Goal: Task Accomplishment & Management: Manage account settings

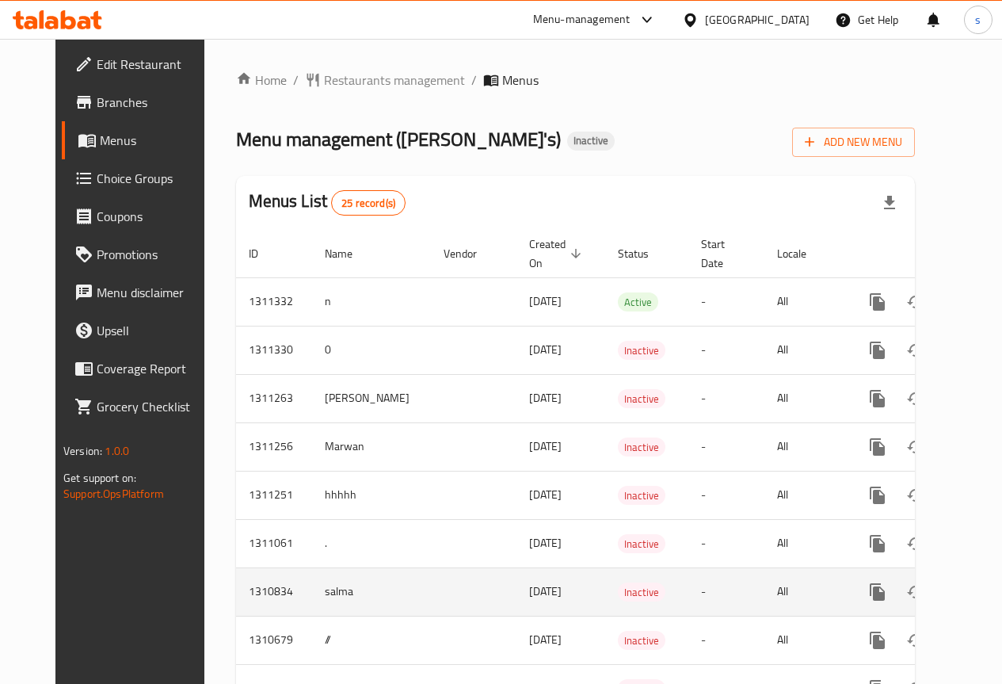
scroll to position [238, 0]
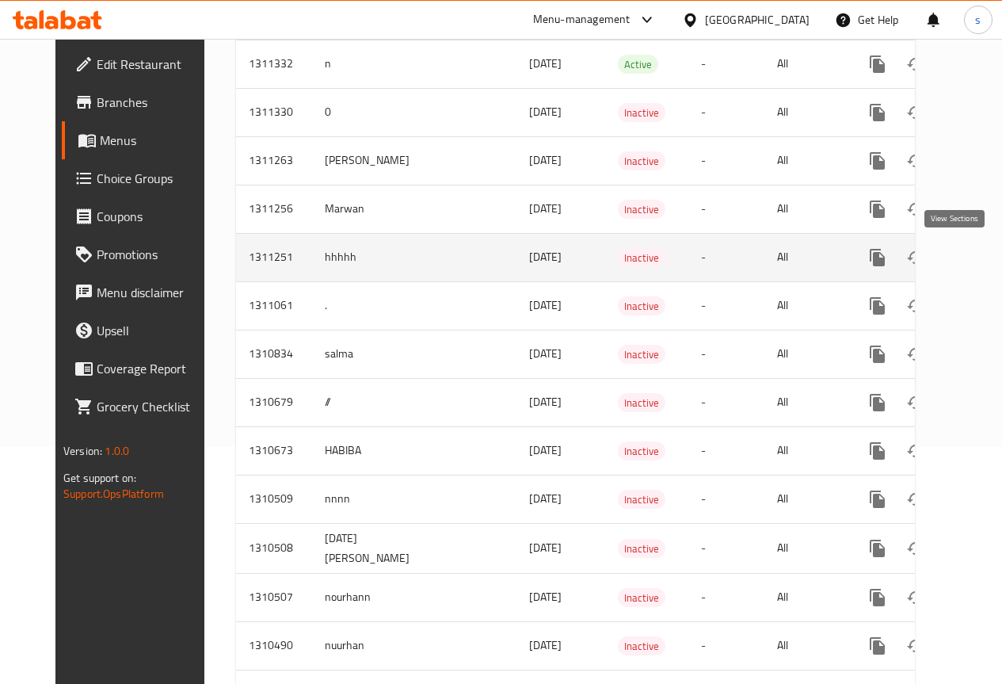
click at [982, 250] on icon "enhanced table" at bounding box center [991, 257] width 19 height 19
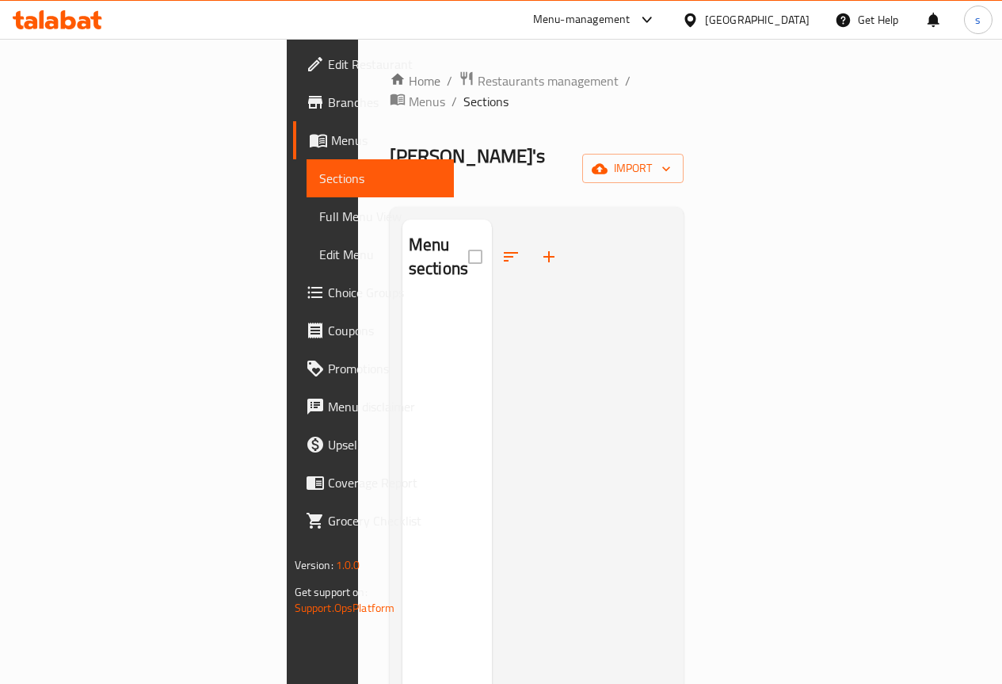
click at [319, 174] on span "Sections" at bounding box center [380, 178] width 122 height 19
click at [319, 224] on span "Full Menu View" at bounding box center [380, 216] width 122 height 19
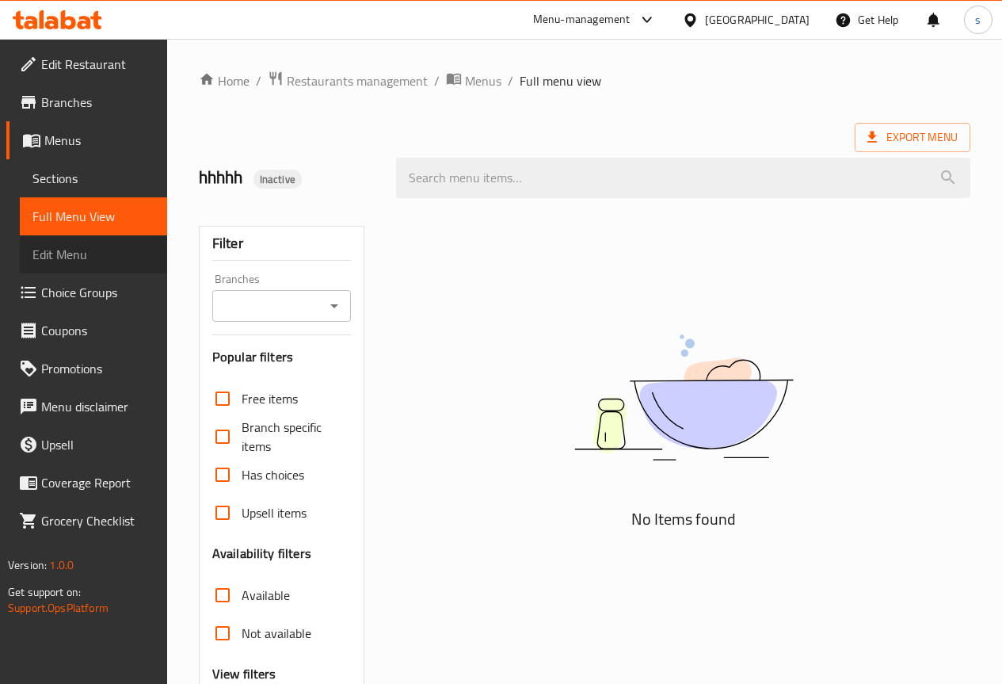
click at [103, 247] on span "Edit Menu" at bounding box center [93, 254] width 122 height 19
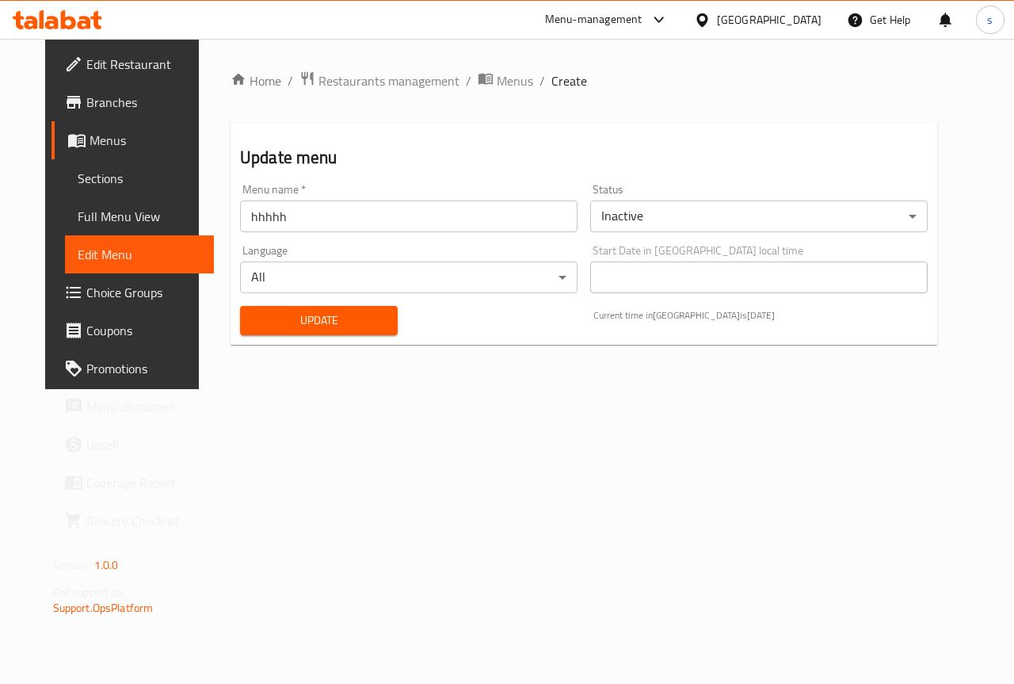
click at [109, 214] on span "Full Menu View" at bounding box center [140, 216] width 124 height 19
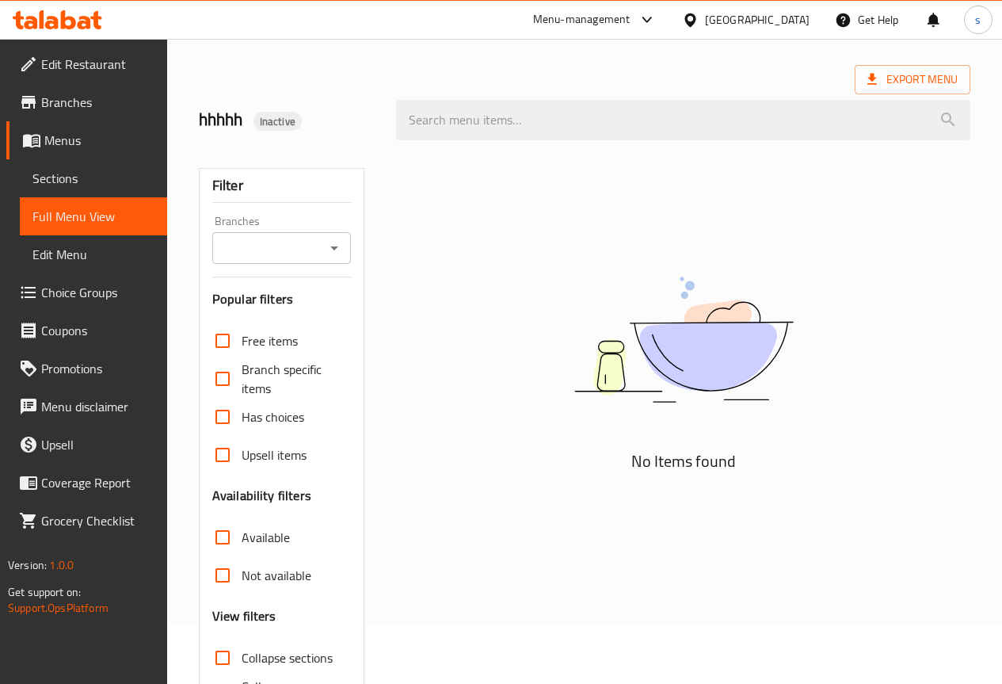
scroll to position [159, 0]
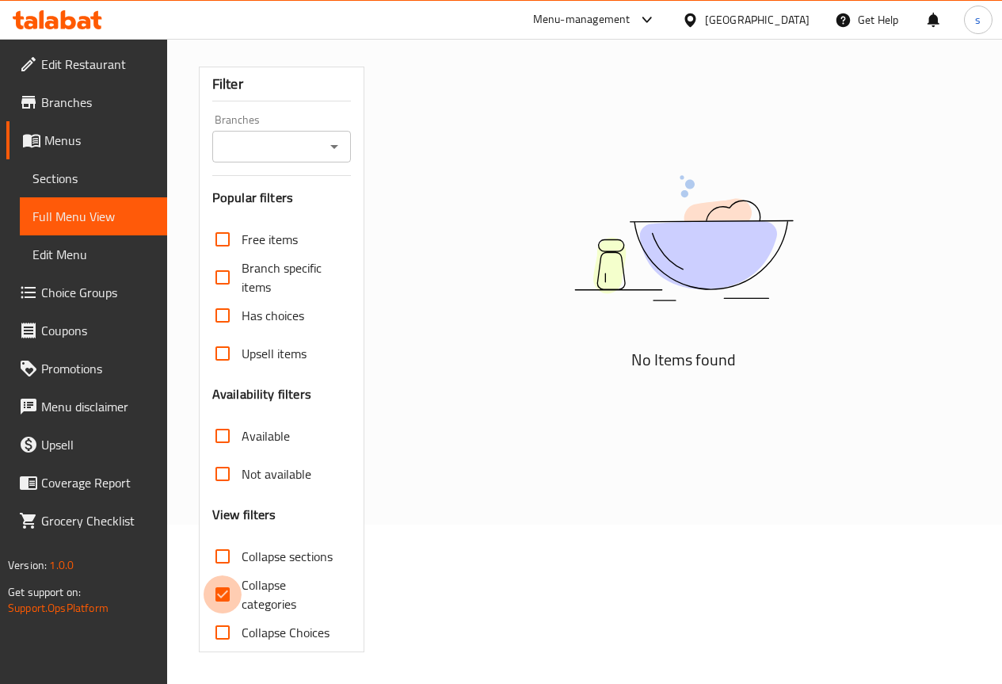
drag, startPoint x: 233, startPoint y: 599, endPoint x: 247, endPoint y: 486, distance: 113.4
click at [232, 599] on input "Collapse categories" at bounding box center [223, 594] width 38 height 38
checkbox input "false"
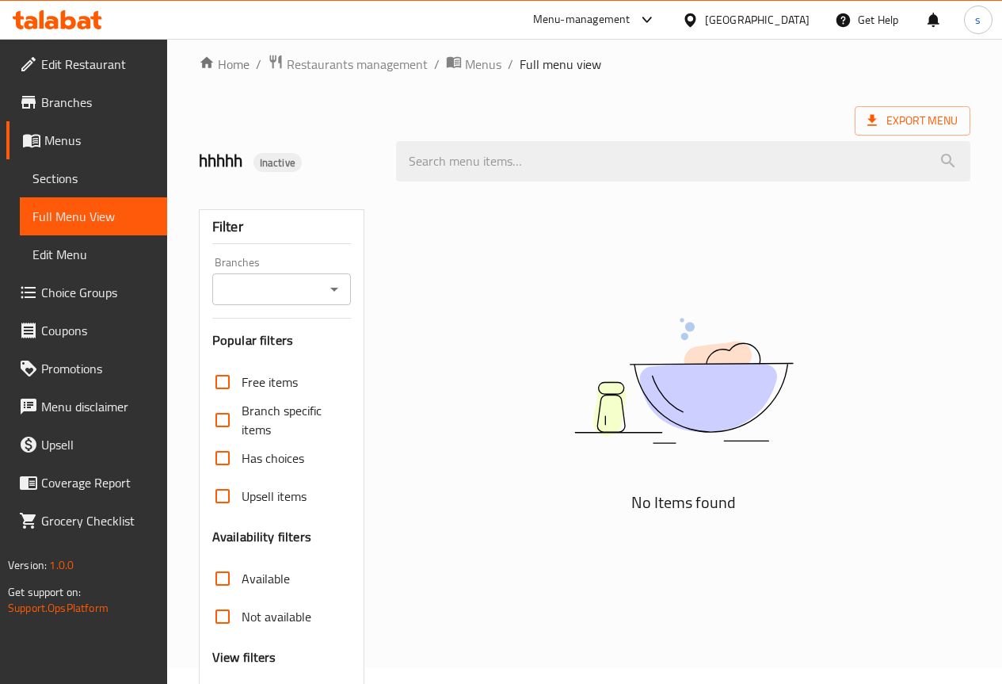
scroll to position [0, 0]
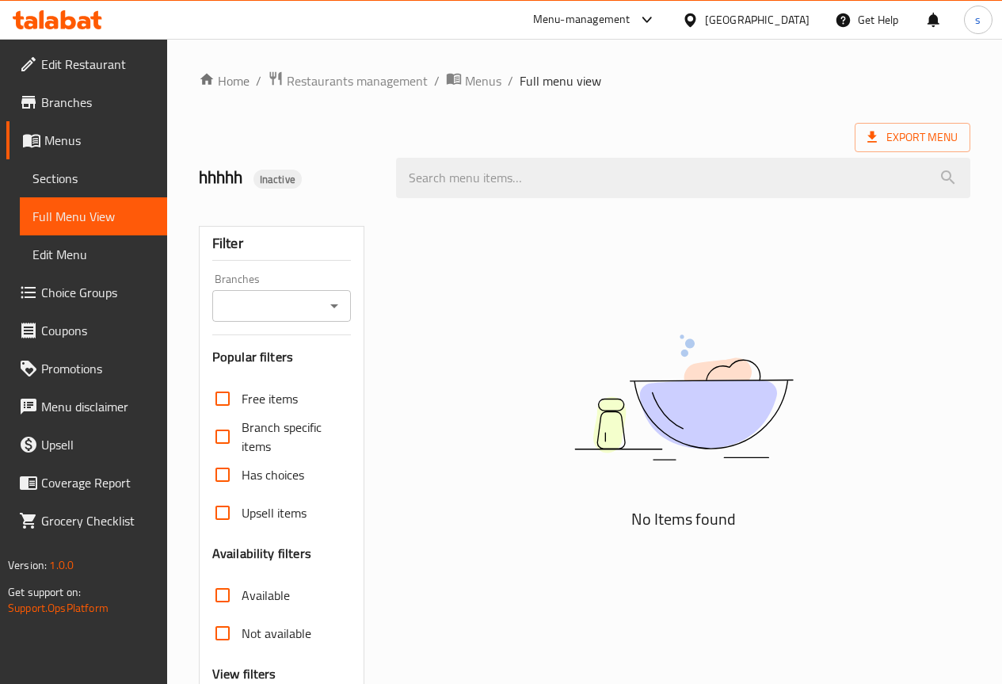
click at [82, 104] on span "Branches" at bounding box center [97, 102] width 113 height 19
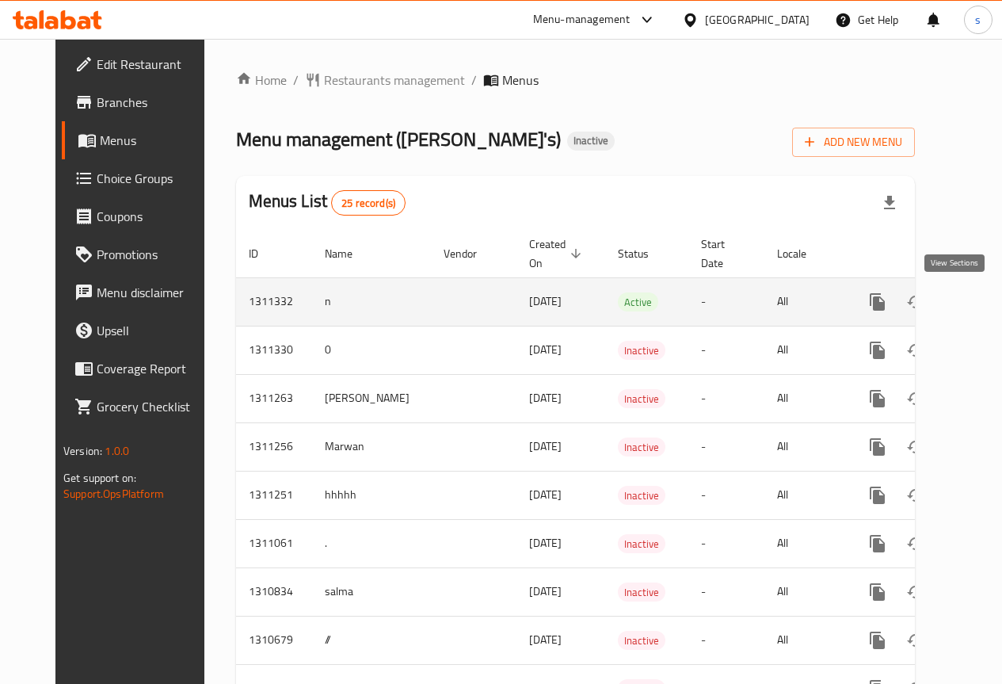
click at [982, 296] on icon "enhanced table" at bounding box center [991, 301] width 19 height 19
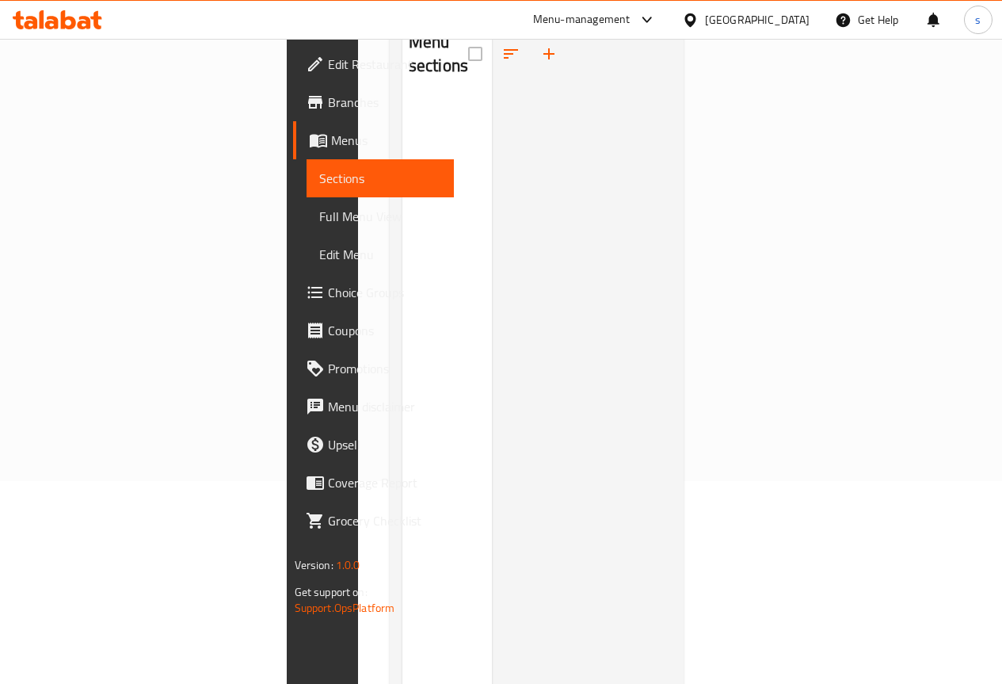
scroll to position [63, 0]
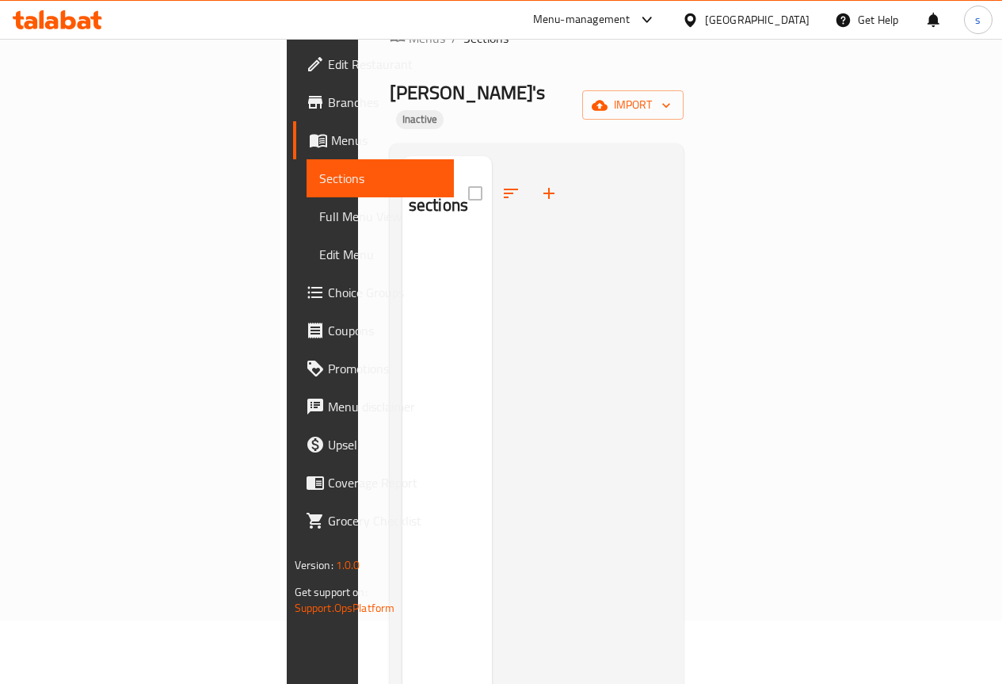
drag, startPoint x: 94, startPoint y: 212, endPoint x: 110, endPoint y: 236, distance: 28.6
click at [319, 212] on span "Full Menu View" at bounding box center [380, 216] width 122 height 19
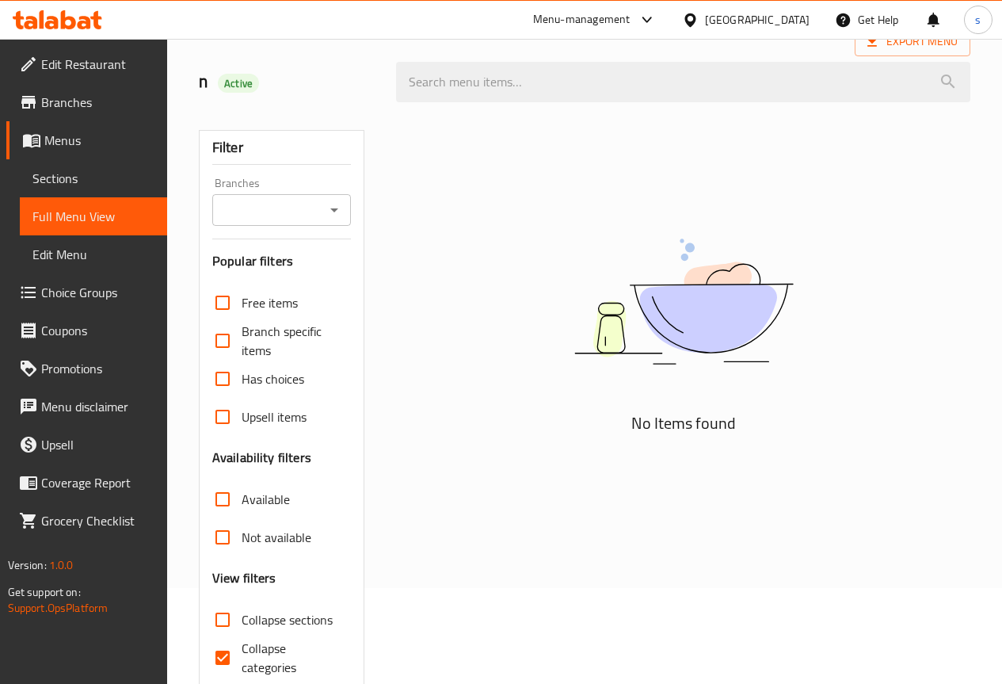
scroll to position [159, 0]
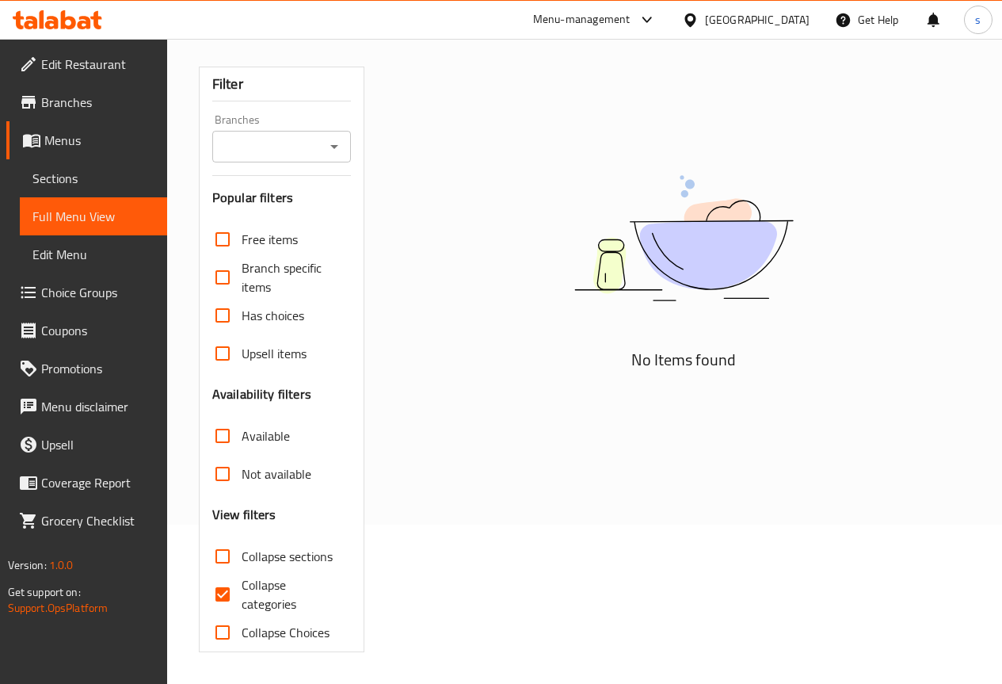
click at [240, 596] on input "Collapse categories" at bounding box center [223, 594] width 38 height 38
checkbox input "false"
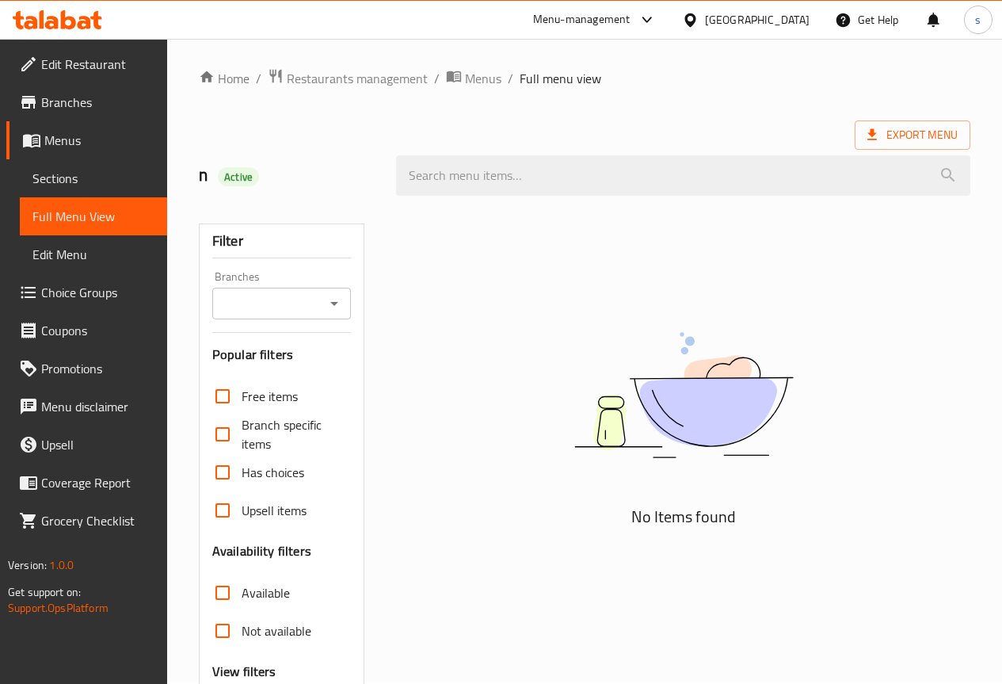
scroll to position [0, 0]
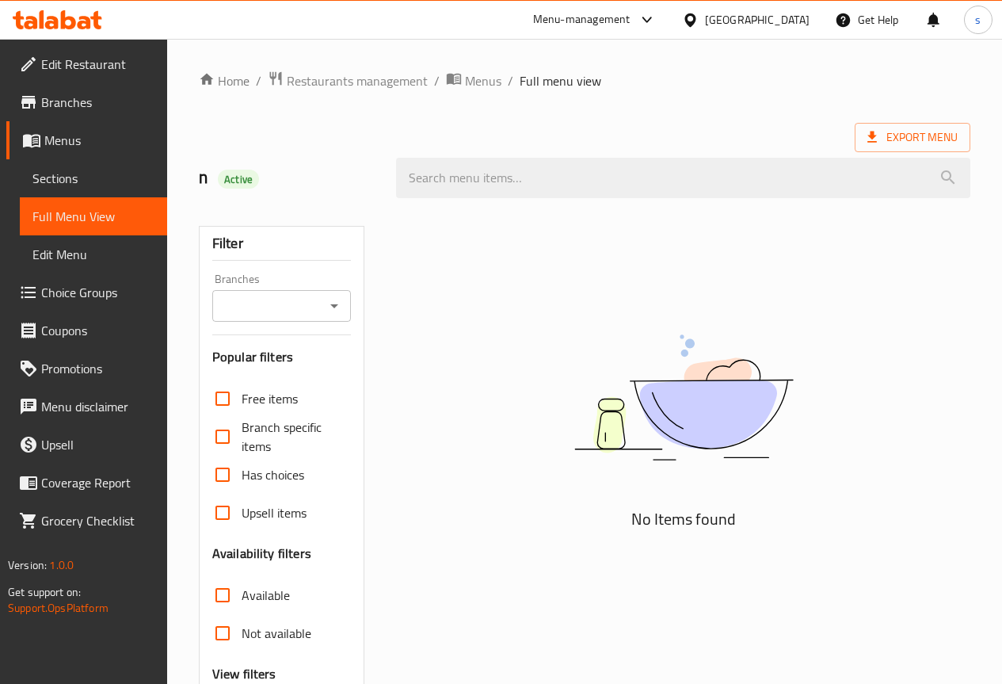
click at [98, 97] on span "Branches" at bounding box center [97, 102] width 113 height 19
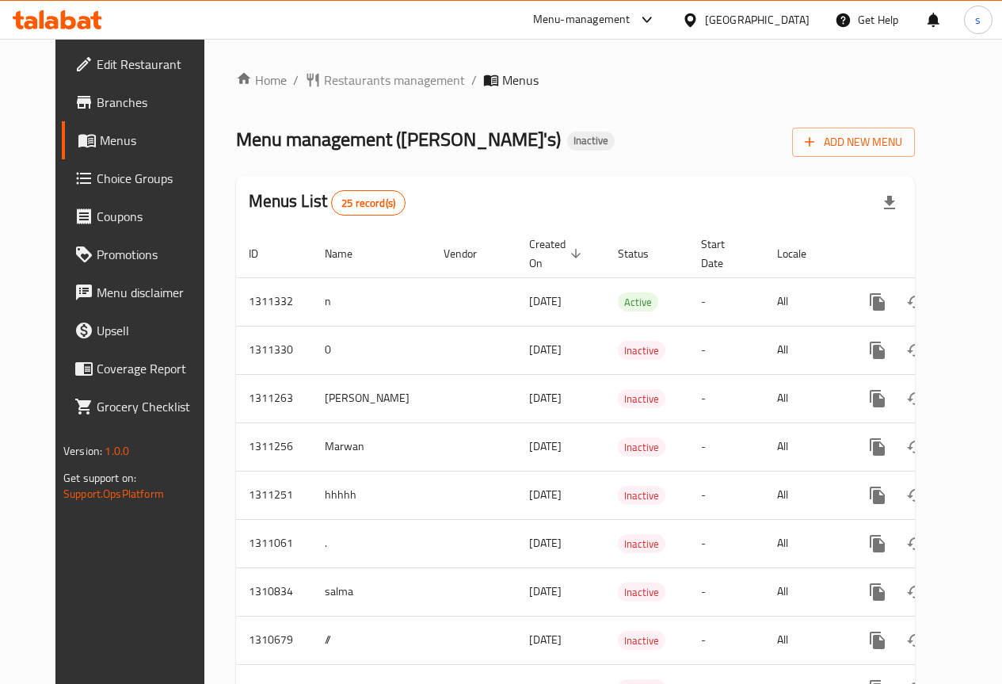
click at [97, 175] on span "Choice Groups" at bounding box center [153, 178] width 113 height 19
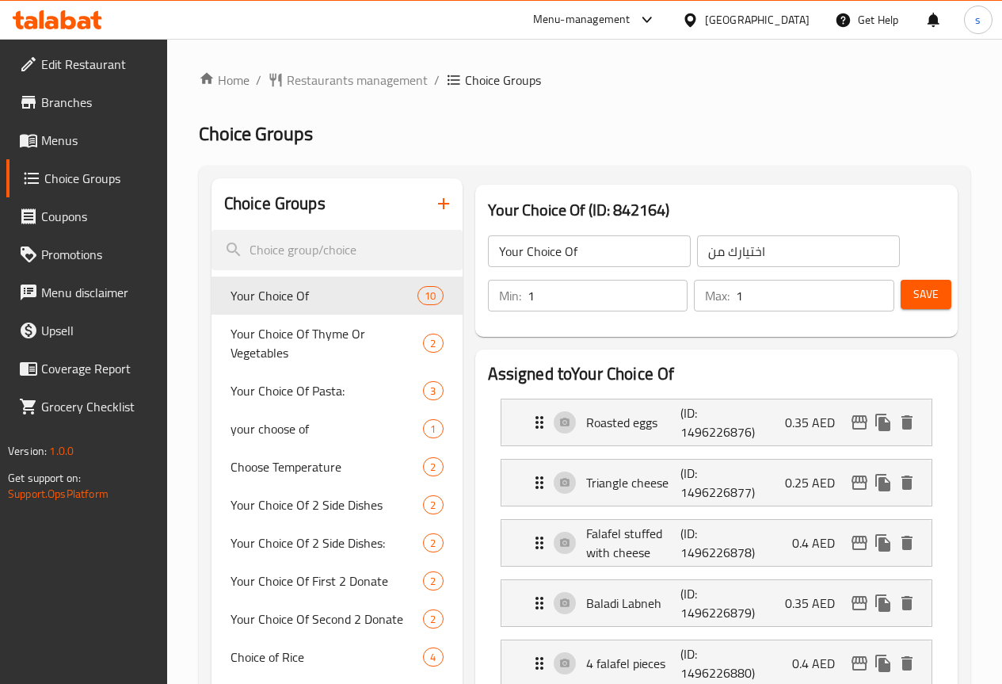
click at [87, 142] on span "Menus" at bounding box center [97, 140] width 113 height 19
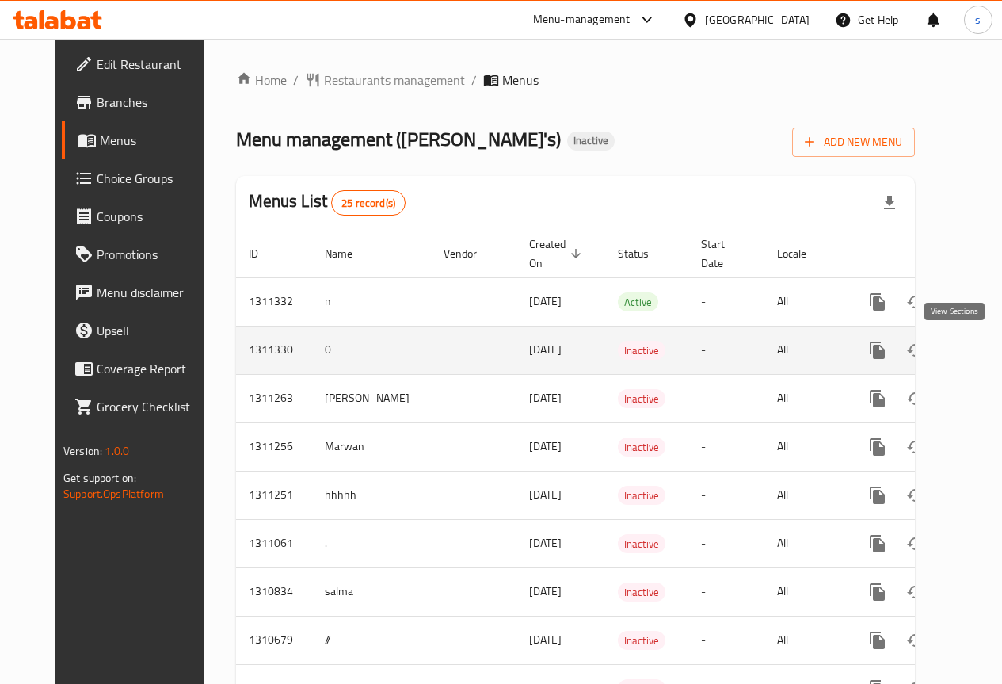
click at [982, 344] on icon "enhanced table" at bounding box center [991, 350] width 19 height 19
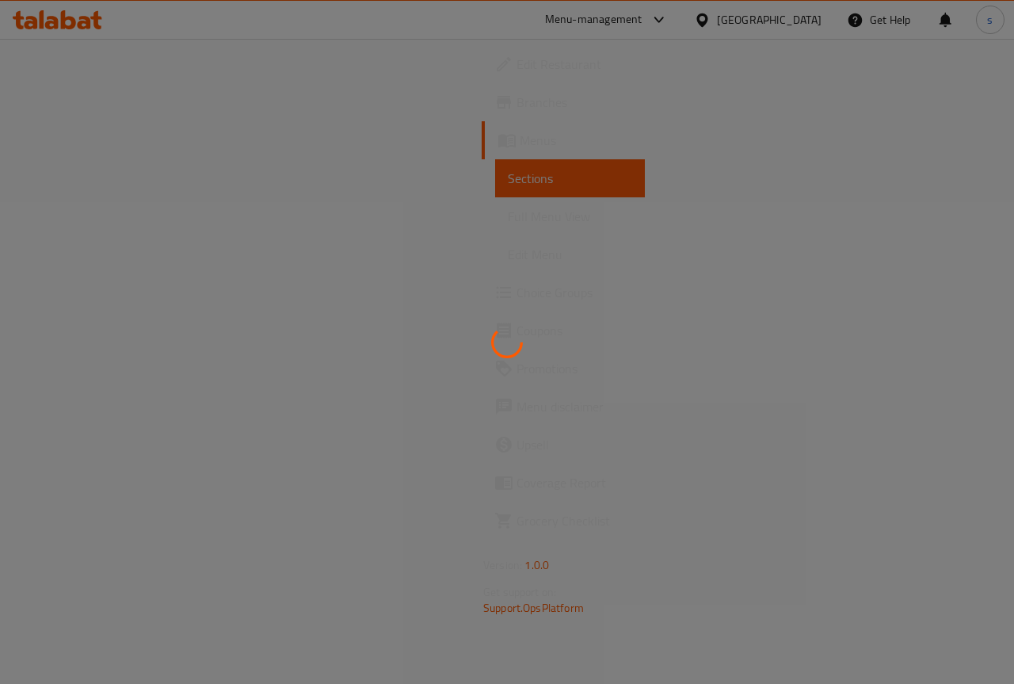
click at [111, 173] on div at bounding box center [507, 342] width 1014 height 684
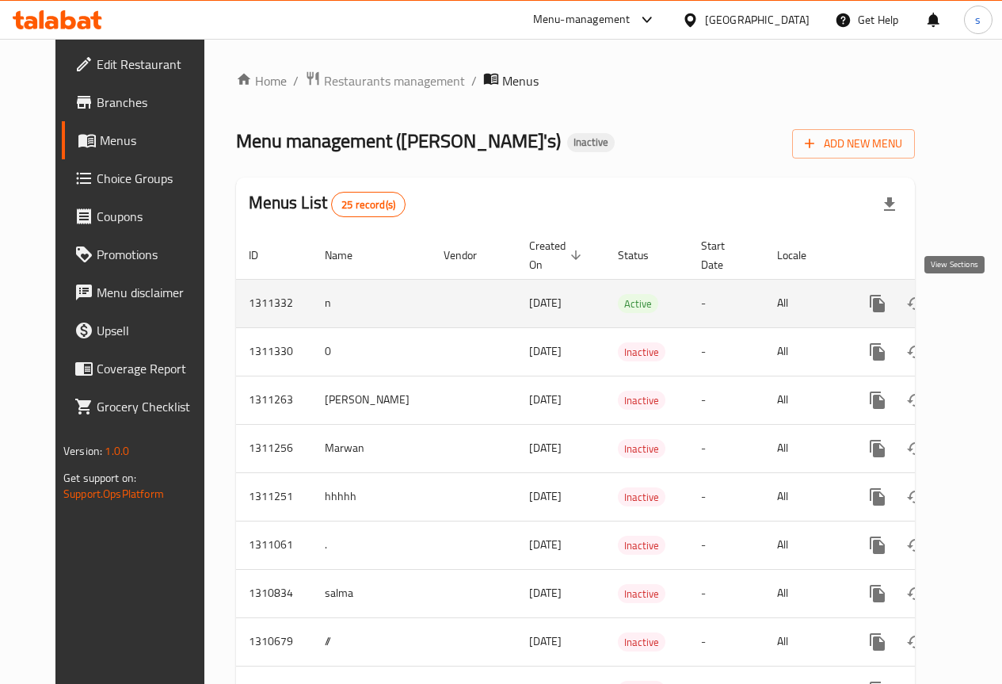
click at [982, 296] on icon "enhanced table" at bounding box center [991, 303] width 19 height 19
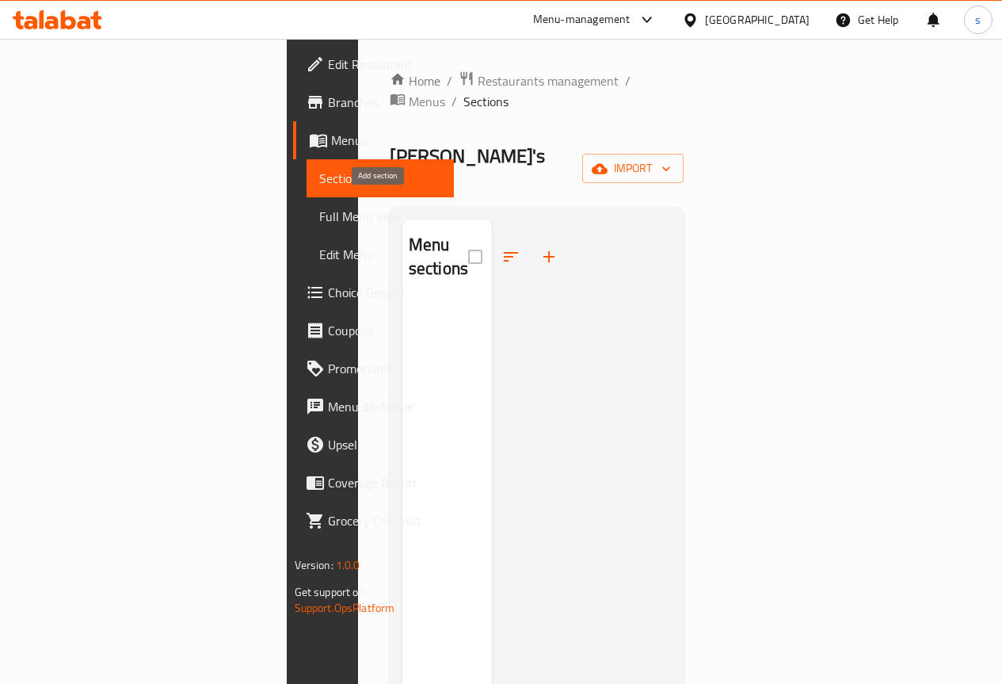
click at [540, 247] on icon "button" at bounding box center [549, 256] width 19 height 19
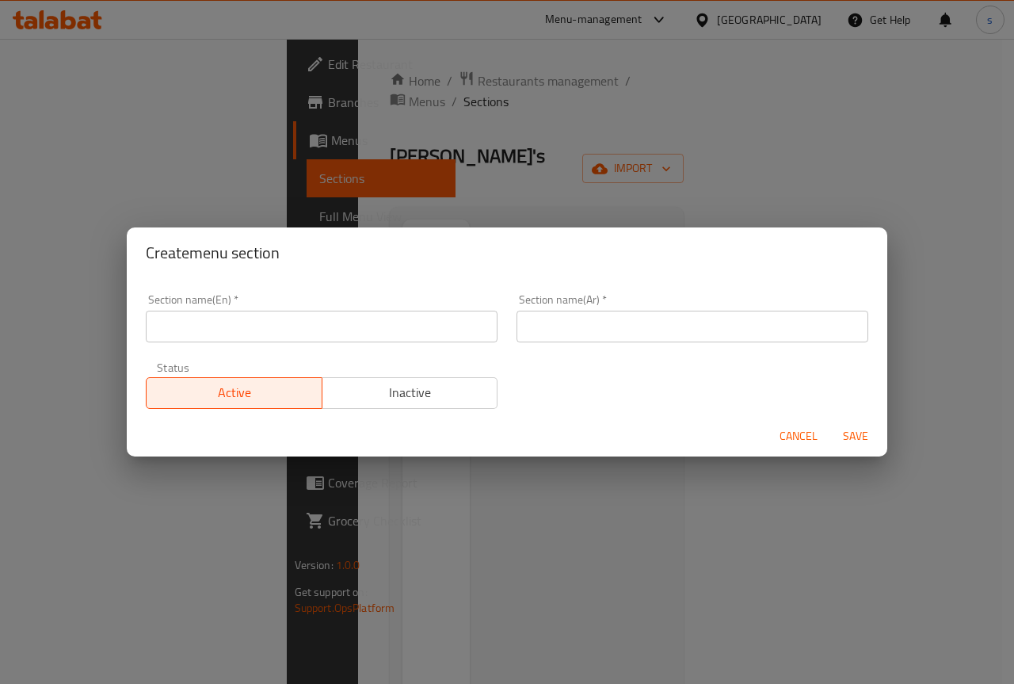
drag, startPoint x: 339, startPoint y: 327, endPoint x: 364, endPoint y: 338, distance: 27.4
click at [339, 327] on input "text" at bounding box center [322, 327] width 352 height 32
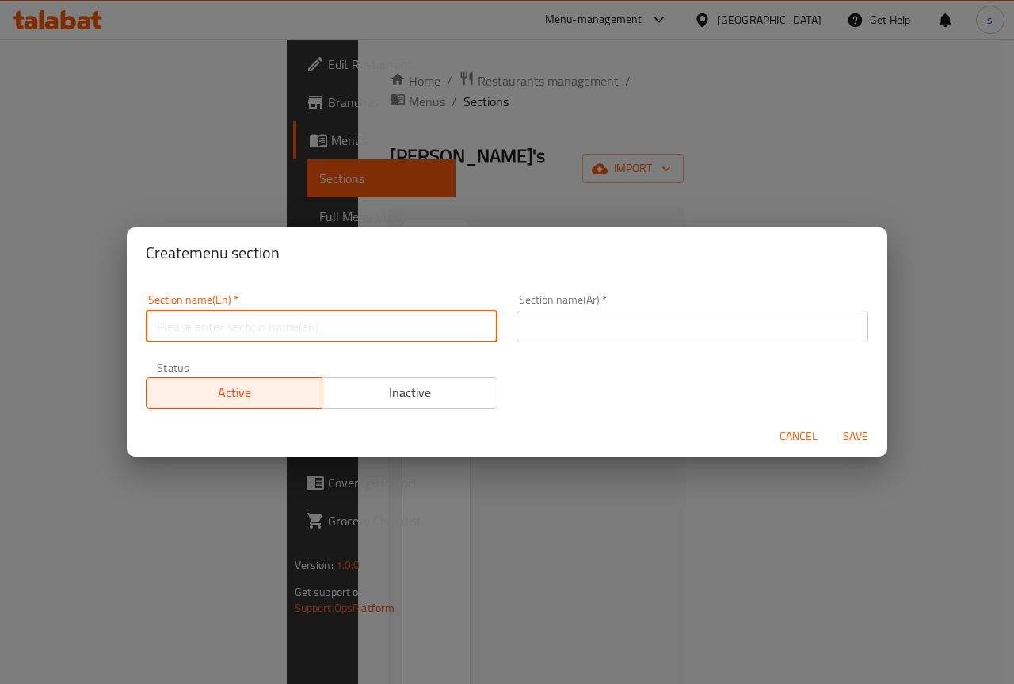
type input "س"
click at [206, 327] on input "shady donats" at bounding box center [322, 327] width 352 height 32
type input "shady donates"
click at [609, 328] on input "text" at bounding box center [693, 327] width 352 height 32
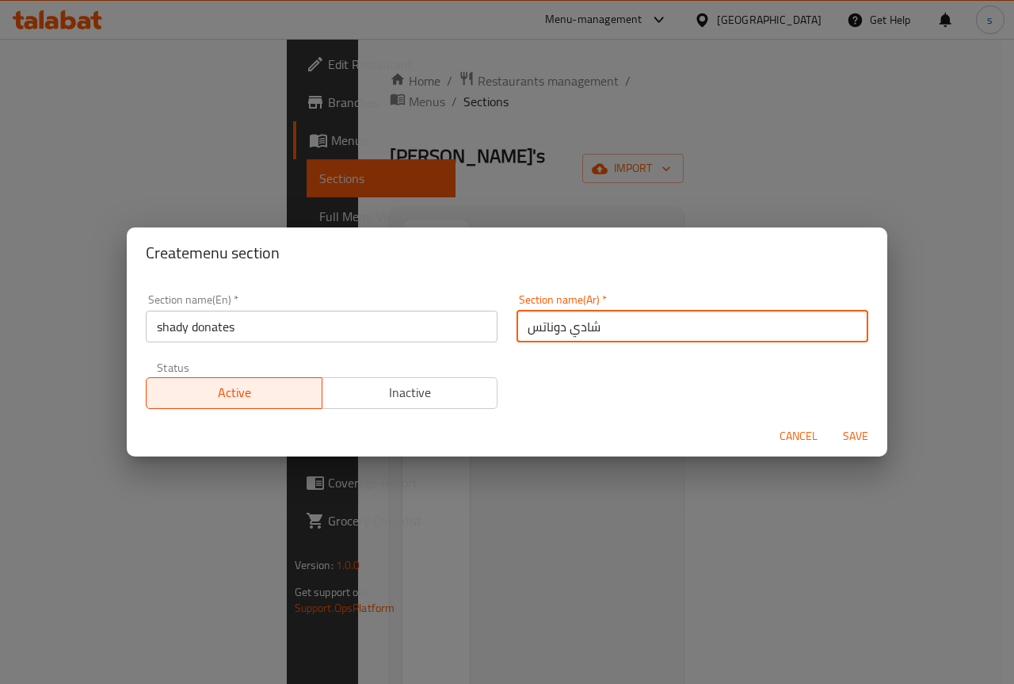
type input "شادي دوناتس"
click at [862, 436] on span "Save" at bounding box center [856, 436] width 38 height 20
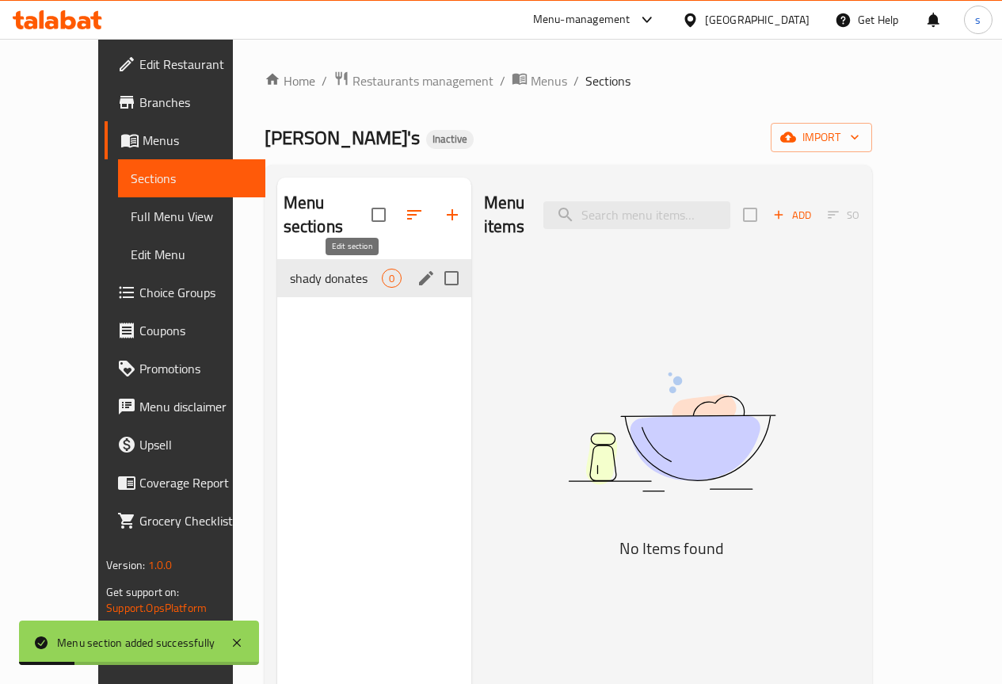
click at [417, 284] on icon "edit" at bounding box center [426, 278] width 19 height 19
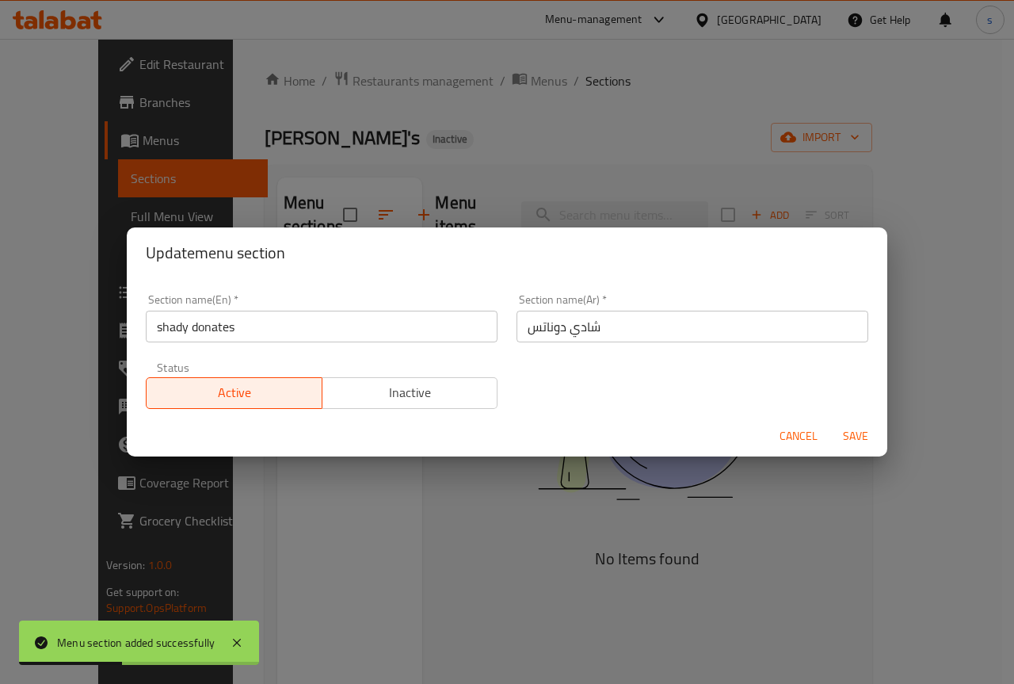
click at [801, 439] on span "Cancel" at bounding box center [799, 436] width 38 height 20
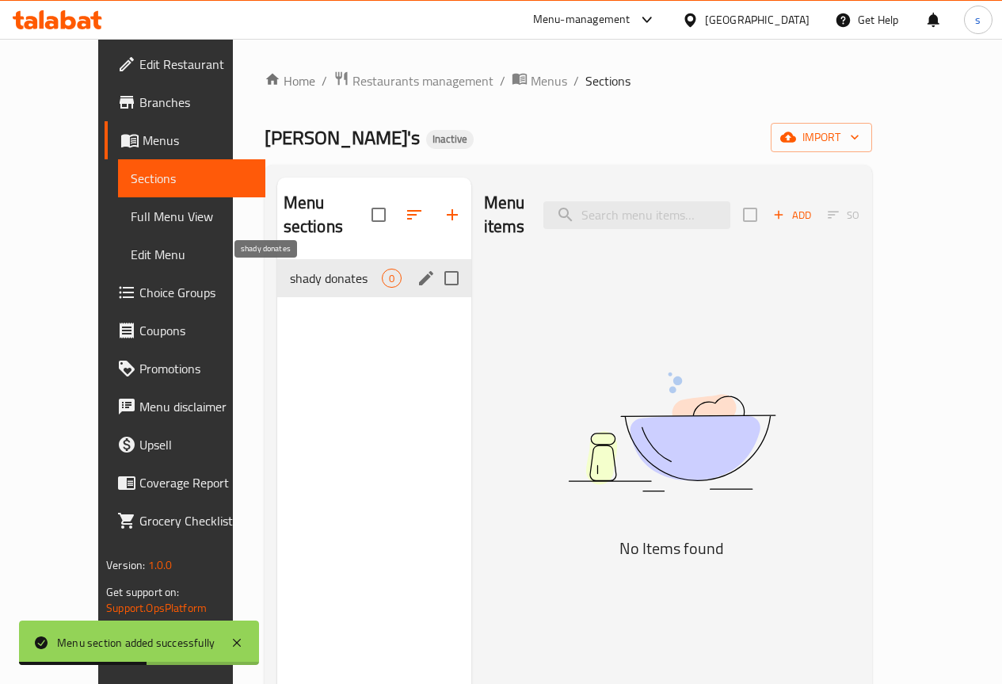
click at [290, 275] on span "shady donates" at bounding box center [336, 278] width 92 height 19
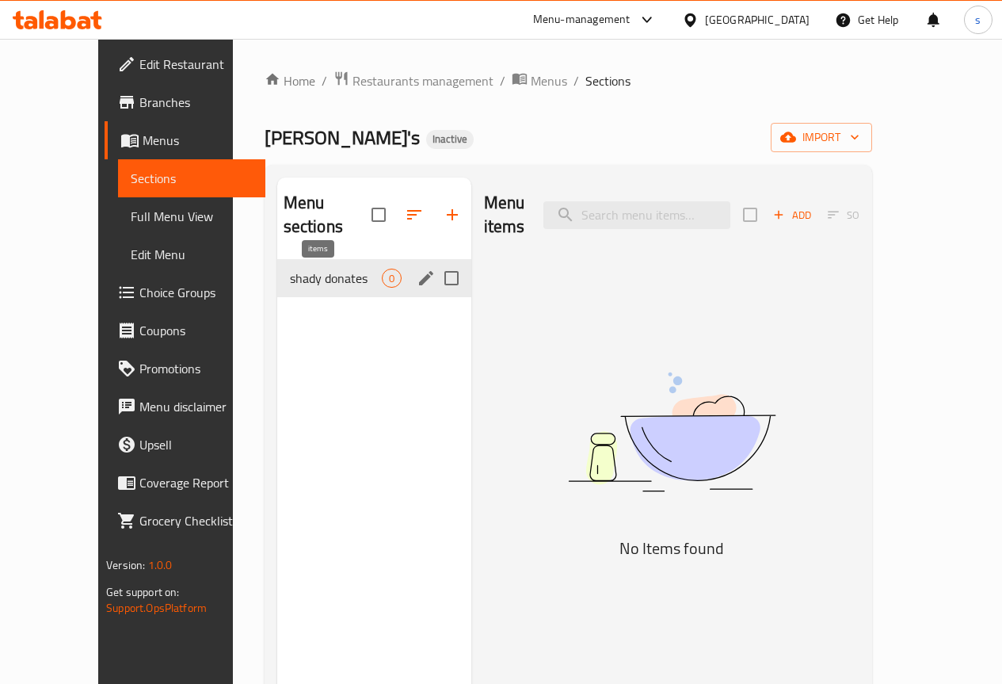
click at [294, 284] on span "shady donates" at bounding box center [336, 278] width 92 height 19
click at [417, 284] on icon "edit" at bounding box center [426, 278] width 19 height 19
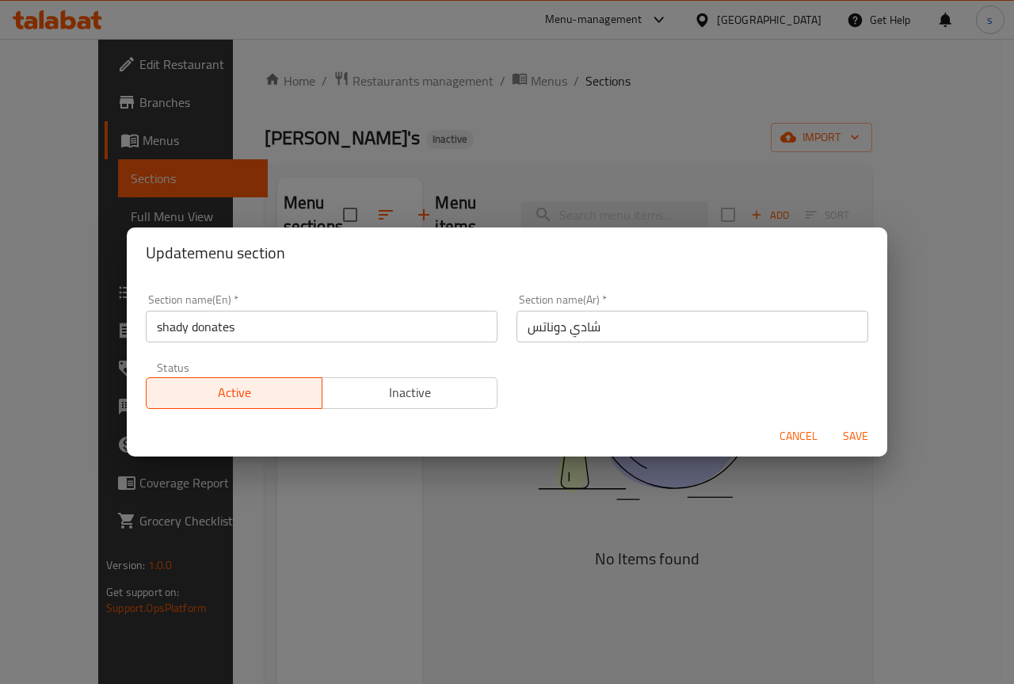
click at [860, 437] on span "Save" at bounding box center [856, 436] width 38 height 20
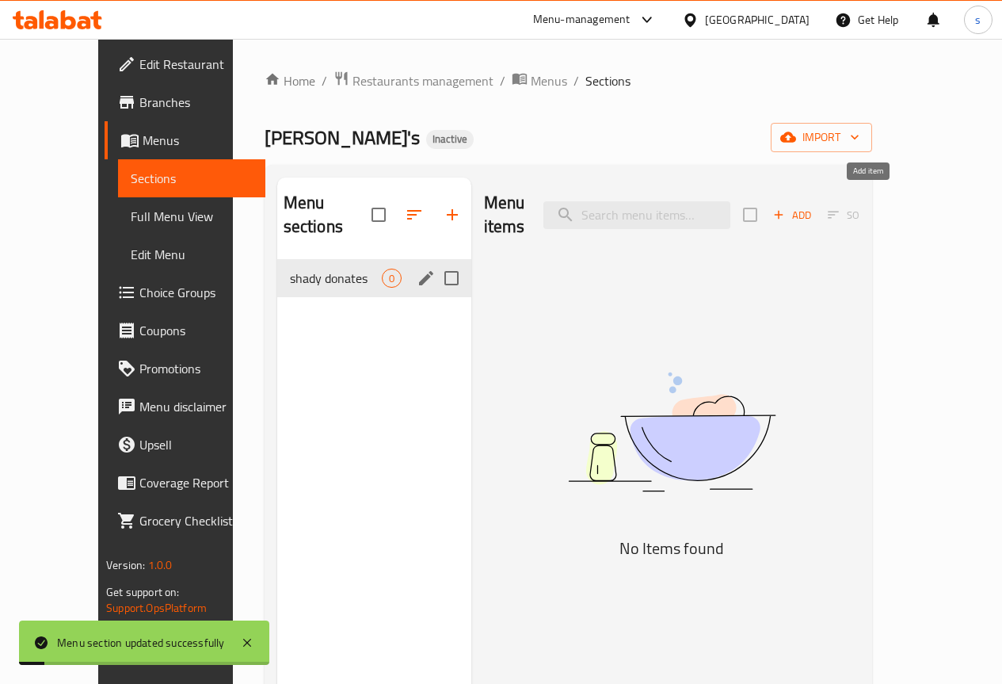
click at [814, 208] on span "Add" at bounding box center [792, 215] width 43 height 18
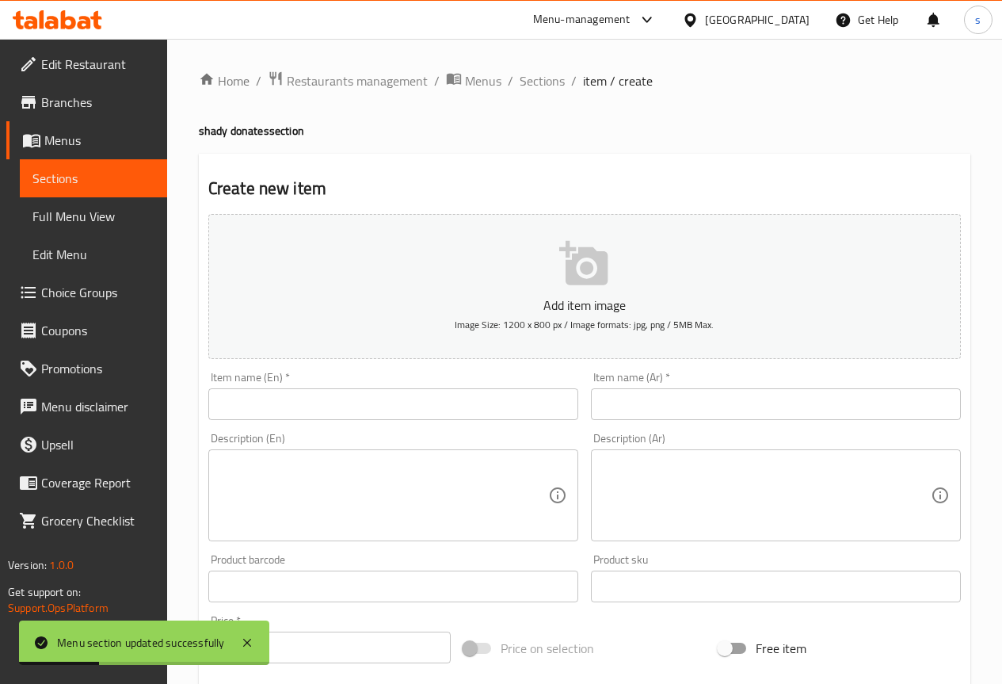
drag, startPoint x: 288, startPoint y: 408, endPoint x: 475, endPoint y: 408, distance: 187.0
click at [288, 408] on input "text" at bounding box center [393, 404] width 370 height 32
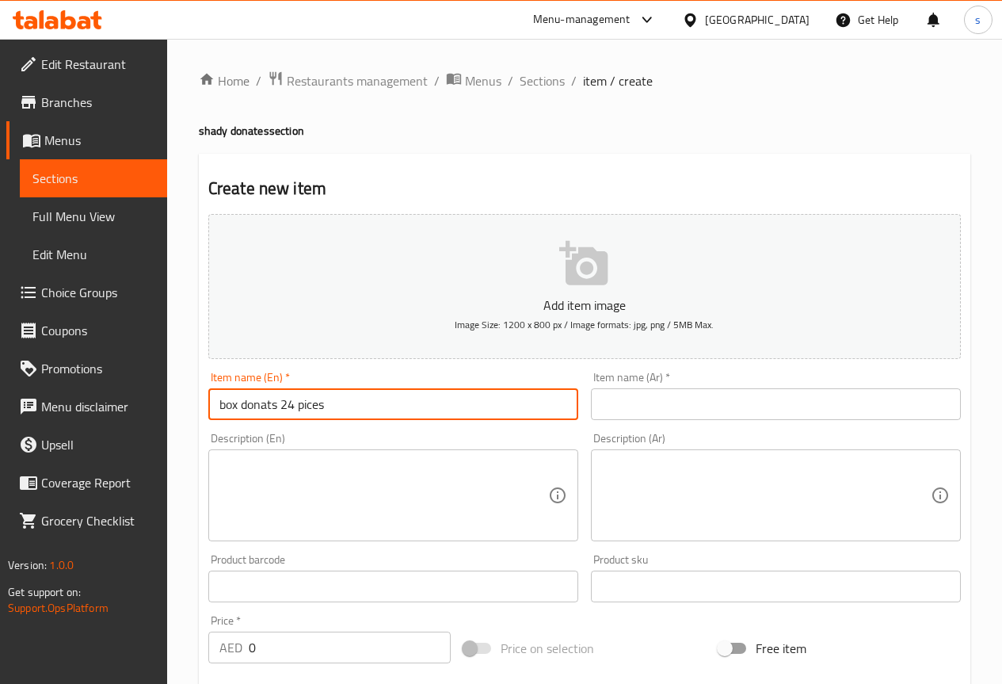
click at [311, 404] on input "box donats 24 pices" at bounding box center [393, 404] width 370 height 32
paste input "ece"
click at [250, 407] on input "box donats 24 piece" at bounding box center [393, 404] width 370 height 32
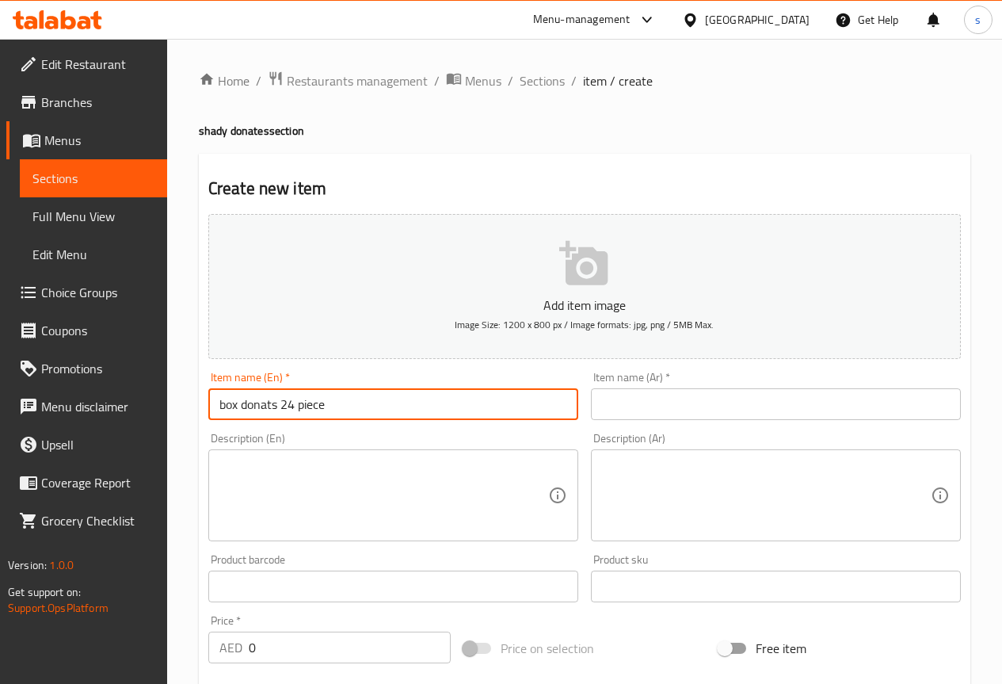
click at [261, 408] on input "box donats 24 piece" at bounding box center [393, 404] width 370 height 32
type input "box donates 24 piece"
click at [635, 397] on input "text" at bounding box center [776, 404] width 370 height 32
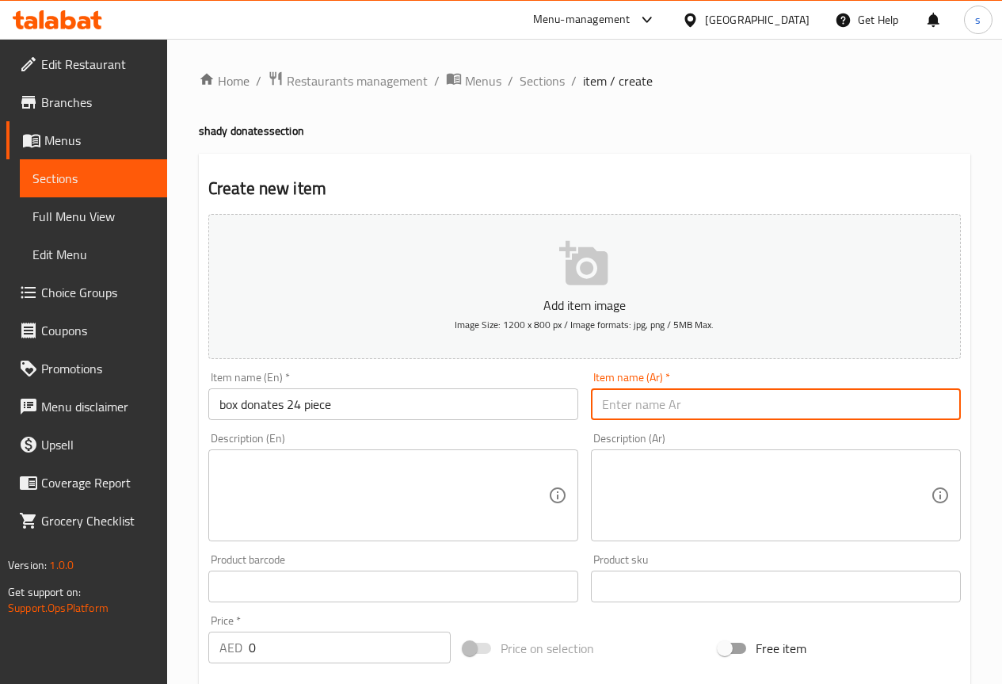
click at [272, 403] on input "box donates 24 piece" at bounding box center [393, 404] width 370 height 32
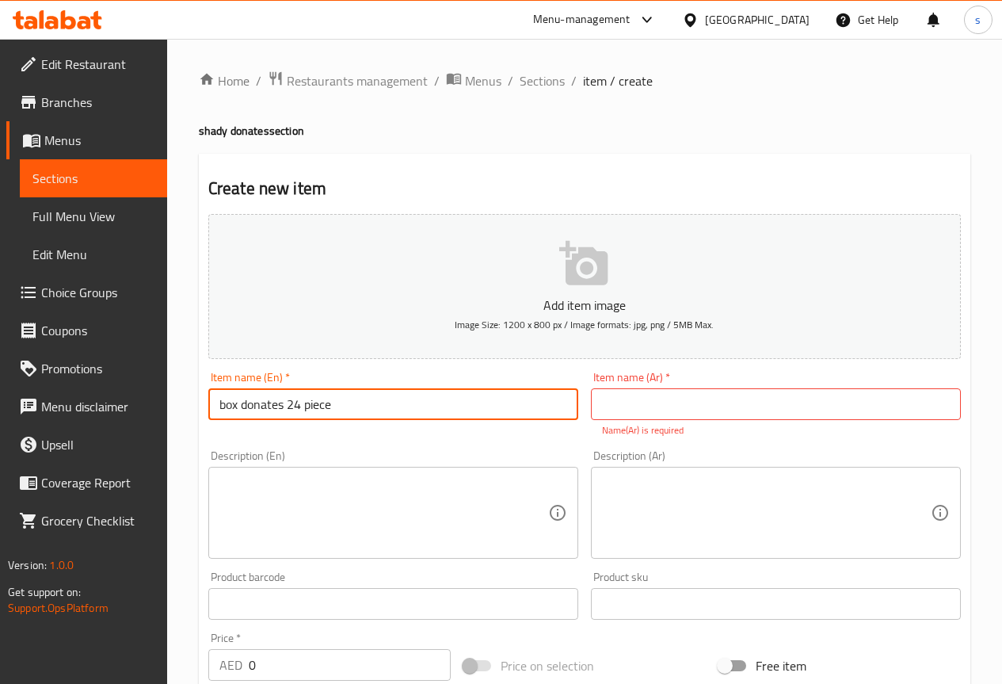
click at [272, 403] on input "box donates 24 piece" at bounding box center [393, 404] width 370 height 32
click at [673, 398] on input "text" at bounding box center [776, 404] width 370 height 32
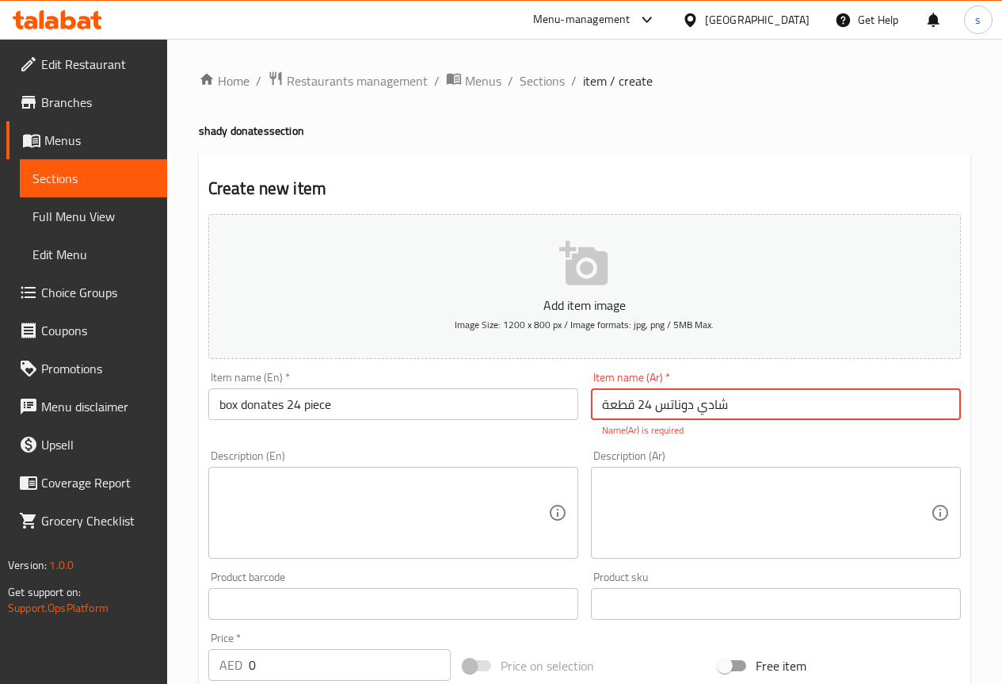
scroll to position [238, 0]
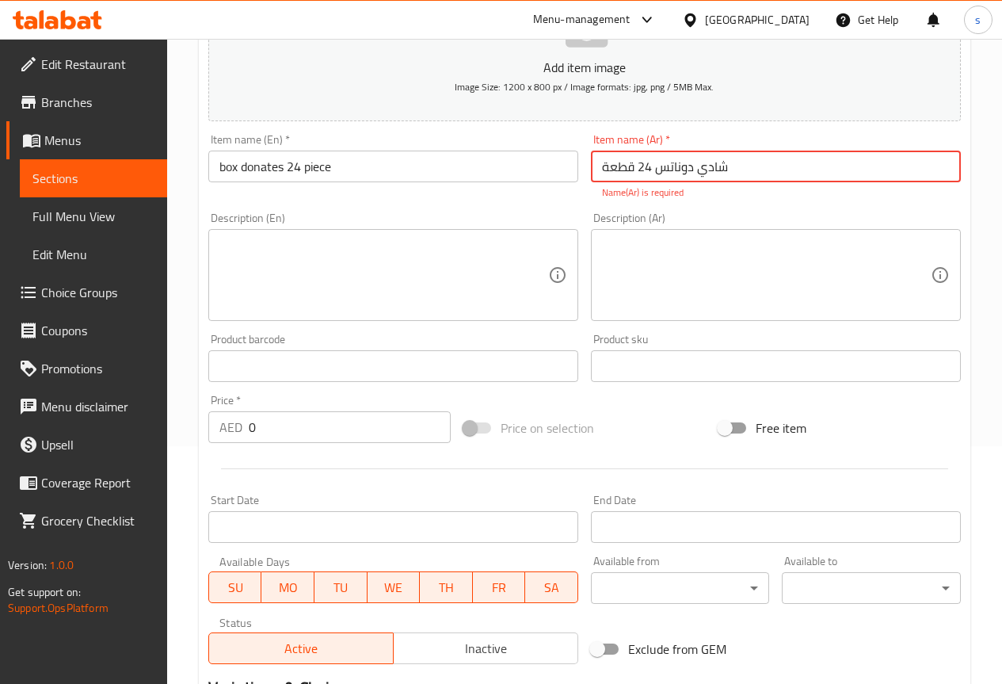
type input "شادي دوناتس 24 قطعة"
click at [330, 288] on textarea at bounding box center [383, 275] width 329 height 75
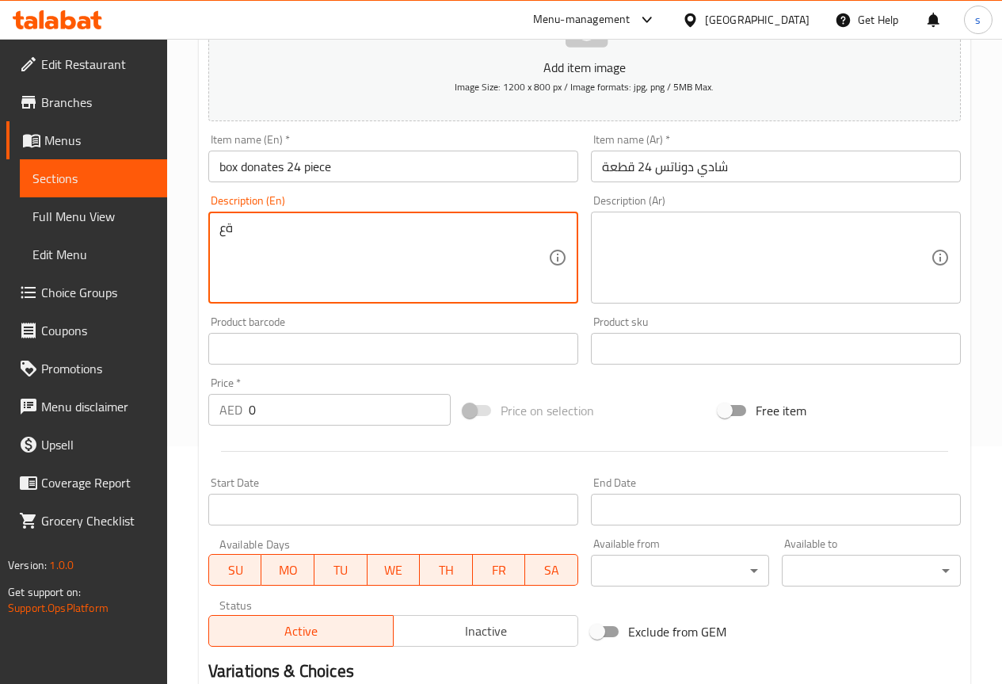
type textarea "ة"
click at [233, 227] on textarea "multipule flavoure, every 4 pieces" at bounding box center [383, 257] width 329 height 75
click at [292, 227] on textarea "multiple flavoure, every 4 pieces" at bounding box center [383, 257] width 329 height 75
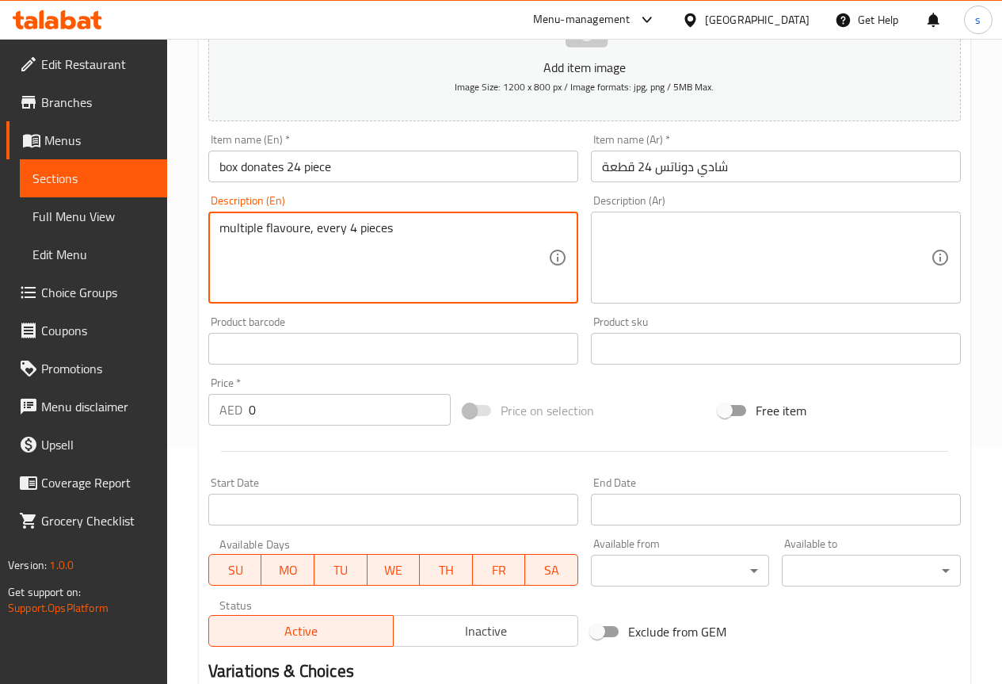
drag, startPoint x: 285, startPoint y: 231, endPoint x: 275, endPoint y: 226, distance: 11.3
click at [275, 226] on textarea "multiple flavoure, every 4 pieces" at bounding box center [383, 257] width 329 height 75
click at [278, 227] on textarea "multiple flavoure, every 4 pieces" at bounding box center [383, 257] width 329 height 75
type textarea "multiple flavoure, every 4 pieces"
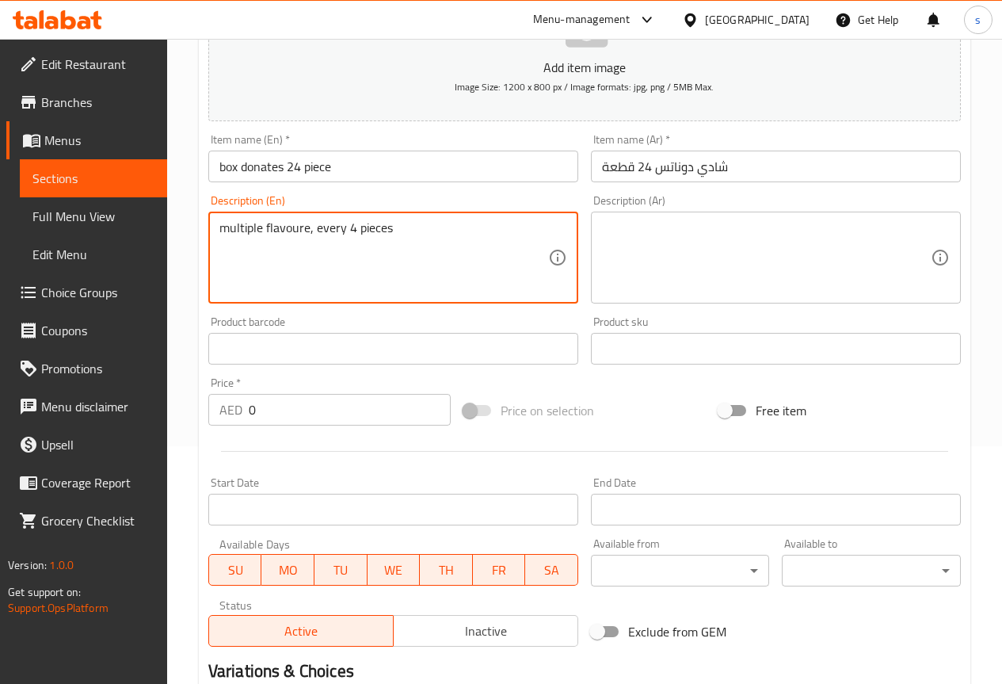
click at [412, 241] on textarea "multiple flavoure, every 4 pieces" at bounding box center [383, 257] width 329 height 75
click at [723, 235] on textarea at bounding box center [766, 257] width 329 height 75
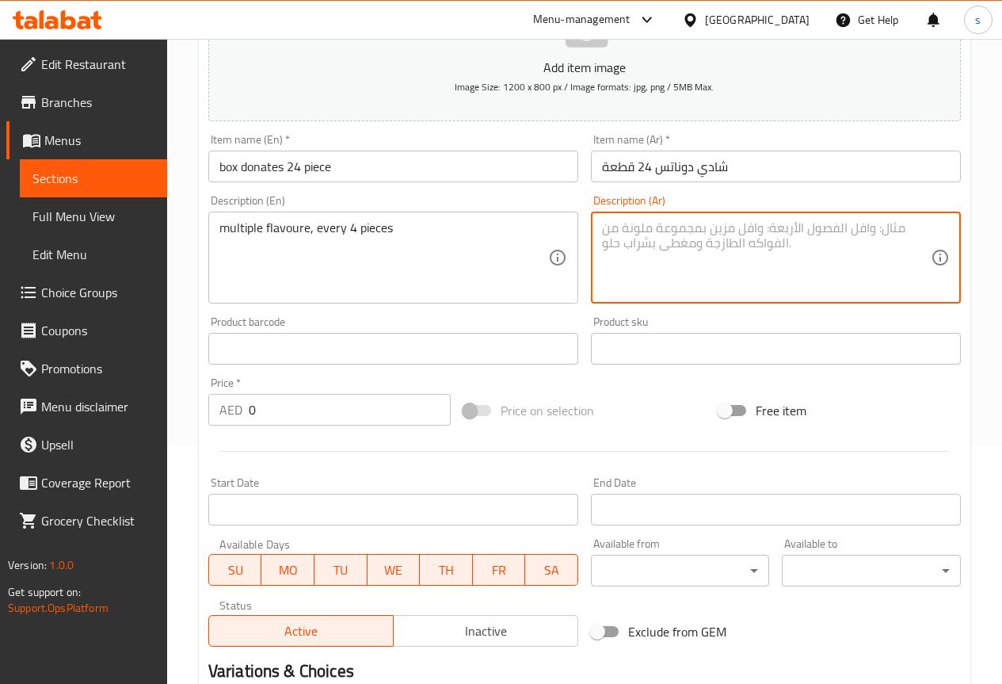
click at [293, 350] on input "text" at bounding box center [393, 349] width 370 height 32
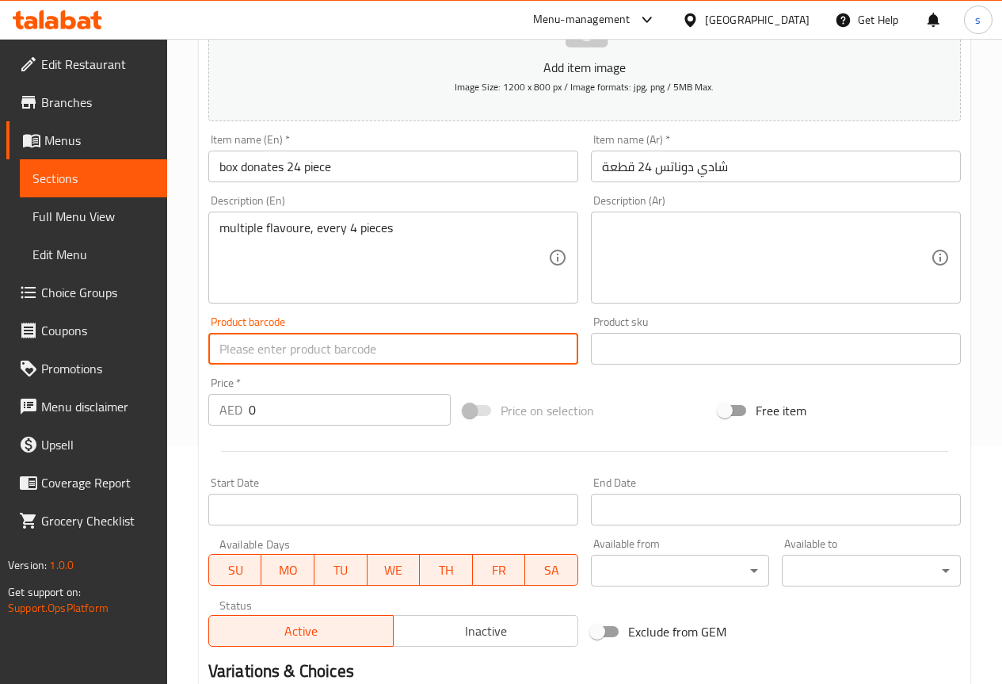
click at [288, 418] on input "0" at bounding box center [350, 410] width 202 height 32
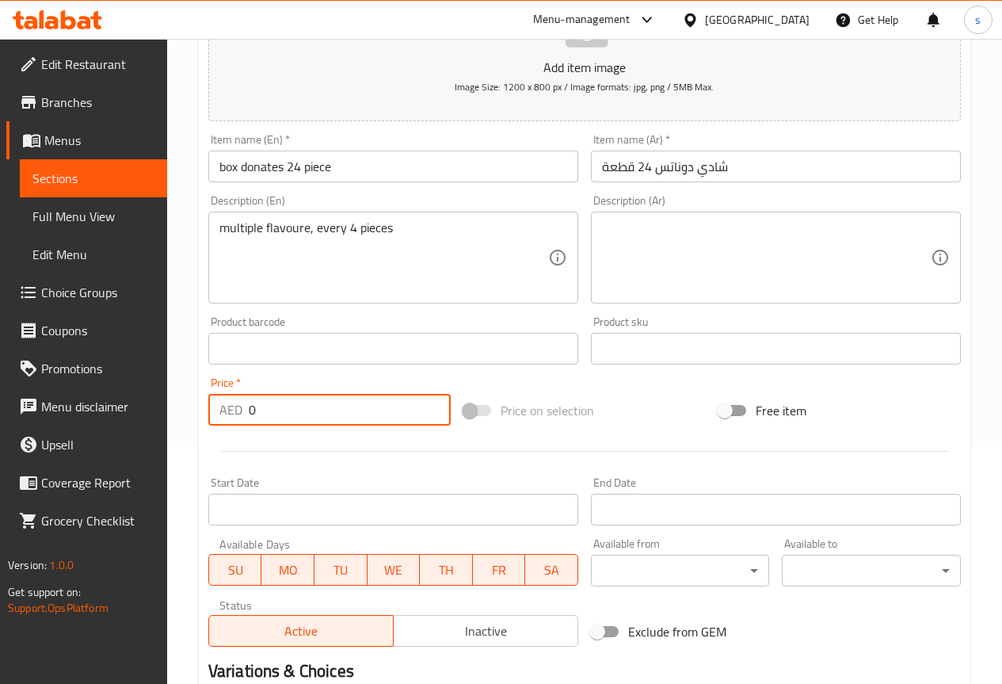
click at [280, 409] on input "0" at bounding box center [350, 410] width 202 height 32
drag, startPoint x: 258, startPoint y: 408, endPoint x: 292, endPoint y: 410, distance: 34.9
click at [292, 410] on input "0" at bounding box center [350, 410] width 202 height 32
type input "300"
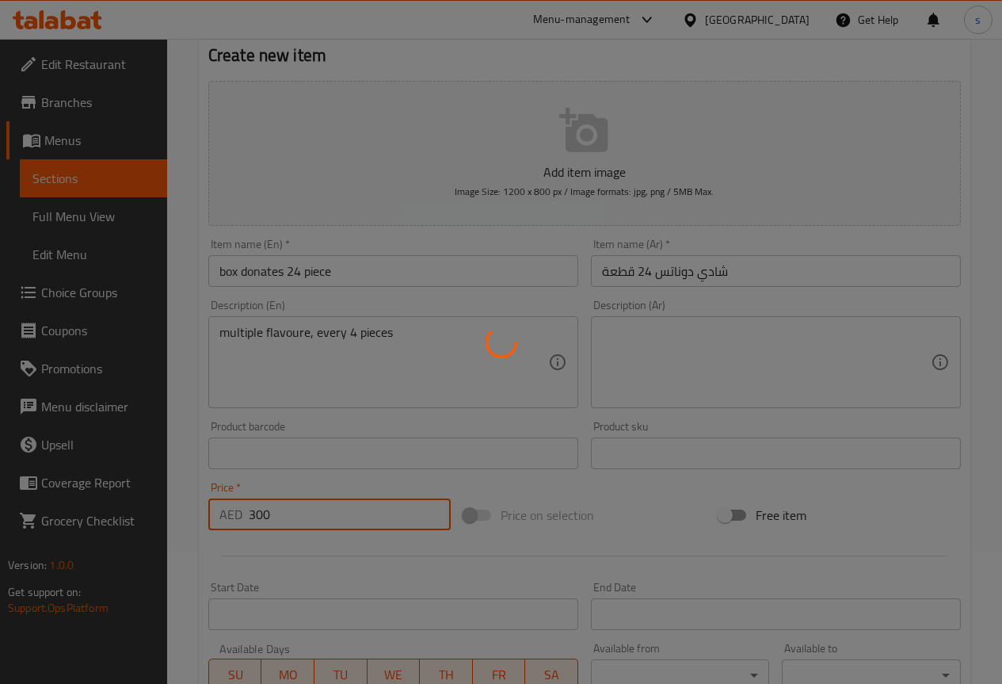
scroll to position [0, 0]
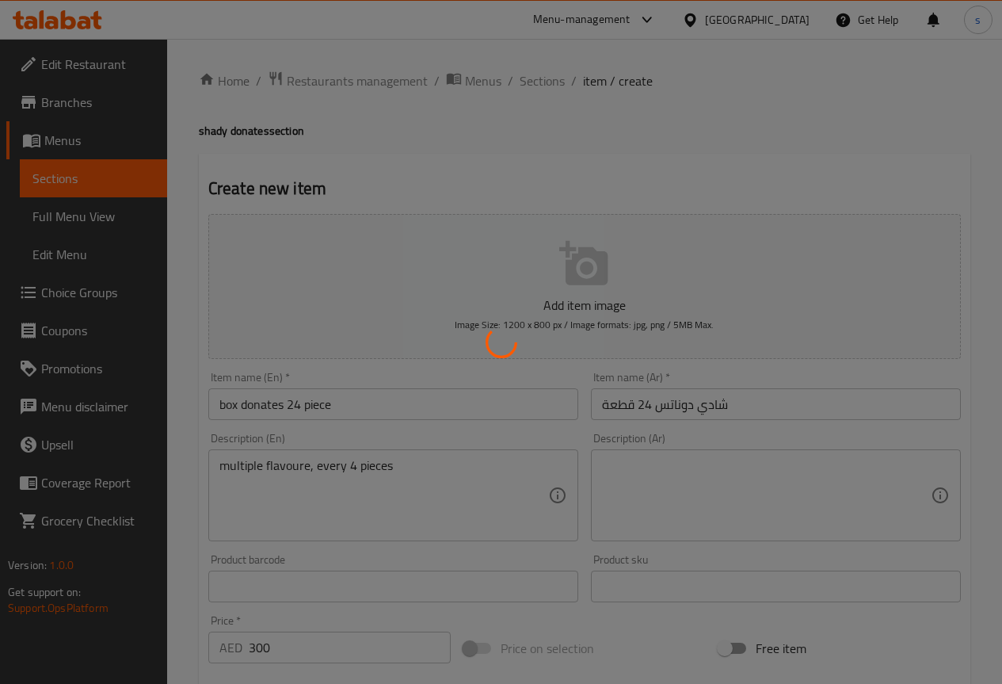
type input "0"
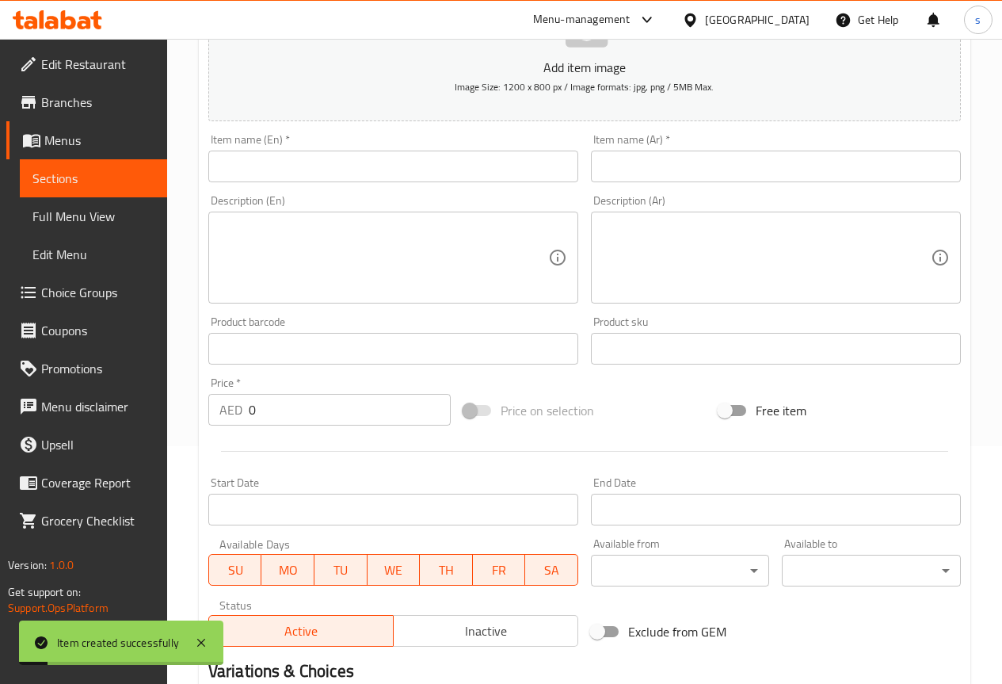
scroll to position [436, 0]
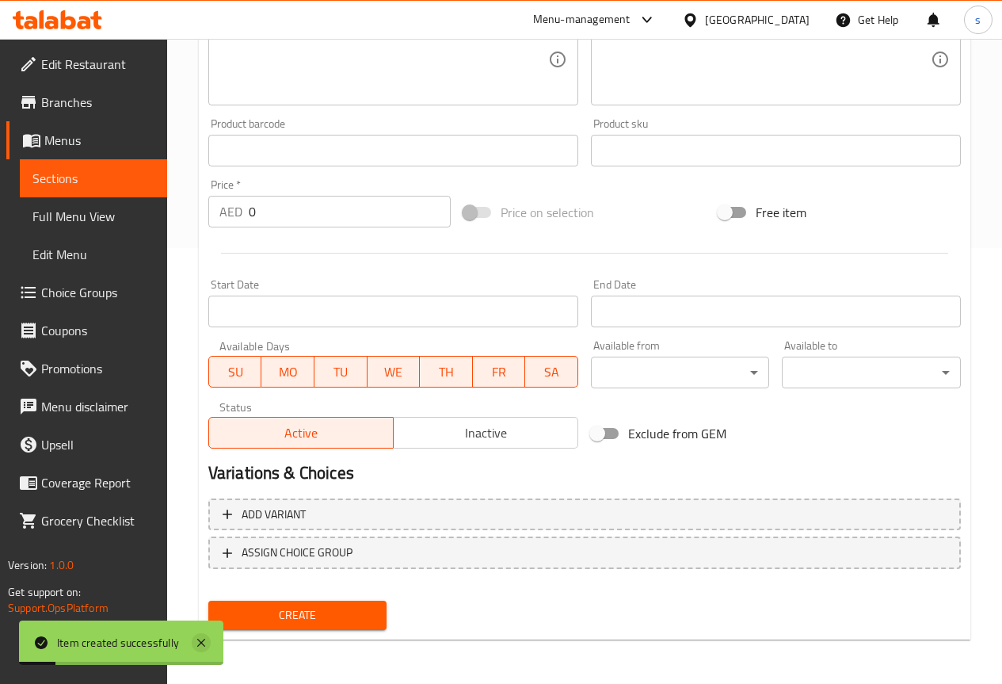
click at [202, 640] on icon at bounding box center [201, 642] width 19 height 19
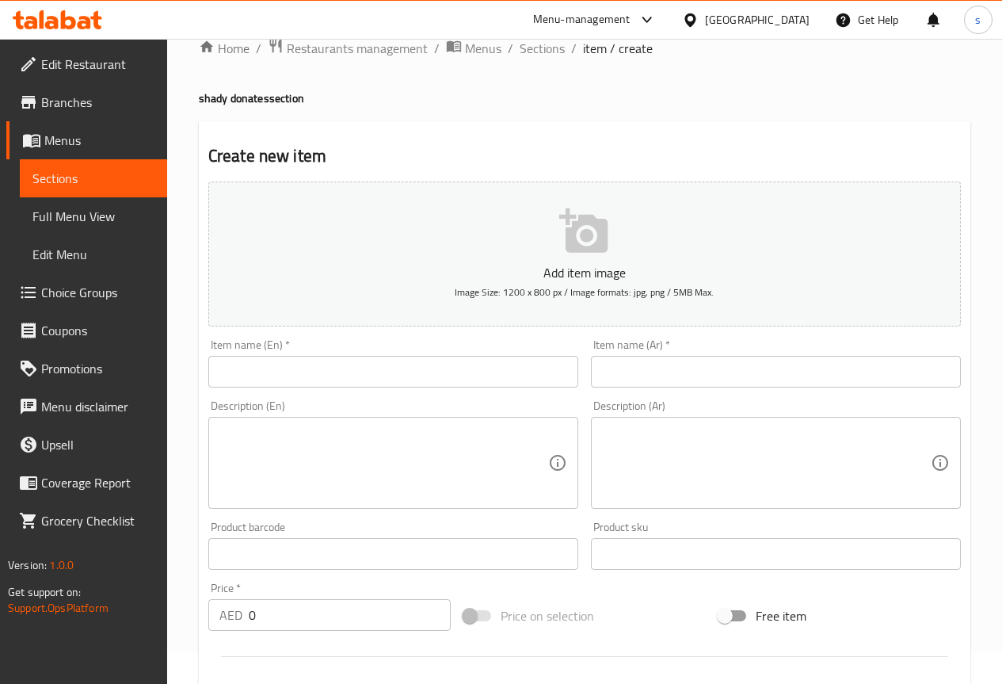
scroll to position [0, 0]
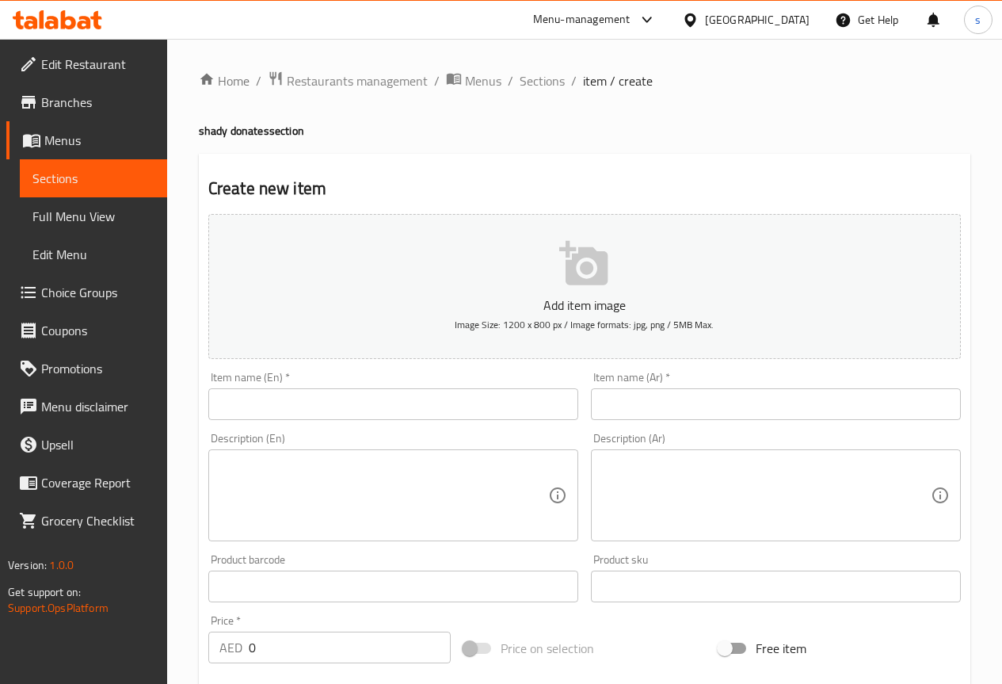
click at [83, 212] on span "Full Menu View" at bounding box center [93, 216] width 122 height 19
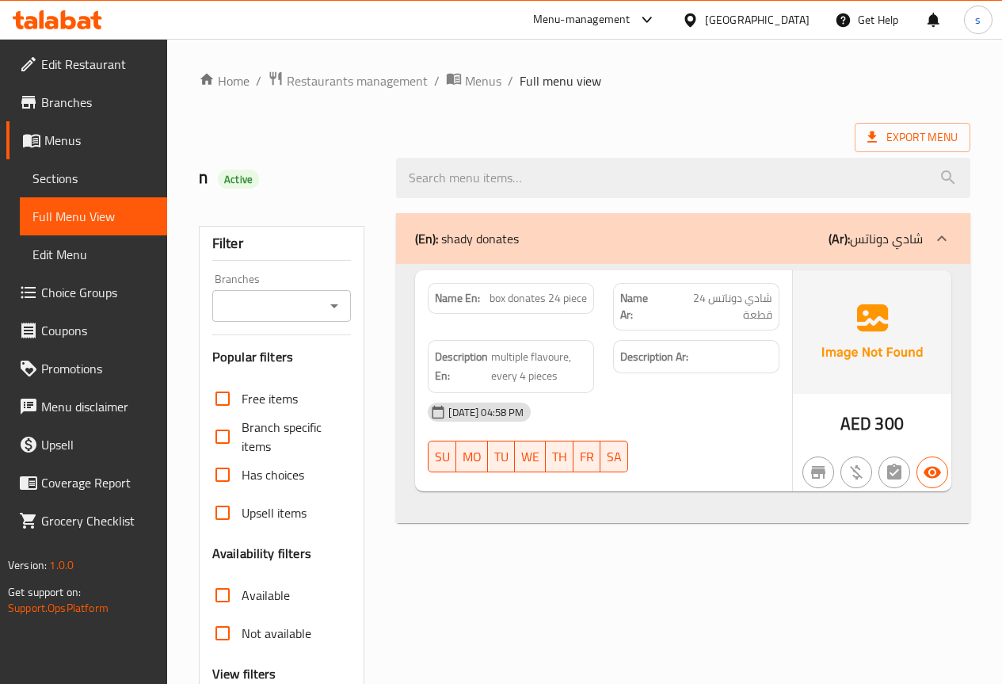
click at [474, 233] on p "(En): shady donates" at bounding box center [467, 238] width 104 height 19
drag, startPoint x: 500, startPoint y: 298, endPoint x: 588, endPoint y: 299, distance: 88.0
click at [588, 299] on div "Name En: box donates 24 piece" at bounding box center [511, 298] width 166 height 31
copy span "box donates 24 piece"
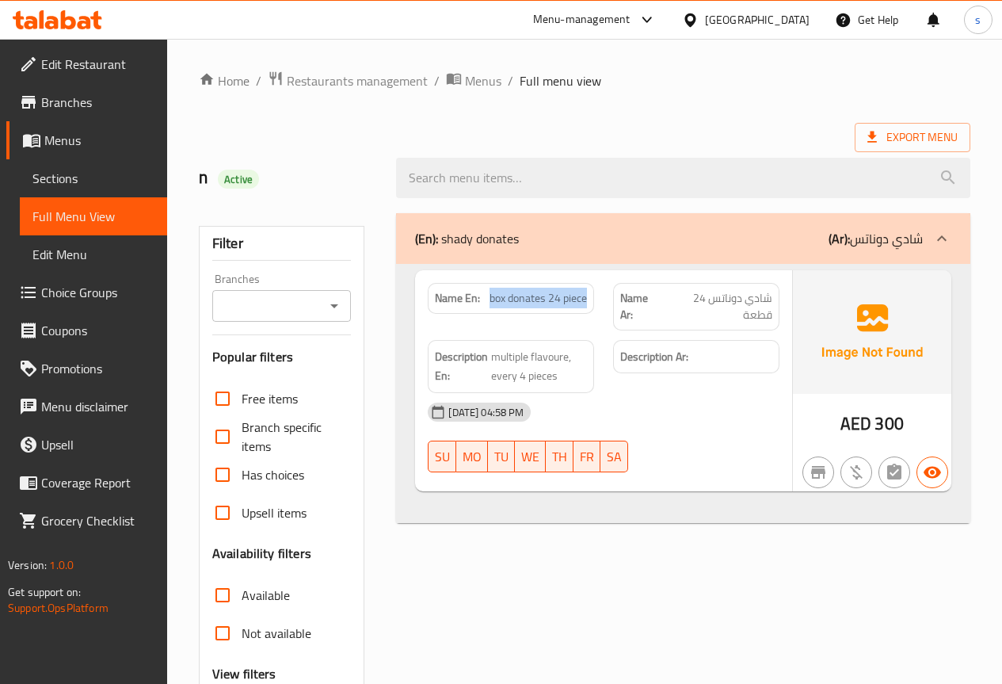
click at [59, 253] on span "Edit Menu" at bounding box center [93, 254] width 122 height 19
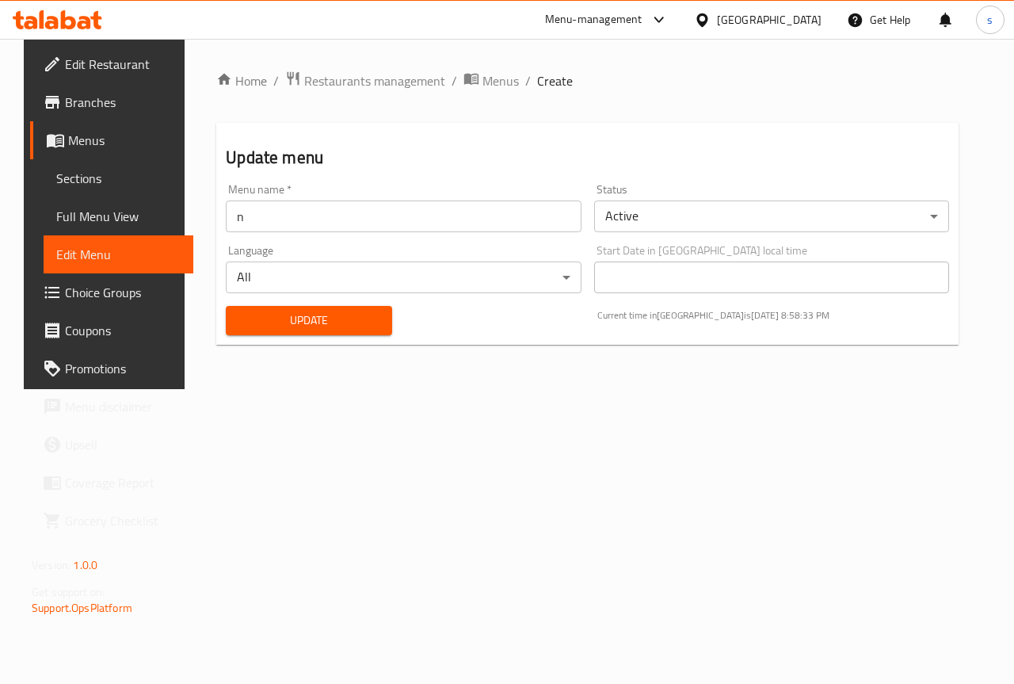
click at [88, 216] on span "Full Menu View" at bounding box center [118, 216] width 124 height 19
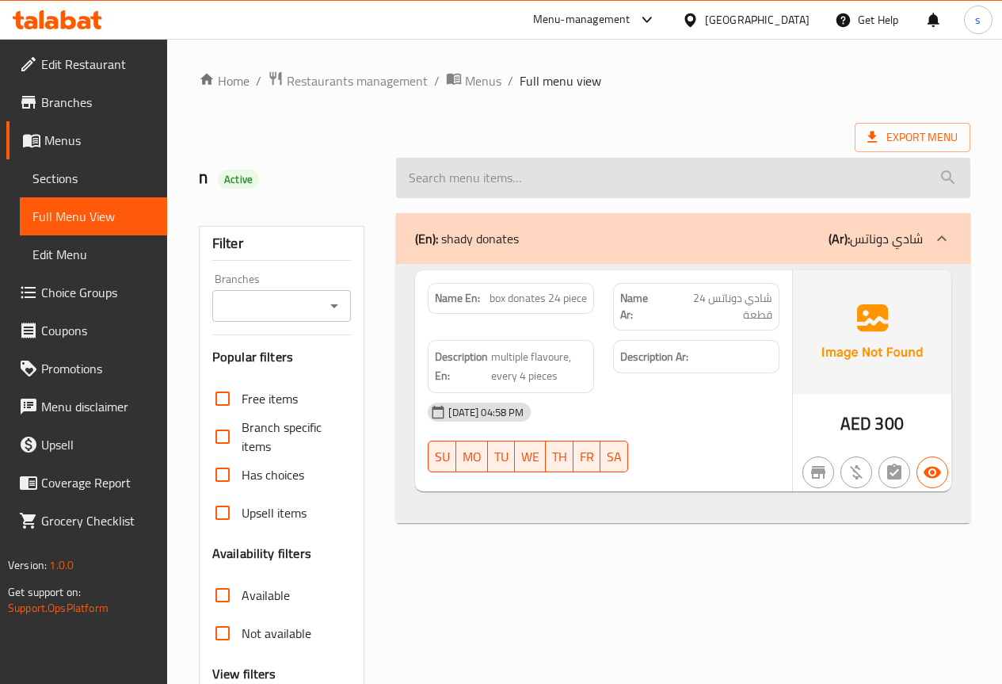
click at [456, 179] on input "search" at bounding box center [683, 178] width 574 height 40
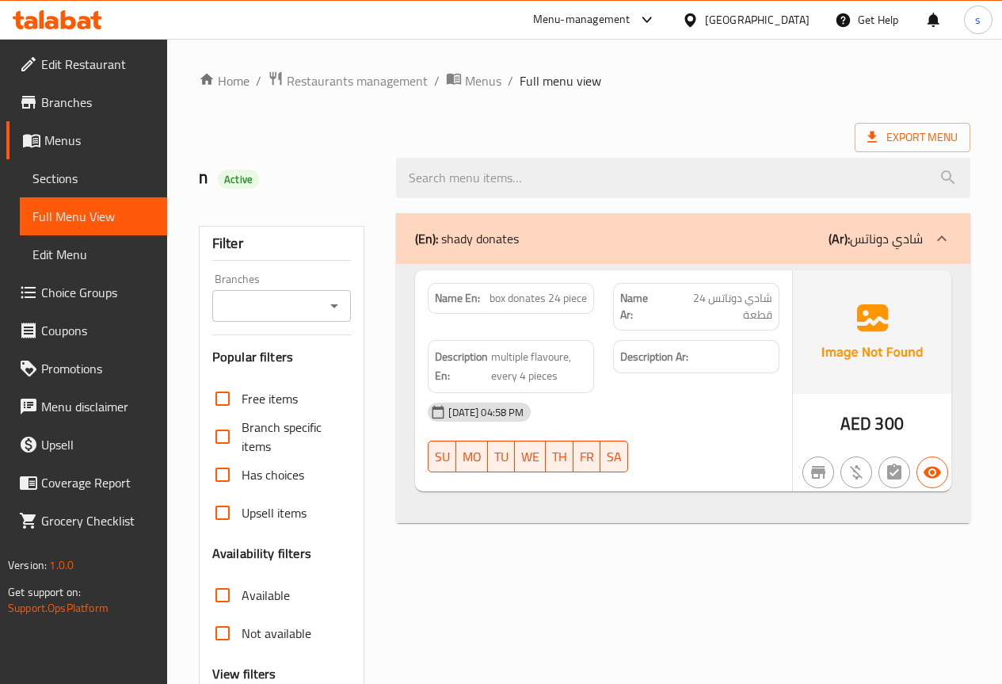
paste input "box donates 24 piece"
type input "box donates 24 piece"
click at [100, 177] on span "Sections" at bounding box center [93, 178] width 122 height 19
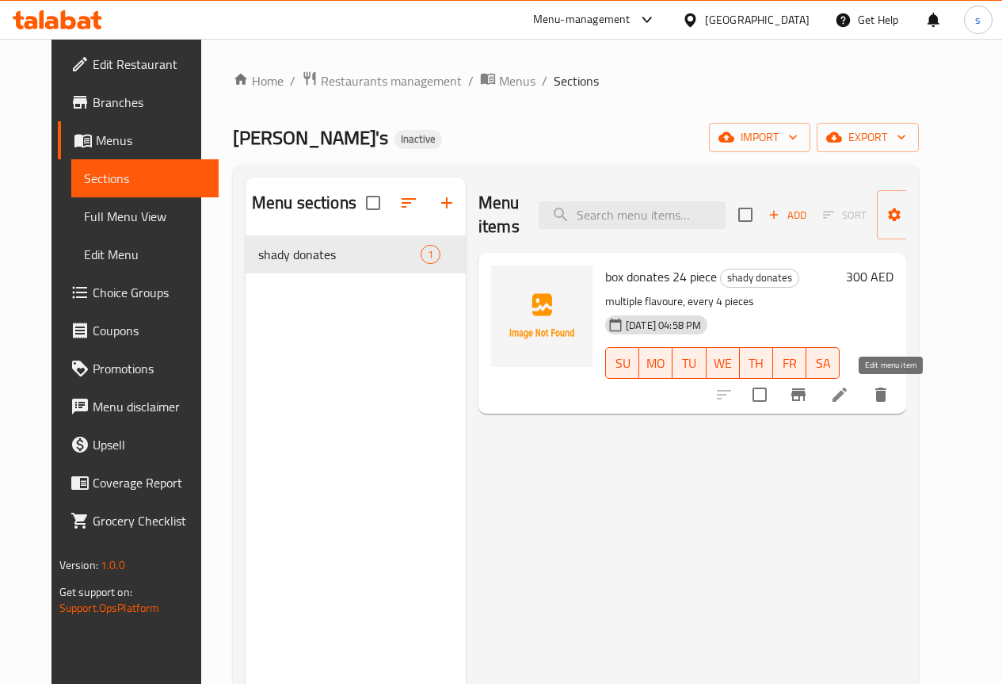
click at [847, 393] on icon at bounding box center [840, 394] width 14 height 14
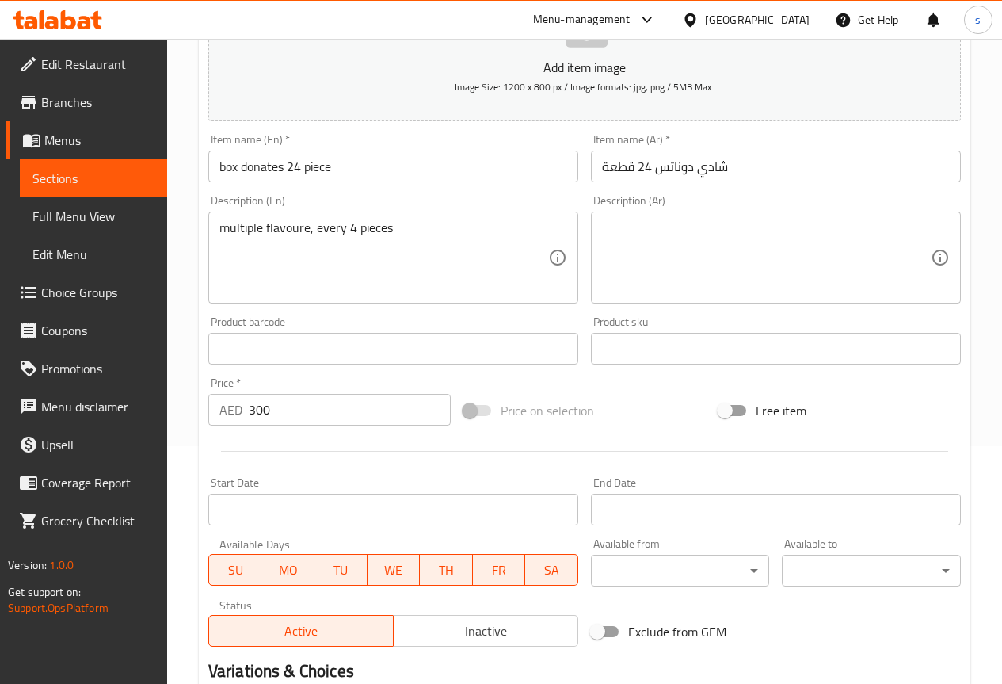
scroll to position [158, 0]
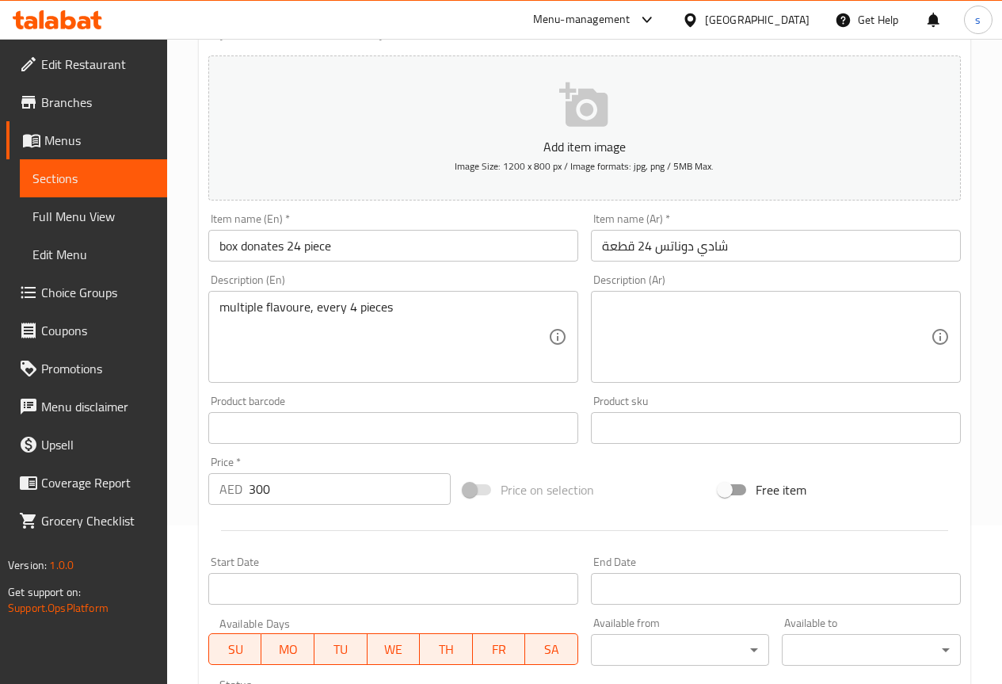
click at [664, 323] on textarea at bounding box center [766, 336] width 329 height 75
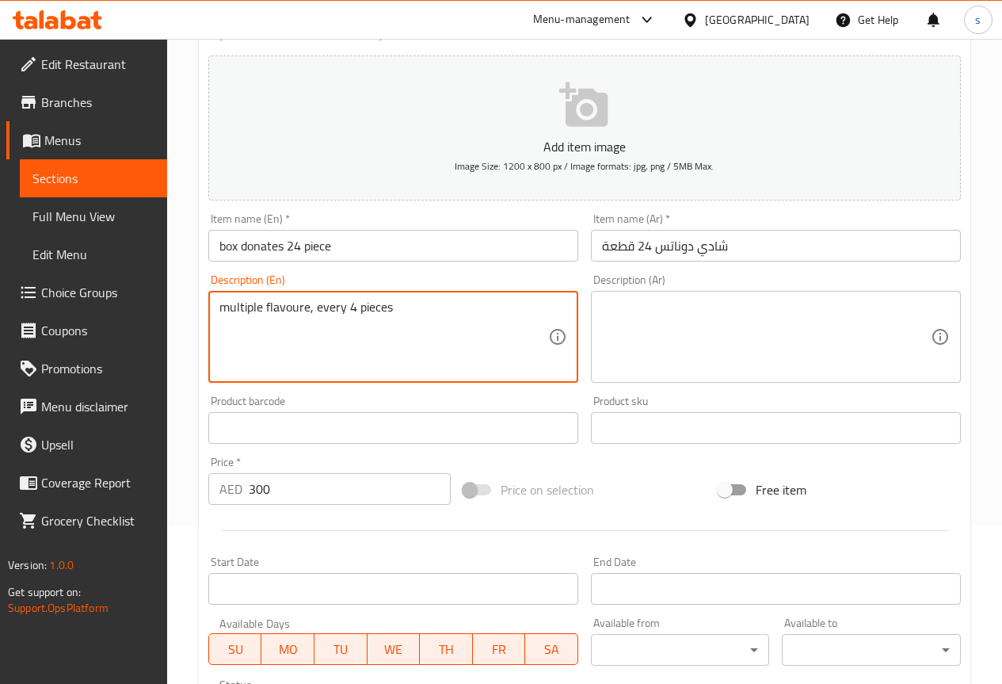
click at [431, 307] on textarea "multiple flavoure, every 4 pieces" at bounding box center [383, 336] width 329 height 75
click at [651, 343] on textarea at bounding box center [766, 336] width 329 height 75
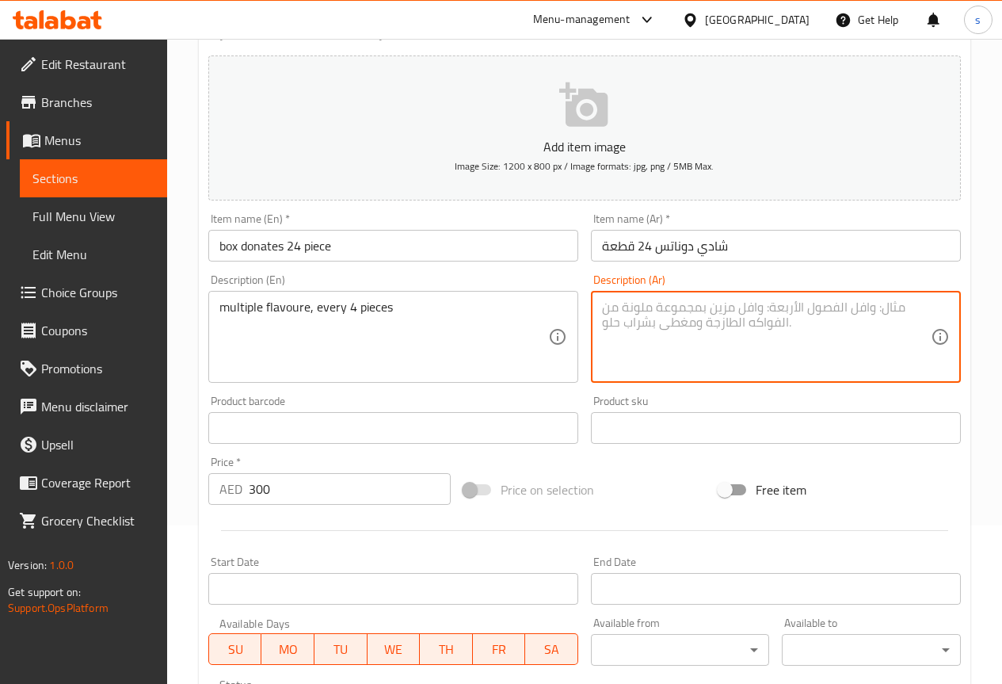
click at [279, 311] on textarea "multiple flavoure, every 4 pieces" at bounding box center [383, 336] width 329 height 75
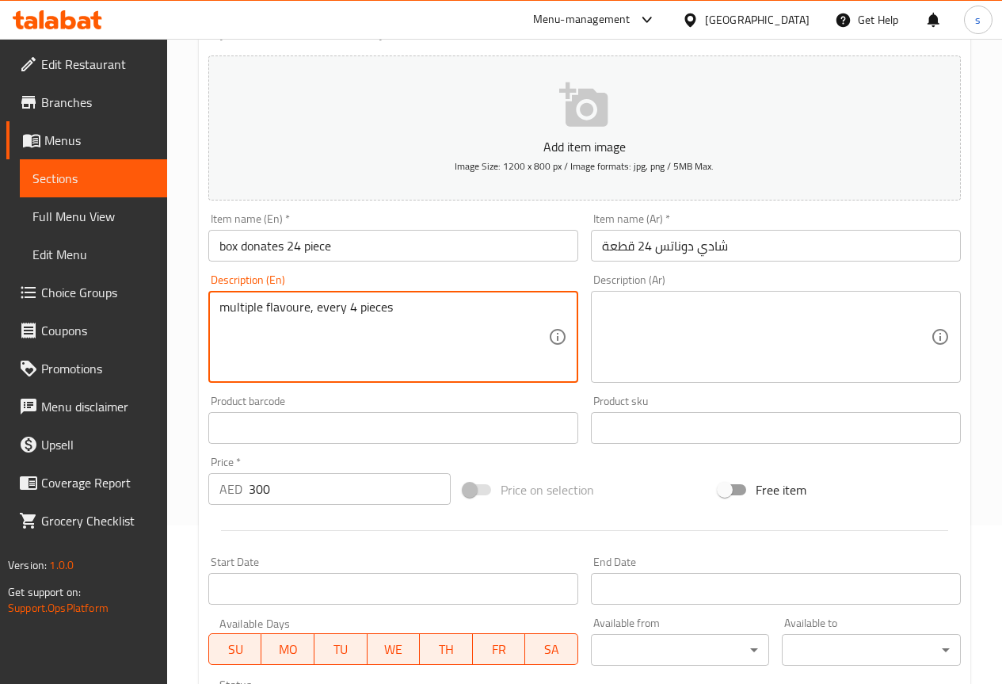
drag, startPoint x: 299, startPoint y: 307, endPoint x: 366, endPoint y: 365, distance: 88.2
click at [366, 365] on textarea "multiple flavoure, every 4 pieces" at bounding box center [383, 336] width 329 height 75
click at [267, 316] on textarea "multiple flavoure, every 4 pieces" at bounding box center [383, 336] width 329 height 75
click at [278, 312] on textarea "multiple flavoure, every 4 pieces" at bounding box center [383, 336] width 329 height 75
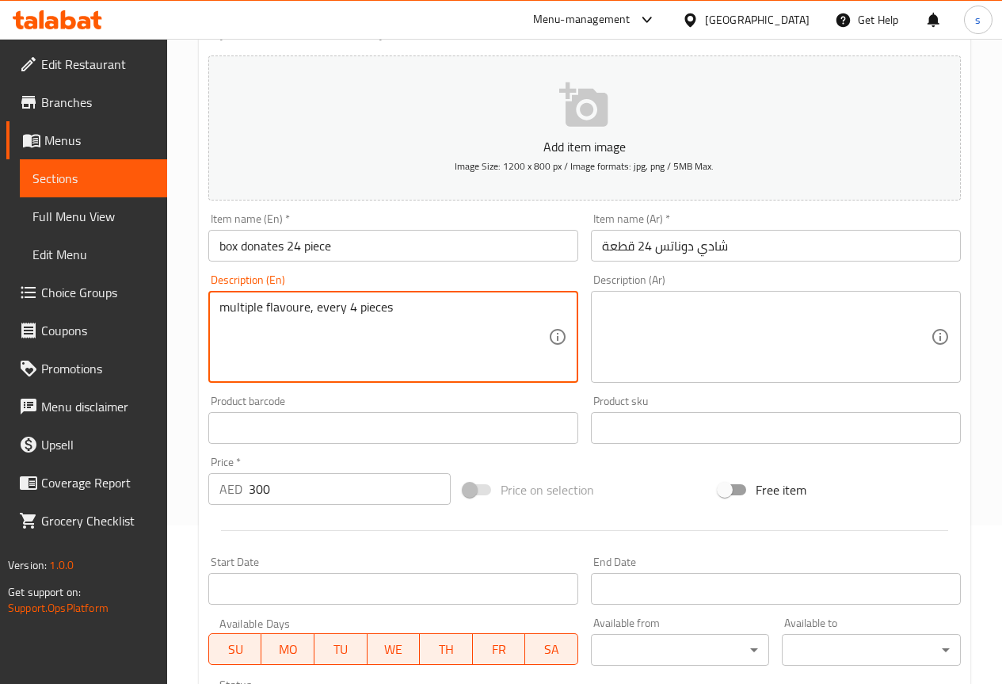
click at [513, 335] on textarea "multiple flavoure, every 4 pieces" at bounding box center [383, 336] width 329 height 75
click at [689, 313] on textarea at bounding box center [766, 336] width 329 height 75
drag, startPoint x: 219, startPoint y: 310, endPoint x: 398, endPoint y: 312, distance: 178.3
click at [329, 345] on textarea "multiple flavoure, every 4 pieces" at bounding box center [383, 336] width 329 height 75
click at [388, 311] on textarea "multiple flavoure, every 4 pieces" at bounding box center [383, 336] width 329 height 75
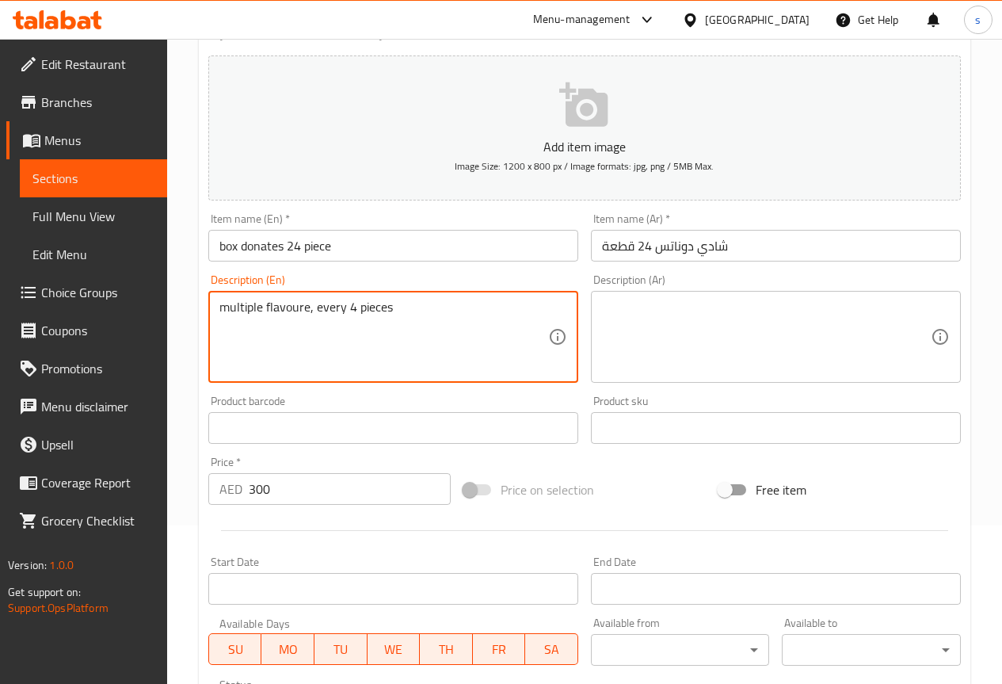
drag, startPoint x: 315, startPoint y: 305, endPoint x: 343, endPoint y: 326, distance: 34.5
click at [315, 306] on textarea "multiple flavoure, every 4 pieces" at bounding box center [383, 336] width 329 height 75
click at [307, 312] on textarea "multiple flavoure, custumer can choice every 4 pieces" at bounding box center [383, 336] width 329 height 75
click at [339, 311] on textarea "multiple flavoure, custumer can choice every 4 pieces" at bounding box center [383, 336] width 329 height 75
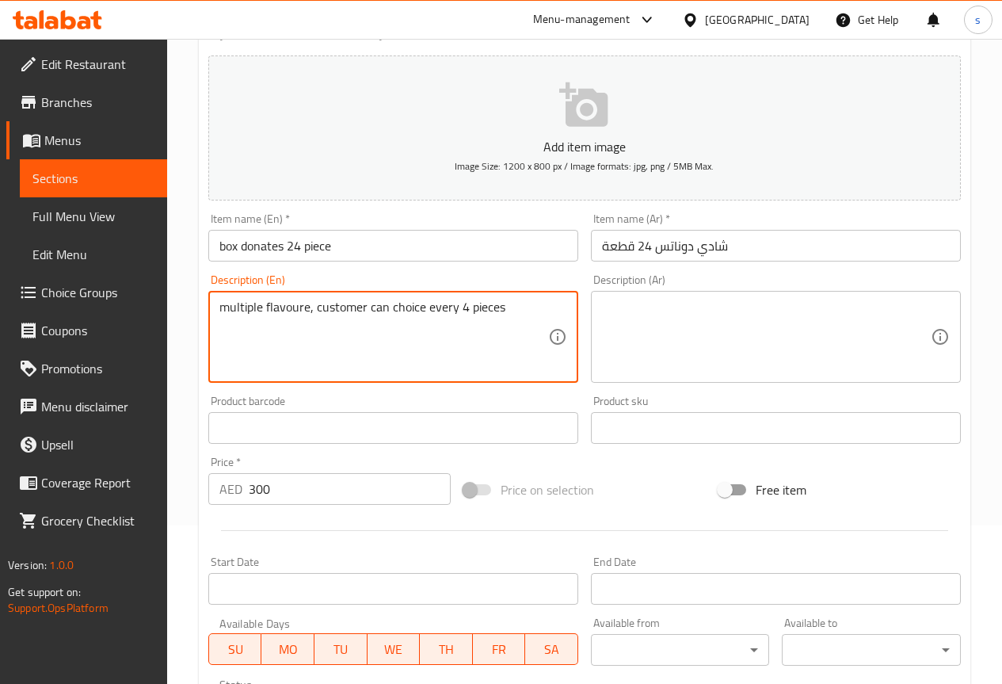
click at [282, 308] on textarea "multiple flavoure, customer can choice every 4 pieces" at bounding box center [383, 336] width 329 height 75
click at [342, 317] on textarea "multiple flavore, customer can choice every 4 pieces" at bounding box center [383, 336] width 329 height 75
click at [291, 307] on textarea "multiple flavore, customer can choice every 4 pieces" at bounding box center [383, 336] width 329 height 75
click at [290, 307] on textarea "multiple flavore, customer can choice every 4 pieces" at bounding box center [383, 336] width 329 height 75
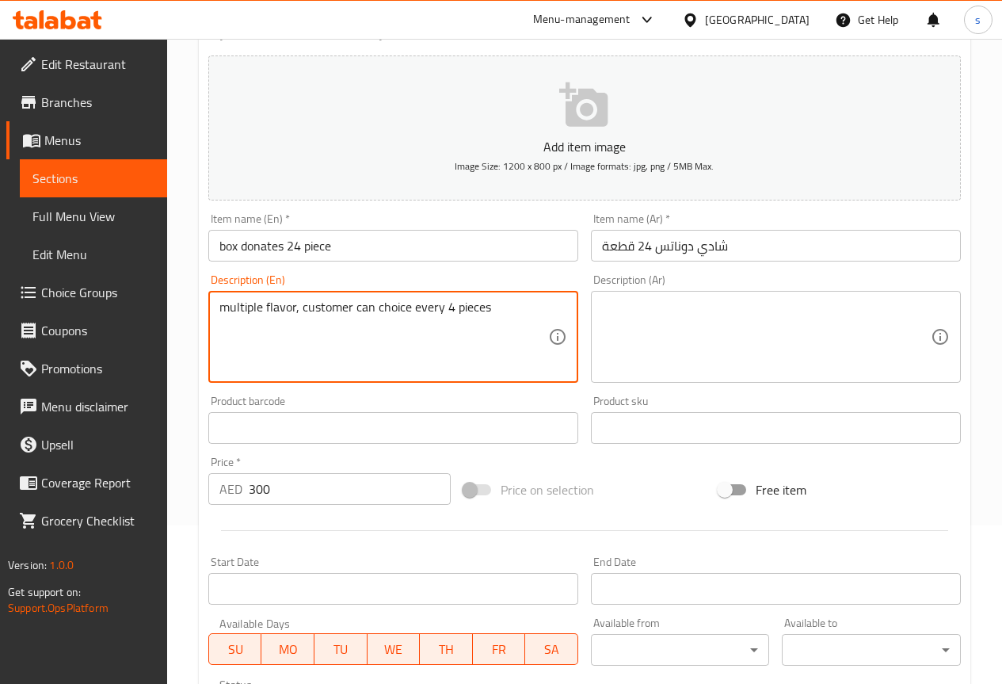
type textarea "multiple flavor, customer can choice every 4 pieces"
click at [658, 326] on textarea at bounding box center [766, 336] width 329 height 75
drag, startPoint x: 494, startPoint y: 306, endPoint x: 224, endPoint y: 305, distance: 269.4
click at [642, 344] on textarea at bounding box center [766, 336] width 329 height 75
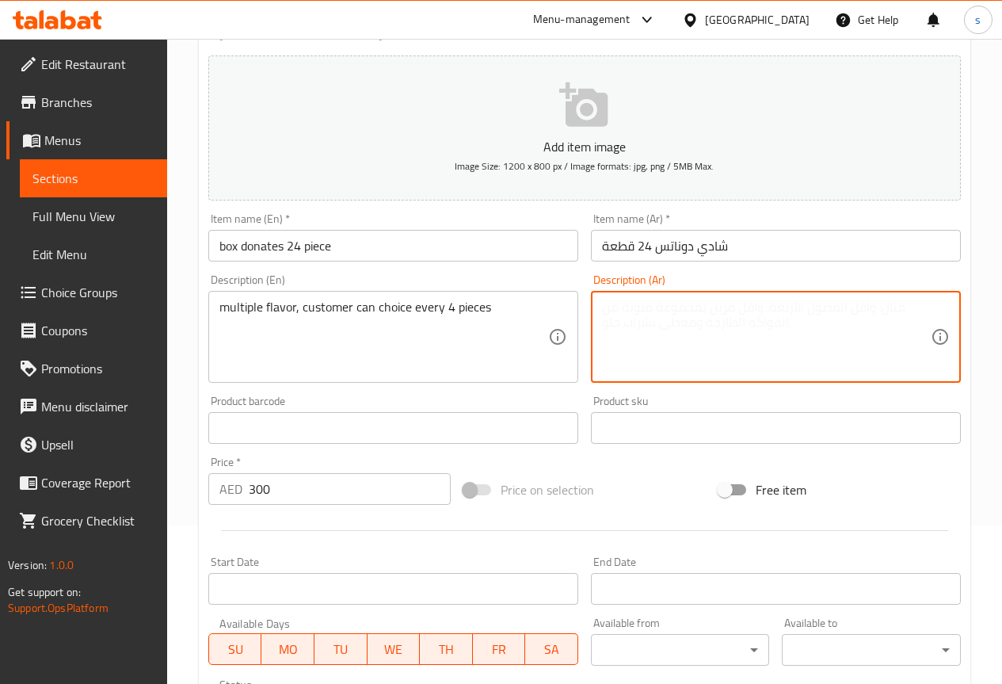
paste textarea "نكهات متعددة، يمكن للعميل اختيار كل 4 قطع"
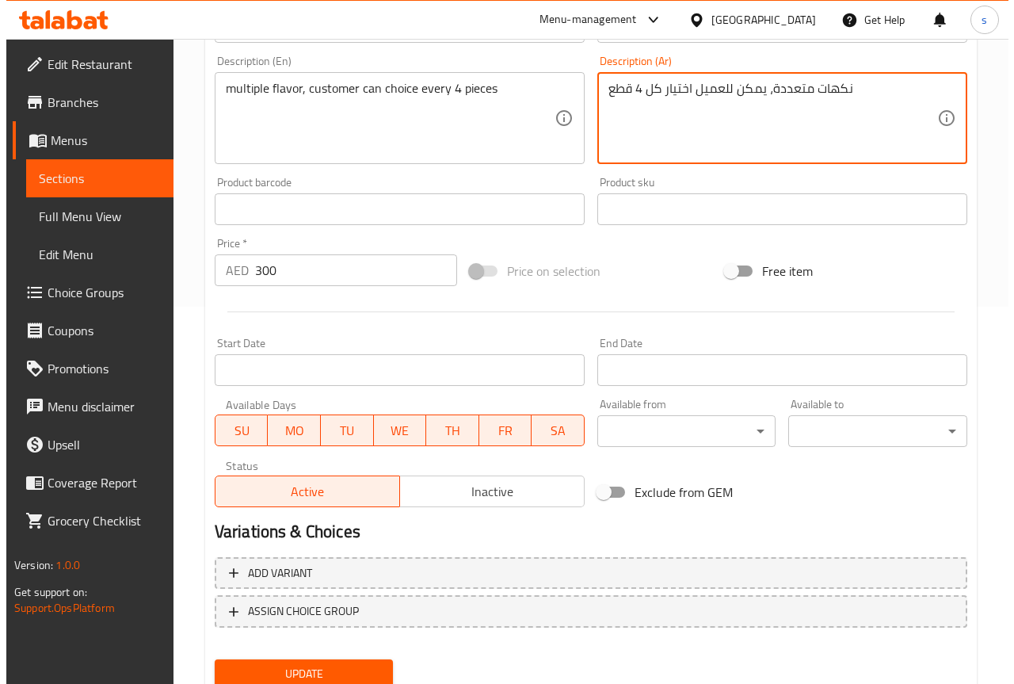
scroll to position [436, 0]
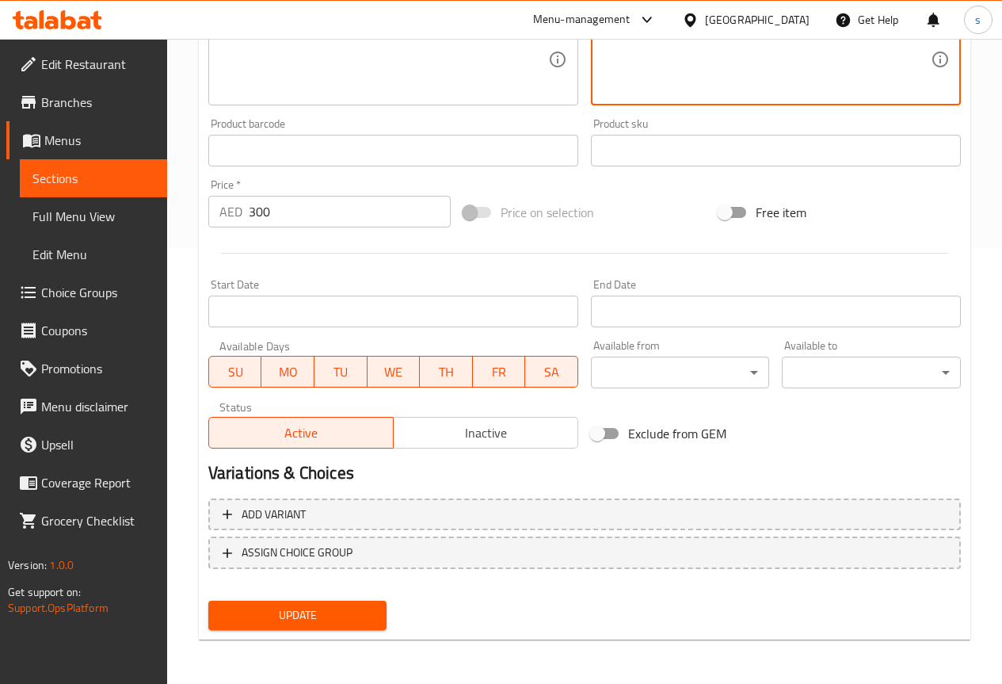
type textarea "نكهات متعددة، يمكن للعميل اختيار كل 4 قطع"
click at [313, 619] on span "Update" at bounding box center [298, 615] width 154 height 20
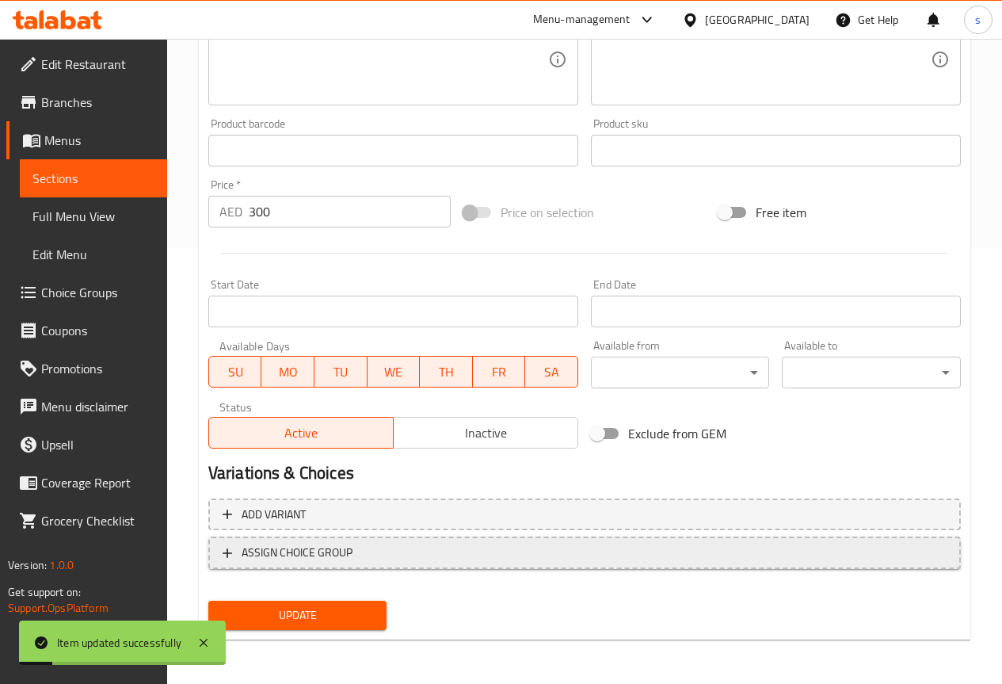
click at [311, 559] on span "ASSIGN CHOICE GROUP" at bounding box center [297, 553] width 111 height 20
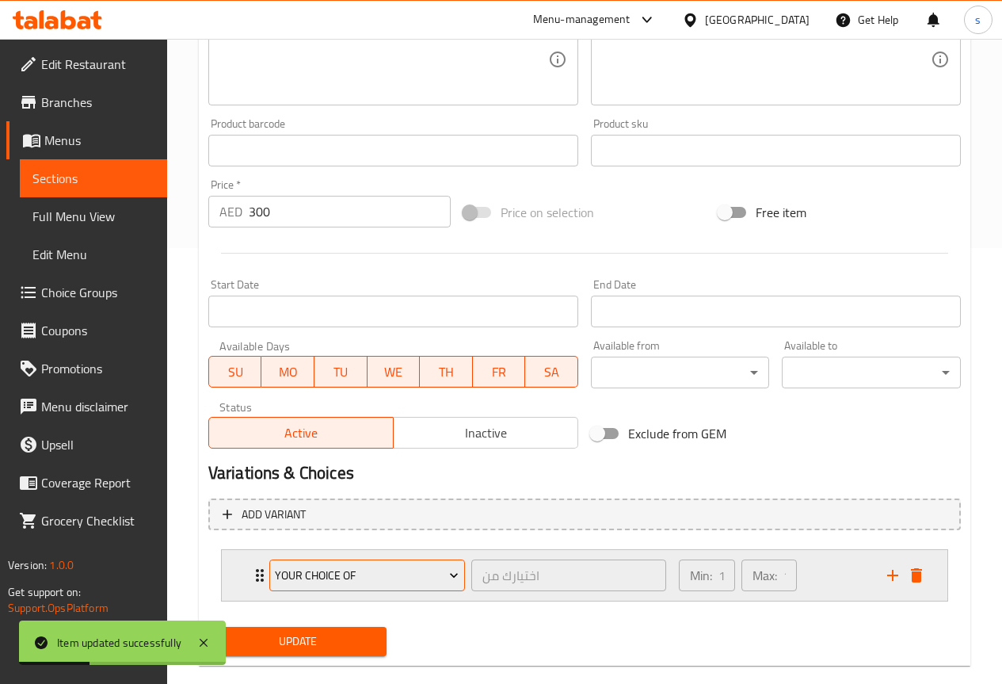
click at [331, 567] on span "Your Choice Of" at bounding box center [367, 576] width 184 height 20
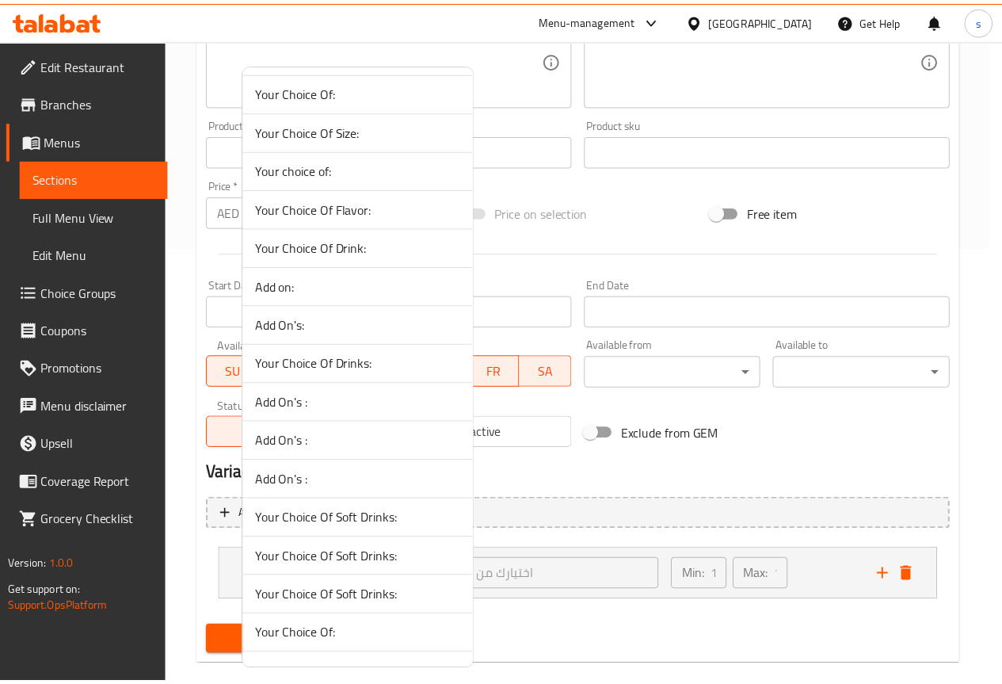
scroll to position [1426, 0]
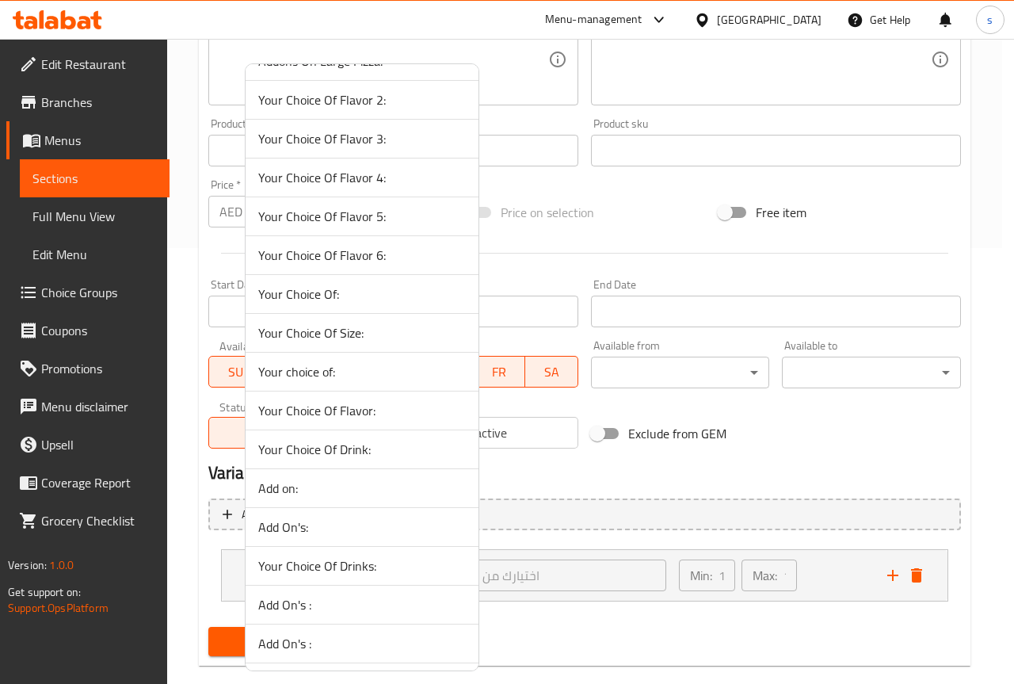
click at [336, 406] on span "Your Choice Of Flavor:" at bounding box center [362, 410] width 208 height 19
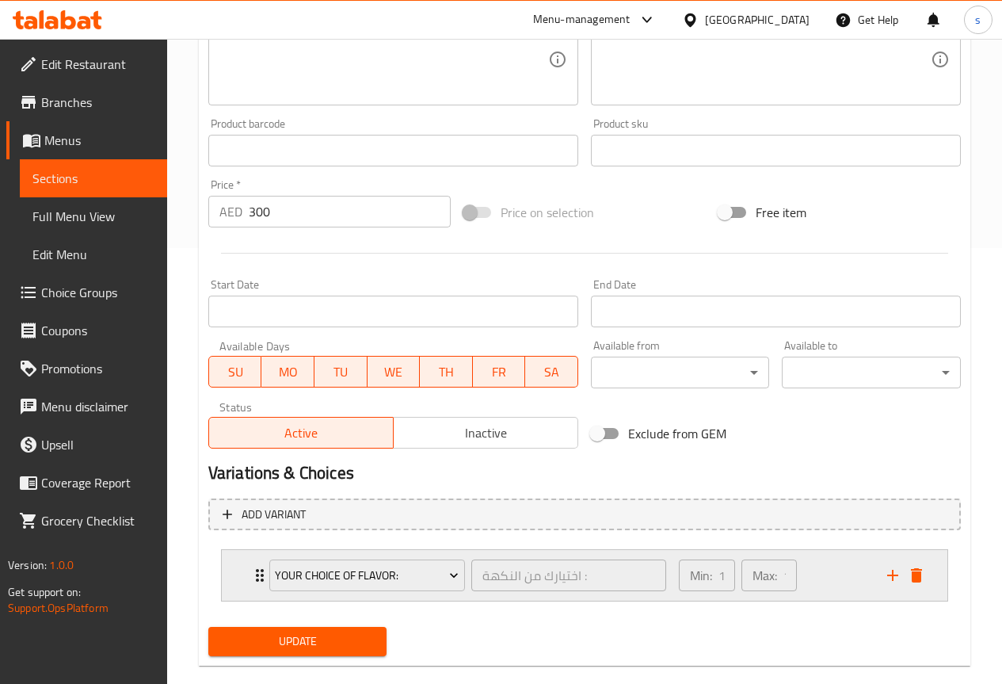
click at [238, 568] on div "Your Choice Of Flavor: اختيارك من النكهة : ​ Min: 1 ​ Max: 1 ​" at bounding box center [585, 575] width 726 height 51
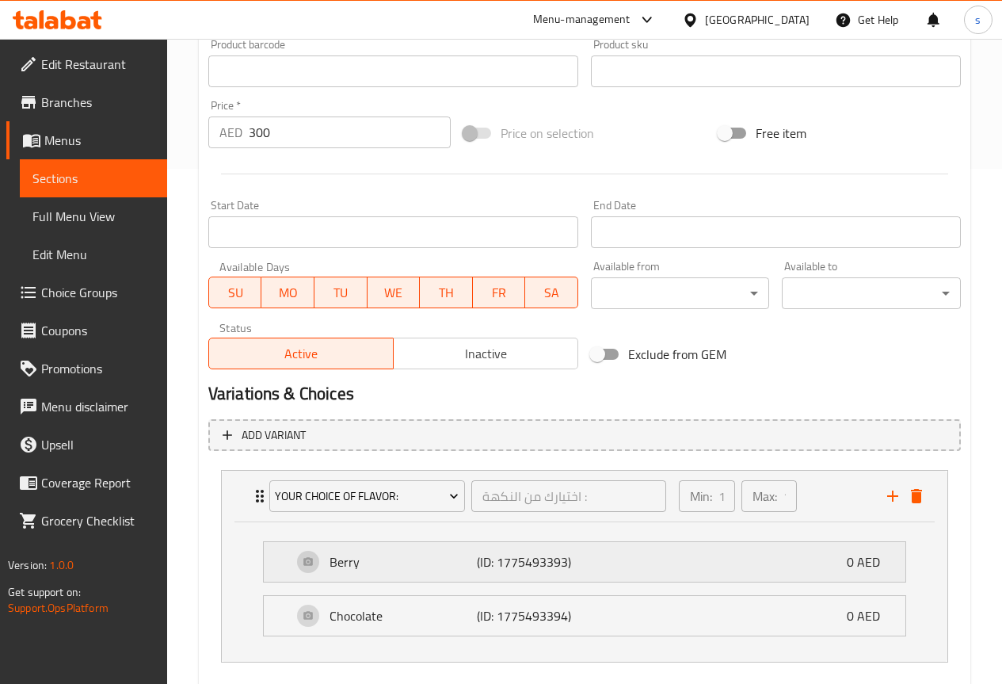
scroll to position [602, 0]
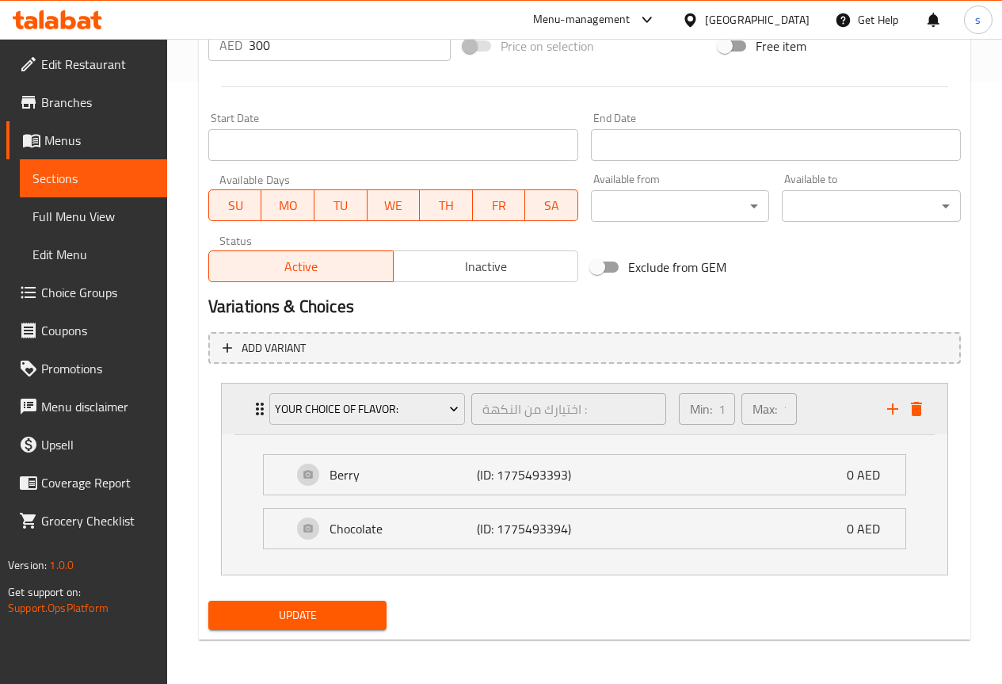
click at [258, 414] on icon "Expand" at bounding box center [260, 409] width 8 height 13
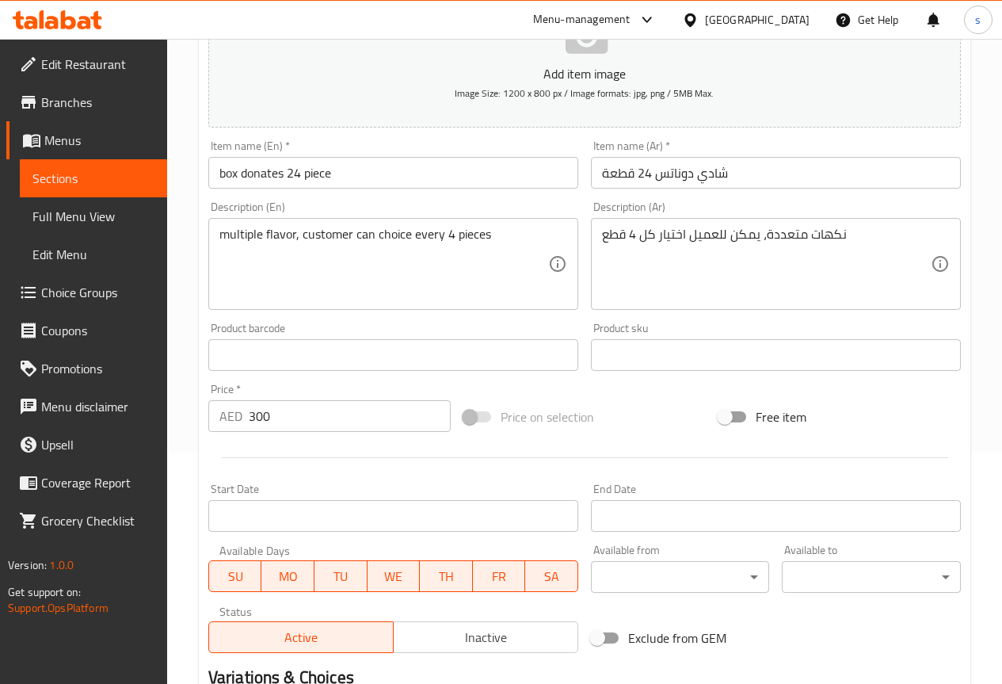
scroll to position [396, 0]
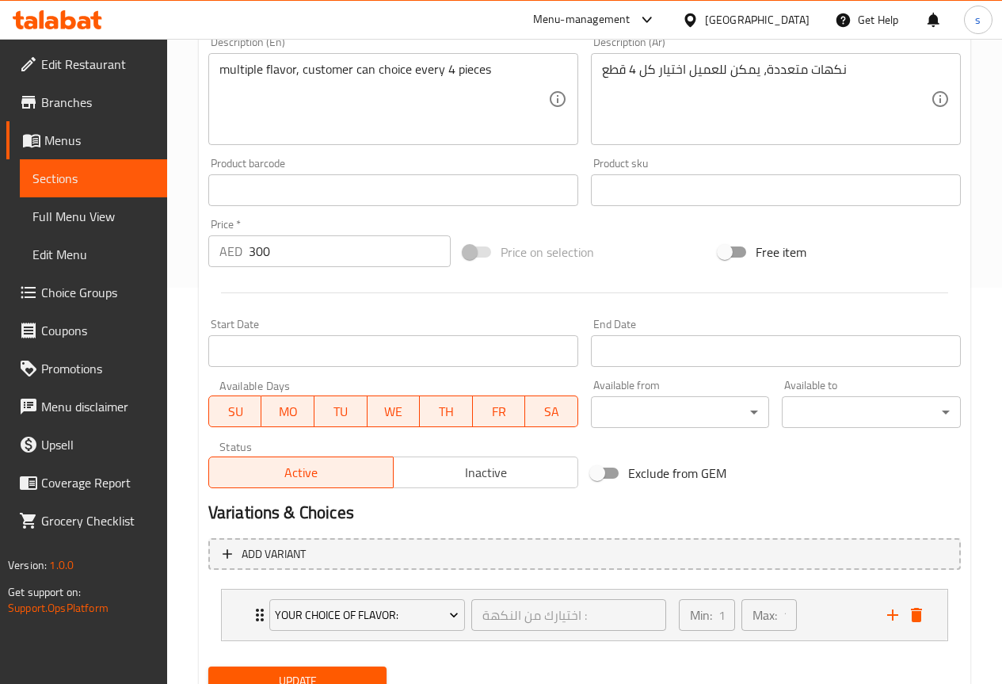
click at [735, 493] on div "Exclude from GEM" at bounding box center [712, 473] width 255 height 43
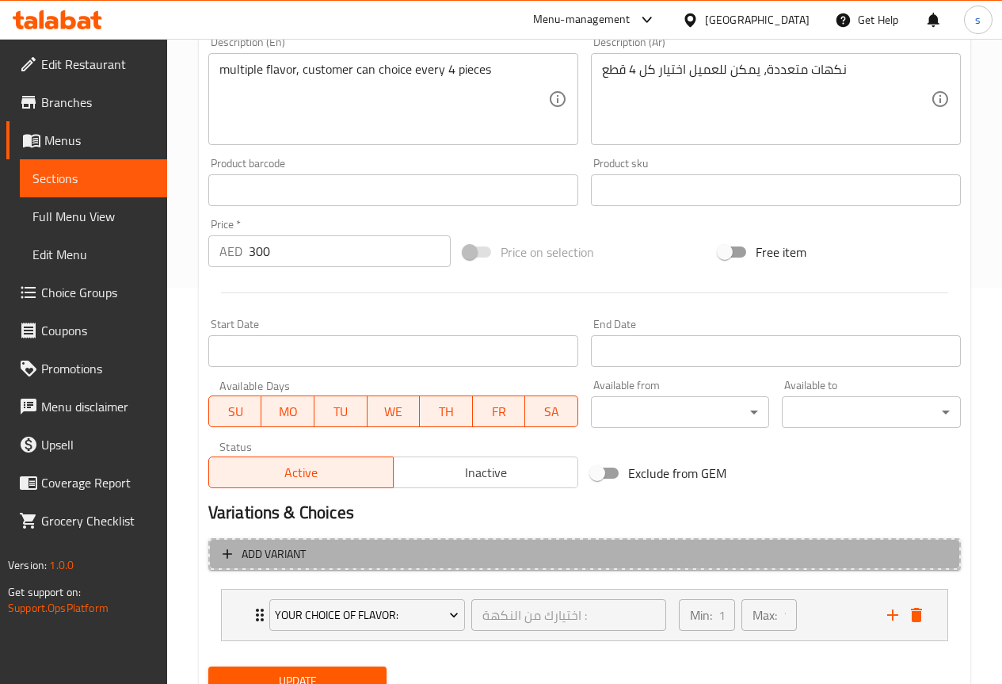
click at [423, 553] on span "Add variant" at bounding box center [585, 554] width 724 height 20
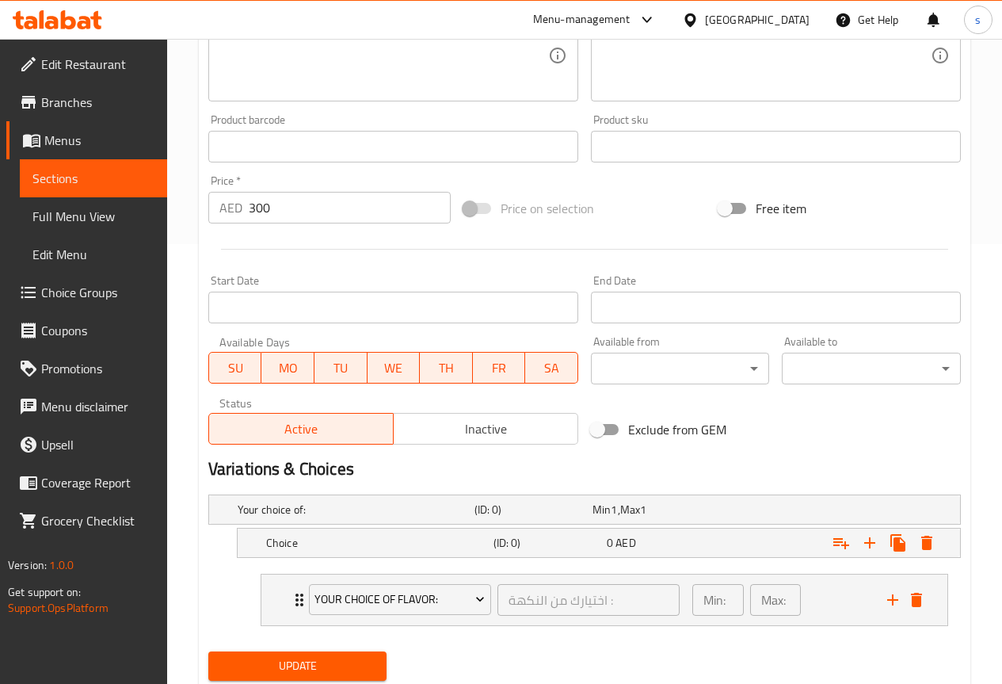
scroll to position [490, 0]
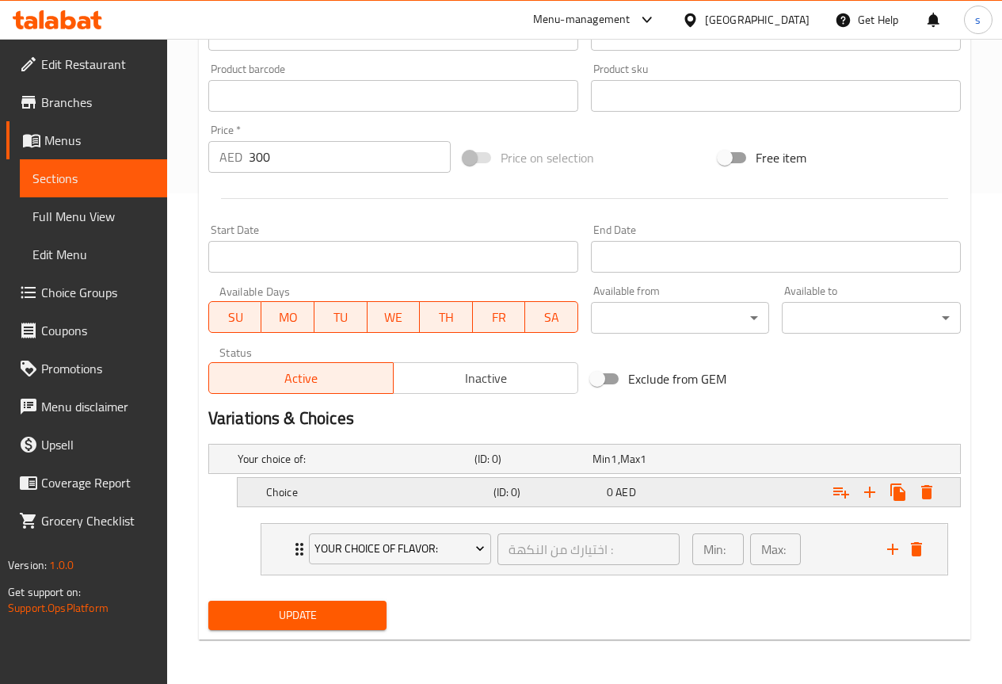
click at [313, 493] on h5 "Choice" at bounding box center [376, 492] width 221 height 16
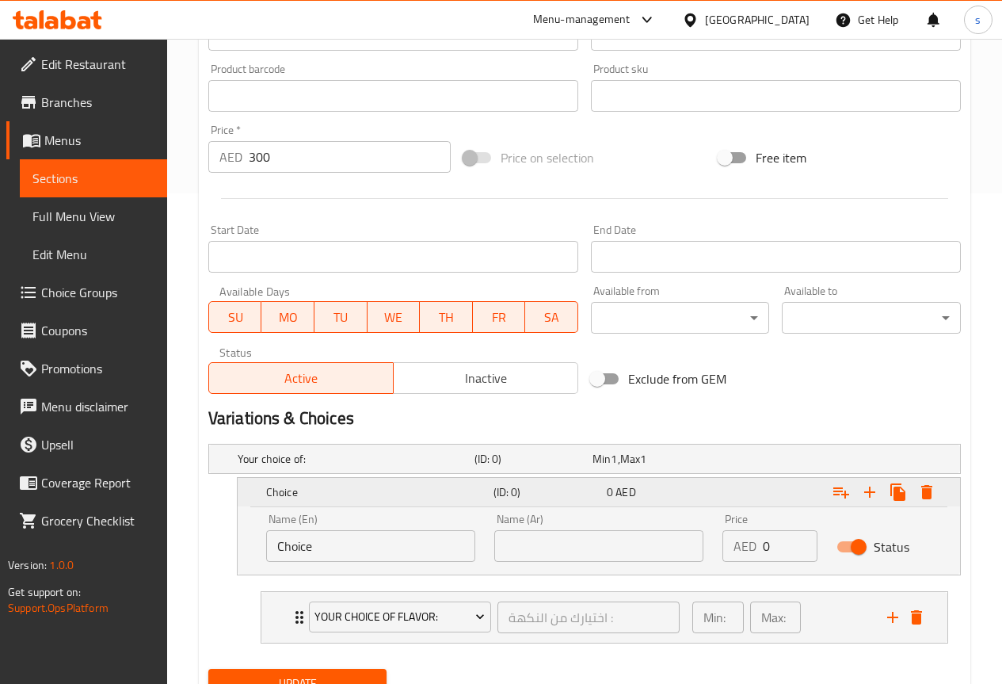
click at [299, 503] on div "Choice (ID: 0) 0 AED" at bounding box center [603, 492] width 681 height 35
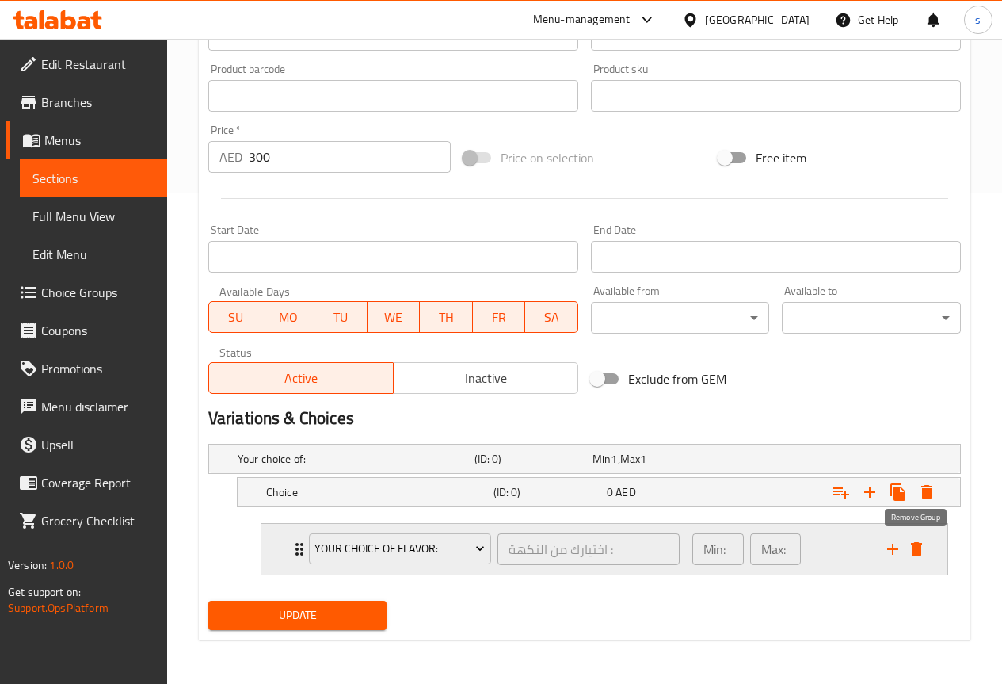
drag, startPoint x: 920, startPoint y: 547, endPoint x: 902, endPoint y: 556, distance: 19.5
click at [919, 547] on icon "delete" at bounding box center [916, 549] width 11 height 14
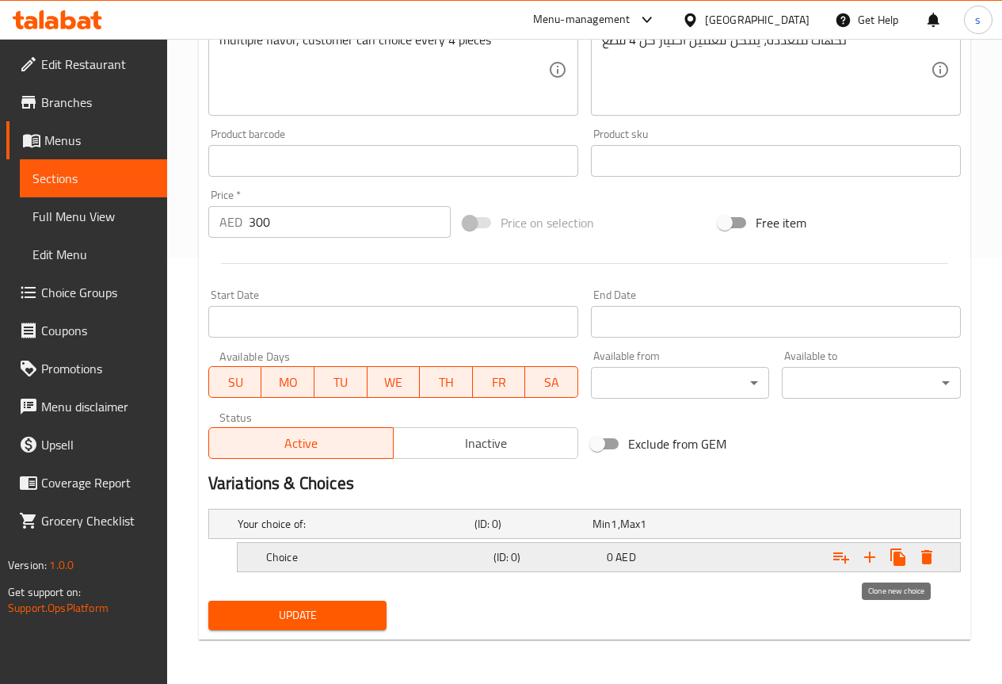
scroll to position [425, 0]
click at [200, 555] on div "Update box donates 24 piece Add item image Image Size: 1200 x 800 px / Image fo…" at bounding box center [585, 183] width 772 height 911
click at [269, 532] on h5 "Your choice of:" at bounding box center [353, 524] width 231 height 16
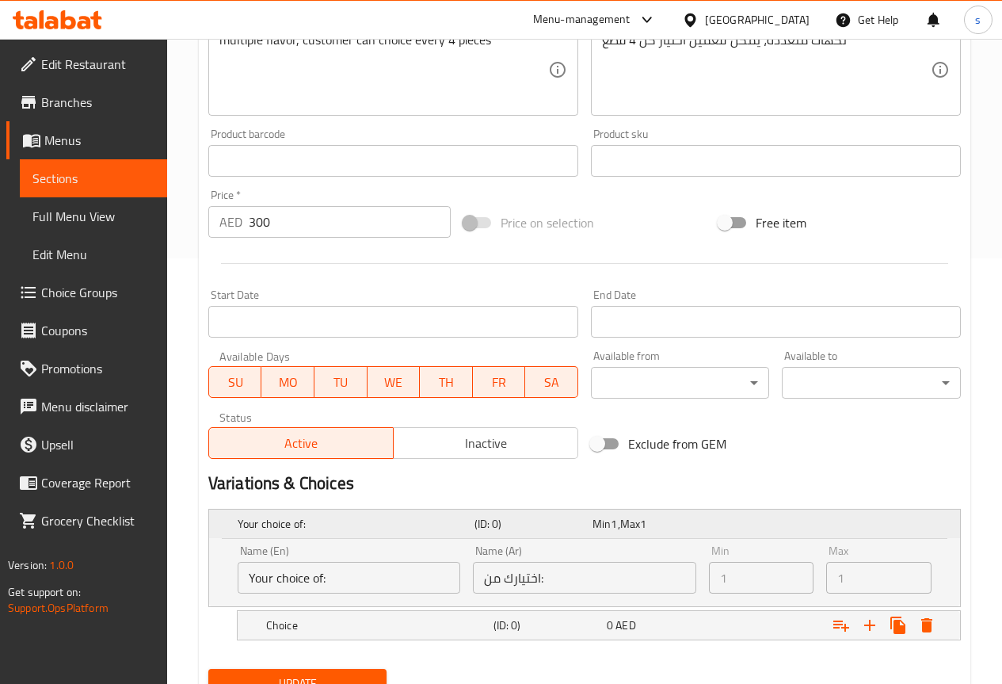
click at [328, 523] on h5 "Your choice of:" at bounding box center [353, 524] width 231 height 16
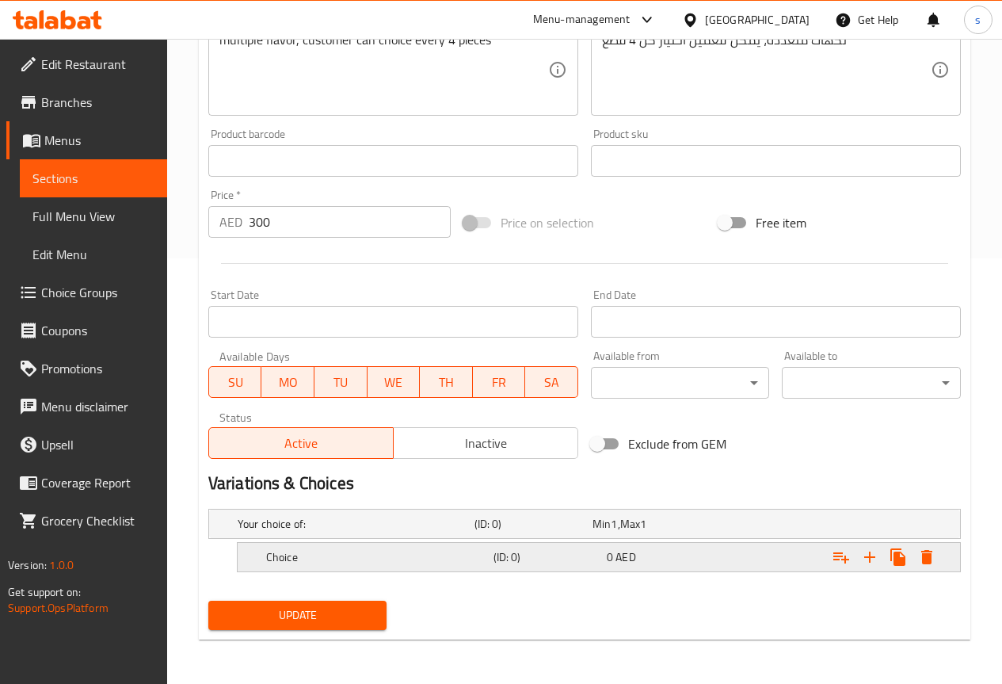
click at [392, 551] on h5 "Choice" at bounding box center [376, 557] width 221 height 16
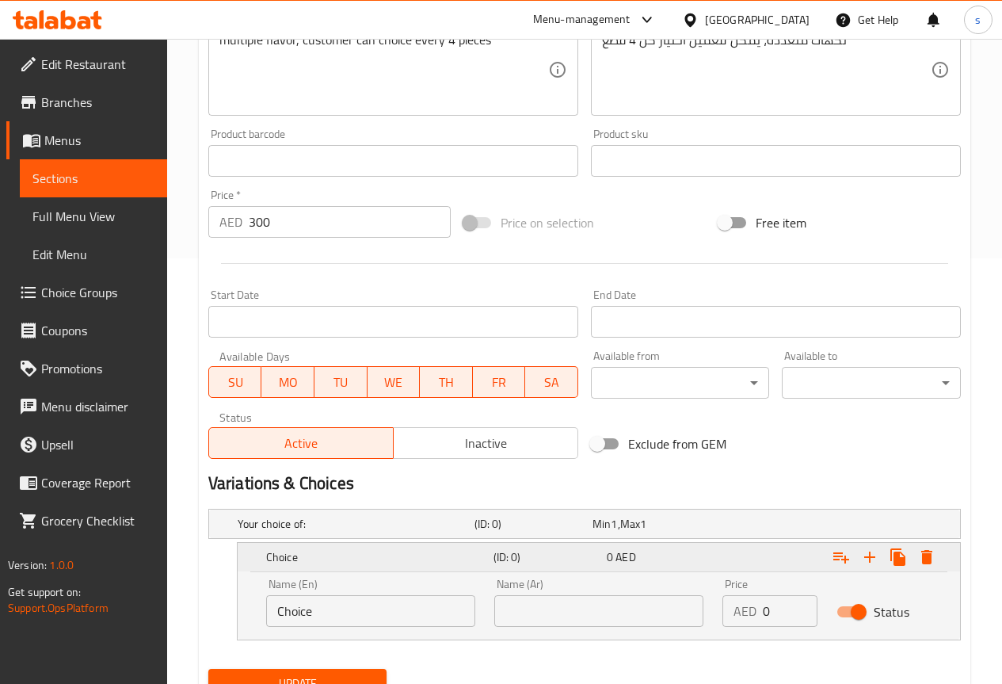
click at [391, 555] on h5 "Choice" at bounding box center [376, 557] width 221 height 16
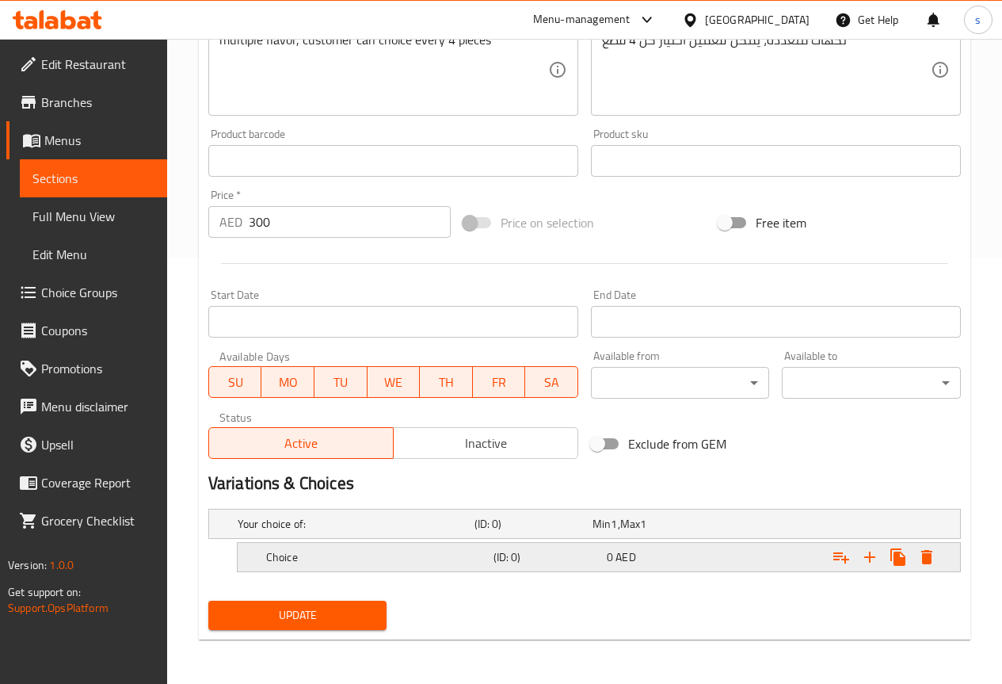
click at [399, 557] on h5 "Choice" at bounding box center [376, 557] width 221 height 16
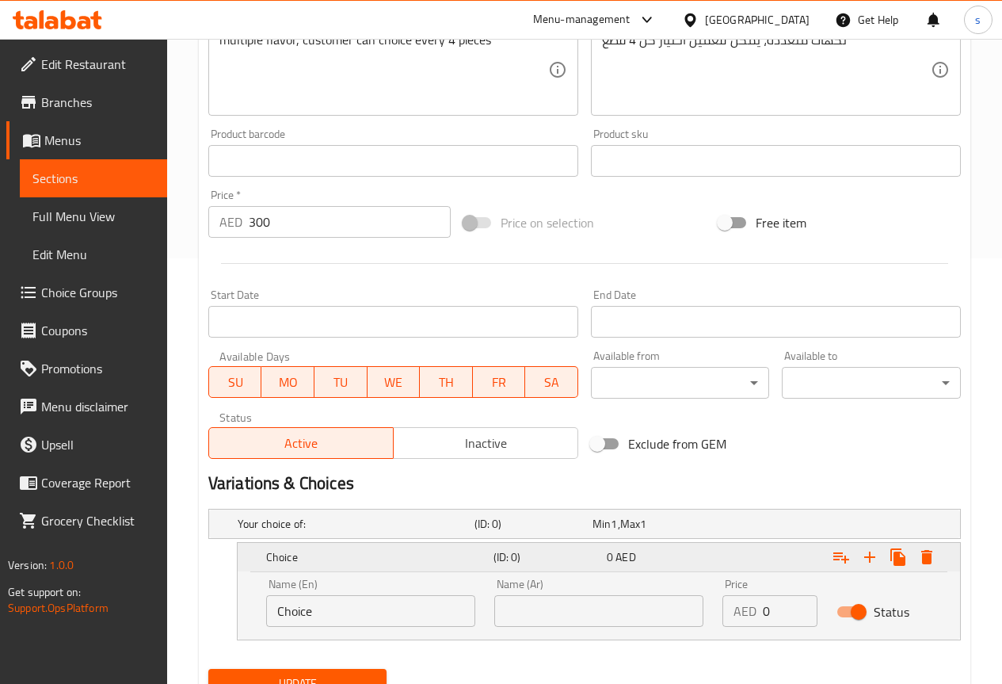
click at [868, 559] on icon "Expand" at bounding box center [869, 556] width 19 height 19
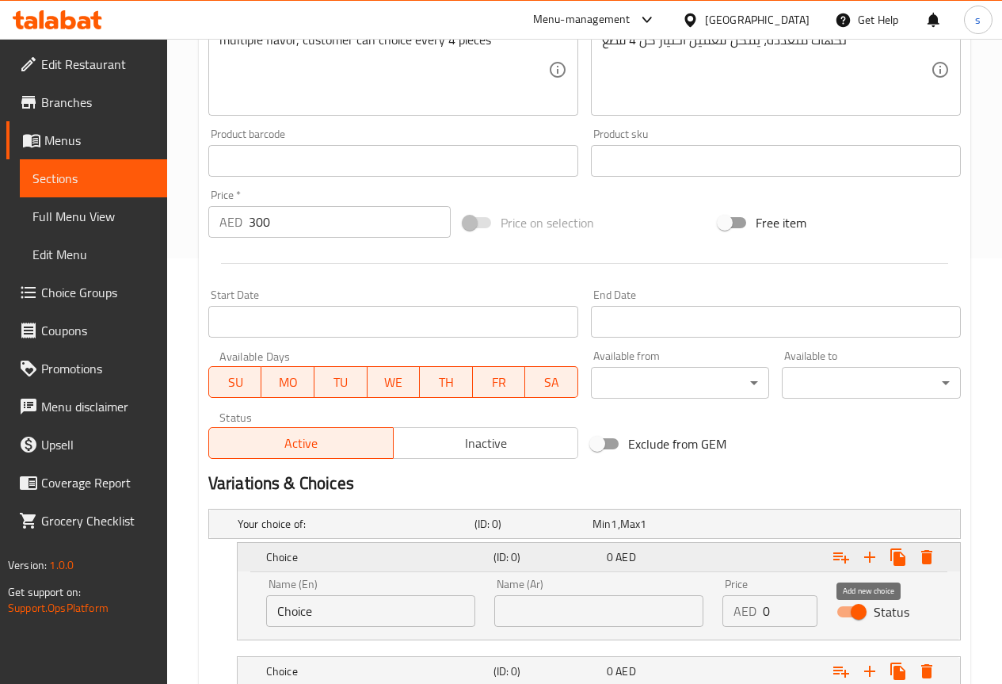
click at [870, 559] on icon "Expand" at bounding box center [869, 556] width 11 height 11
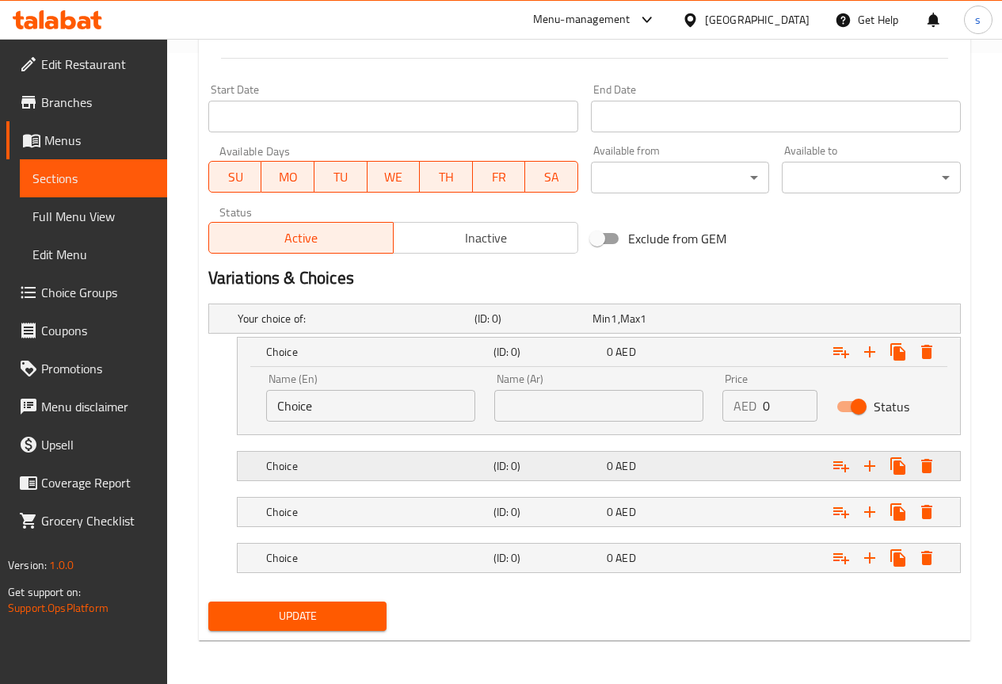
scroll to position [631, 0]
click at [406, 467] on h5 "Choice" at bounding box center [376, 465] width 221 height 16
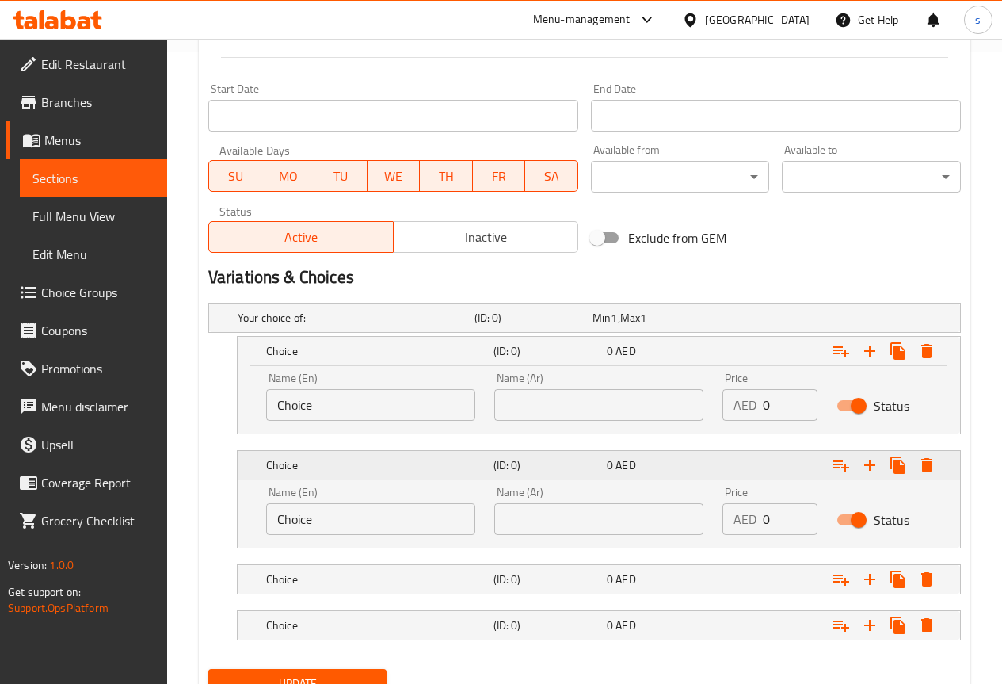
click at [406, 467] on h5 "Choice" at bounding box center [376, 465] width 221 height 16
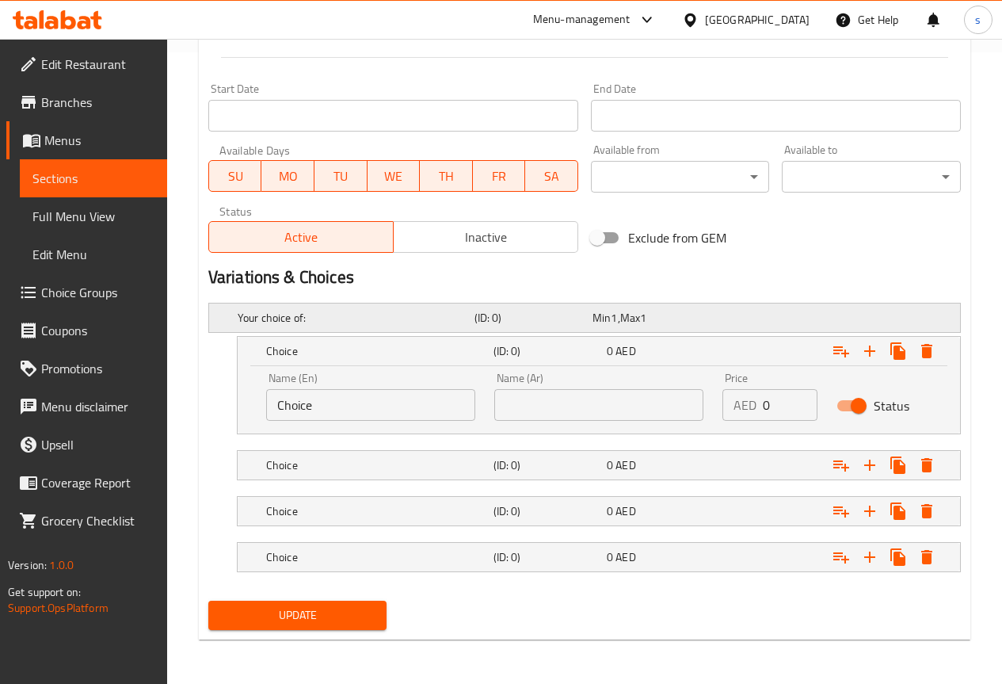
click at [288, 312] on h5 "Your choice of:" at bounding box center [353, 318] width 231 height 16
click at [310, 314] on h5 "Your choice of:" at bounding box center [353, 318] width 231 height 16
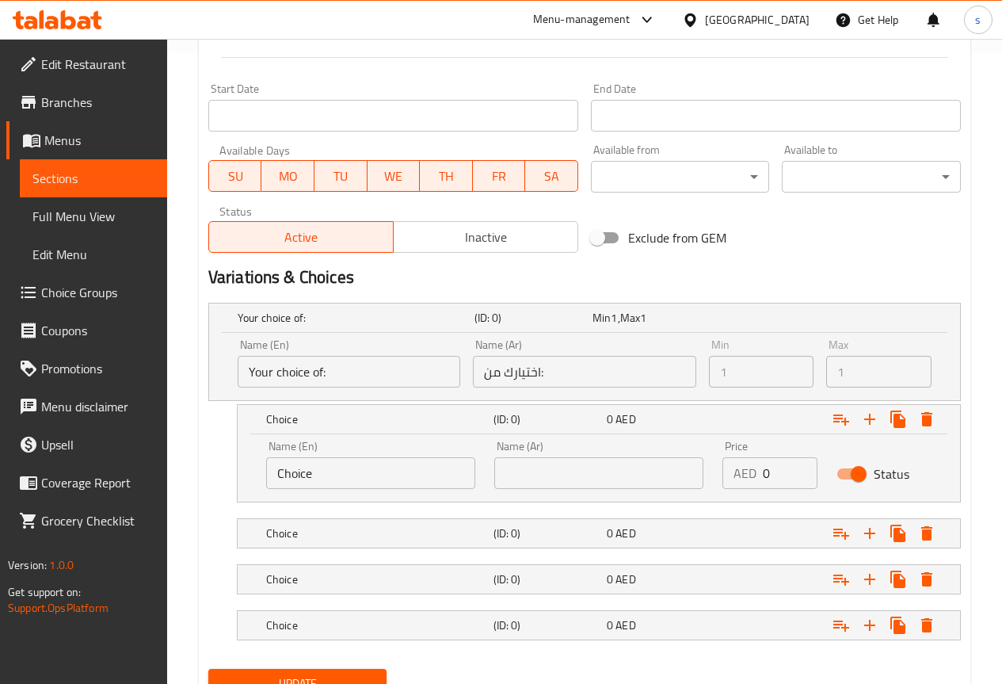
click at [344, 373] on input "Your choice of:" at bounding box center [349, 372] width 223 height 32
click at [322, 374] on input "Your choice of:" at bounding box center [349, 372] width 223 height 32
click at [320, 370] on input "Your choice of:" at bounding box center [349, 372] width 223 height 32
click at [319, 372] on input "Your choice of:" at bounding box center [349, 372] width 223 height 32
click at [320, 372] on input "Your choice of:" at bounding box center [349, 372] width 223 height 32
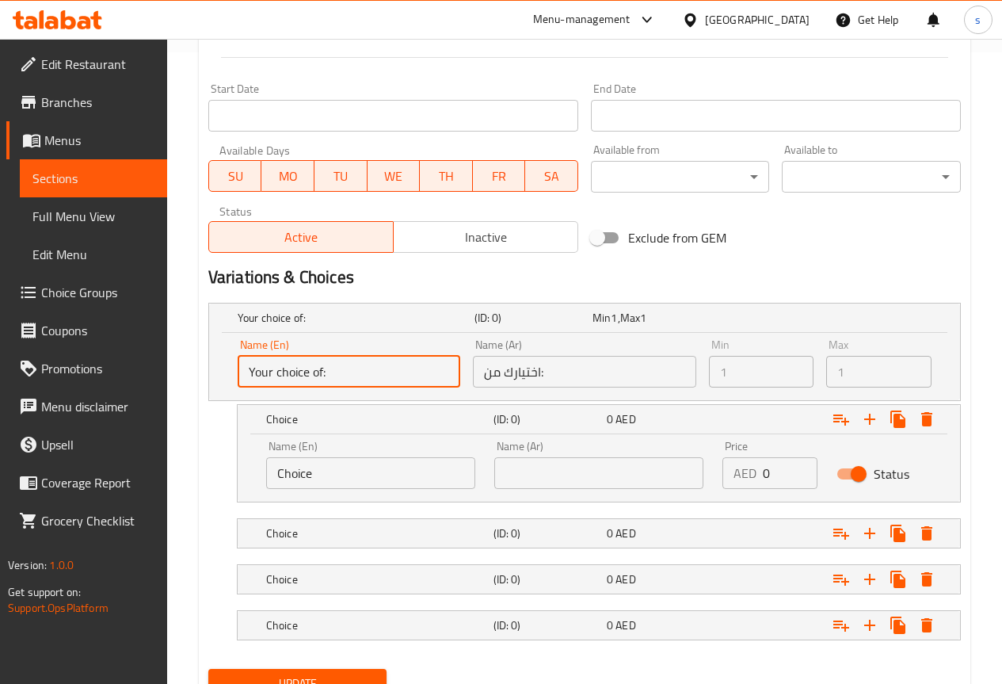
click at [334, 372] on input "Your choice of:" at bounding box center [349, 372] width 223 height 32
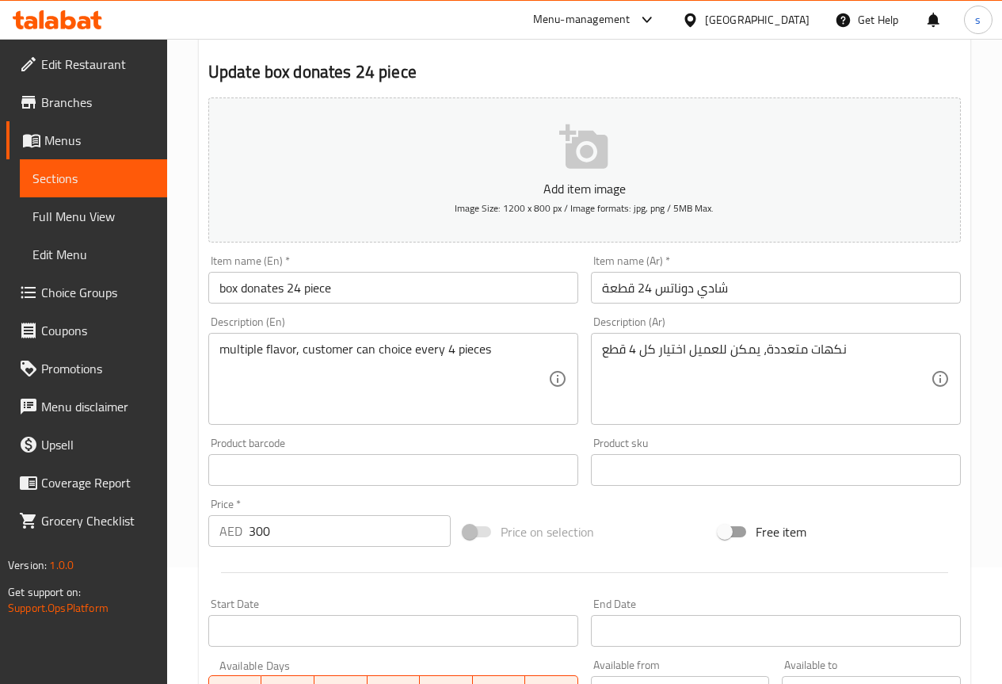
scroll to position [238, 0]
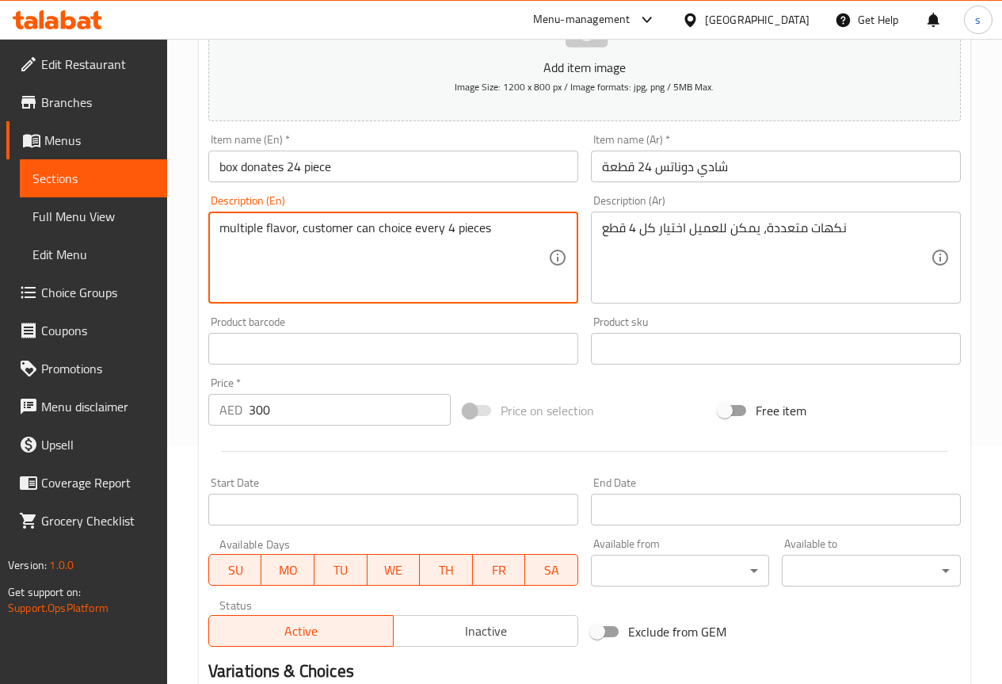
click at [281, 228] on textarea "multiple flavor, customer can choice every 4 pieces" at bounding box center [383, 257] width 329 height 75
click at [283, 231] on textarea "multiple flavor, customer can choice every 4 pieces" at bounding box center [383, 257] width 329 height 75
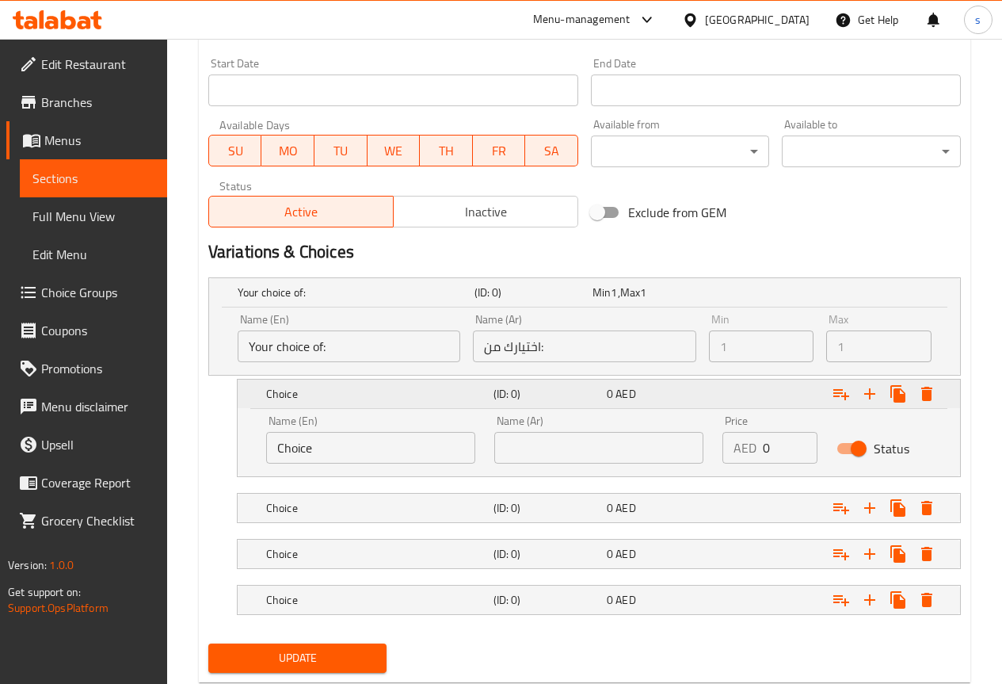
scroll to position [700, 0]
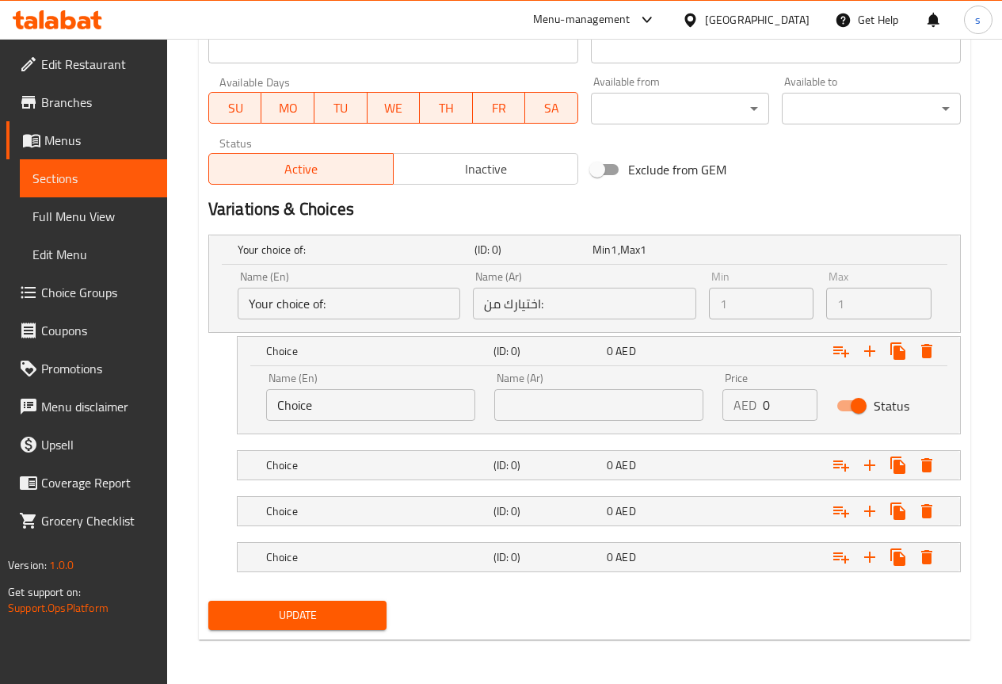
click at [321, 306] on input "Your choice of:" at bounding box center [349, 304] width 223 height 32
click at [320, 303] on input "Your choice of:" at bounding box center [349, 304] width 223 height 32
click at [323, 303] on input "Your choice of:" at bounding box center [349, 304] width 223 height 32
click at [517, 305] on input "اختيارك من:" at bounding box center [584, 304] width 223 height 32
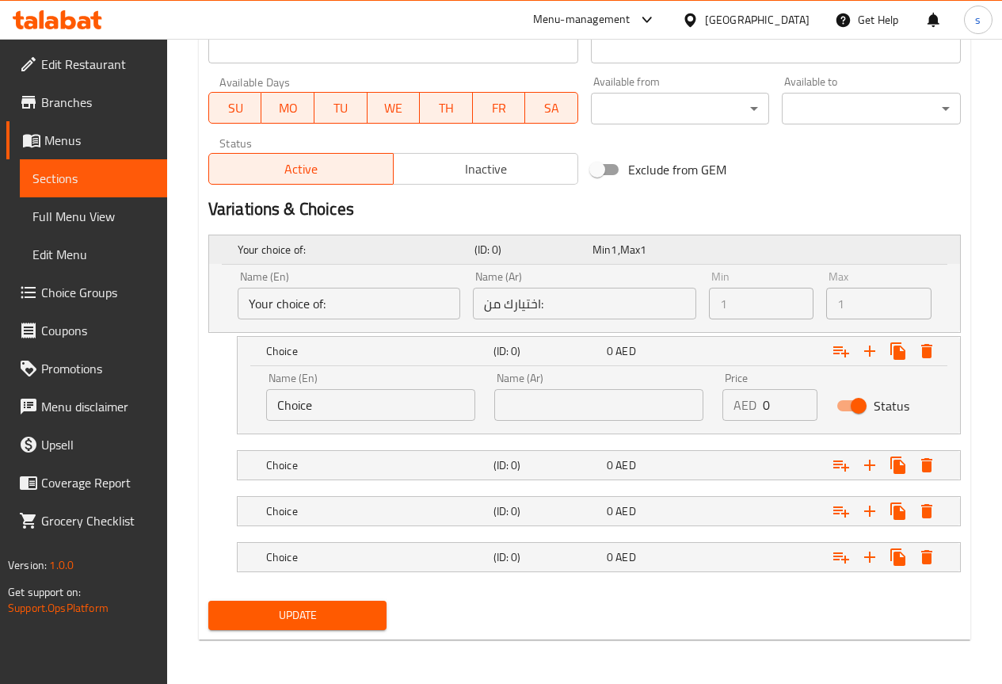
click at [270, 247] on h5 "Your choice of:" at bounding box center [353, 250] width 231 height 16
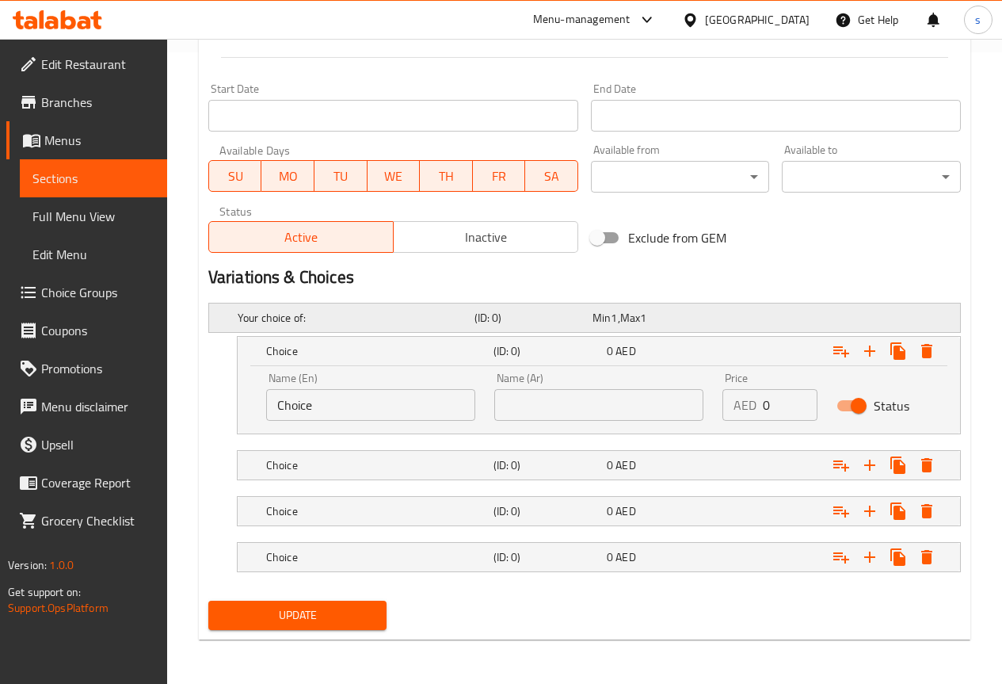
click at [328, 320] on h5 "Your choice of:" at bounding box center [353, 318] width 231 height 16
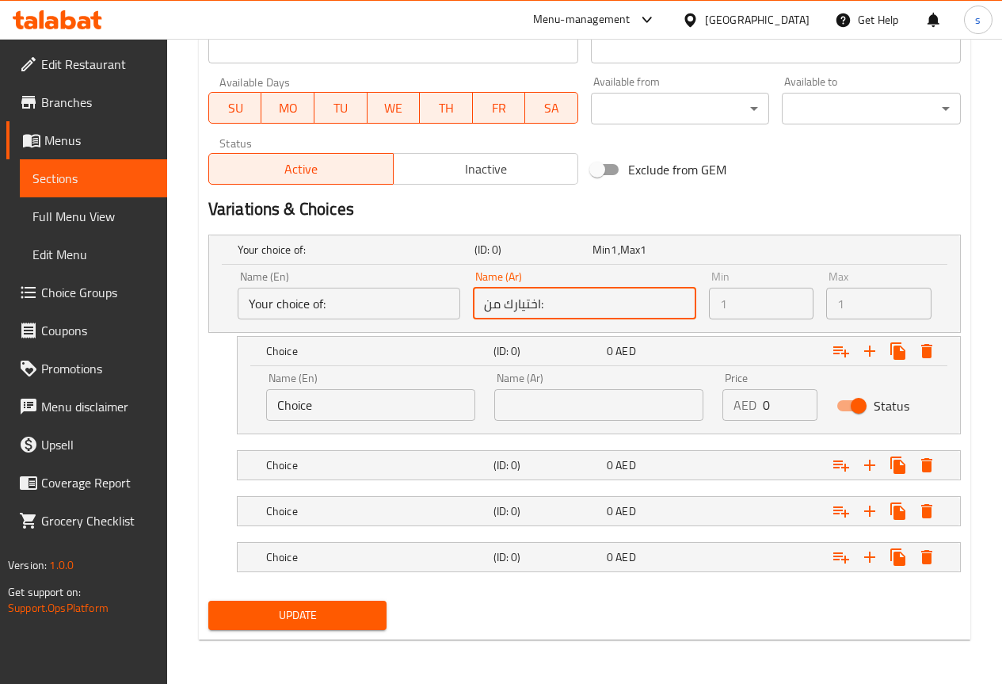
drag, startPoint x: 504, startPoint y: 303, endPoint x: 512, endPoint y: 311, distance: 11.2
click at [504, 304] on input "اختيارك من:" at bounding box center [584, 304] width 223 height 32
click at [523, 311] on input "اختيارك من:" at bounding box center [584, 304] width 223 height 32
click at [397, 256] on h5 "Your choice of:" at bounding box center [353, 250] width 231 height 16
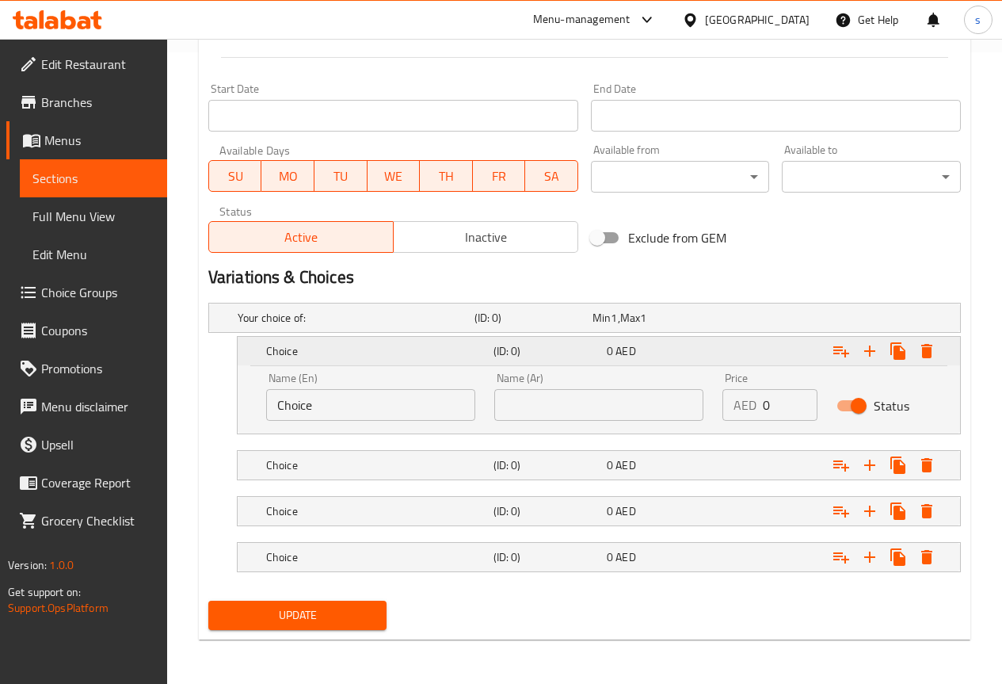
scroll to position [631, 0]
click at [744, 318] on div "Expand" at bounding box center [826, 318] width 237 height 6
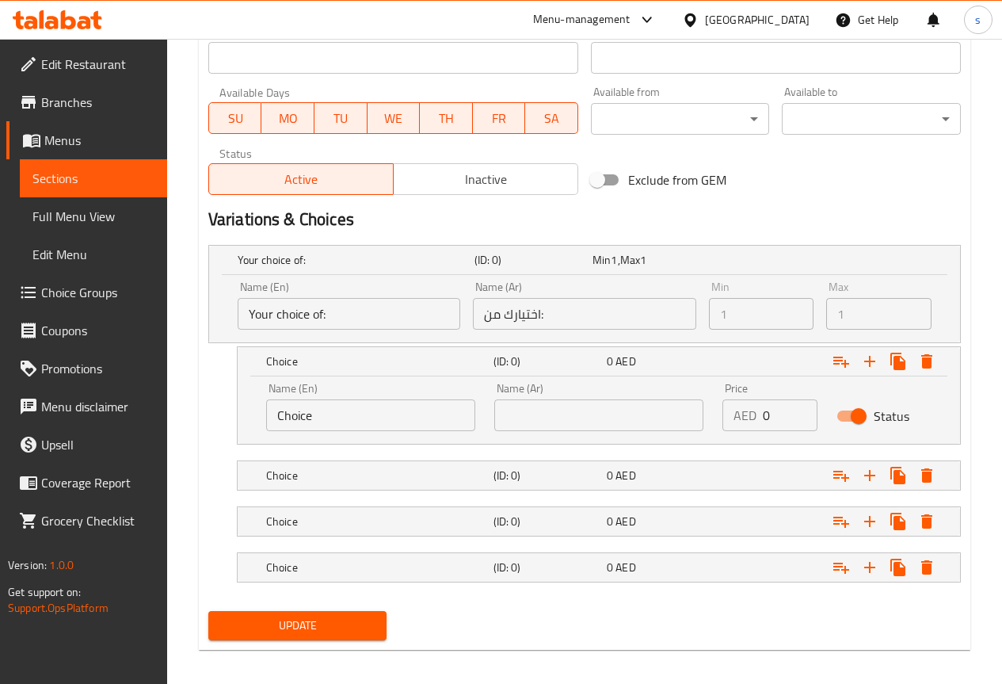
scroll to position [700, 0]
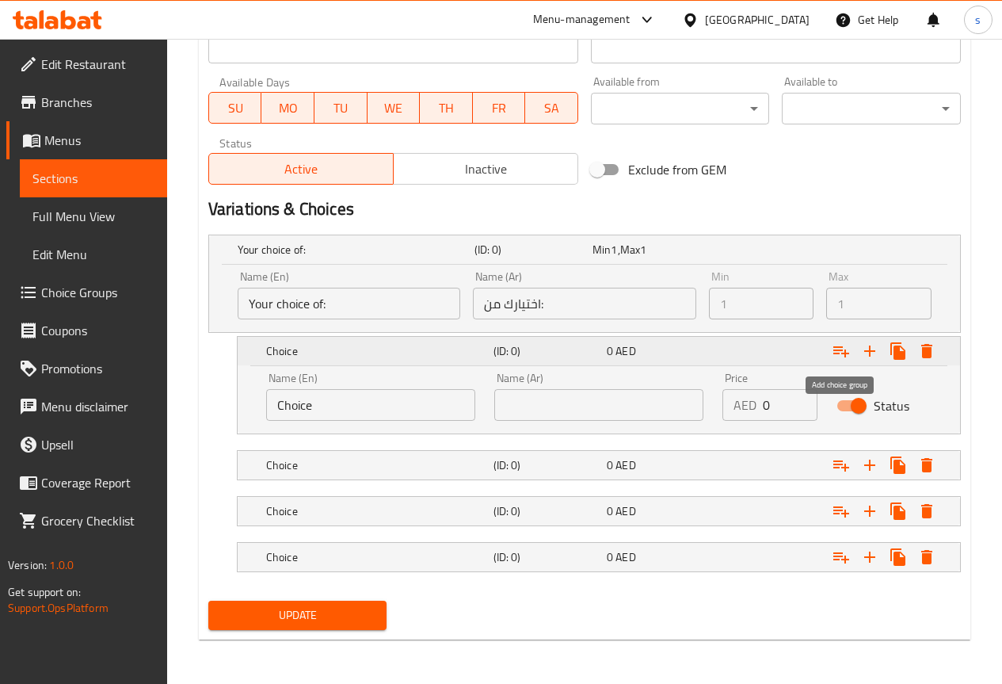
click at [841, 350] on icon "Expand" at bounding box center [842, 351] width 16 height 11
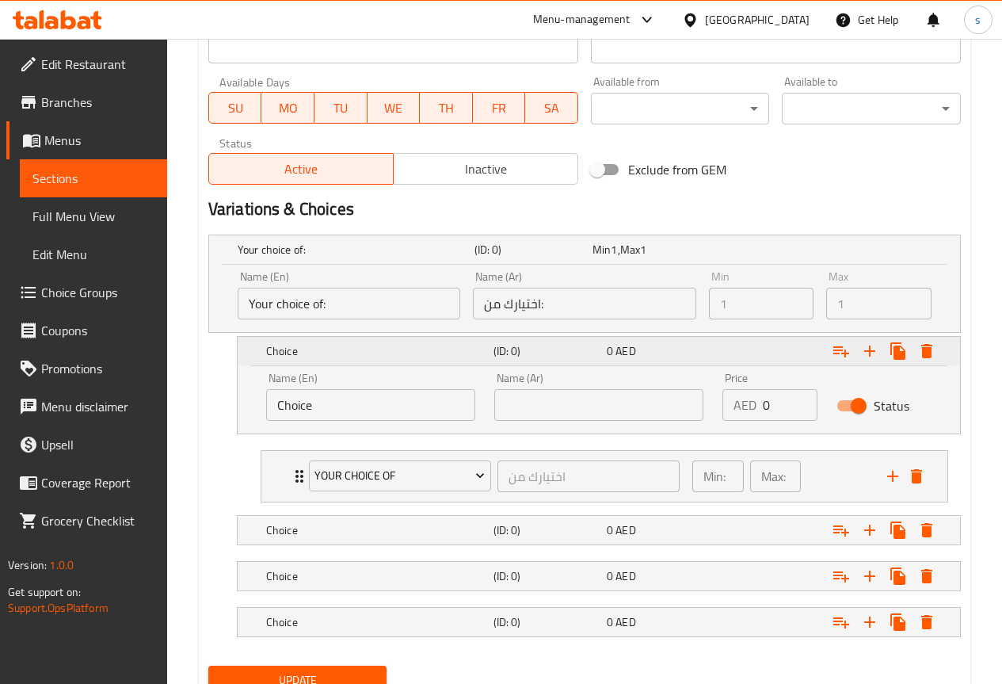
click at [842, 351] on icon "Expand" at bounding box center [841, 350] width 19 height 19
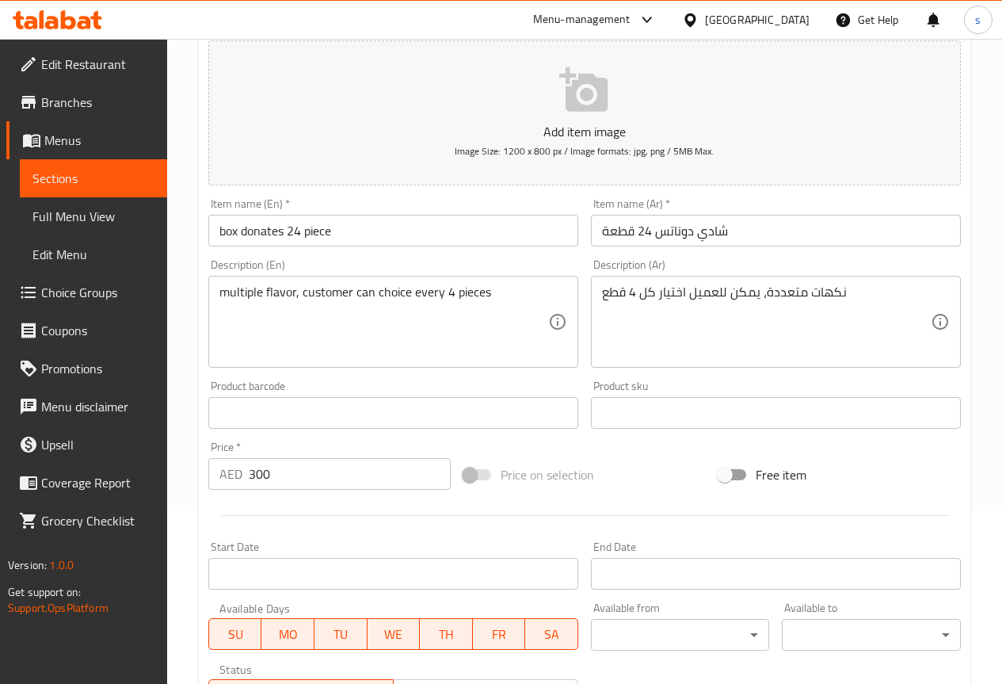
scroll to position [0, 0]
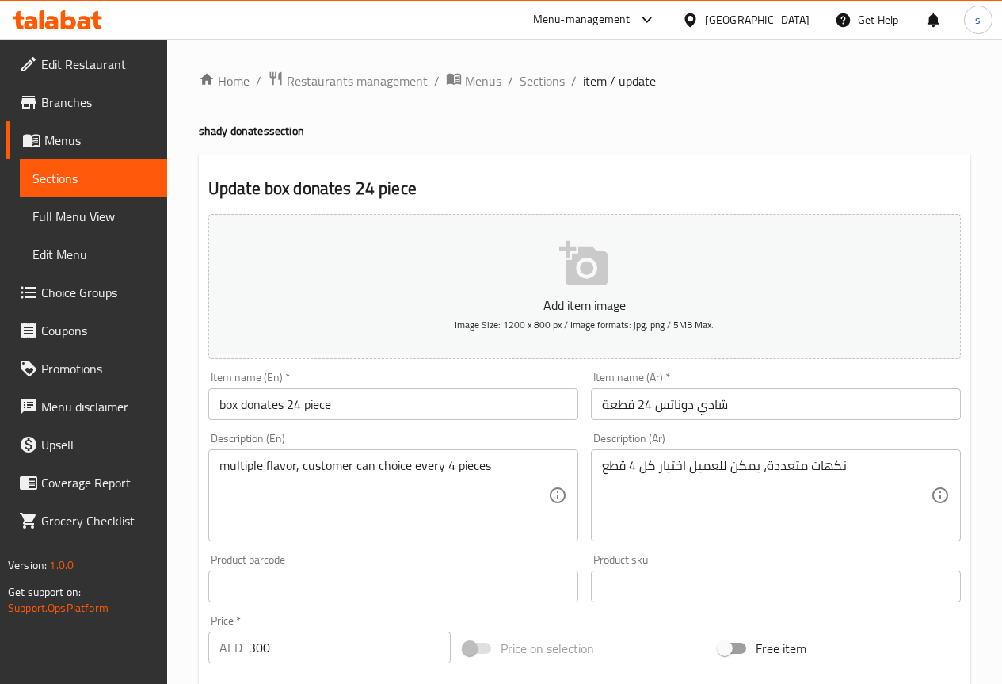
click at [411, 399] on input "box donates 24 piece" at bounding box center [393, 404] width 370 height 32
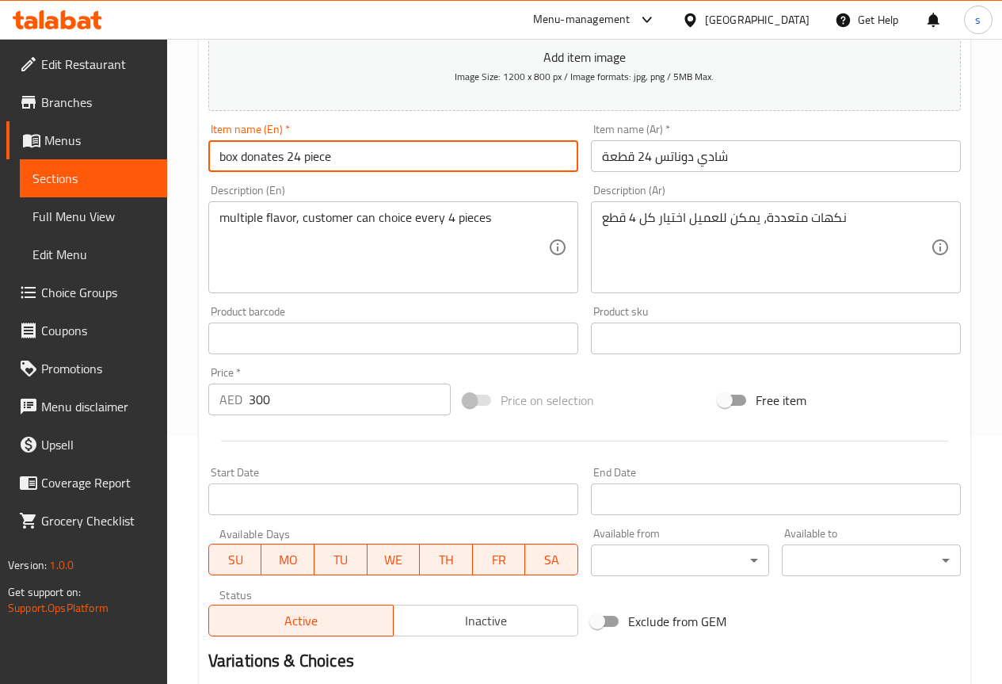
scroll to position [158, 0]
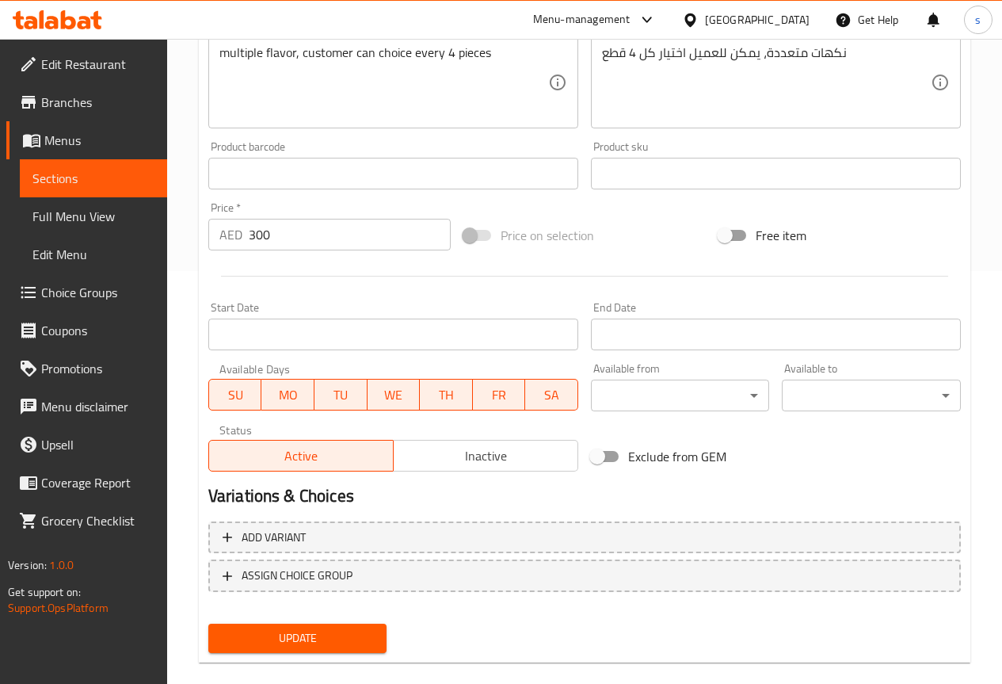
scroll to position [436, 0]
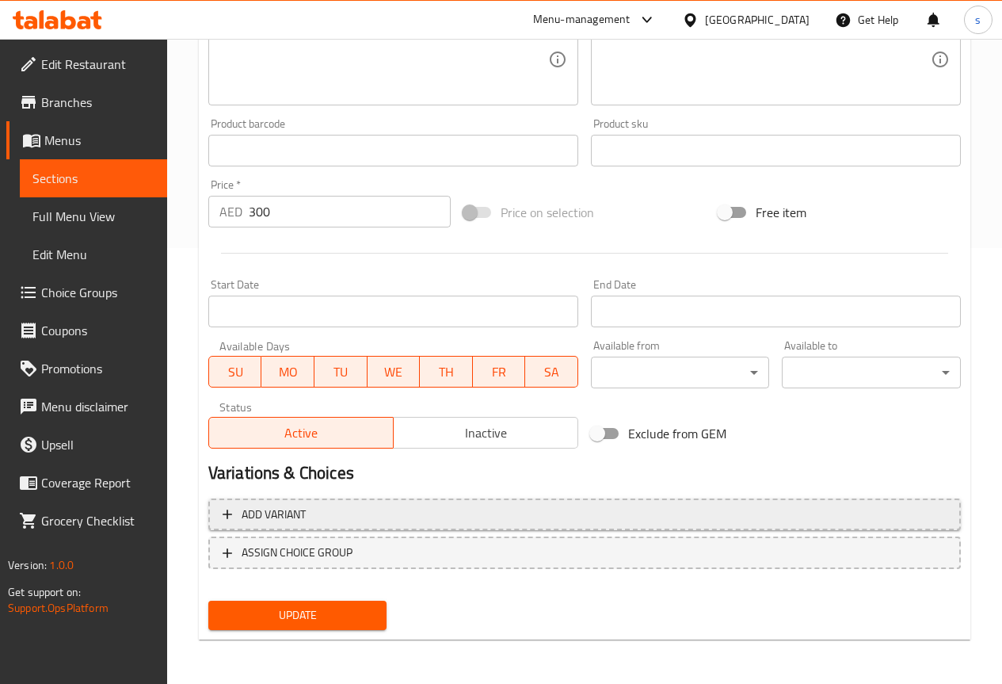
click at [316, 513] on span "Add variant" at bounding box center [585, 515] width 724 height 20
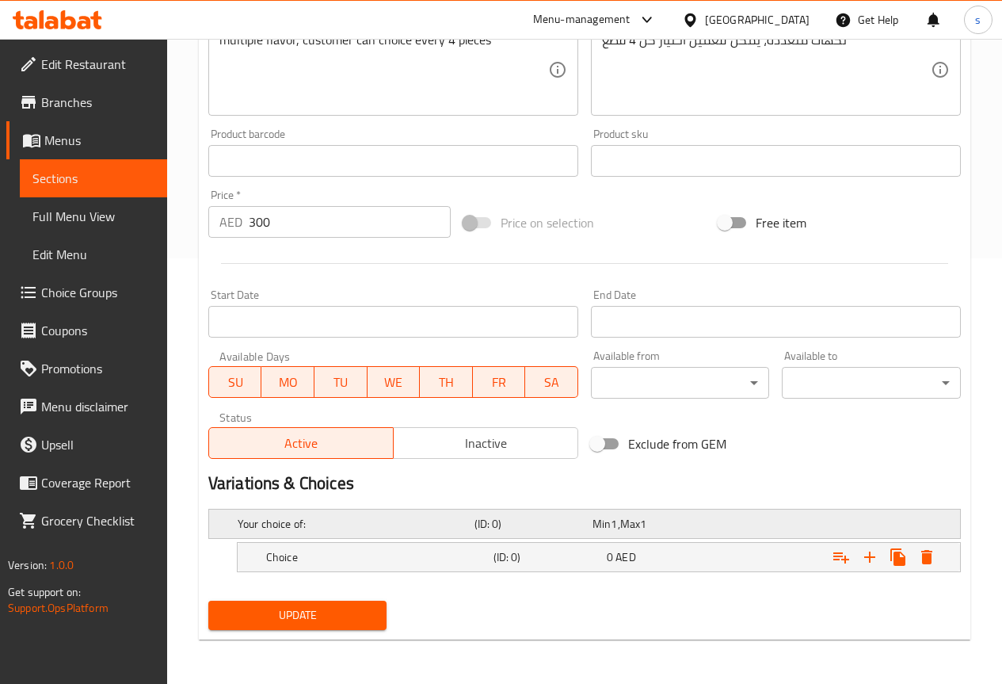
scroll to position [425, 0]
click at [327, 513] on div "Your choice of:" at bounding box center [353, 524] width 237 height 22
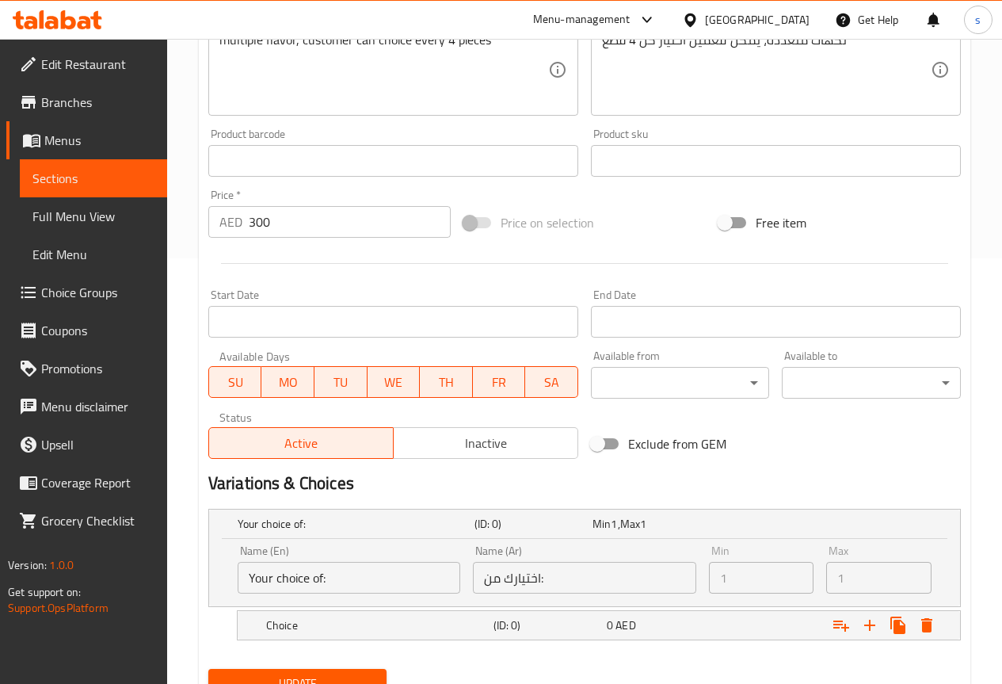
click at [326, 574] on input "Your choice of:" at bounding box center [349, 578] width 223 height 32
click at [324, 575] on input "Your choice of:" at bounding box center [349, 578] width 223 height 32
click at [324, 576] on input "Your choice of:" at bounding box center [349, 578] width 223 height 32
drag, startPoint x: 330, startPoint y: 578, endPoint x: 340, endPoint y: 580, distance: 10.4
click at [330, 578] on input "Your choice of:" at bounding box center [349, 578] width 223 height 32
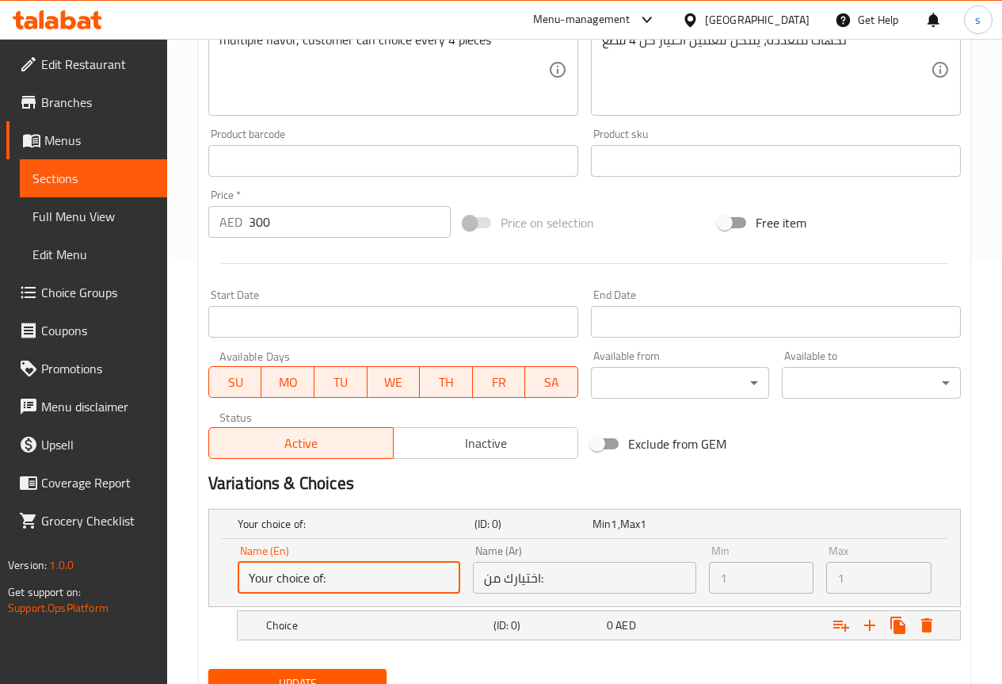
drag, startPoint x: 308, startPoint y: 580, endPoint x: 370, endPoint y: 583, distance: 61.9
click at [318, 581] on input "Your choice of:" at bounding box center [349, 578] width 223 height 32
click at [372, 582] on input "Your choice of:" at bounding box center [349, 578] width 223 height 32
click at [320, 574] on input "Your choice of:" at bounding box center [349, 578] width 223 height 32
click at [576, 581] on input "اختيارك من:" at bounding box center [584, 578] width 223 height 32
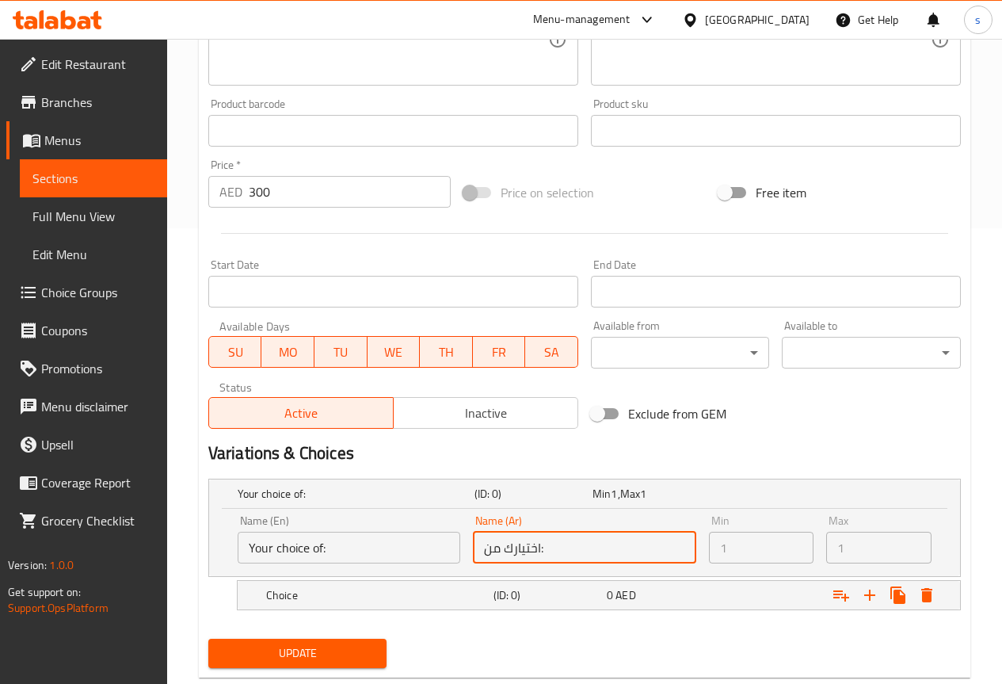
scroll to position [494, 0]
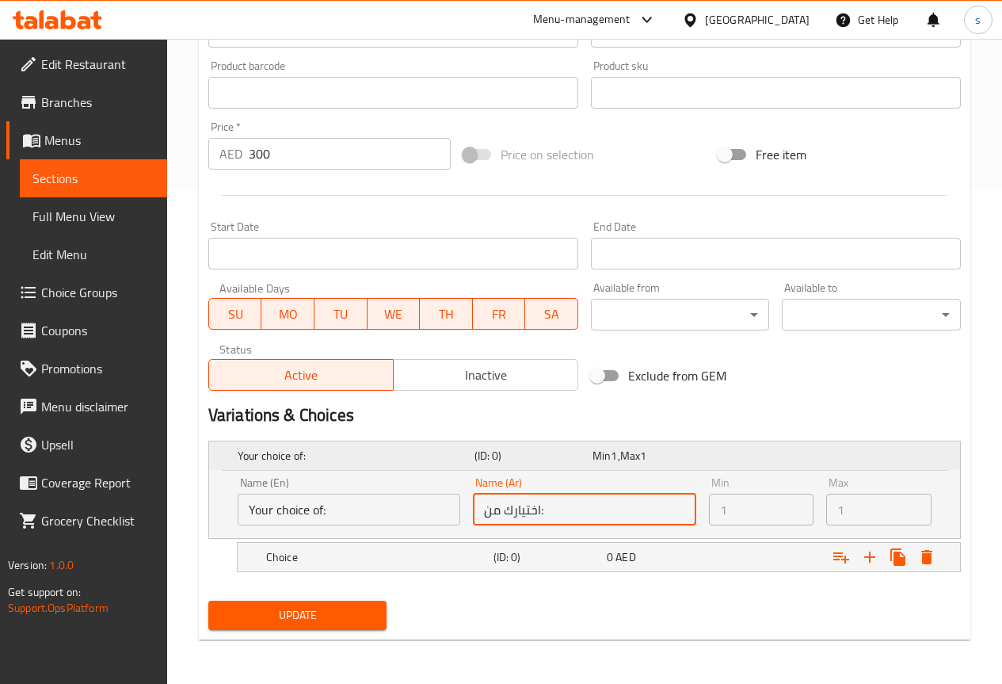
click at [366, 463] on h5 "Your choice of:" at bounding box center [353, 456] width 231 height 16
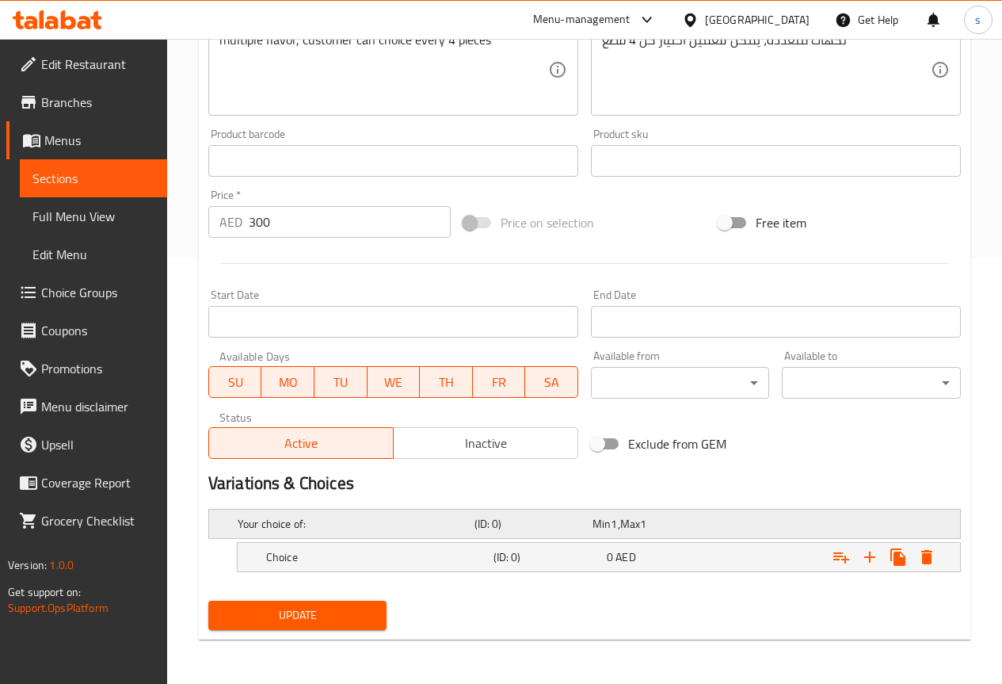
scroll to position [425, 0]
click at [102, 288] on span "Choice Groups" at bounding box center [97, 292] width 113 height 19
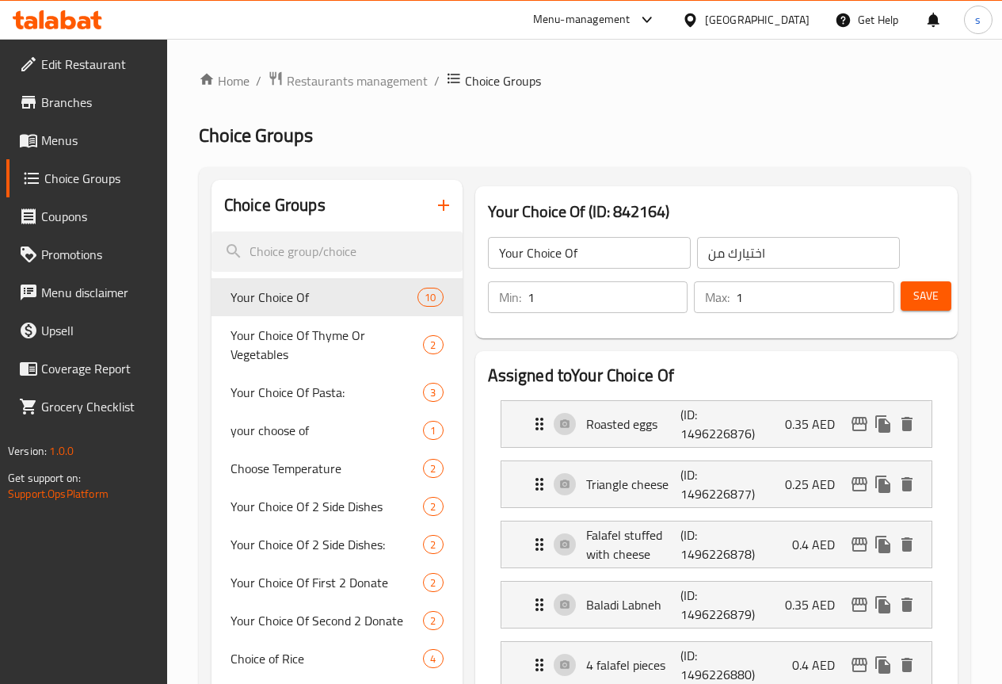
click at [606, 256] on input "Your Choice Of" at bounding box center [589, 253] width 203 height 32
click at [628, 245] on input "your choice of flavoure of mediam" at bounding box center [589, 253] width 203 height 32
drag, startPoint x: 622, startPoint y: 246, endPoint x: 561, endPoint y: 254, distance: 61.4
click at [561, 254] on input "your choice of flavoure of mediam" at bounding box center [589, 253] width 203 height 32
drag, startPoint x: 561, startPoint y: 250, endPoint x: 643, endPoint y: 254, distance: 82.5
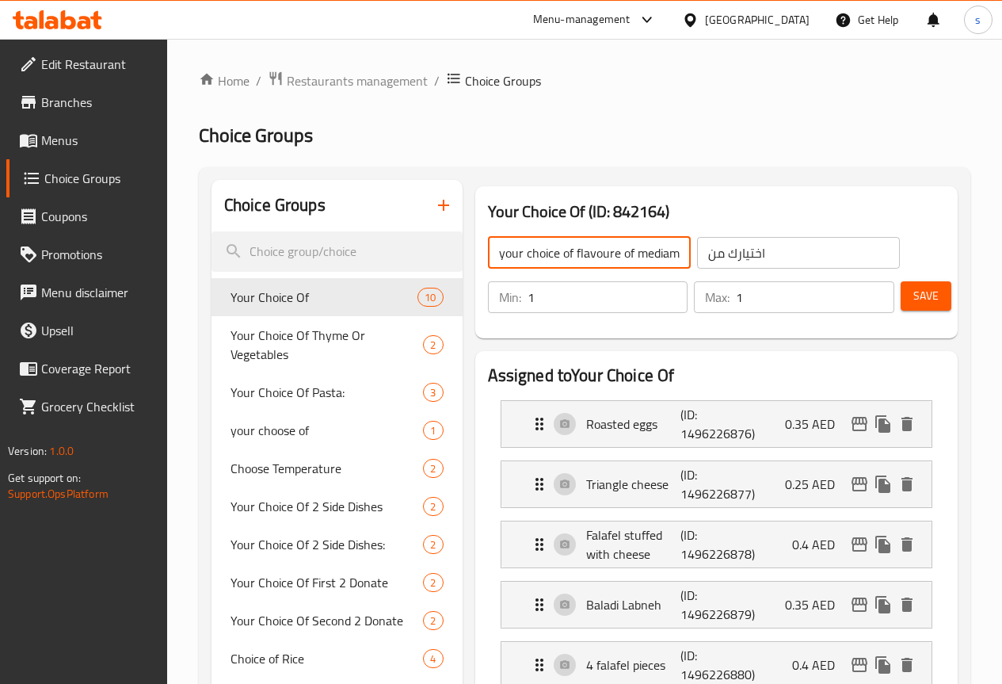
click at [643, 253] on input "your choice of flavoure of mediam" at bounding box center [589, 253] width 203 height 32
drag, startPoint x: 513, startPoint y: 254, endPoint x: 525, endPoint y: 258, distance: 13.3
click at [513, 254] on input "your choice of flavoure" at bounding box center [589, 253] width 203 height 32
click at [587, 253] on input "your choice of 1st flavoure" at bounding box center [589, 253] width 203 height 32
type input "your choice of 1st flavoure"
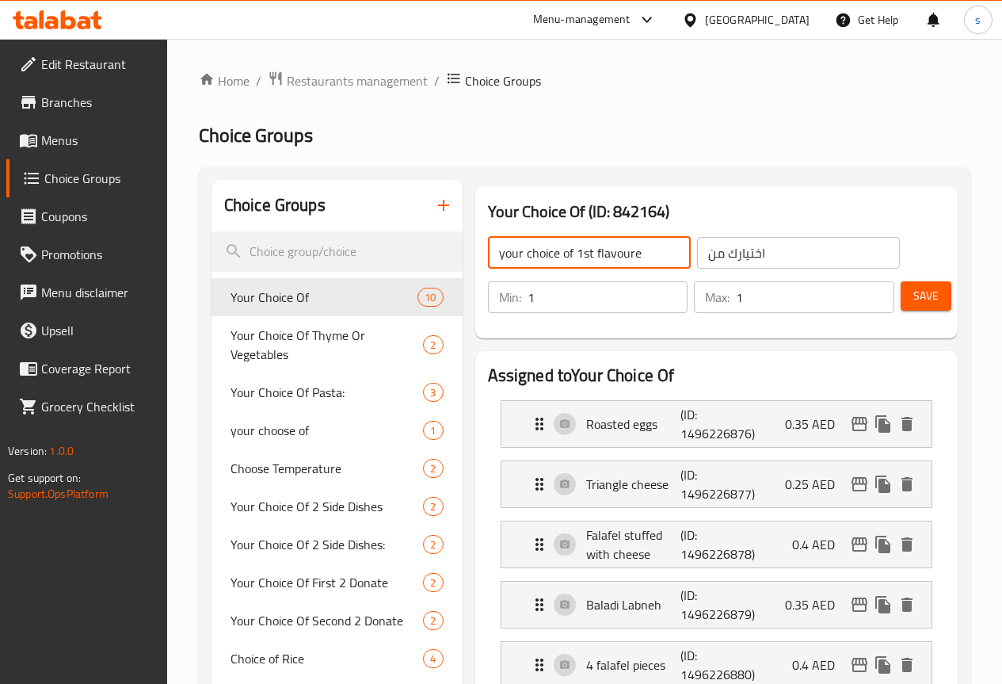
click at [765, 254] on input "اختيارك من" at bounding box center [798, 253] width 203 height 32
click at [697, 247] on input "اختيارك من" at bounding box center [798, 253] width 203 height 32
drag, startPoint x: 757, startPoint y: 250, endPoint x: 762, endPoint y: 261, distance: 11.7
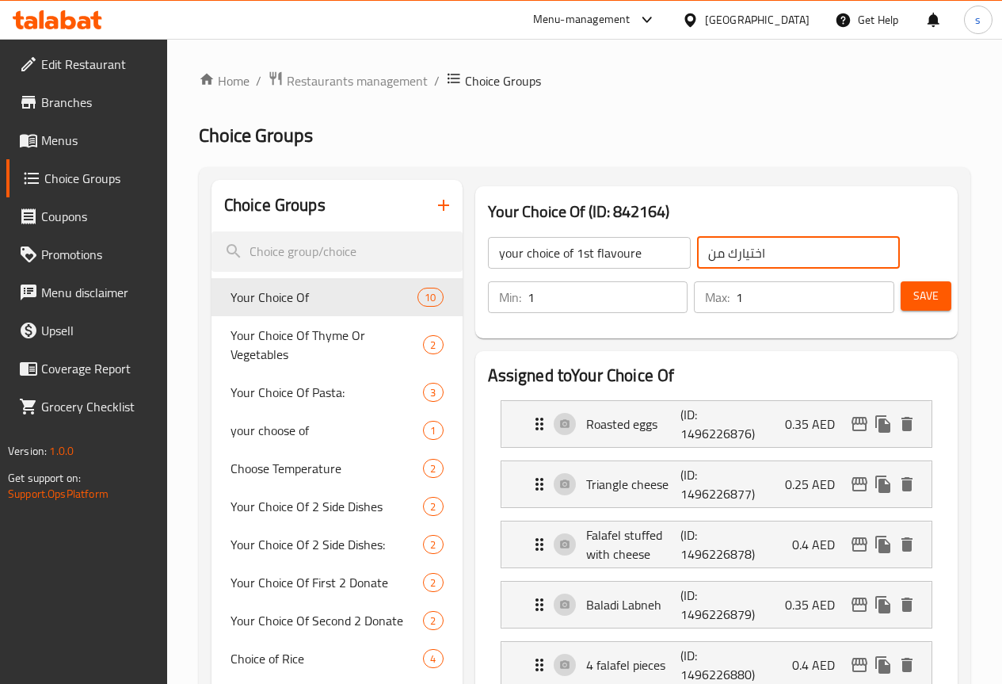
click at [757, 250] on input "اختيارك من" at bounding box center [798, 253] width 203 height 32
drag, startPoint x: 716, startPoint y: 252, endPoint x: 728, endPoint y: 266, distance: 18.6
click at [722, 254] on input "اختيارك من نكهات الصغير" at bounding box center [798, 253] width 203 height 32
drag, startPoint x: 675, startPoint y: 253, endPoint x: 708, endPoint y: 254, distance: 33.3
click at [708, 254] on input "اختيارك من نكه الصغير" at bounding box center [798, 253] width 203 height 32
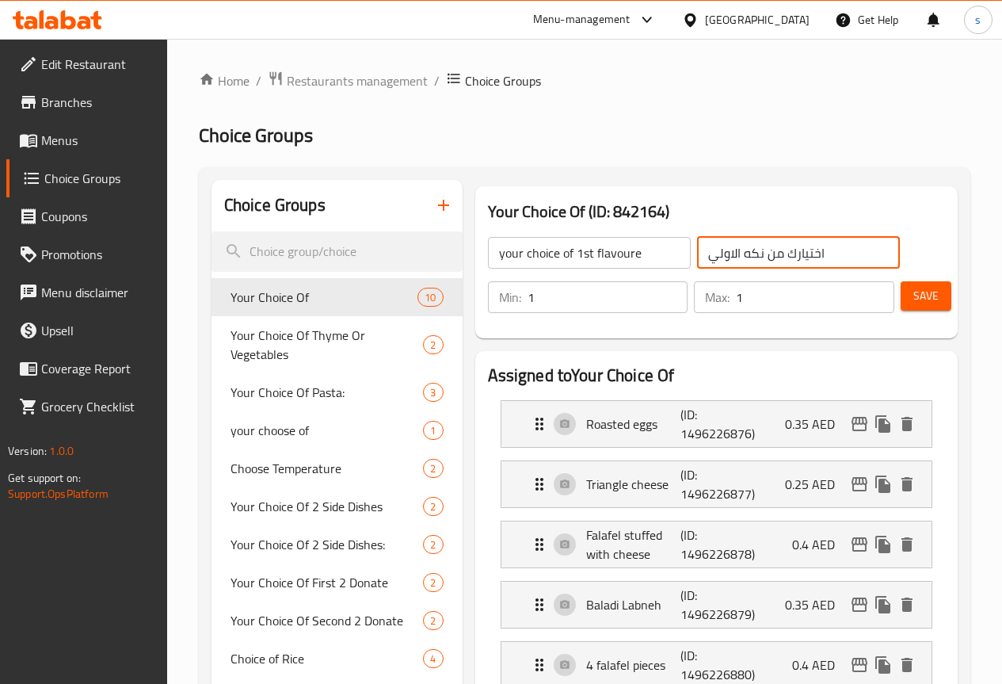
type input "اختيارك من نكه الاولي"
click at [434, 208] on icon "button" at bounding box center [443, 205] width 19 height 19
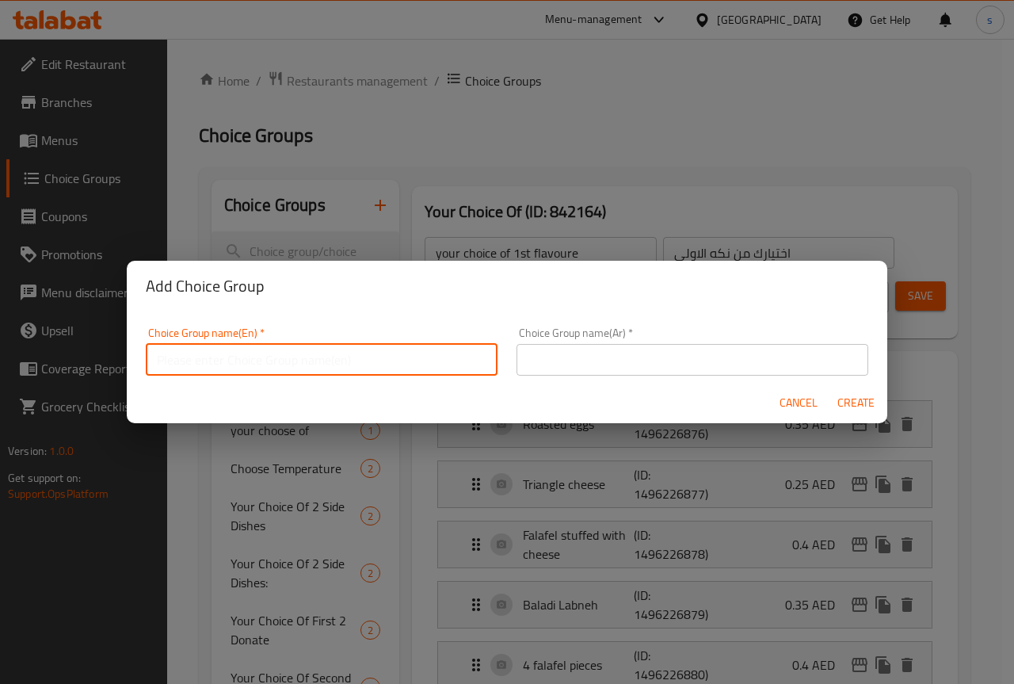
click at [390, 357] on input "text" at bounding box center [322, 360] width 352 height 32
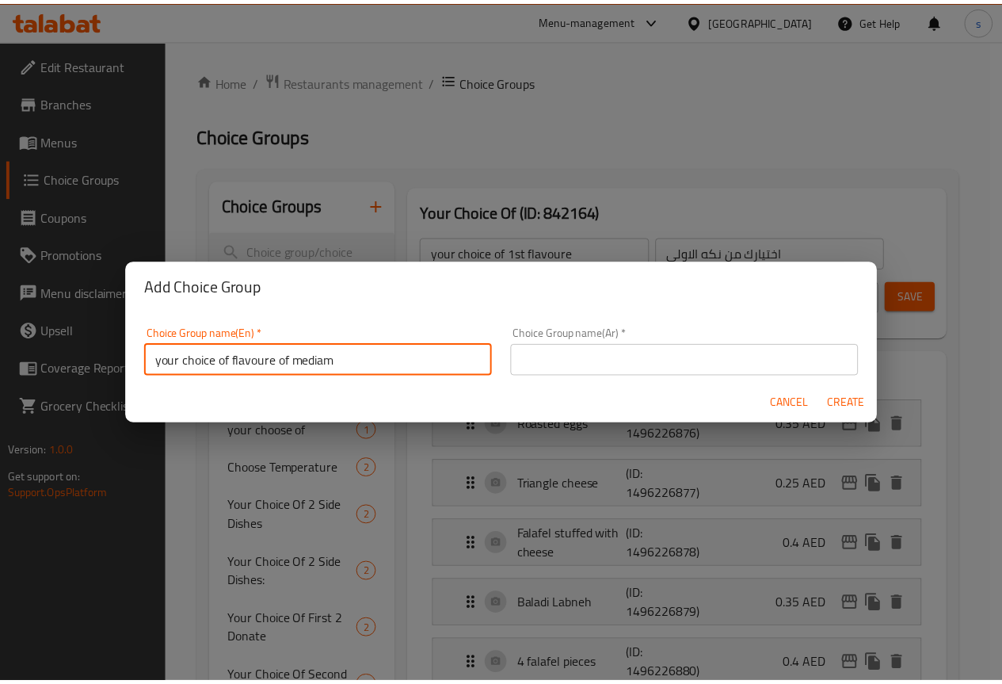
scroll to position [5, 0]
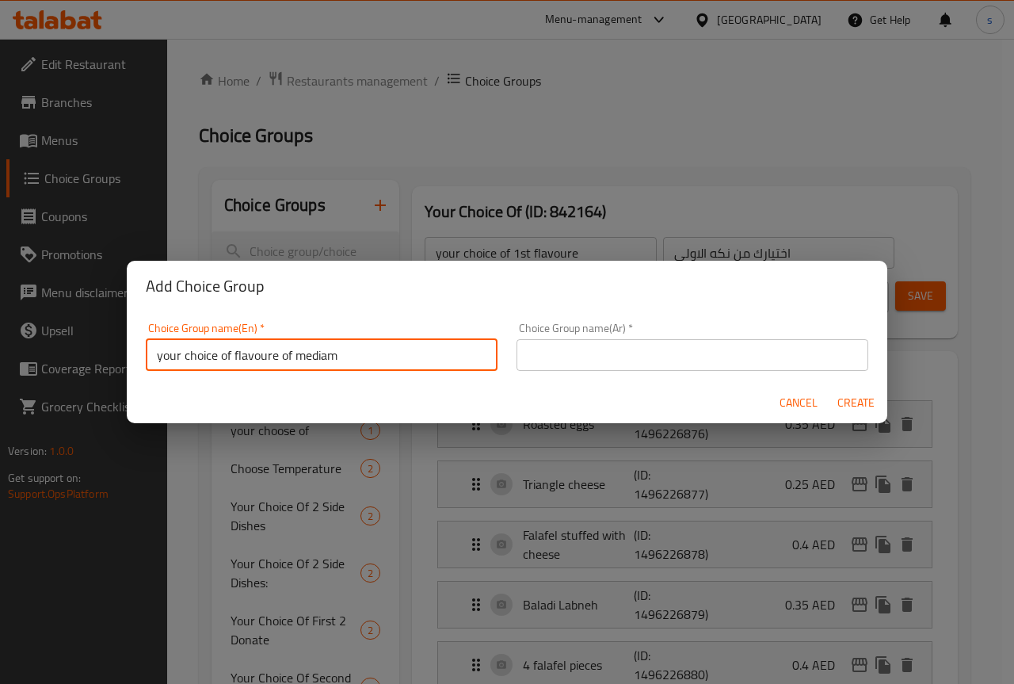
drag, startPoint x: 344, startPoint y: 366, endPoint x: 279, endPoint y: 361, distance: 65.1
click at [279, 361] on input "your choice of flavoure of mediam" at bounding box center [322, 355] width 352 height 32
click at [280, 356] on input "your choice of 1st flavoure" at bounding box center [322, 355] width 352 height 32
type input "your choice of 1st flavoure"
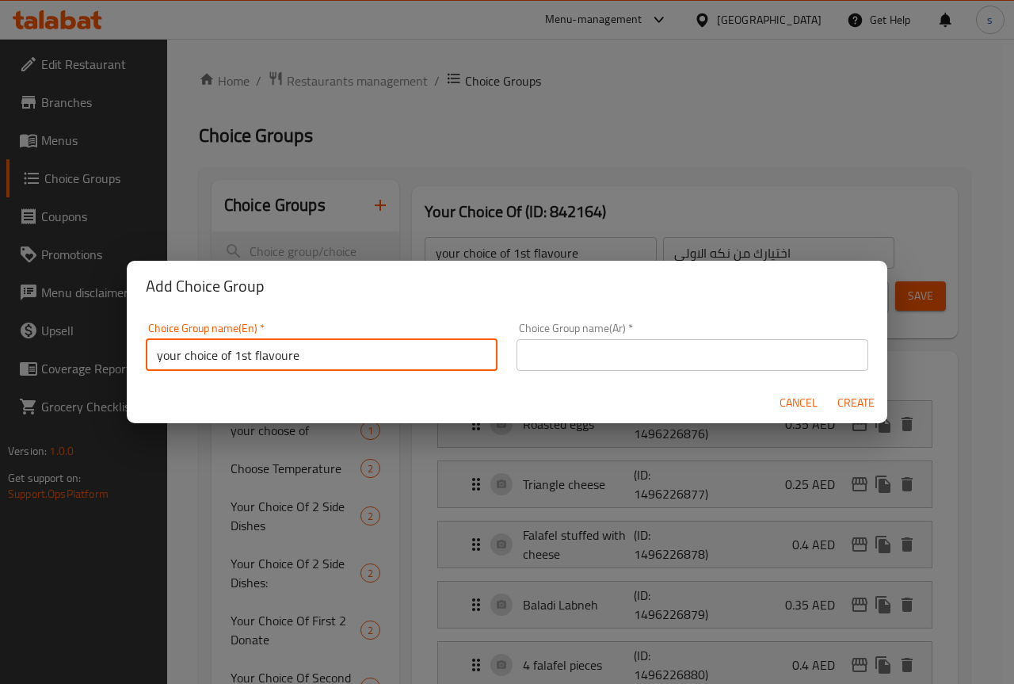
drag, startPoint x: 271, startPoint y: 356, endPoint x: 605, endPoint y: 358, distance: 334.4
click at [607, 358] on input "text" at bounding box center [693, 355] width 352 height 32
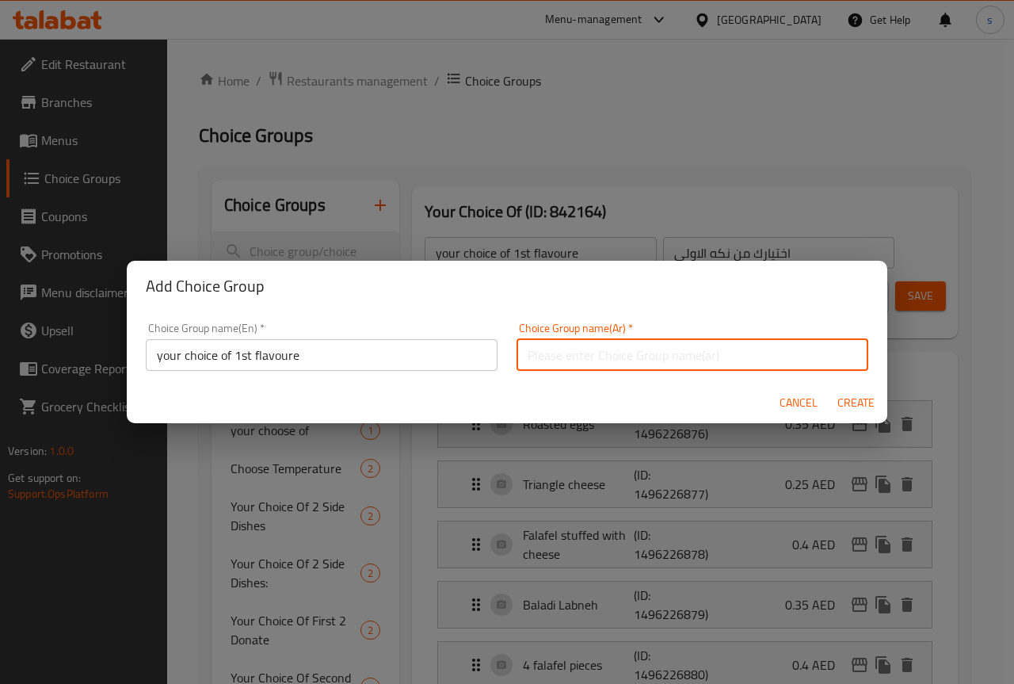
type input "h"
type input "اختايرك من انكه الاولي"
click at [855, 401] on span "Create" at bounding box center [856, 403] width 38 height 20
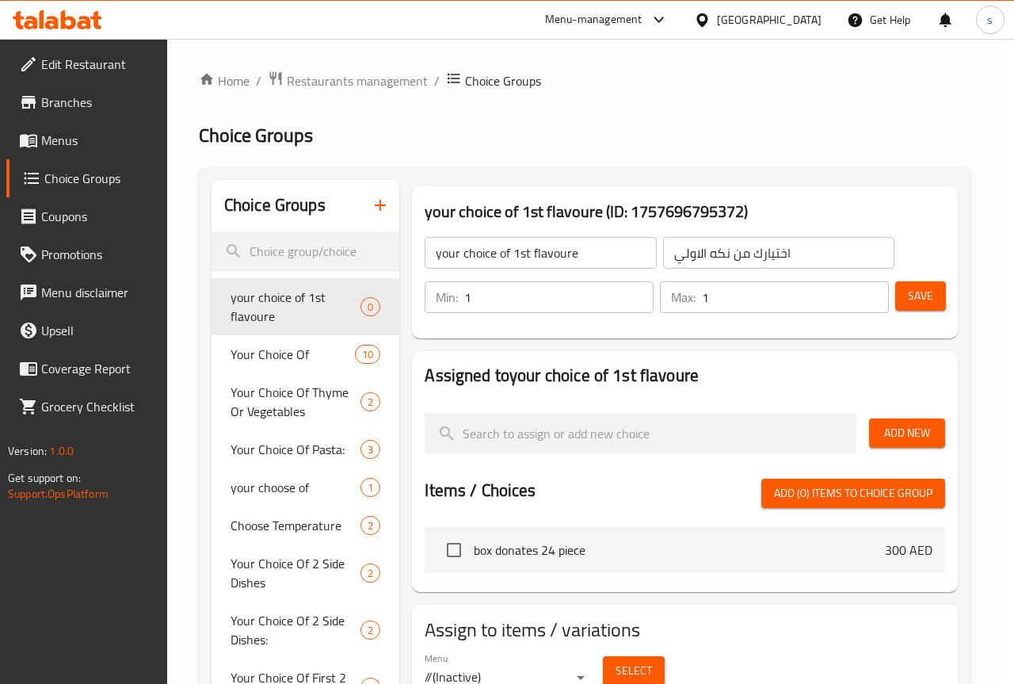
type input "اختايرك من انكه الاولي"
type input "0"
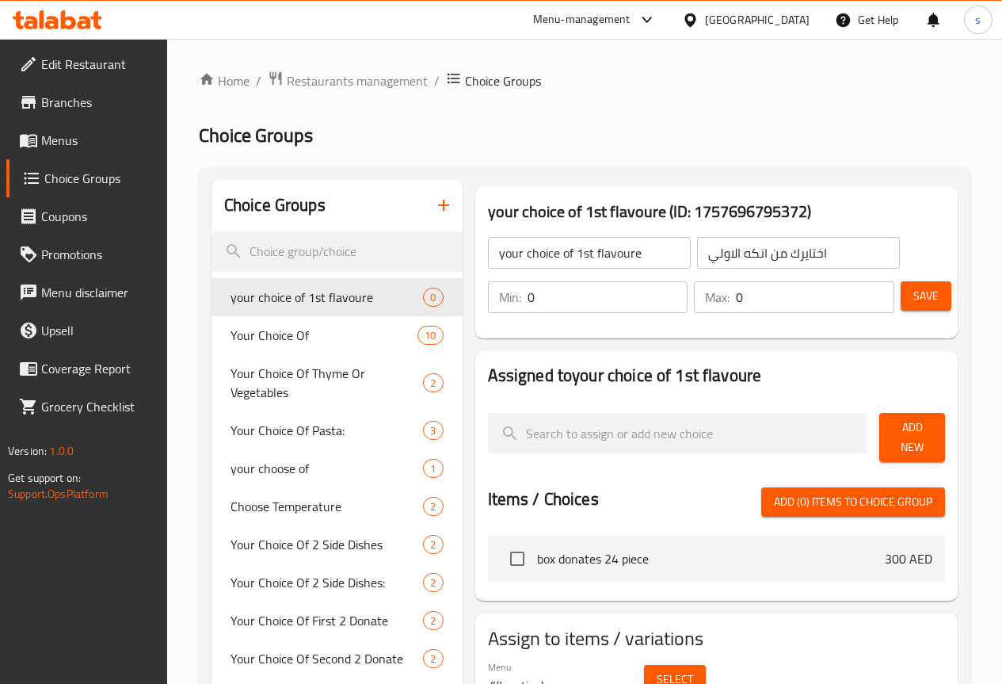
click at [601, 299] on input "0" at bounding box center [608, 297] width 161 height 32
type input "1"
click at [636, 292] on input "1" at bounding box center [608, 297] width 161 height 32
click at [771, 299] on input "0" at bounding box center [815, 297] width 158 height 32
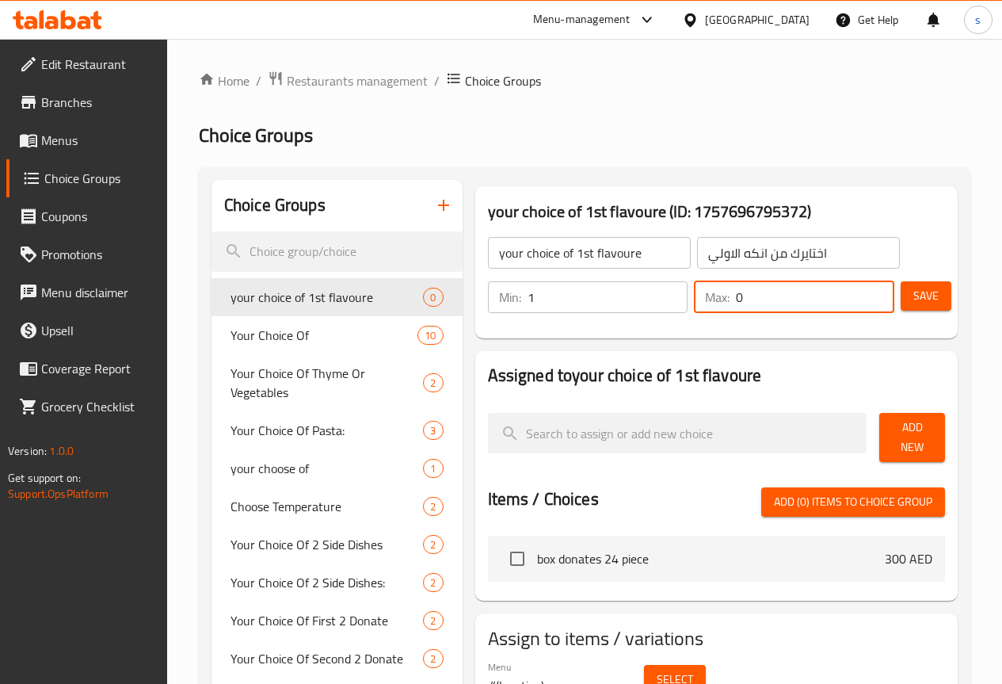
drag, startPoint x: 879, startPoint y: 292, endPoint x: 872, endPoint y: 305, distance: 14.2
click at [879, 295] on input "0" at bounding box center [815, 297] width 158 height 32
drag, startPoint x: 872, startPoint y: 292, endPoint x: 835, endPoint y: 312, distance: 41.9
type input "1"
click at [868, 293] on input "1" at bounding box center [815, 297] width 158 height 32
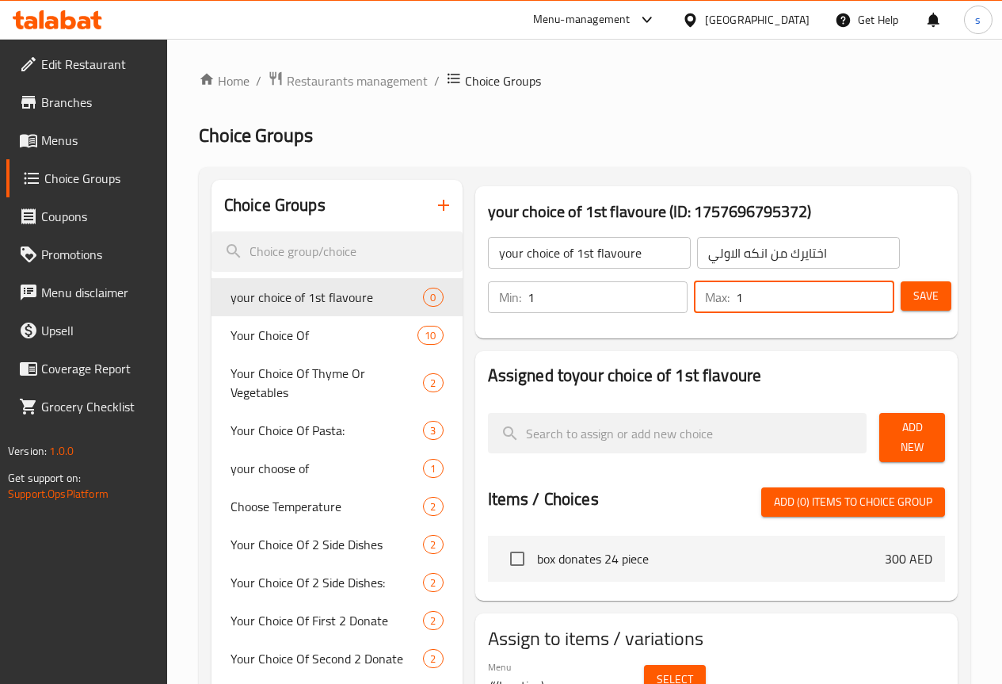
click at [539, 345] on div "Assigned to your choice of 1st flavoure Add New Items / Choices Add (0) items t…" at bounding box center [716, 476] width 495 height 262
click at [932, 296] on button "Save" at bounding box center [926, 295] width 51 height 29
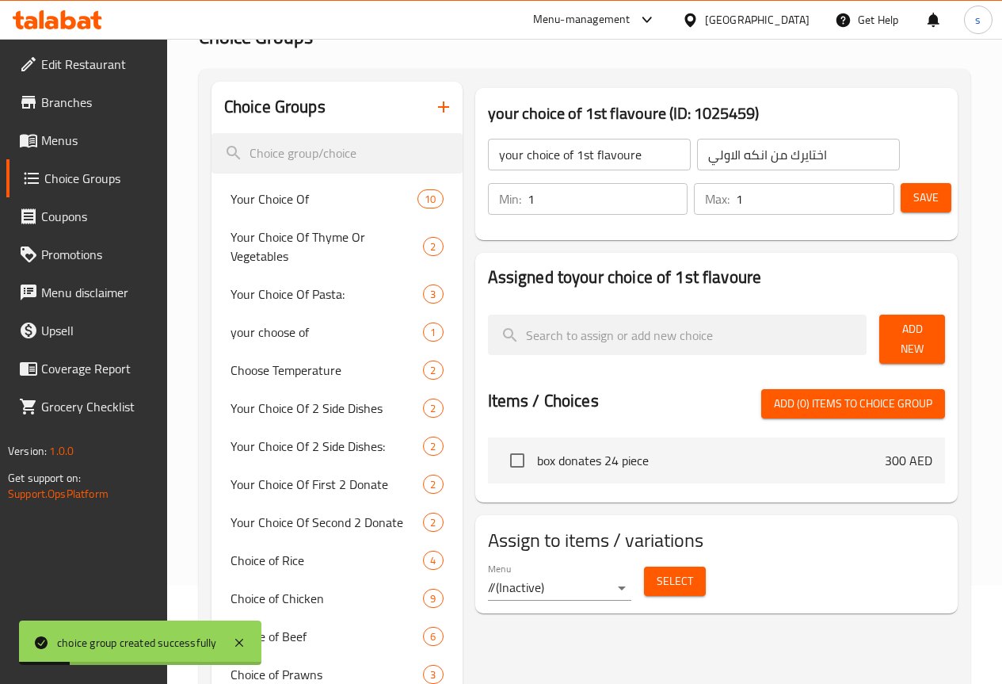
scroll to position [0, 0]
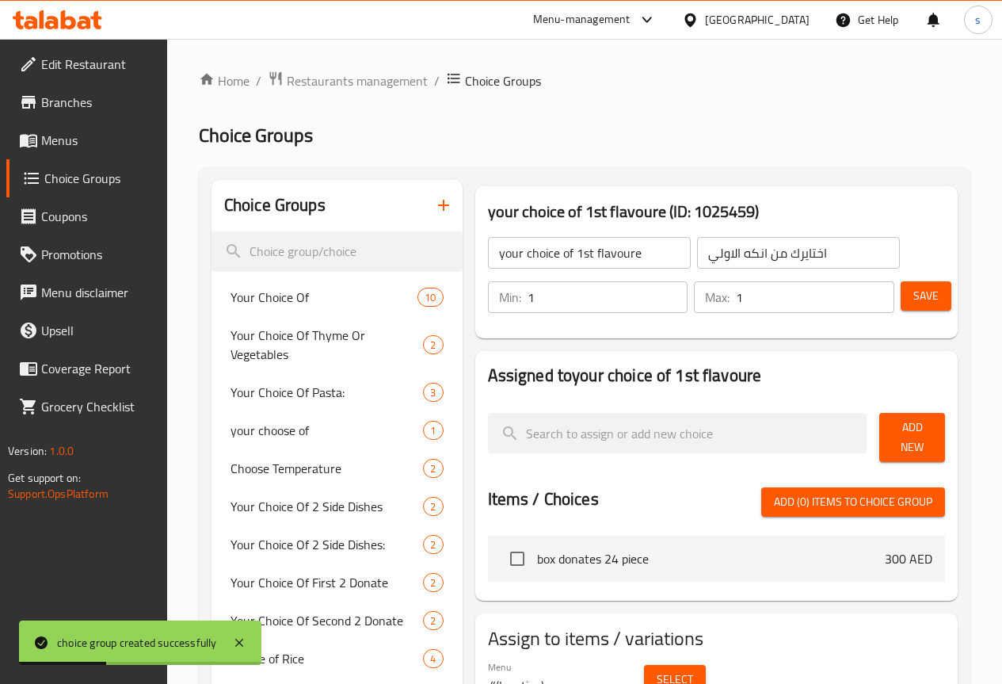
click at [927, 431] on span "Add New" at bounding box center [912, 438] width 40 height 40
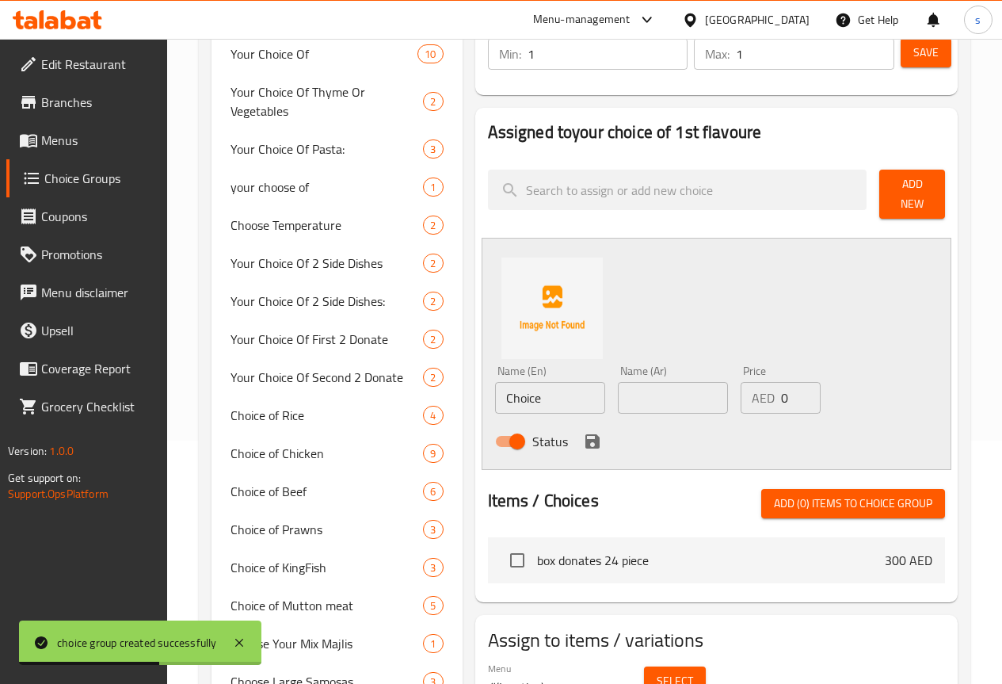
scroll to position [238, 0]
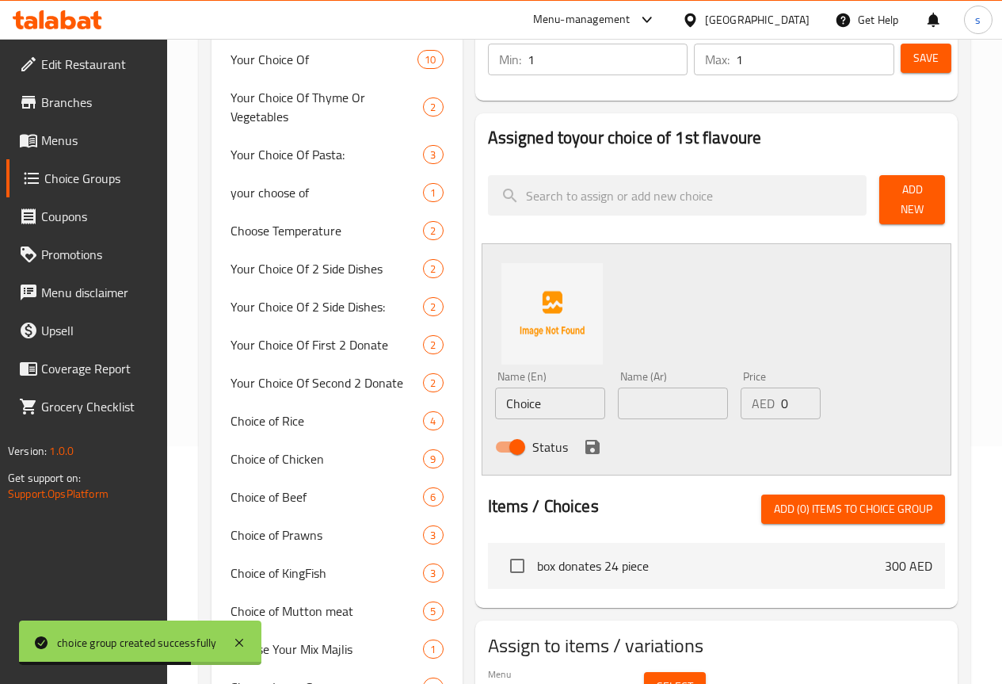
click at [495, 389] on input "Choice" at bounding box center [550, 403] width 110 height 32
drag, startPoint x: 489, startPoint y: 389, endPoint x: 508, endPoint y: 410, distance: 28.6
click at [495, 391] on input "Choice" at bounding box center [550, 403] width 110 height 32
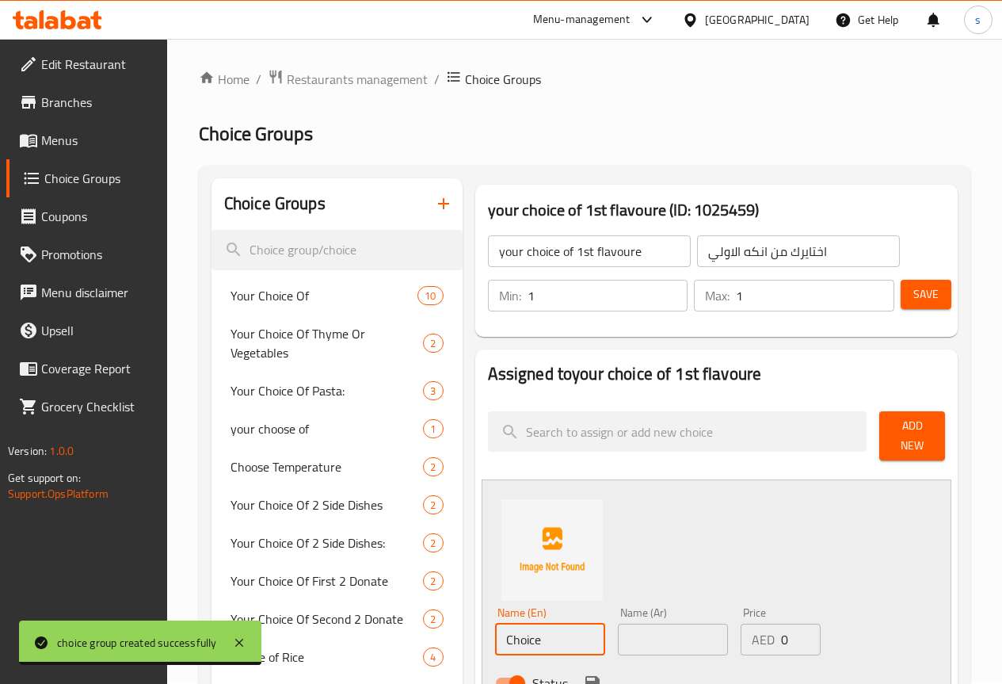
scroll to position [0, 0]
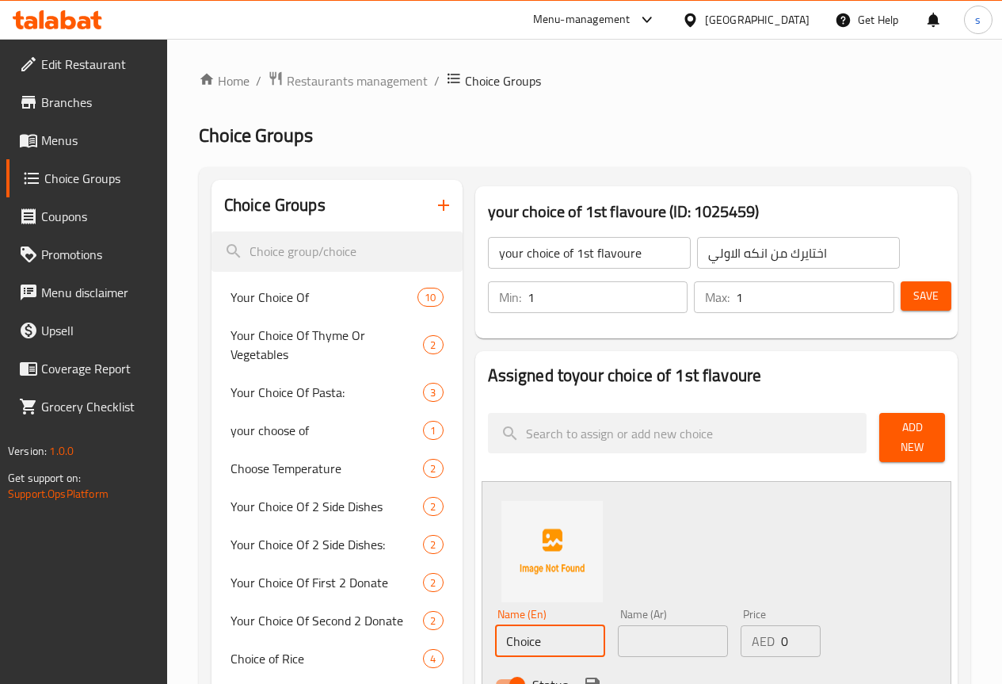
click at [784, 367] on h2 "Assigned to your choice of 1st flavoure" at bounding box center [716, 376] width 457 height 24
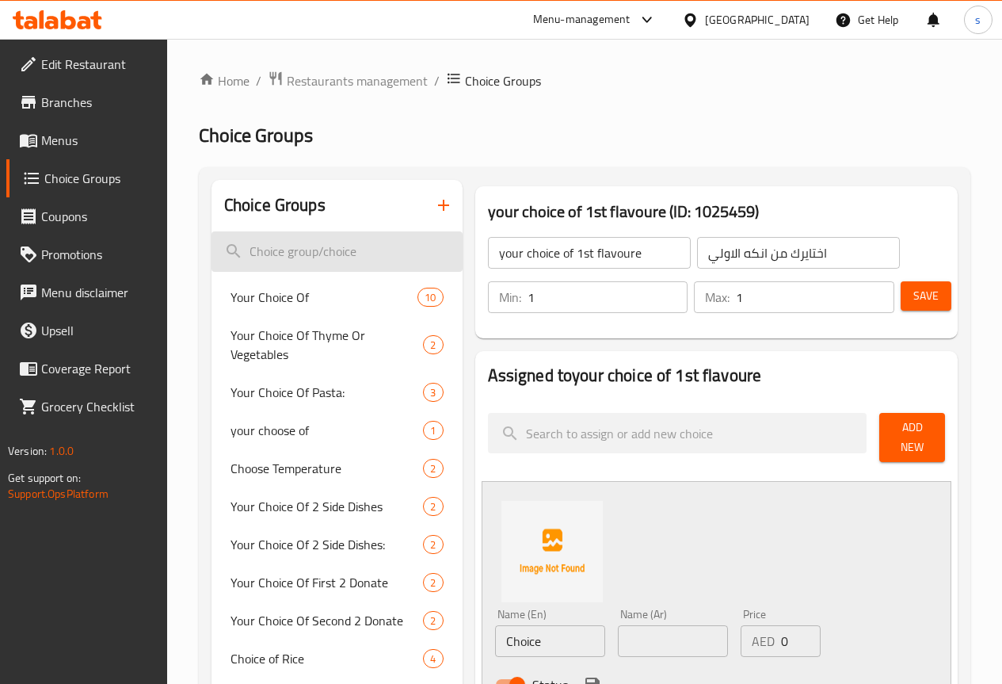
click at [293, 260] on input "search" at bounding box center [337, 251] width 251 height 40
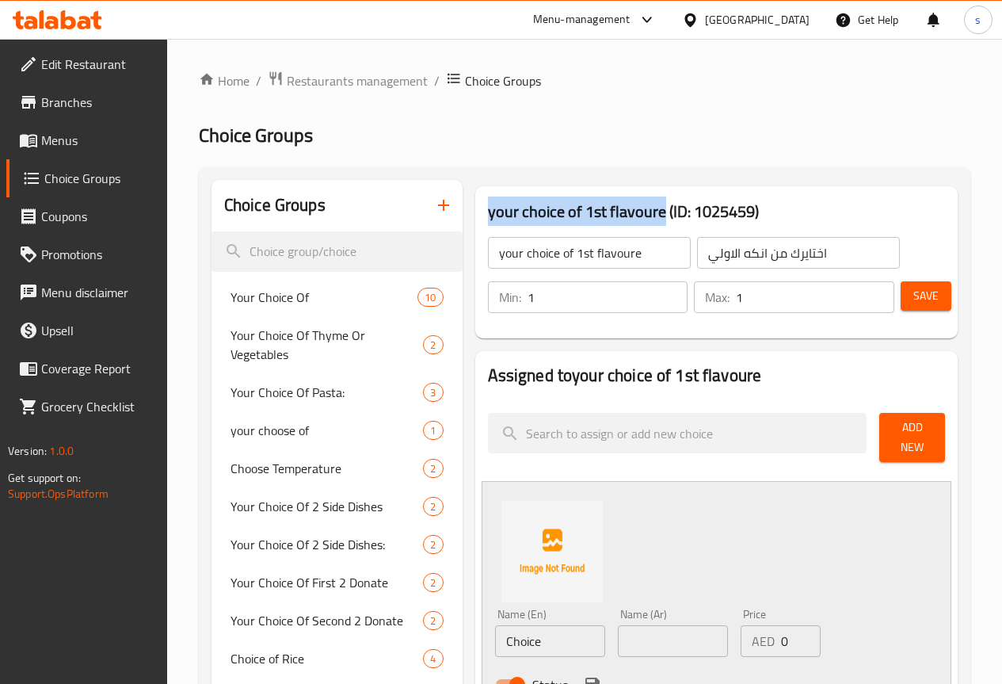
drag, startPoint x: 425, startPoint y: 211, endPoint x: 597, endPoint y: 218, distance: 172.1
click at [598, 216] on h3 "your choice of 1st flavoure (ID: 1025459)" at bounding box center [716, 211] width 457 height 25
copy h3 "your choice of 1st flavoure"
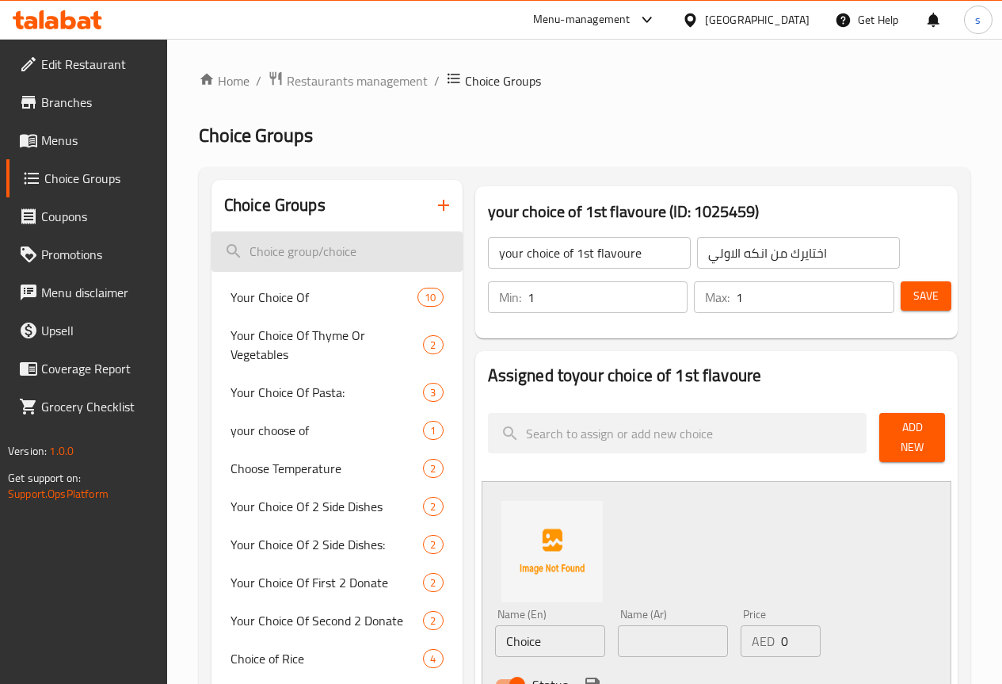
click at [303, 248] on input "search" at bounding box center [337, 251] width 251 height 40
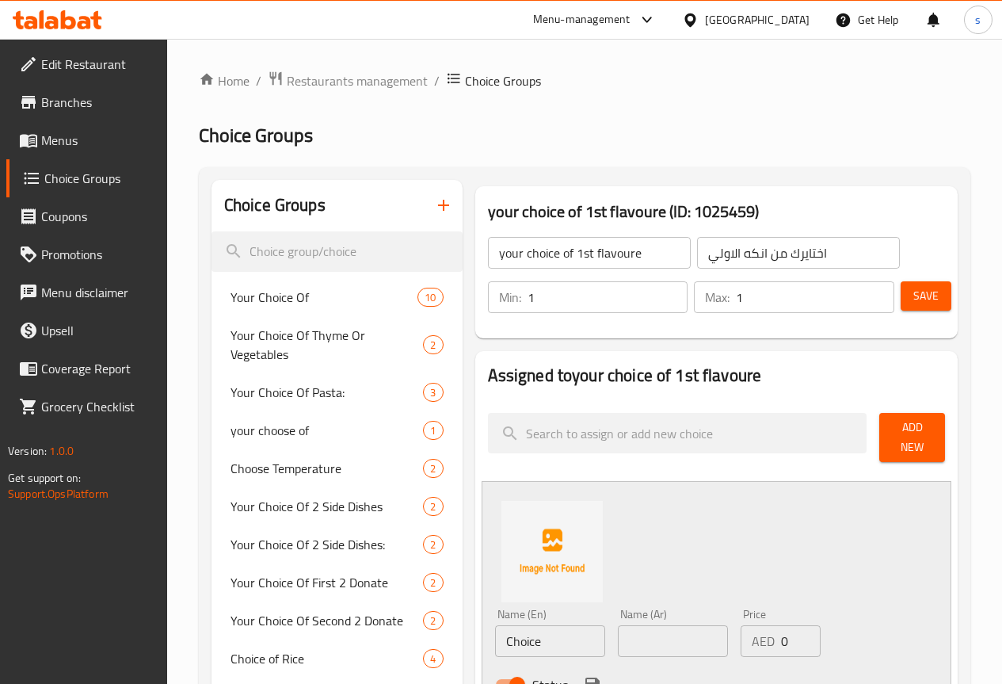
paste input "your choice of 1st flavoure"
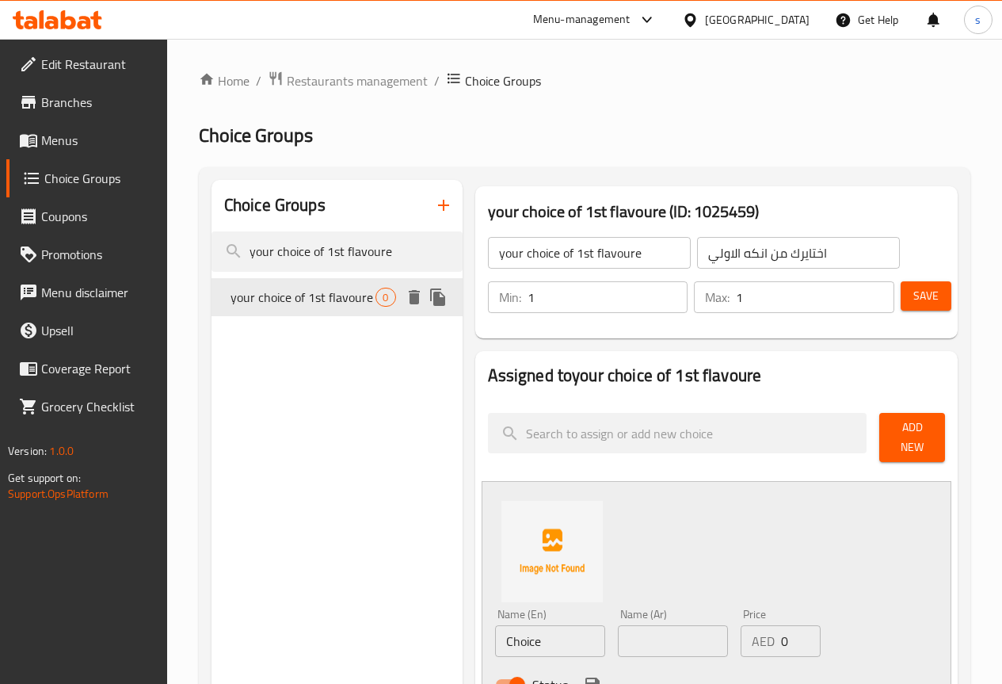
type input "your choice of 1st flavoure"
click at [292, 306] on span "your choice of 1st flavoure" at bounding box center [304, 297] width 146 height 19
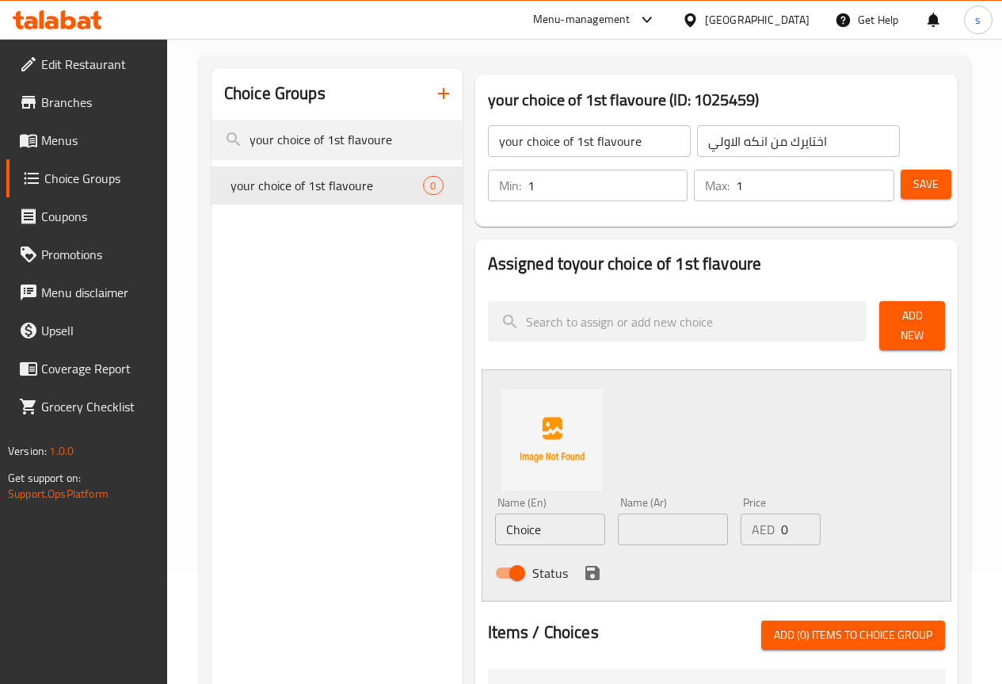
scroll to position [77, 0]
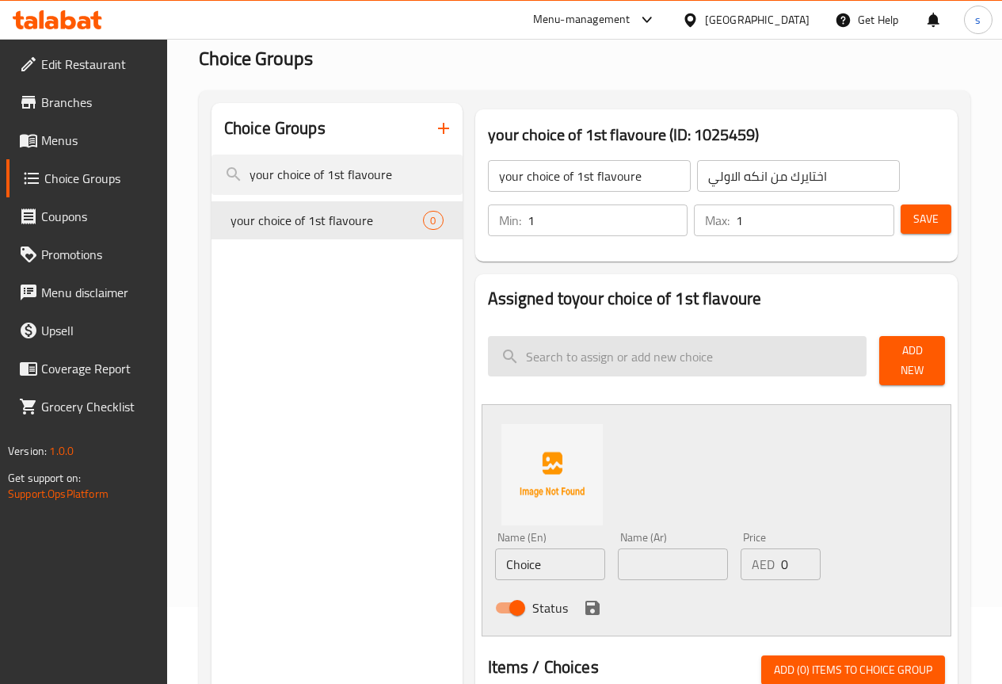
click at [601, 366] on input "search" at bounding box center [678, 356] width 380 height 40
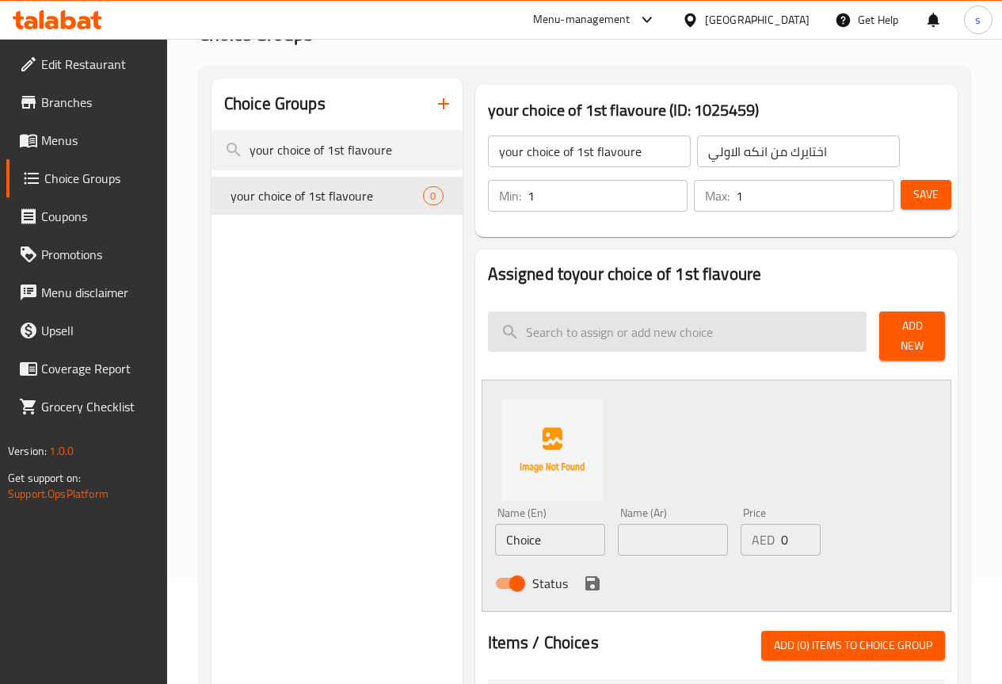
scroll to position [238, 0]
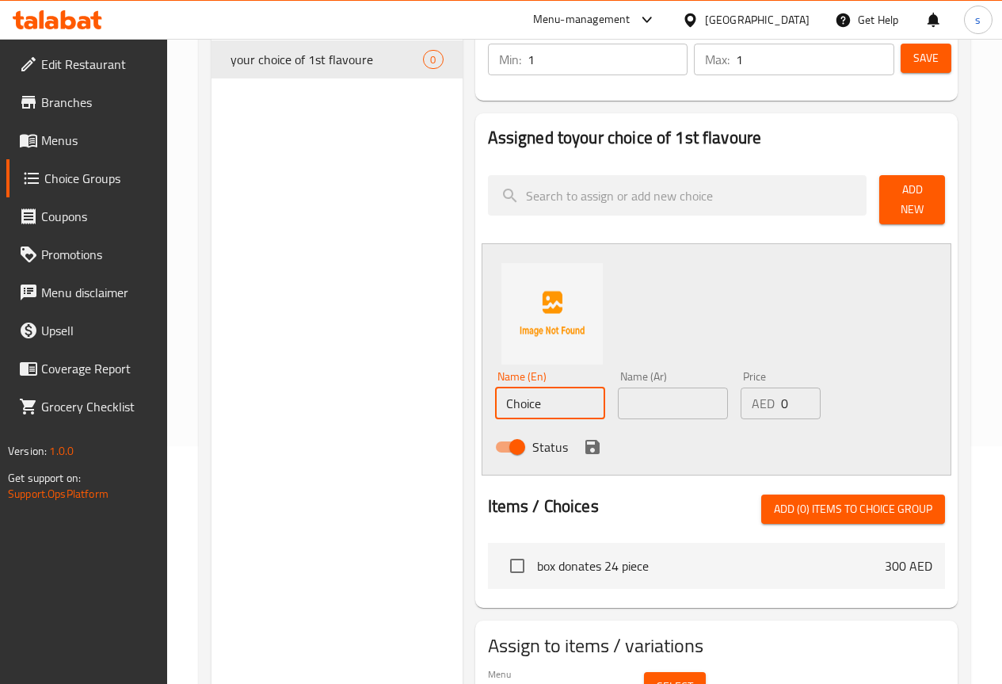
click at [512, 403] on input "Choice" at bounding box center [550, 403] width 110 height 32
drag, startPoint x: 619, startPoint y: 400, endPoint x: 597, endPoint y: 405, distance: 21.9
click at [619, 400] on input "text" at bounding box center [673, 403] width 110 height 32
click at [495, 396] on input "Choice" at bounding box center [550, 403] width 110 height 32
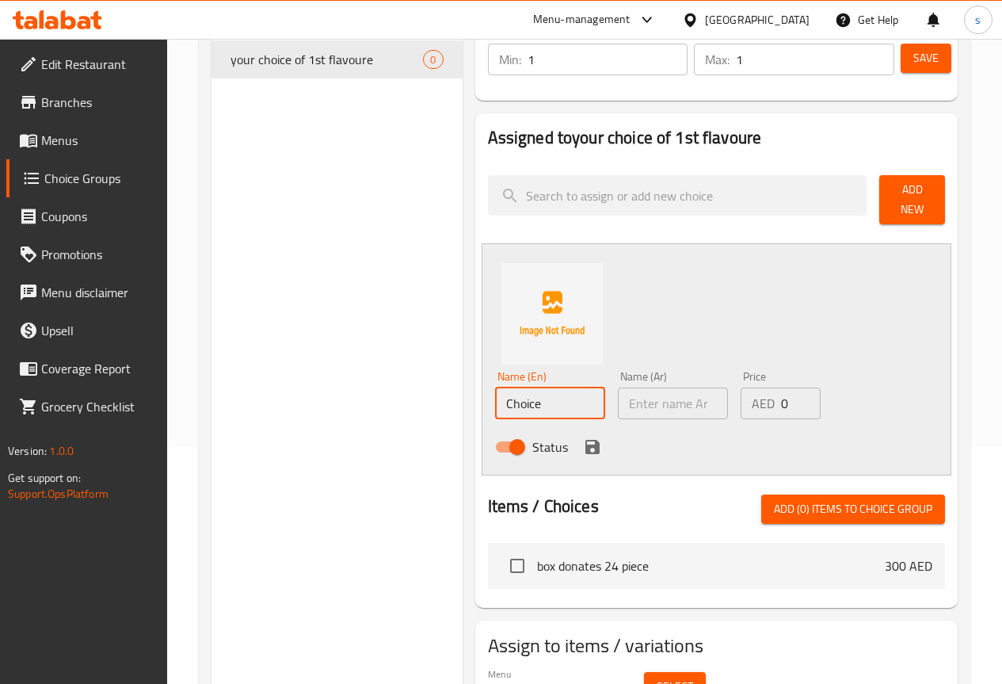
click at [495, 396] on input "Choice" at bounding box center [550, 403] width 110 height 32
click at [502, 387] on input "text" at bounding box center [550, 403] width 110 height 32
type input "ؤ"
type input "caramel"
click at [618, 404] on input "text" at bounding box center [673, 403] width 110 height 32
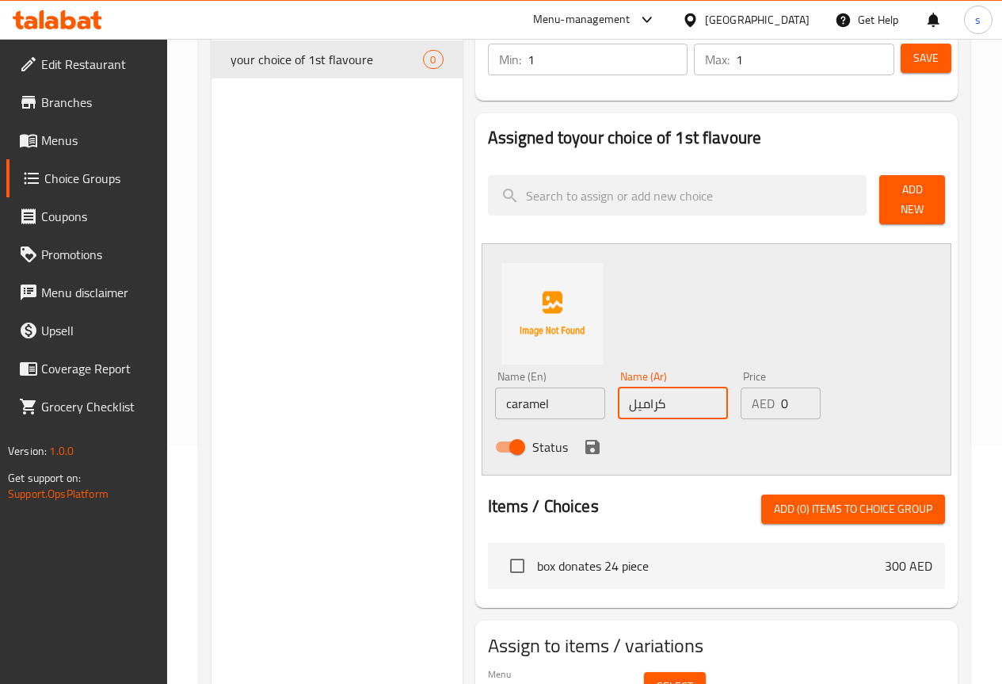
type input "كراميل"
click at [495, 390] on input "caramel" at bounding box center [550, 403] width 110 height 32
type input "Caramel"
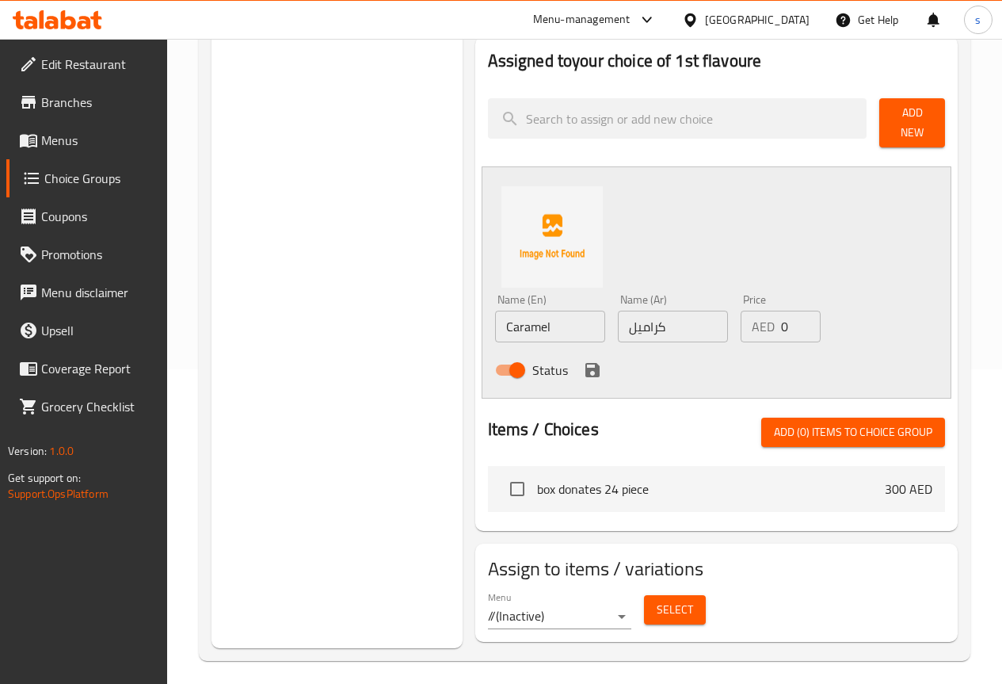
scroll to position [235, 0]
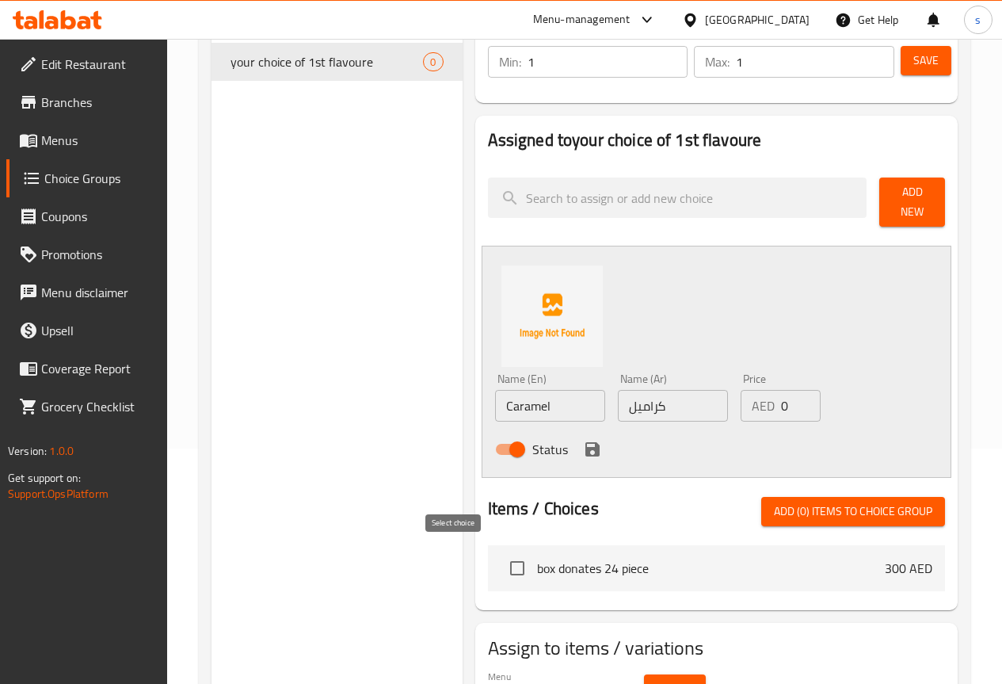
click at [501, 559] on input "checkbox" at bounding box center [517, 567] width 33 height 33
drag, startPoint x: 457, startPoint y: 563, endPoint x: 540, endPoint y: 562, distance: 83.2
click at [501, 562] on input "checkbox" at bounding box center [517, 567] width 33 height 33
checkbox input "true"
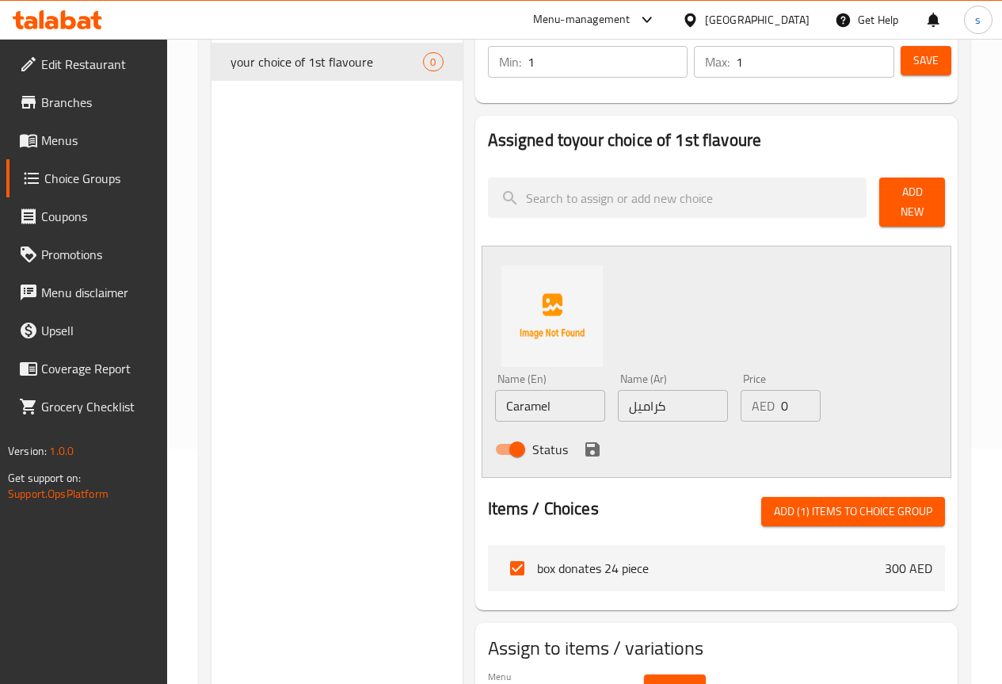
click at [583, 444] on icon "save" at bounding box center [592, 449] width 19 height 19
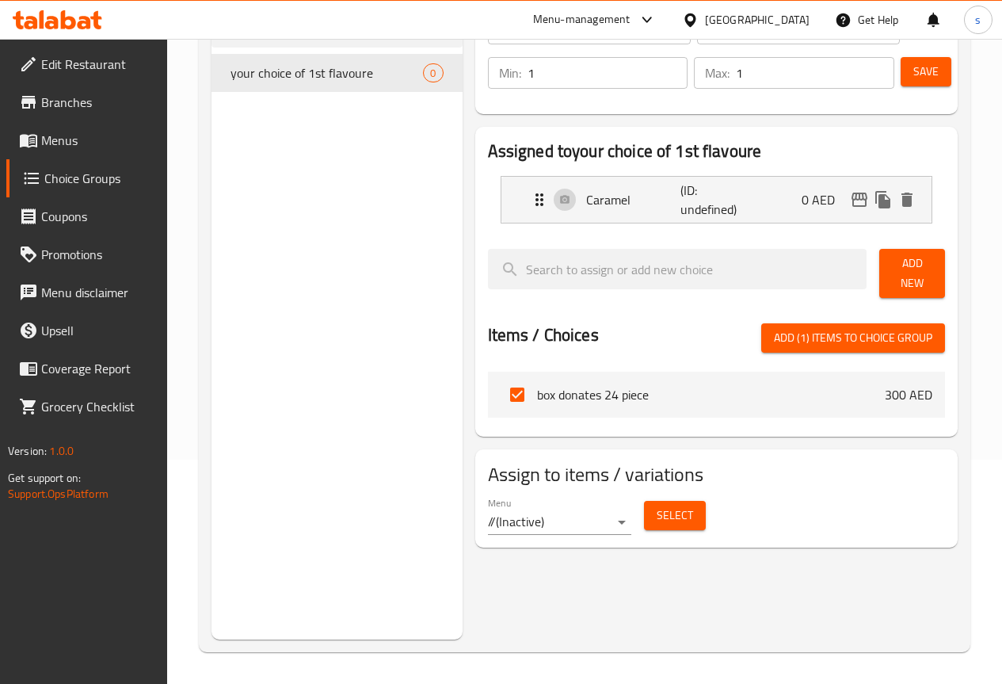
scroll to position [224, 0]
drag, startPoint x: 894, startPoint y: 271, endPoint x: 808, endPoint y: 279, distance: 85.9
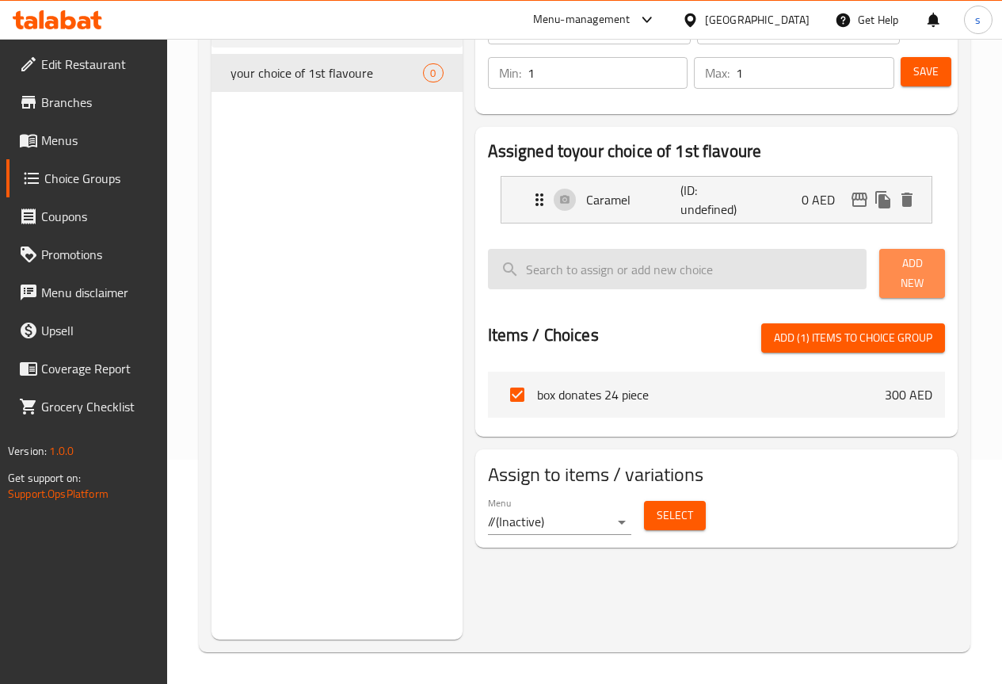
click at [892, 271] on span "Add New" at bounding box center [912, 274] width 40 height 40
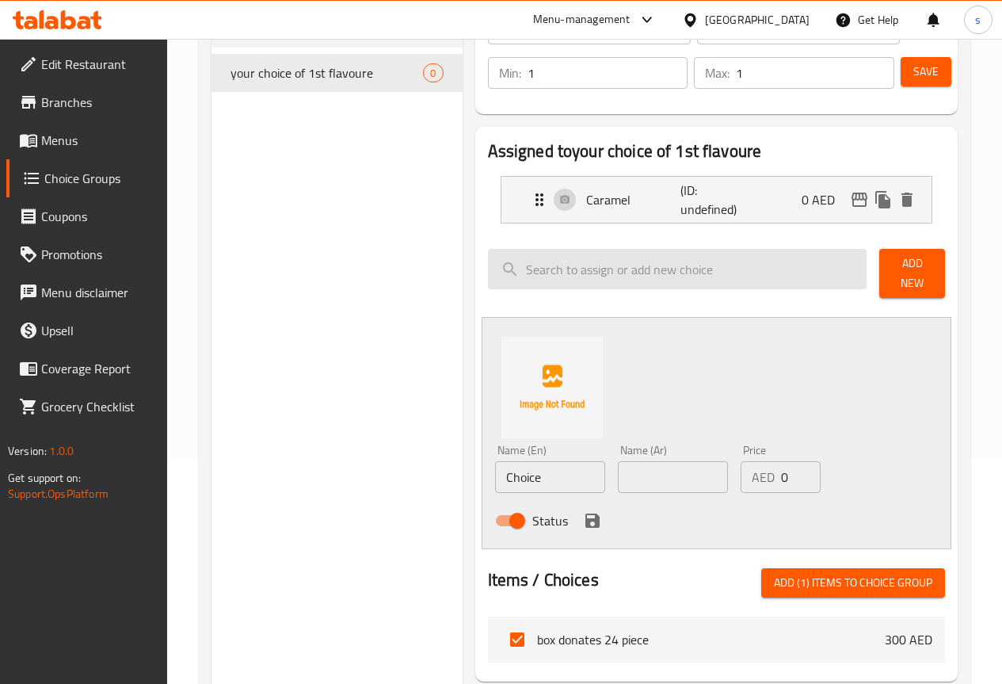
drag, startPoint x: 567, startPoint y: 268, endPoint x: 675, endPoint y: 303, distance: 113.3
click at [570, 270] on input "search" at bounding box center [678, 269] width 380 height 40
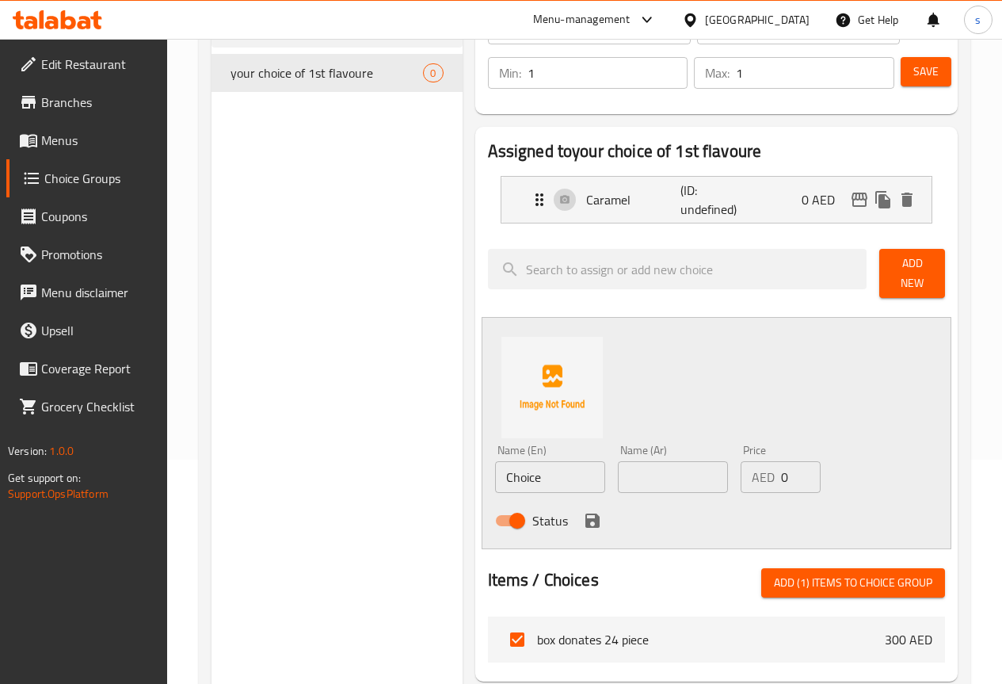
click at [524, 469] on input "Choice" at bounding box center [550, 477] width 110 height 32
type input "م"
type input "lotus"
drag, startPoint x: 653, startPoint y: 470, endPoint x: 610, endPoint y: 476, distance: 43.3
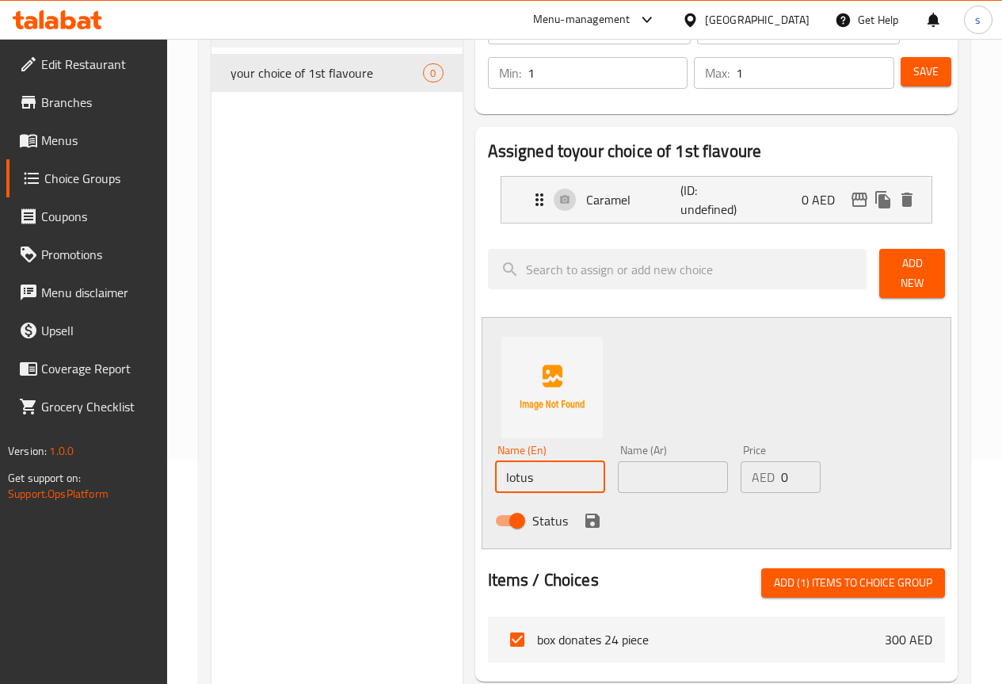
click at [647, 469] on input "text" at bounding box center [673, 477] width 110 height 32
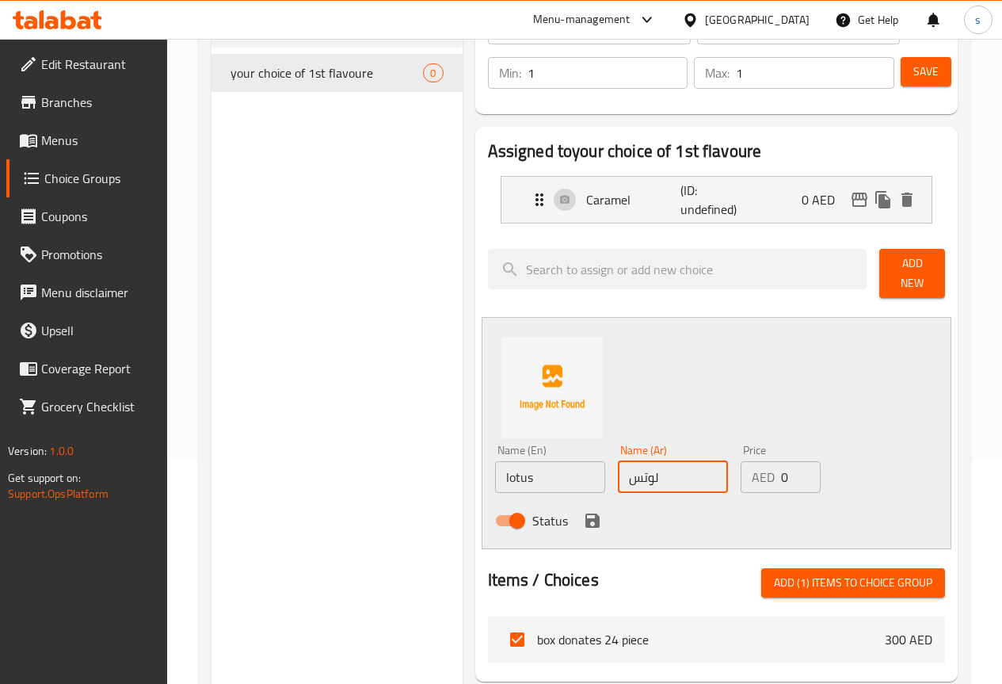
type input "لوتس"
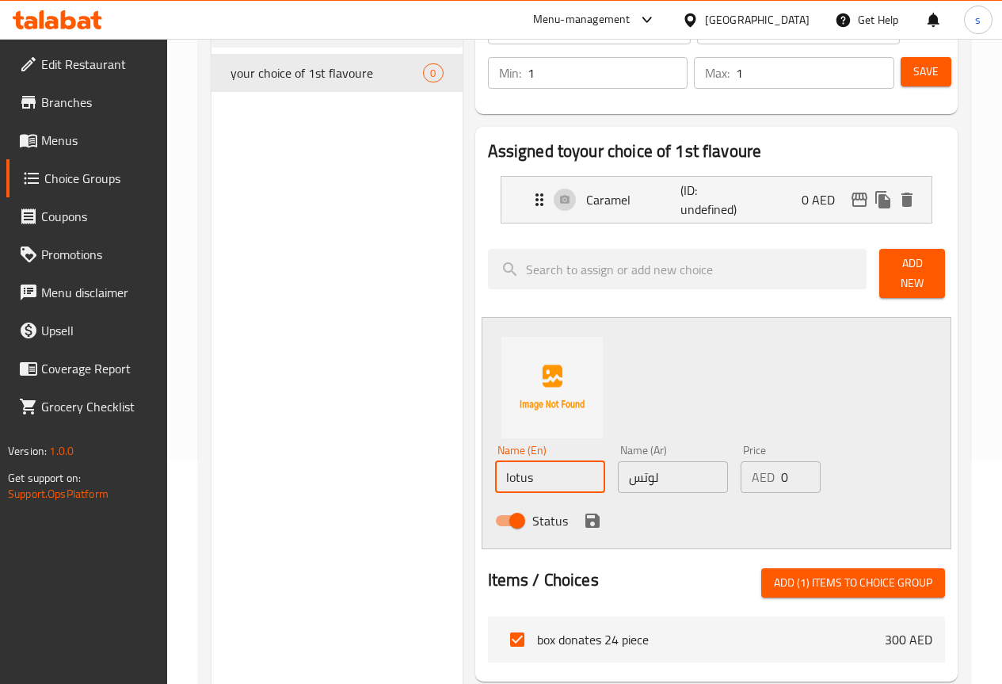
click at [495, 475] on input "lotus" at bounding box center [550, 477] width 110 height 32
drag, startPoint x: 467, startPoint y: 471, endPoint x: 456, endPoint y: 461, distance: 14.0
click at [495, 461] on input "lotus" at bounding box center [550, 477] width 110 height 32
click at [495, 472] on input "lotus" at bounding box center [550, 477] width 110 height 32
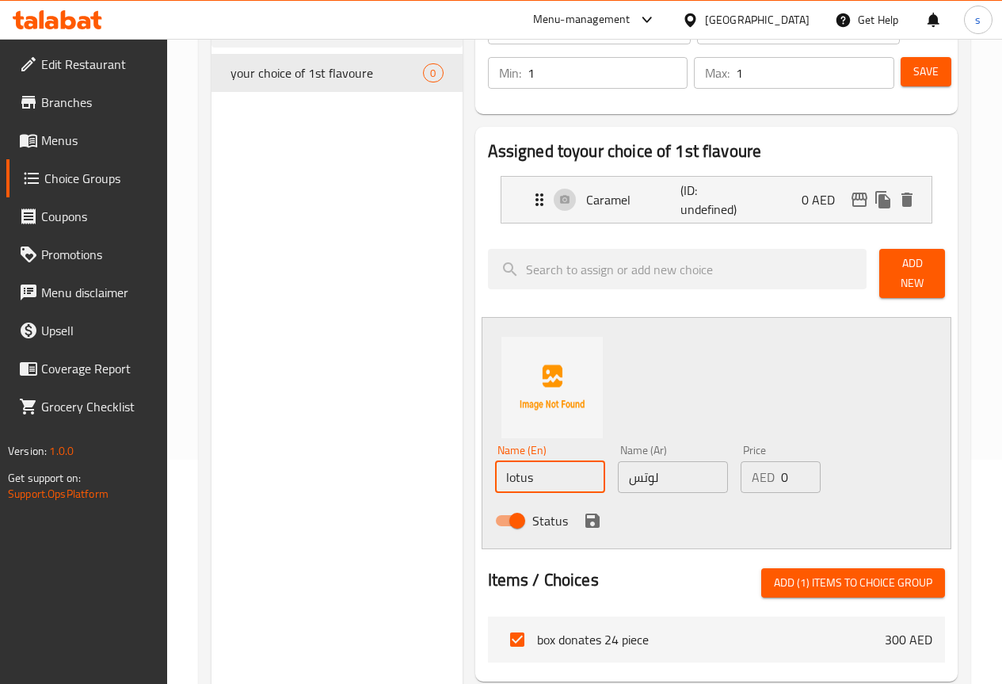
click at [495, 472] on input "lotus" at bounding box center [550, 477] width 110 height 32
type input "Lotus"
click at [530, 461] on input "Lotus" at bounding box center [550, 477] width 110 height 32
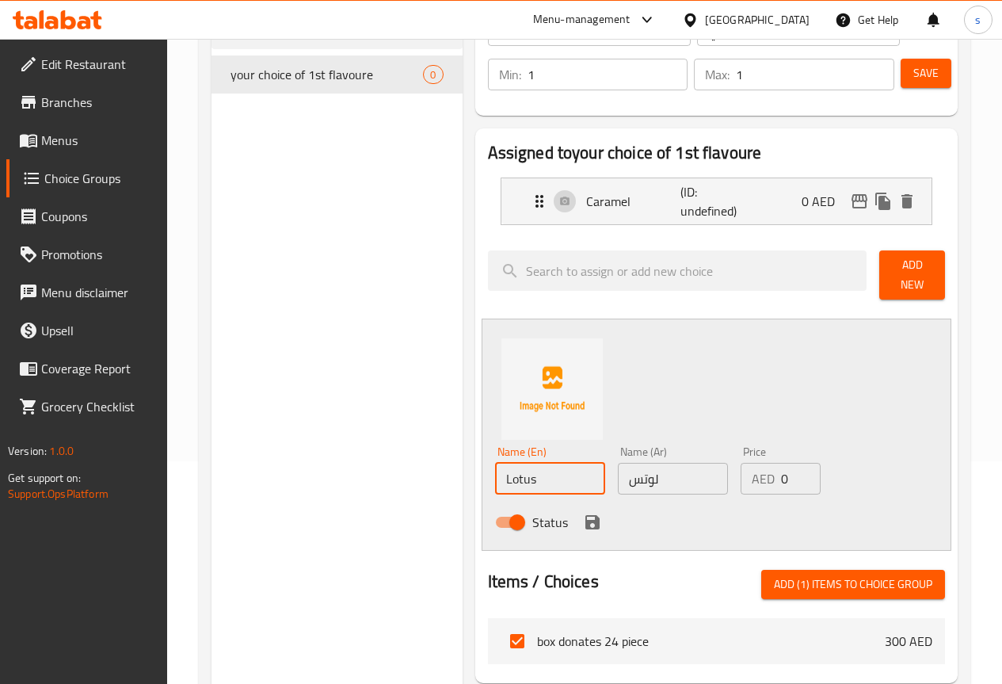
scroll to position [317, 0]
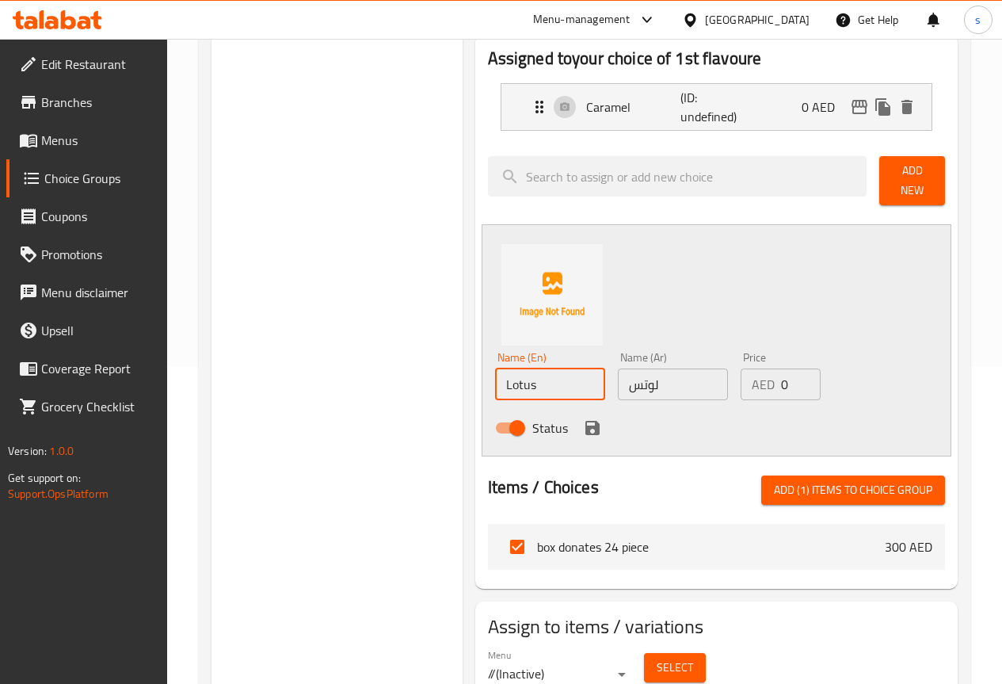
click at [581, 422] on button "save" at bounding box center [593, 428] width 24 height 24
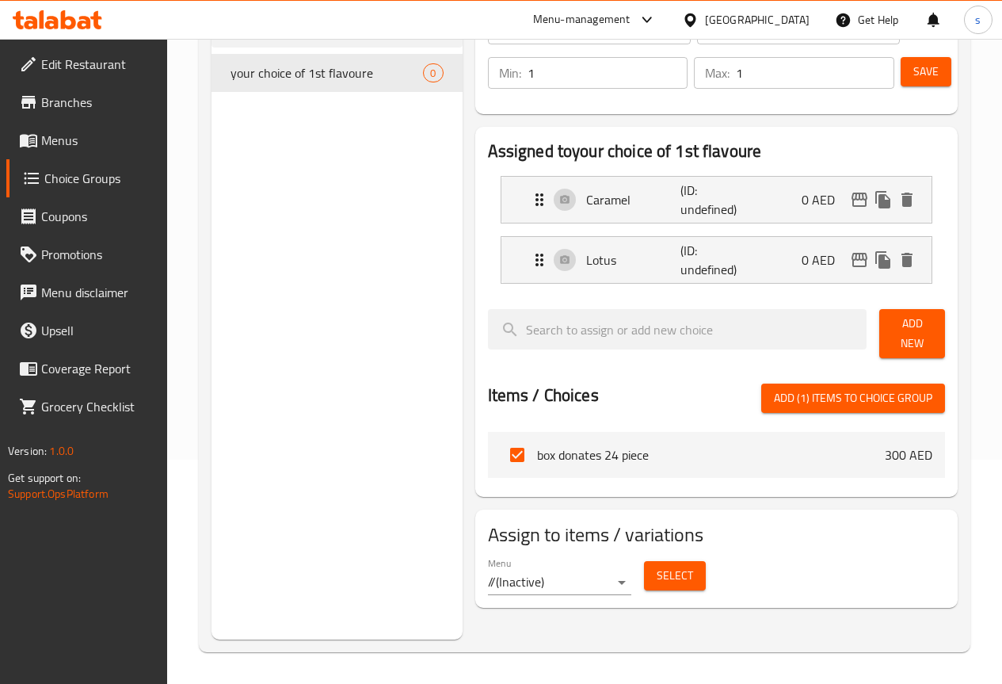
scroll to position [224, 0]
click at [900, 326] on span "Add New" at bounding box center [912, 334] width 40 height 40
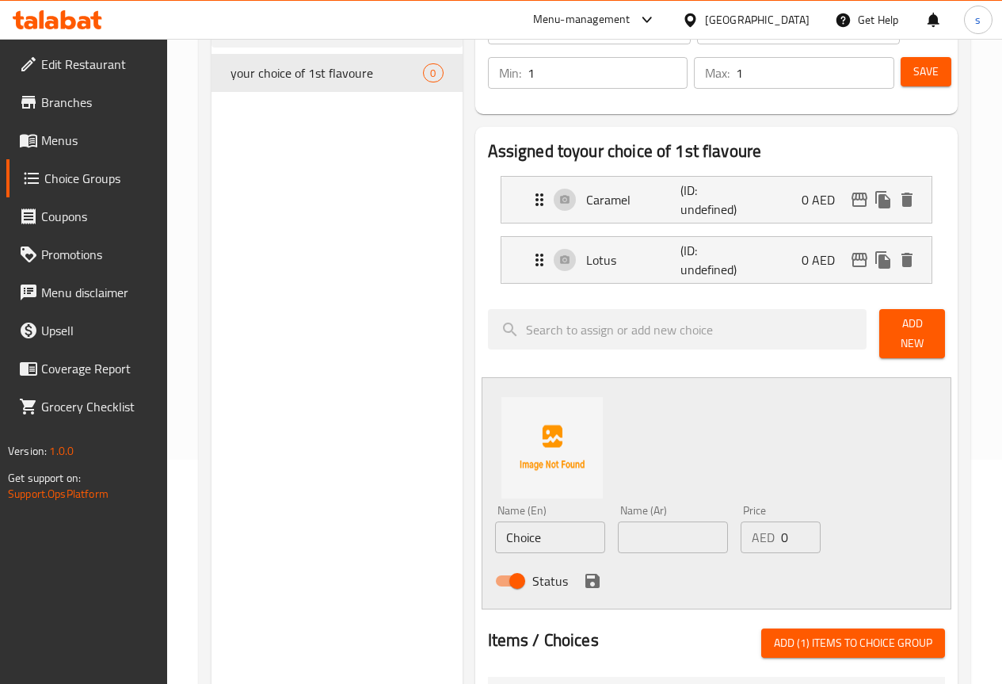
click at [511, 524] on input "Choice" at bounding box center [550, 537] width 110 height 32
click at [510, 524] on input "Choice" at bounding box center [550, 537] width 110 height 32
type input "ؤ"
click at [515, 527] on input "text" at bounding box center [550, 537] width 110 height 32
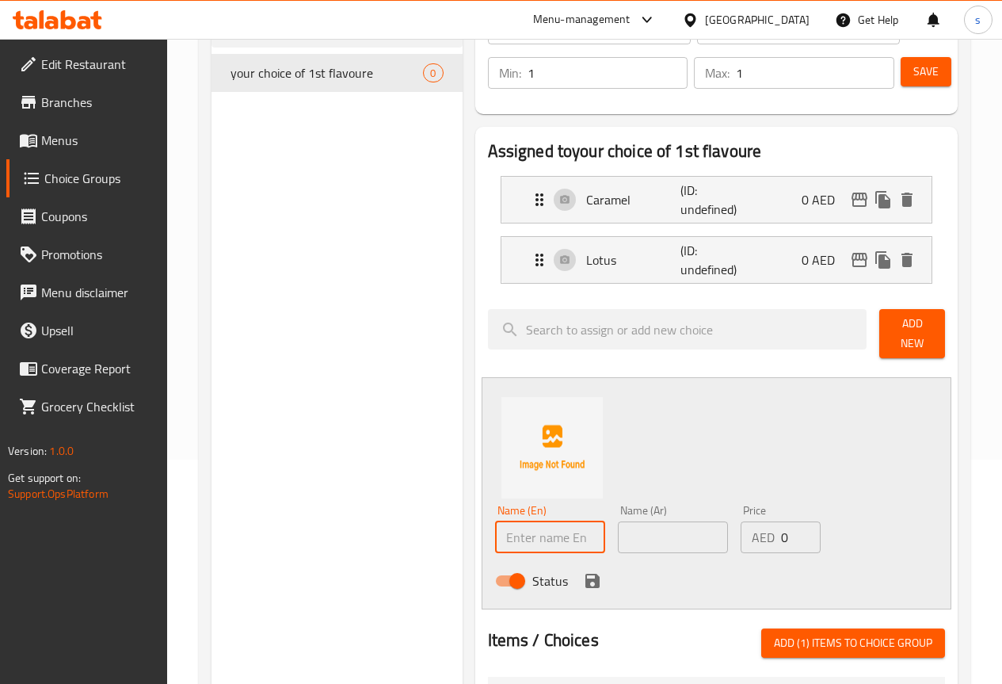
click at [513, 527] on input "text" at bounding box center [550, 537] width 110 height 32
type input "choclate"
click at [619, 528] on input "text" at bounding box center [673, 537] width 110 height 32
type input "شكولاته"
click at [586, 574] on icon "save" at bounding box center [593, 581] width 14 height 14
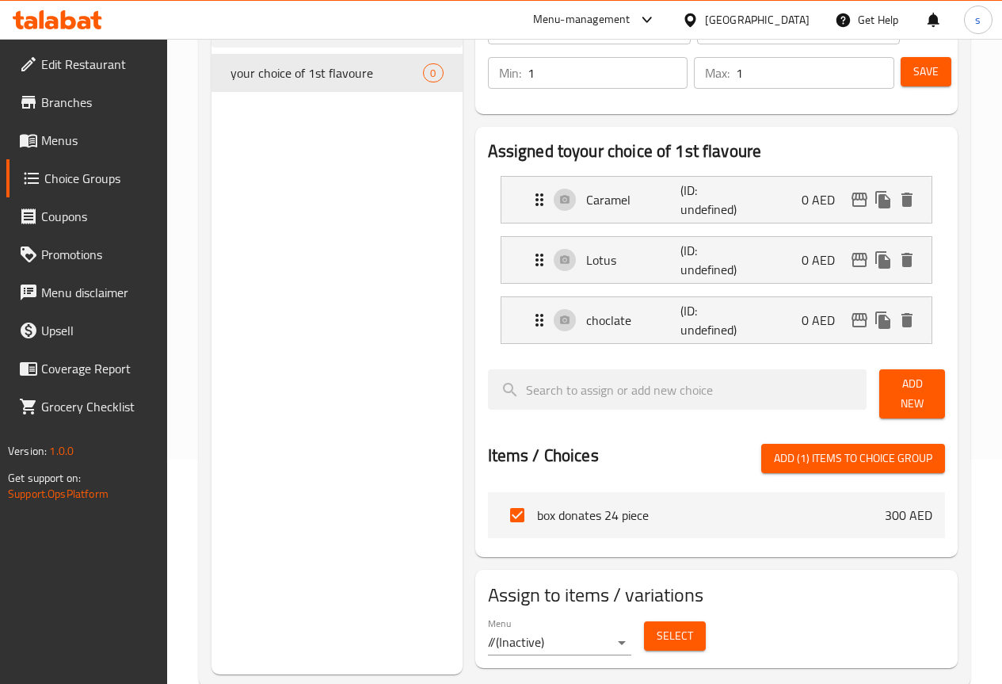
click at [891, 403] on button "Add New" at bounding box center [912, 393] width 66 height 49
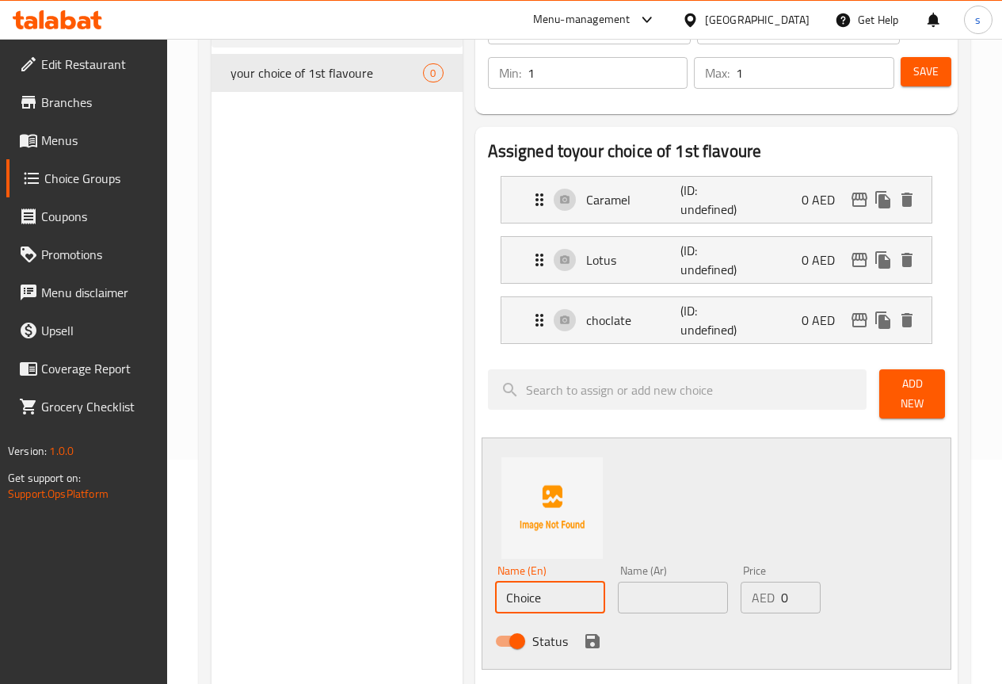
click at [495, 586] on input "Choice" at bounding box center [550, 598] width 110 height 32
click at [495, 586] on input "text" at bounding box center [550, 598] width 110 height 32
click at [517, 582] on input "text" at bounding box center [550, 598] width 110 height 32
type input "vanilla"
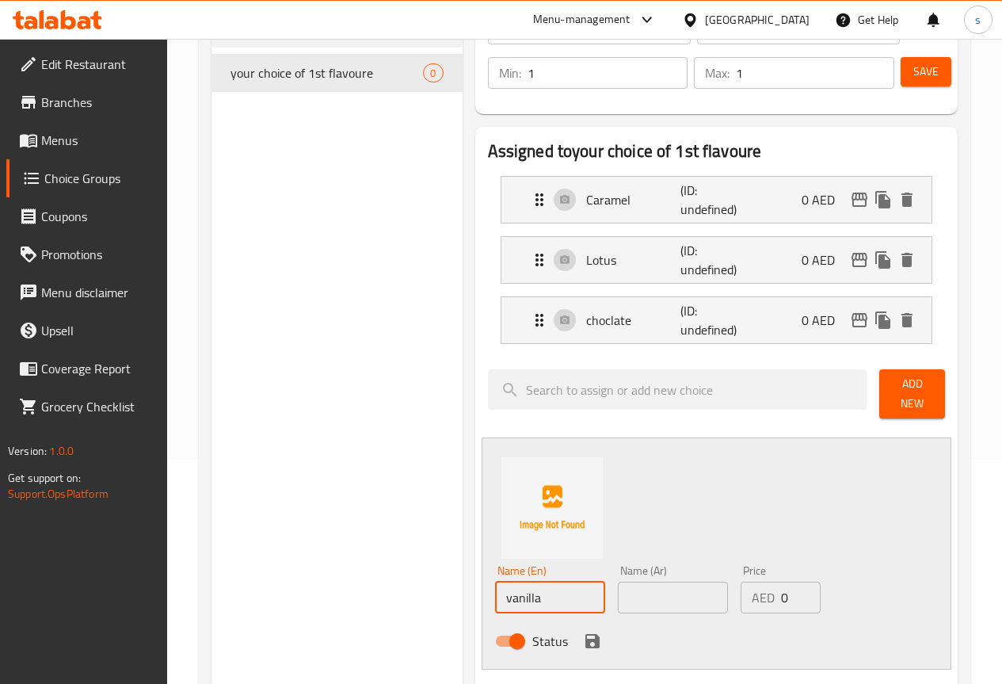
drag, startPoint x: 602, startPoint y: 589, endPoint x: 593, endPoint y: 593, distance: 10.3
click at [618, 591] on input "text" at bounding box center [673, 598] width 110 height 32
type input "فانيلا"
drag, startPoint x: 532, startPoint y: 627, endPoint x: 673, endPoint y: 609, distance: 142.9
click at [586, 634] on icon "save" at bounding box center [593, 641] width 14 height 14
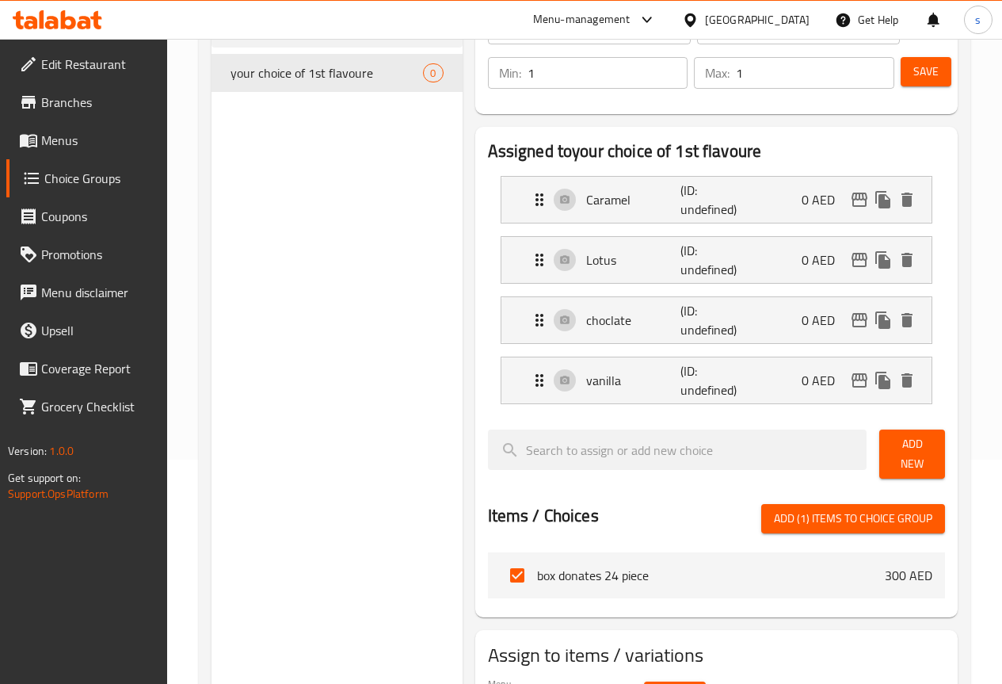
click at [895, 443] on span "Add New" at bounding box center [912, 454] width 40 height 40
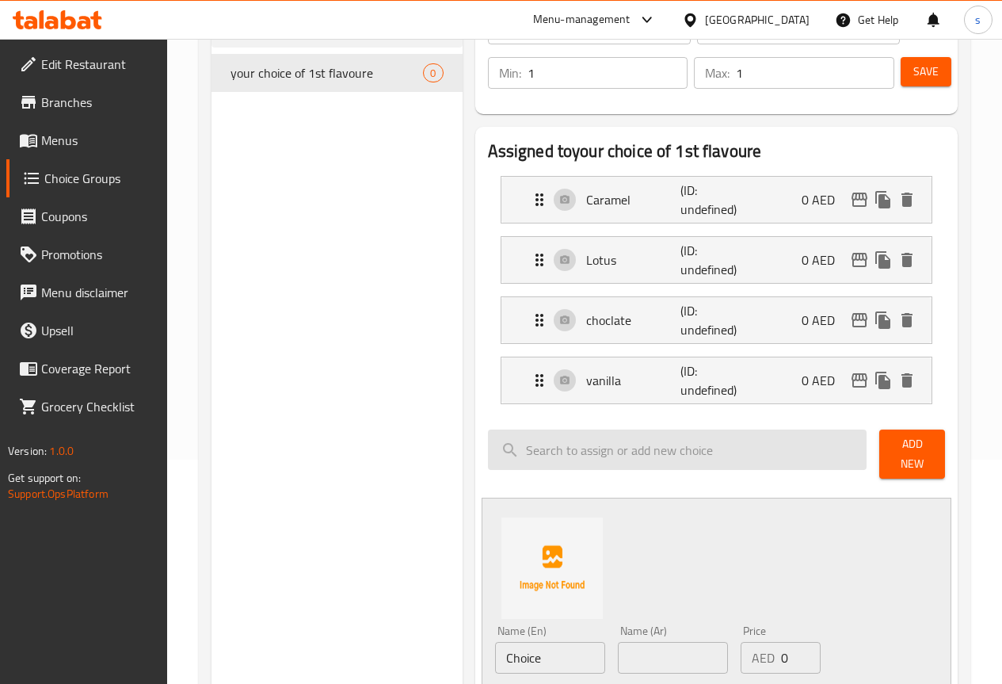
click at [555, 456] on input "search" at bounding box center [678, 449] width 380 height 40
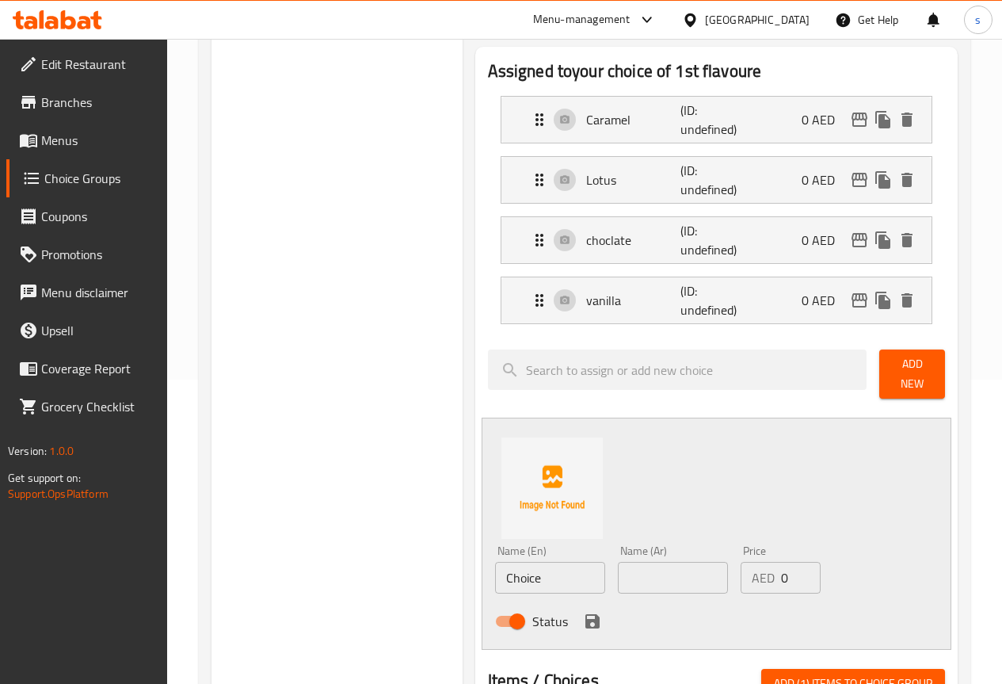
scroll to position [303, 0]
click at [944, 475] on div "Name (En) Choice Name (En) Name (Ar) Name (Ar) Price AED 0 Price Status" at bounding box center [717, 534] width 470 height 232
click at [496, 567] on input "Choice" at bounding box center [550, 579] width 110 height 32
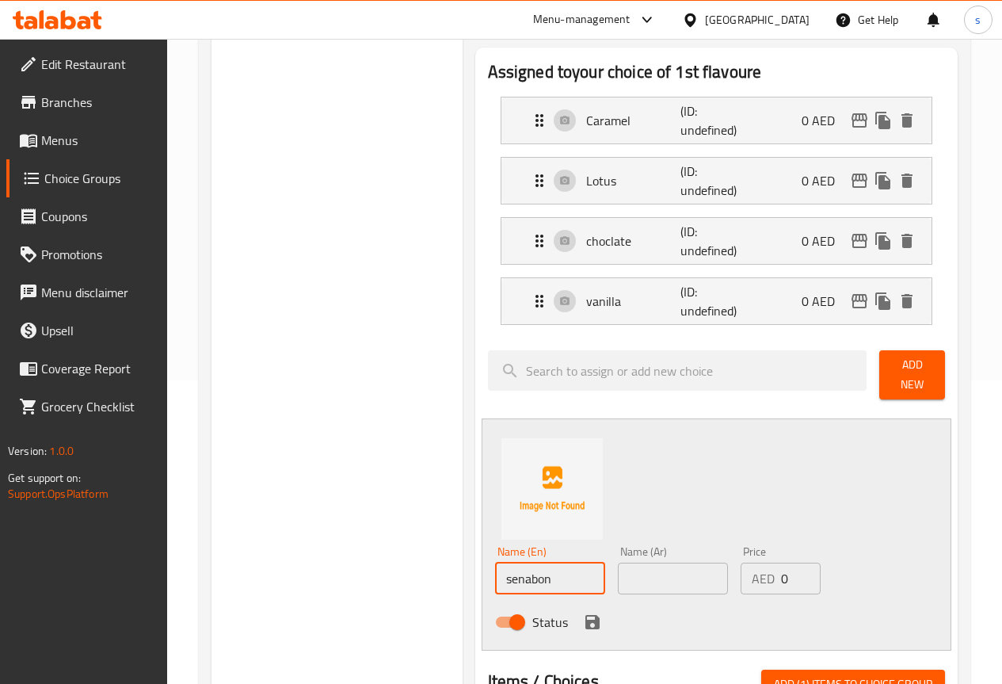
click at [495, 573] on input "senabon" at bounding box center [550, 579] width 110 height 32
drag, startPoint x: 470, startPoint y: 573, endPoint x: 282, endPoint y: 454, distance: 222.2
click at [282, 454] on div "Choice Groups your choice of 1st flavoure your choice of 1st flavoure 0" at bounding box center [337, 388] width 251 height 1024
click at [495, 572] on input "senabon" at bounding box center [550, 579] width 110 height 32
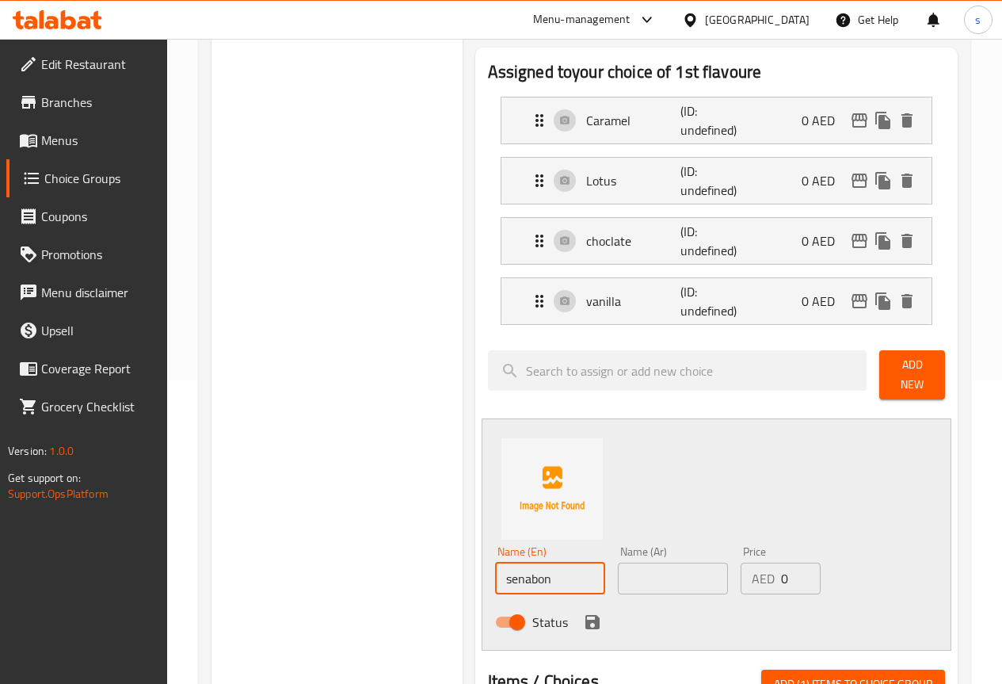
click at [495, 572] on input "senabon" at bounding box center [550, 579] width 110 height 32
paste input "cin"
type input "cinnabon"
click at [618, 578] on input "text" at bounding box center [673, 579] width 110 height 32
type input "سنابون"
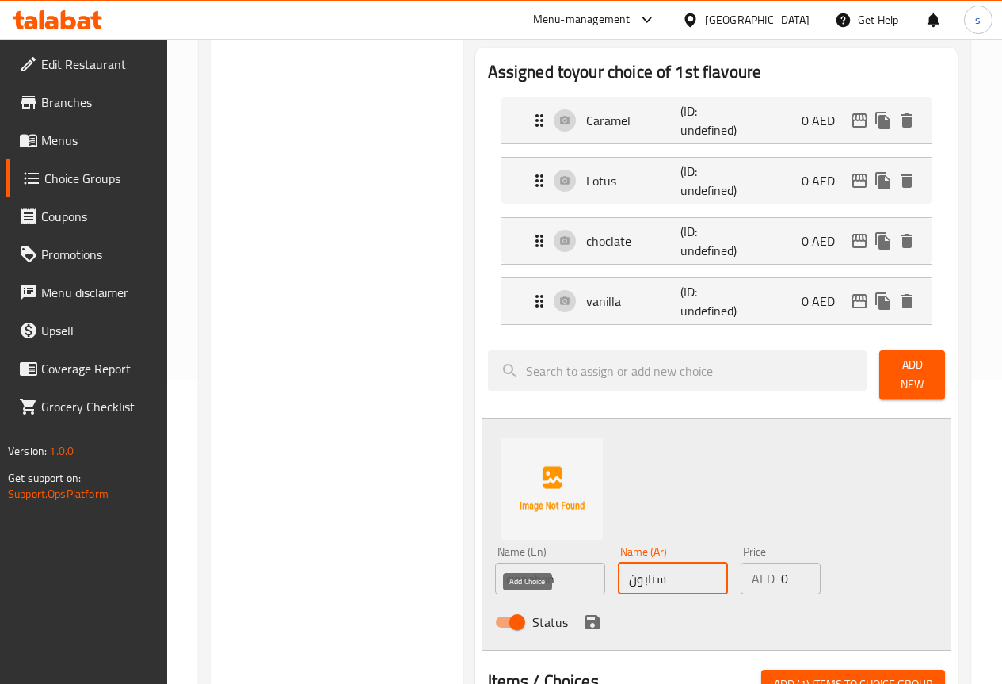
click at [586, 615] on icon "save" at bounding box center [593, 622] width 14 height 14
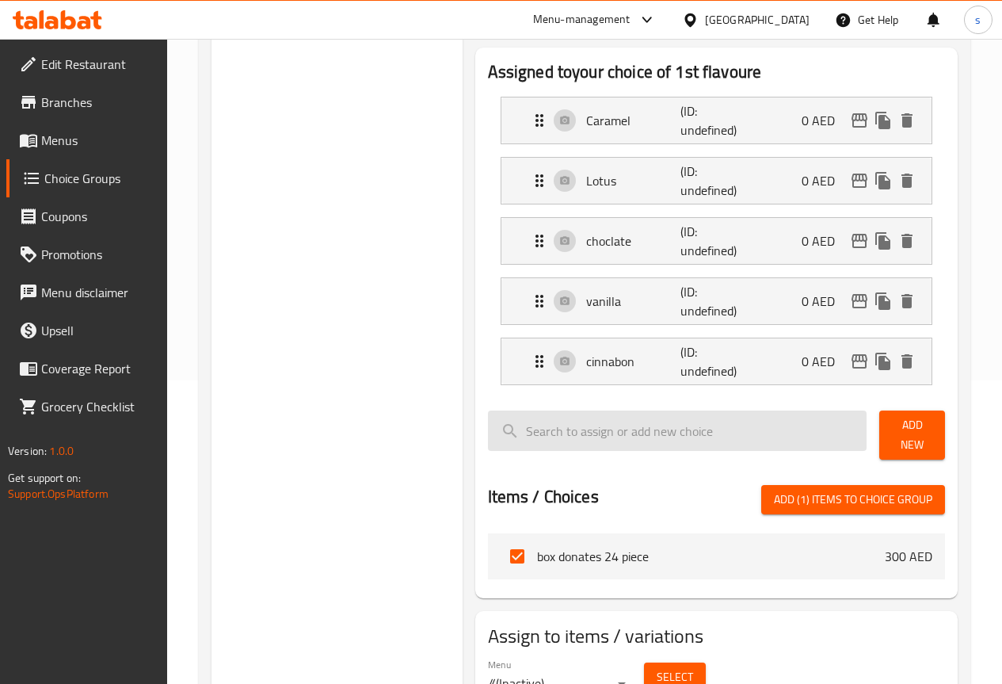
click at [703, 423] on input "search" at bounding box center [678, 430] width 380 height 40
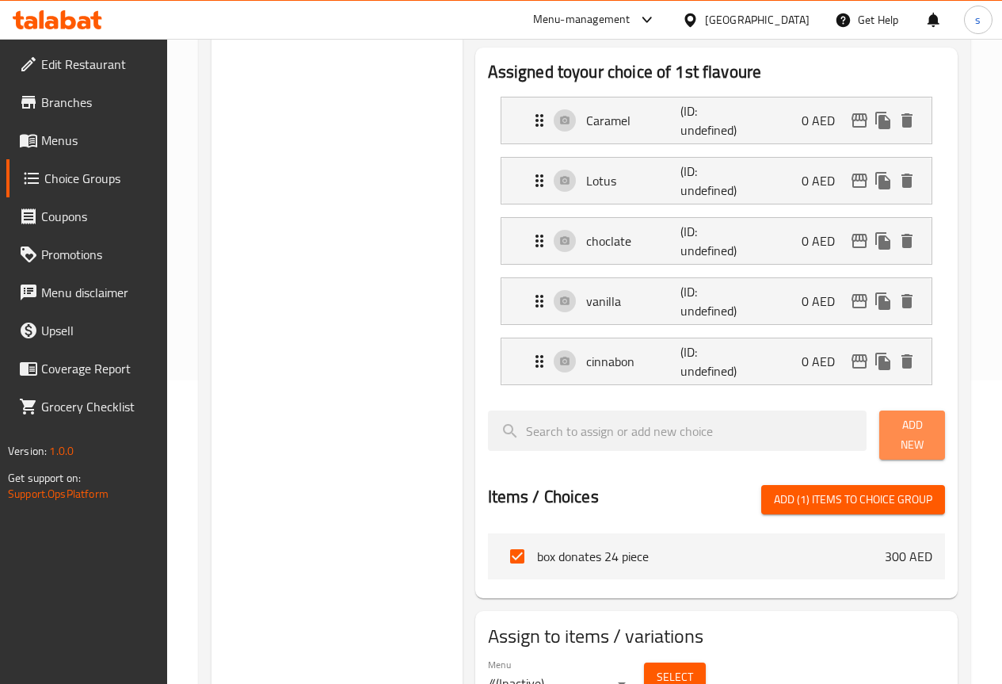
click at [907, 439] on span "Add New" at bounding box center [912, 435] width 40 height 40
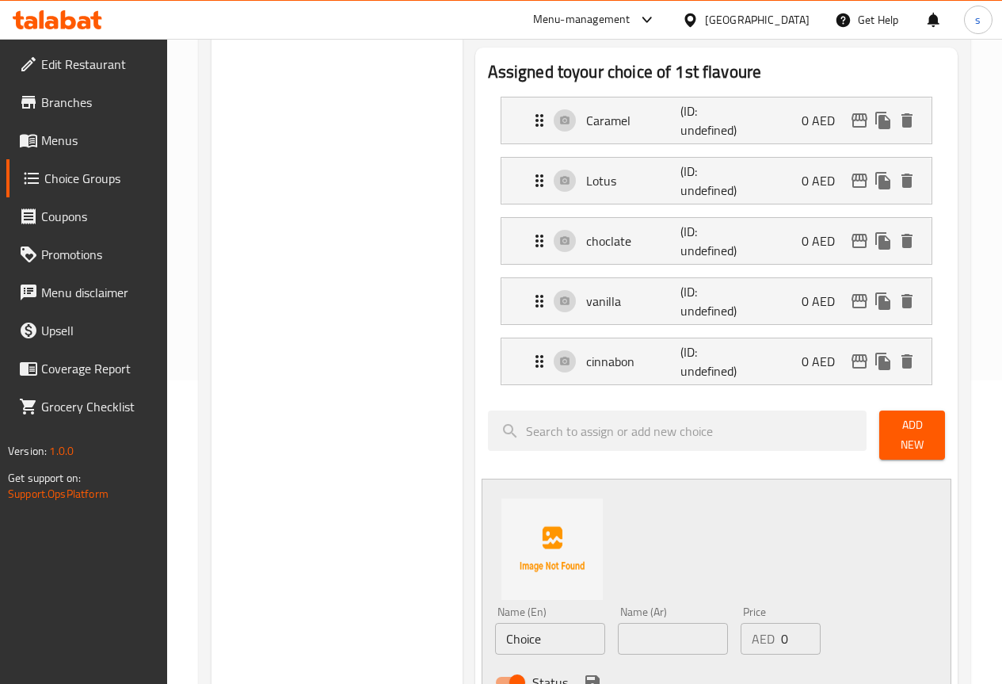
click at [495, 627] on input "Choice" at bounding box center [550, 639] width 110 height 32
drag, startPoint x: 490, startPoint y: 627, endPoint x: 558, endPoint y: 623, distance: 67.5
click at [495, 628] on input "Choice" at bounding box center [550, 639] width 110 height 32
type input "ق"
click at [495, 637] on input "redvelvet" at bounding box center [550, 639] width 110 height 32
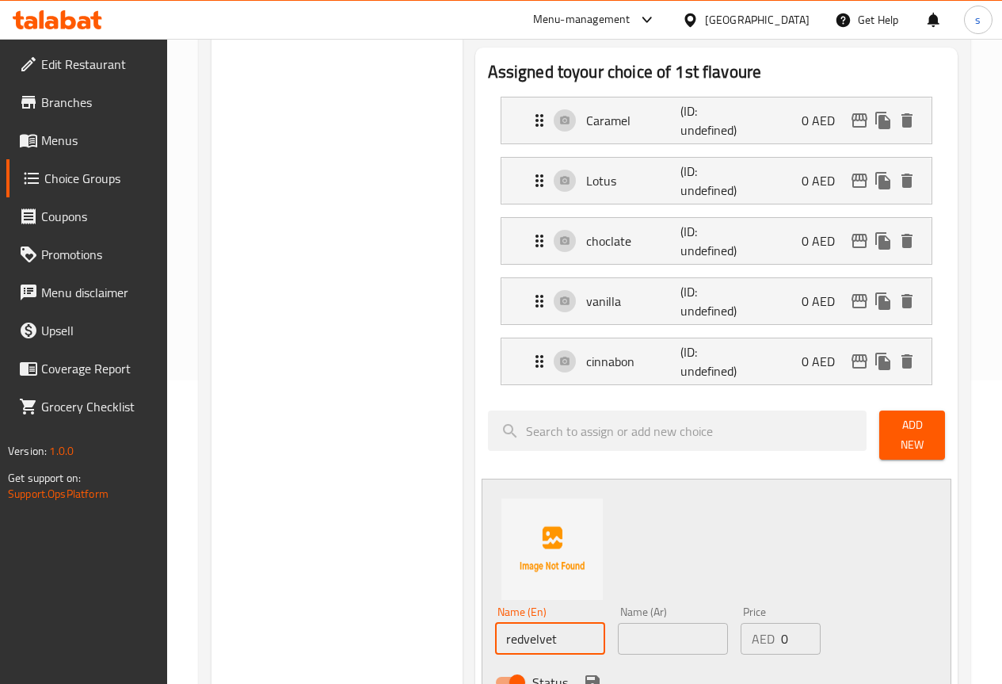
click at [495, 636] on input "redvelvet" at bounding box center [550, 639] width 110 height 32
click at [495, 633] on input "redvelvet" at bounding box center [550, 639] width 110 height 32
click at [495, 635] on input "redvelvet" at bounding box center [550, 639] width 110 height 32
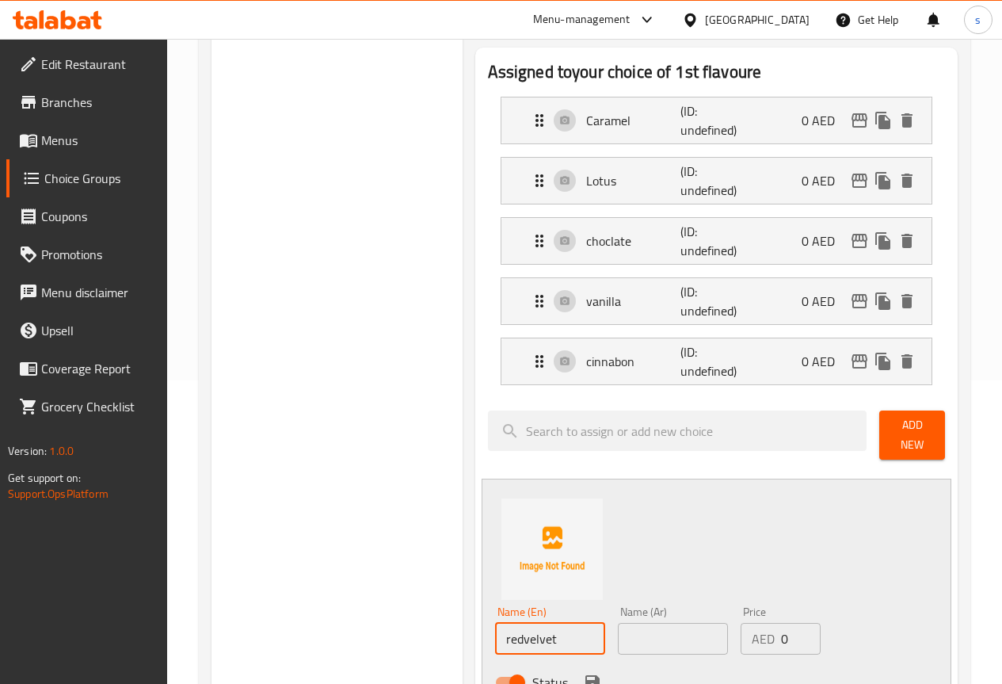
click at [495, 635] on input "redvelvet" at bounding box center [550, 639] width 110 height 32
click at [495, 626] on input "redvelvet" at bounding box center [550, 639] width 110 height 32
click at [495, 629] on input "redvelvet" at bounding box center [550, 639] width 110 height 32
type input "red velvet"
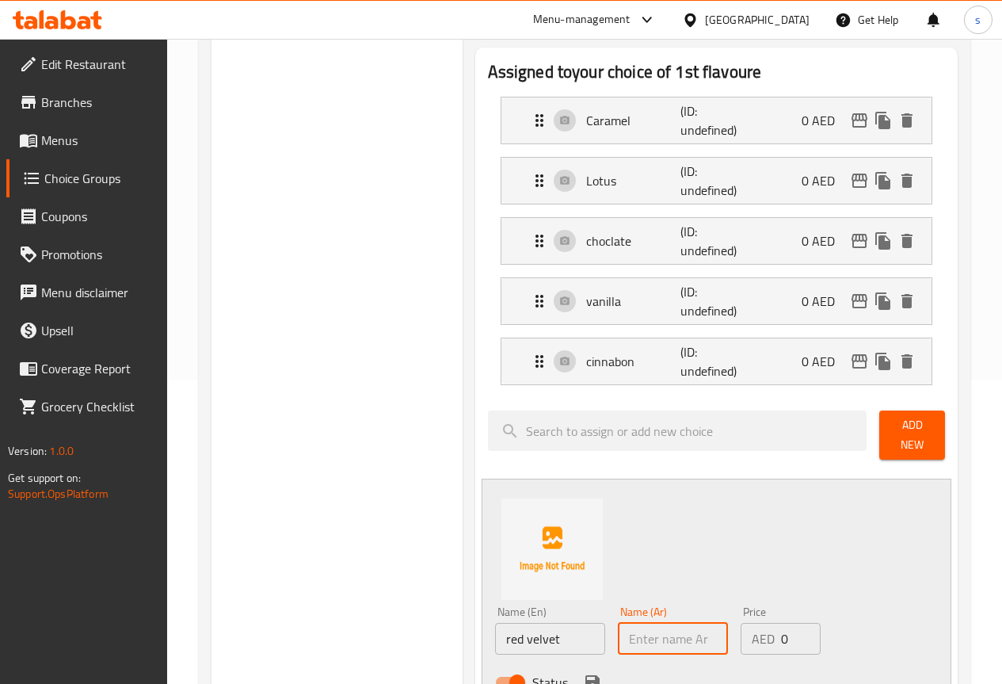
click at [618, 624] on input "text" at bounding box center [673, 639] width 110 height 32
type input "v"
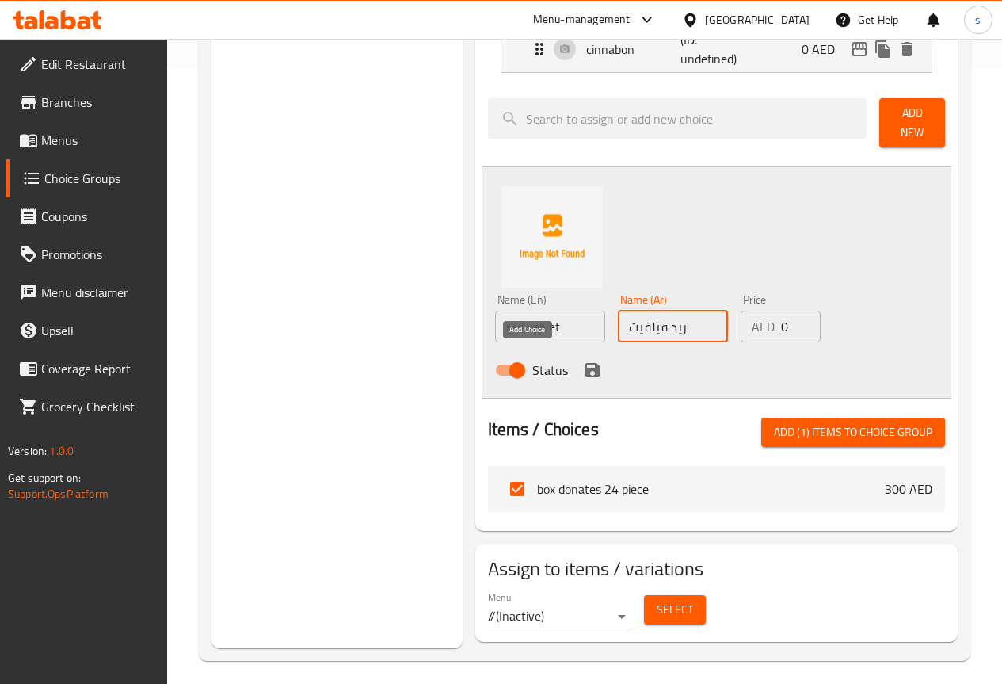
type input "ريد فيلفيت"
click at [583, 361] on icon "save" at bounding box center [592, 370] width 19 height 19
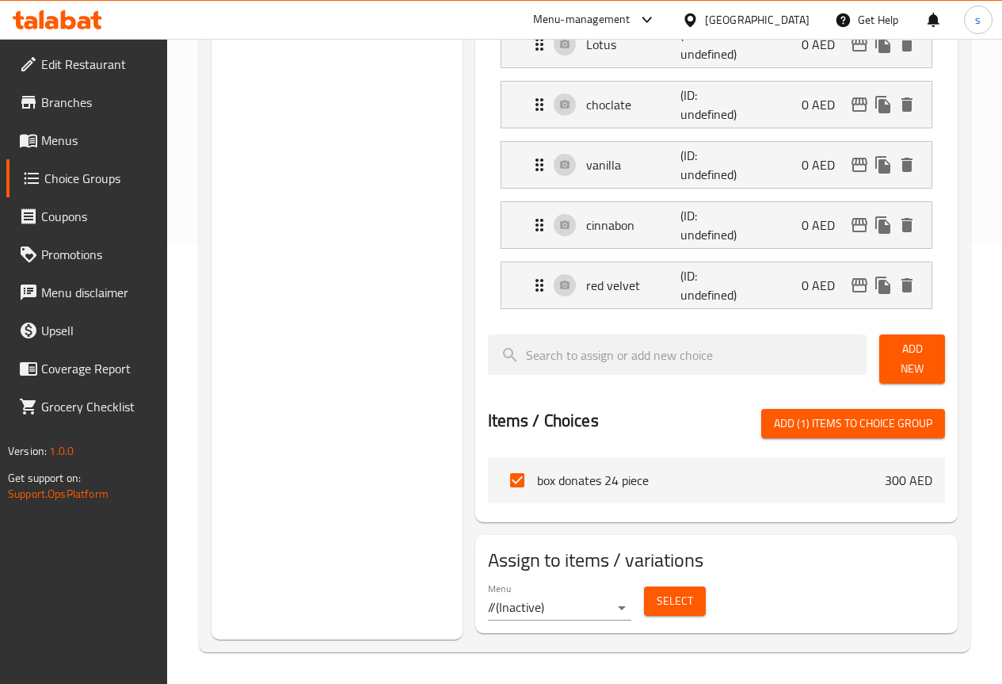
scroll to position [431, 0]
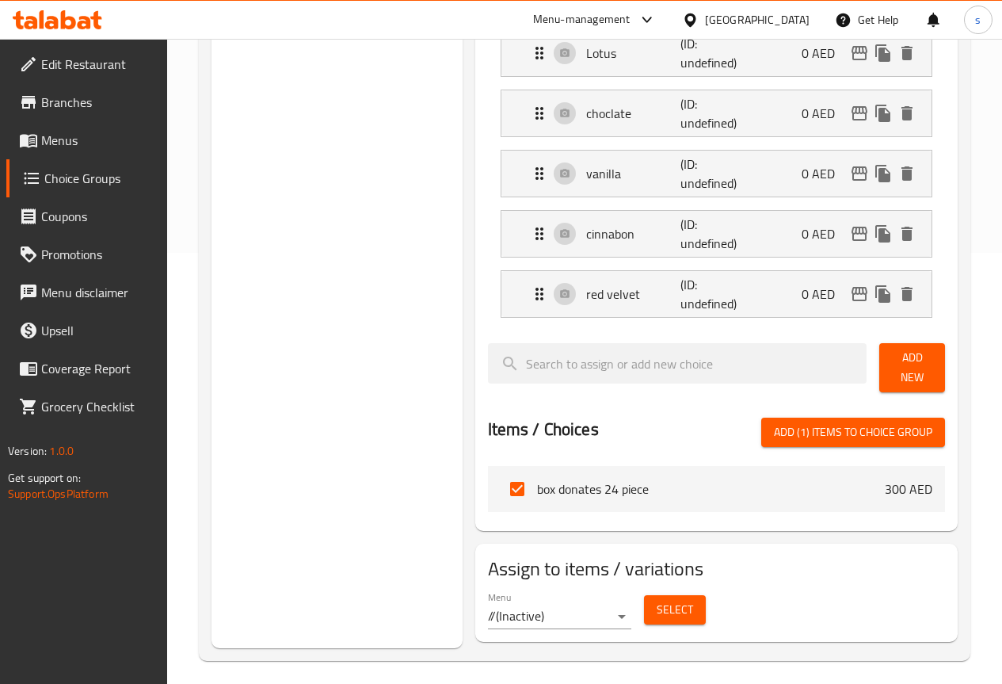
click at [310, 570] on div "Choice Groups your choice of 1st flavoure your choice of 1st flavoure 0" at bounding box center [337, 198] width 251 height 899
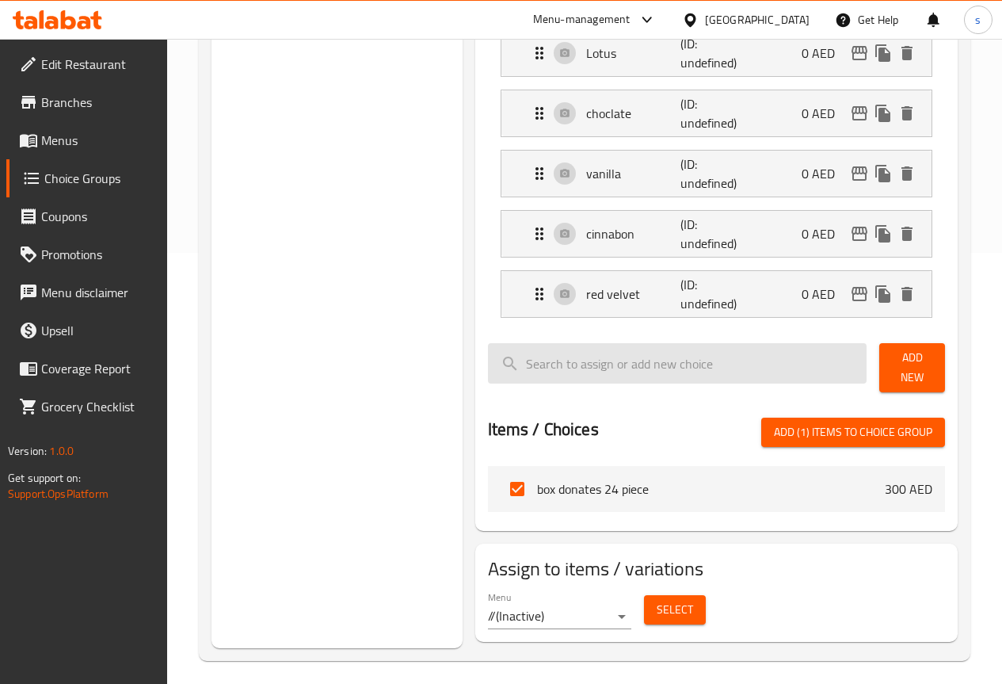
click at [619, 371] on input "search" at bounding box center [678, 363] width 380 height 40
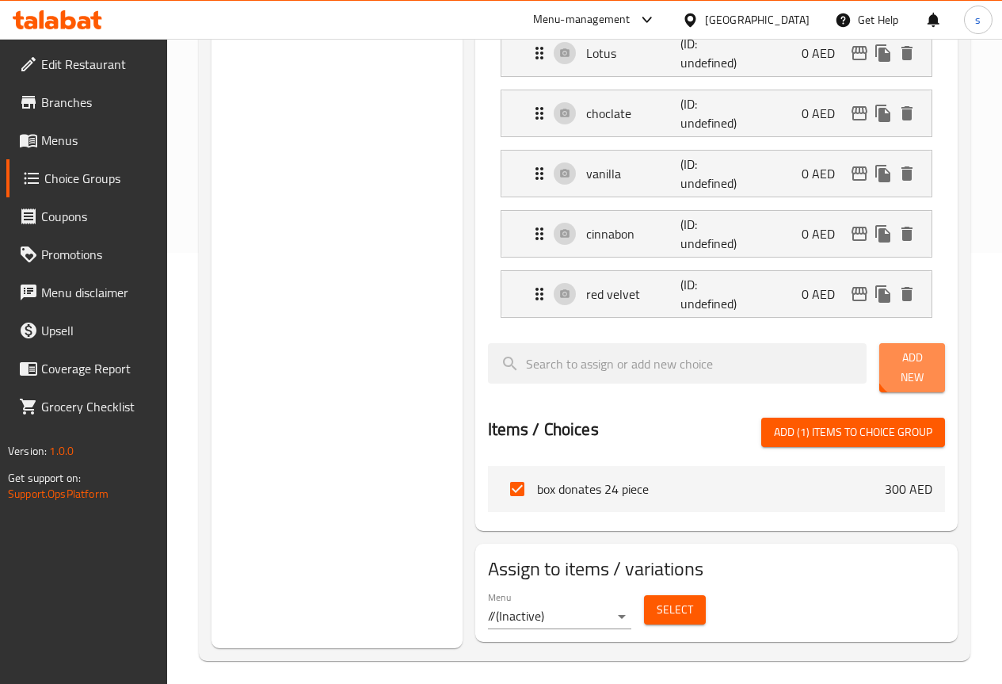
click at [906, 364] on span "Add New" at bounding box center [912, 368] width 40 height 40
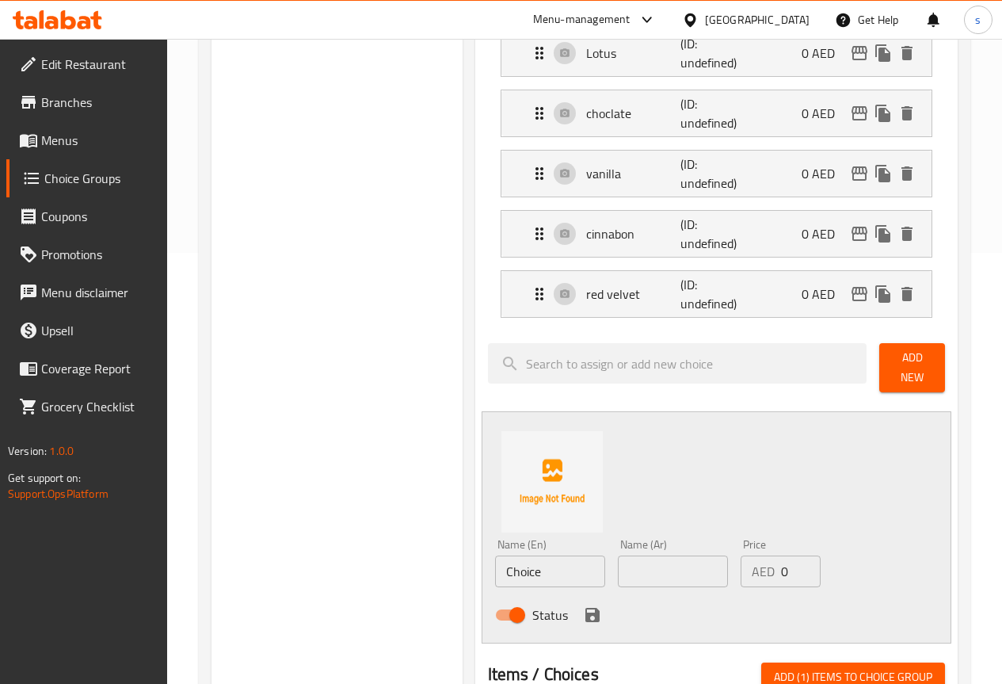
click at [520, 558] on input "Choice" at bounding box center [550, 571] width 110 height 32
type input "خ"
click at [495, 566] on input "orio" at bounding box center [550, 571] width 110 height 32
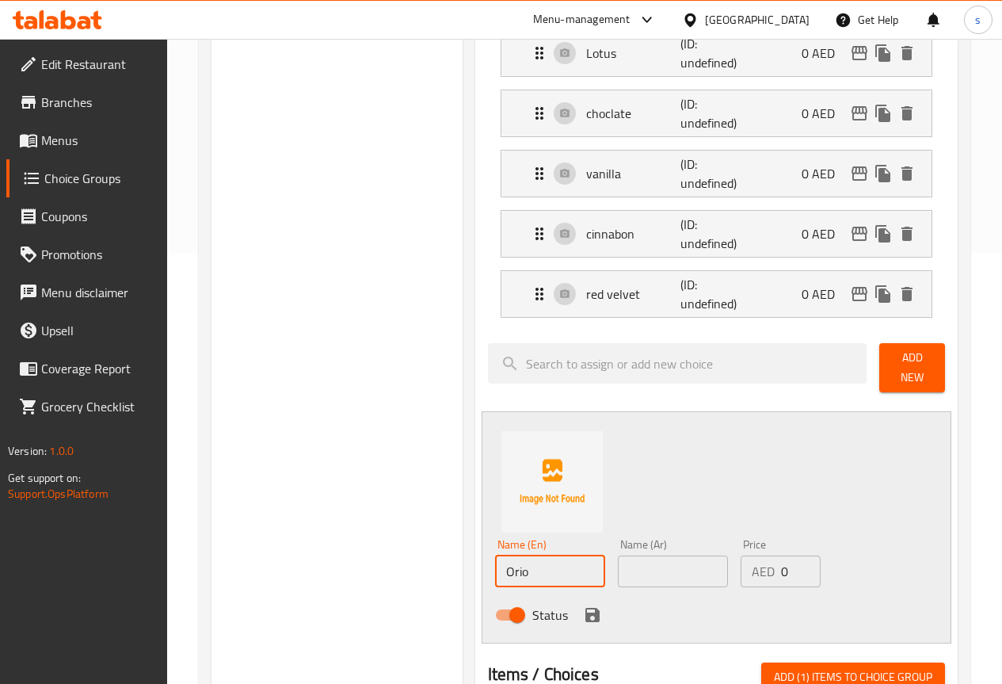
type input "Orio"
click at [646, 558] on input "text" at bounding box center [673, 571] width 110 height 32
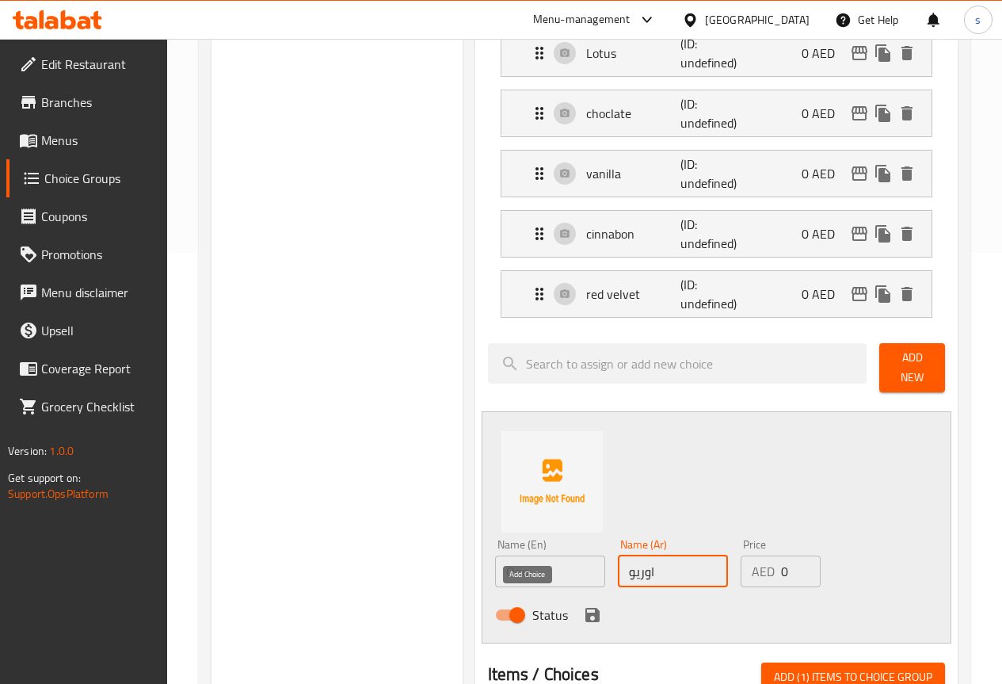
type input "اوريو"
click at [583, 605] on icon "save" at bounding box center [592, 614] width 19 height 19
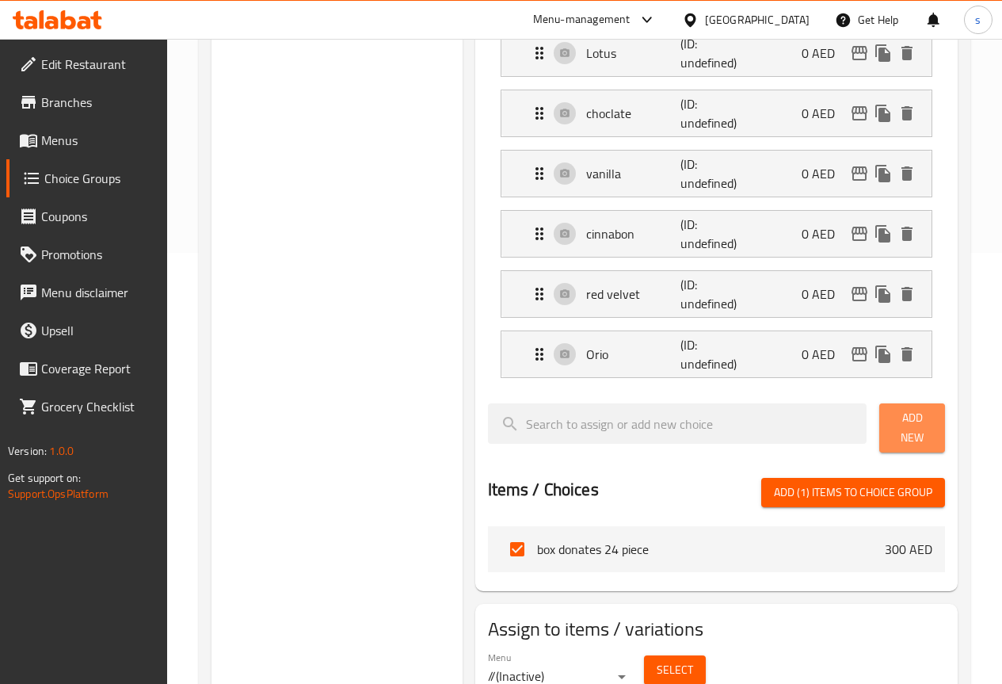
click at [892, 423] on span "Add New" at bounding box center [912, 428] width 40 height 40
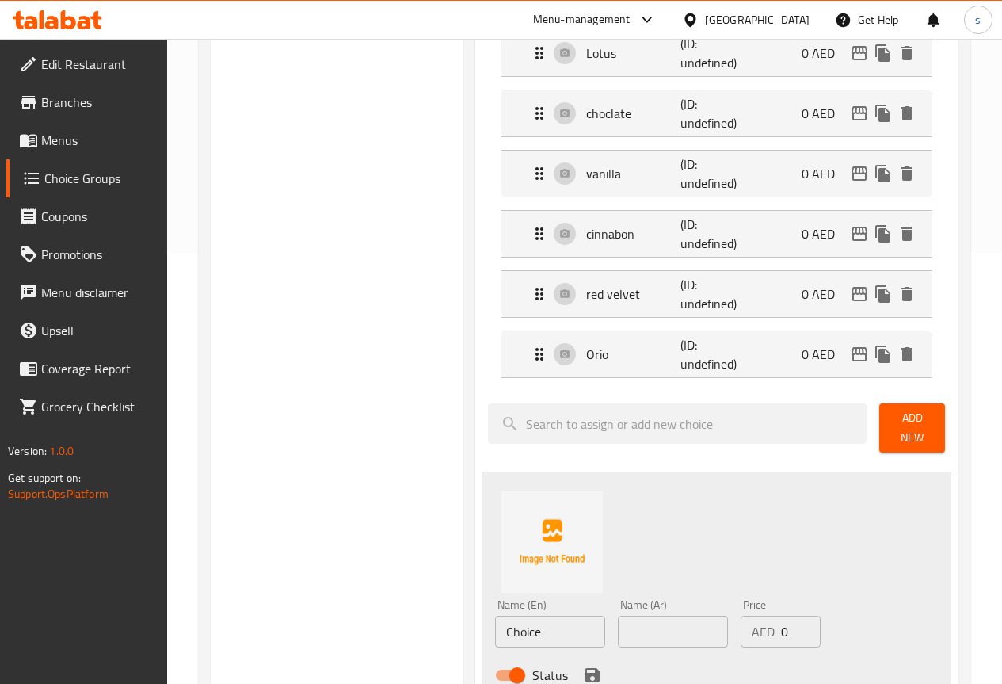
click at [500, 621] on input "Choice" at bounding box center [550, 632] width 110 height 32
click at [500, 622] on input "Choice" at bounding box center [550, 632] width 110 height 32
type input "ل"
drag, startPoint x: 641, startPoint y: 625, endPoint x: 635, endPoint y: 610, distance: 16.3
click at [641, 625] on input "text" at bounding box center [673, 632] width 110 height 32
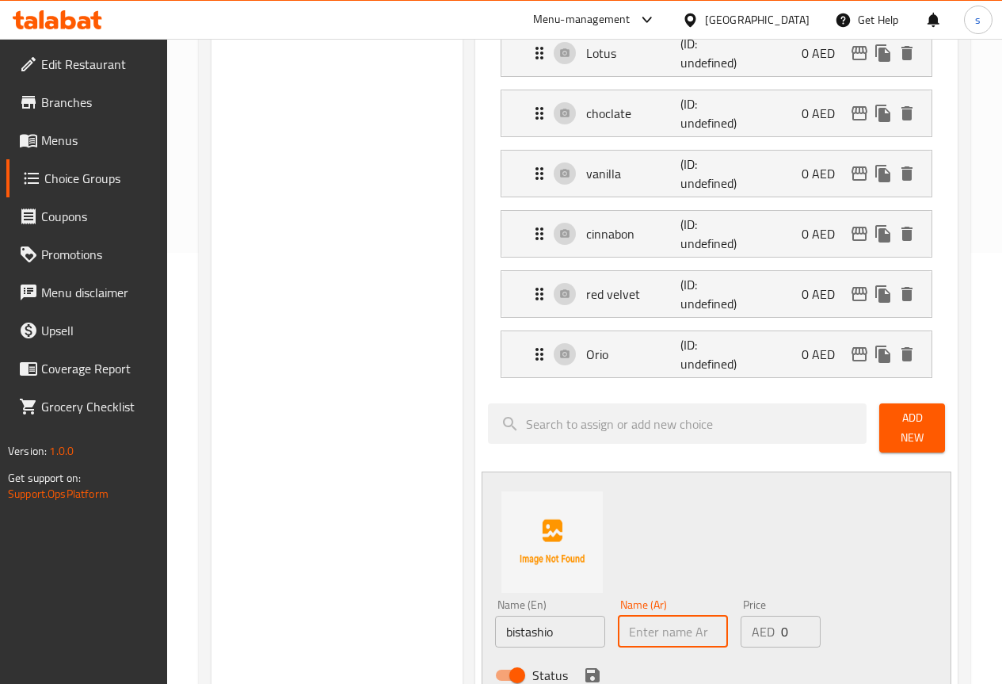
click at [495, 622] on input "bistashio" at bounding box center [550, 632] width 110 height 32
drag, startPoint x: 466, startPoint y: 622, endPoint x: 389, endPoint y: 511, distance: 134.9
click at [362, 454] on div "Choice Groups your choice of 1st flavoure your choice of 1st flavoure 0" at bounding box center [337, 351] width 251 height 1204
click at [517, 628] on input "bistashio" at bounding box center [550, 632] width 110 height 32
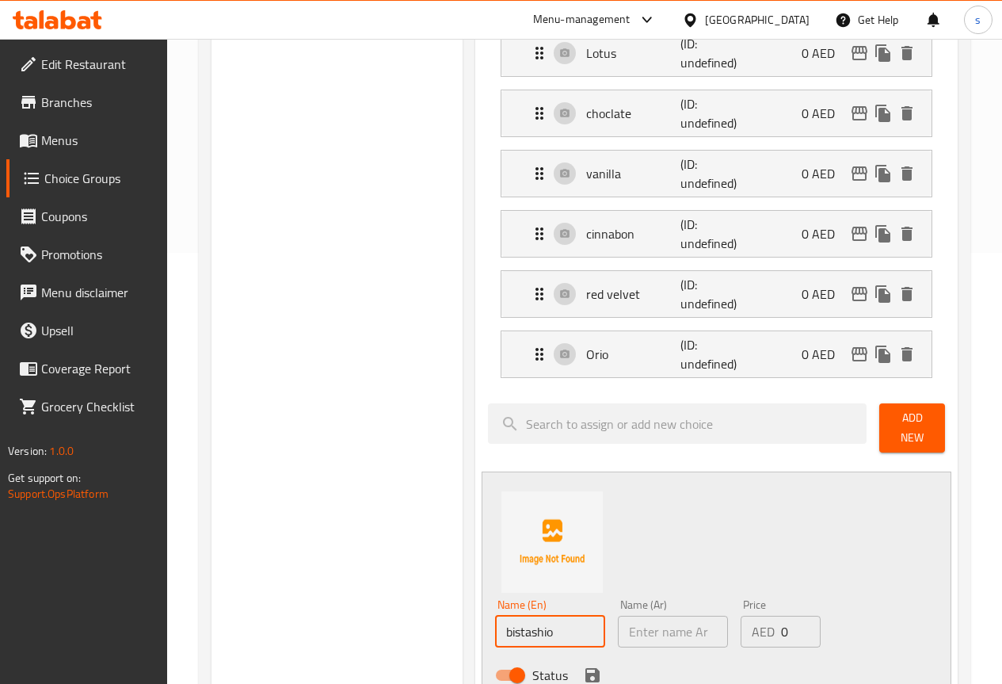
click at [495, 626] on input "bistashio" at bounding box center [550, 632] width 110 height 32
type input "pistachio"
click at [625, 626] on input "text" at bounding box center [673, 632] width 110 height 32
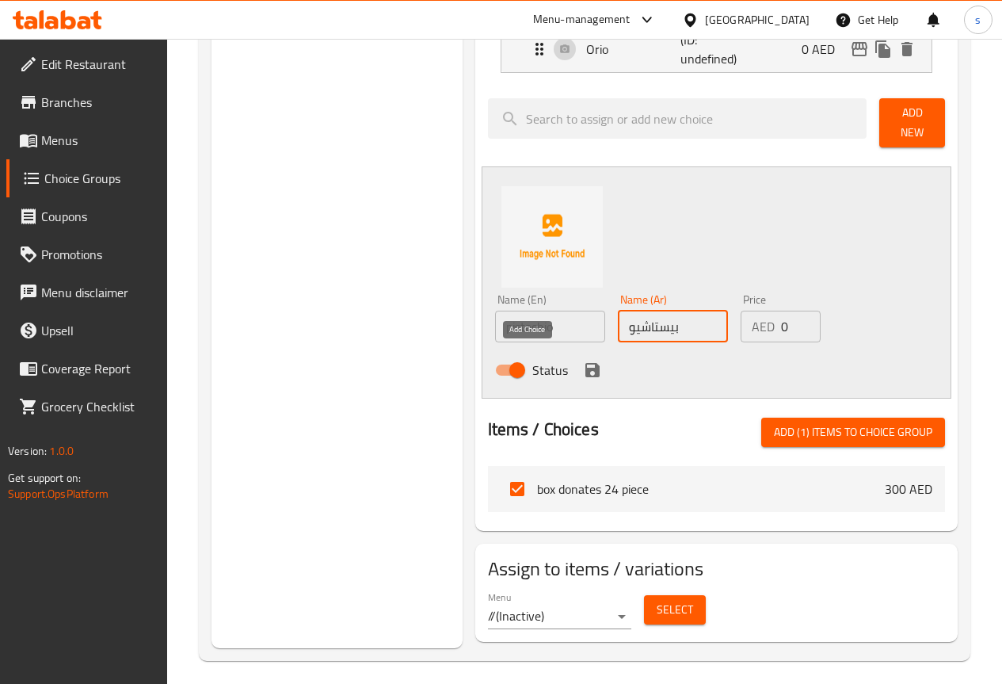
type input "بيستاشيو"
click at [583, 368] on icon "save" at bounding box center [592, 370] width 19 height 19
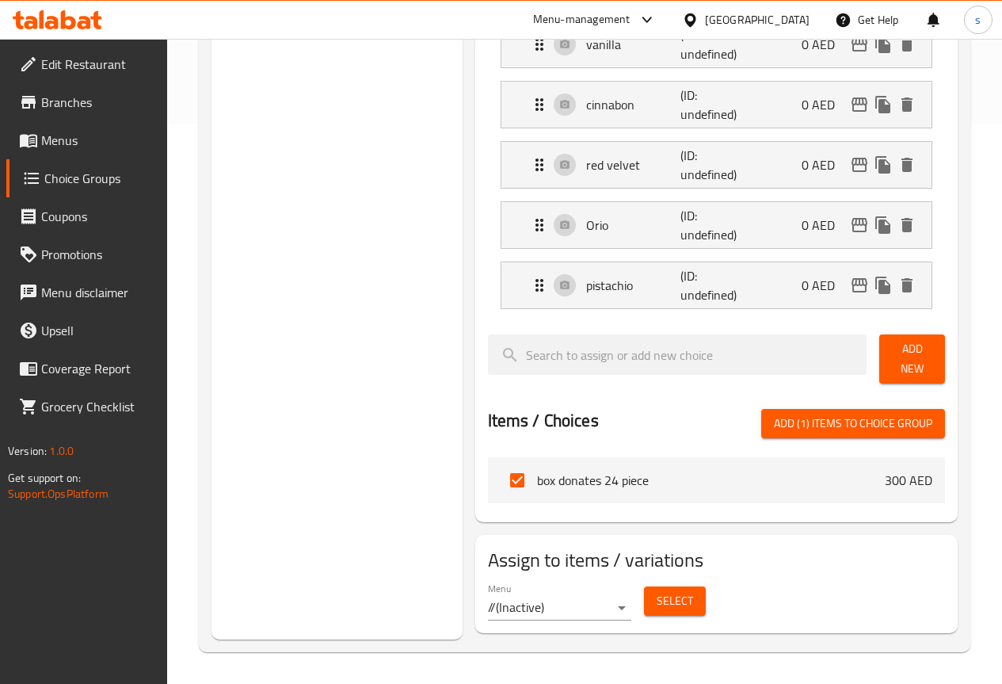
scroll to position [551, 0]
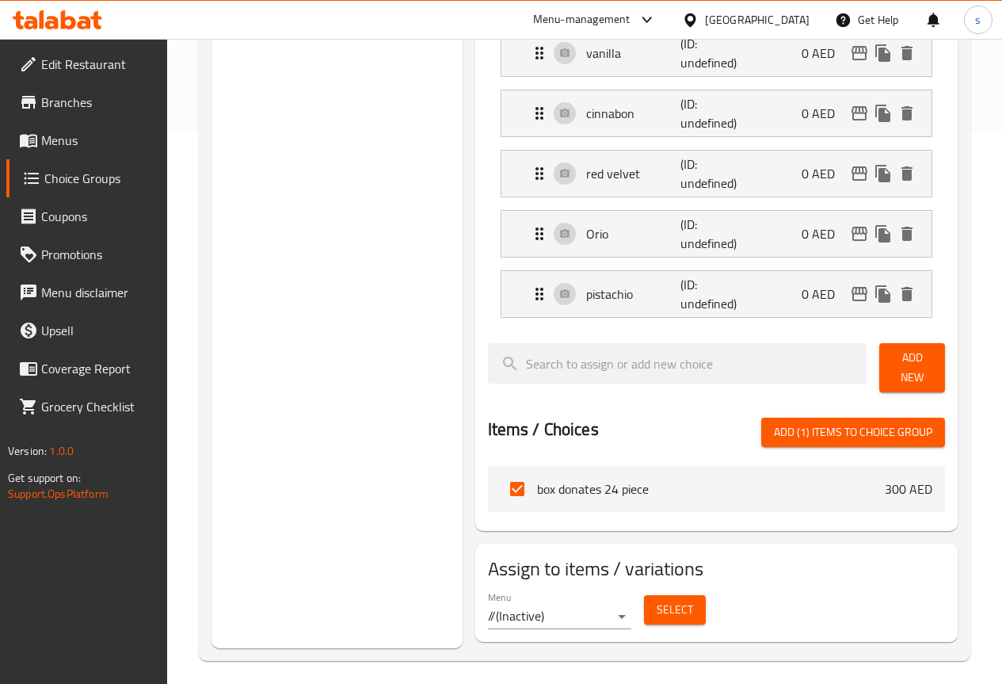
drag, startPoint x: 270, startPoint y: 546, endPoint x: 338, endPoint y: 548, distance: 67.4
click at [271, 547] on div "Choice Groups your choice of 1st flavoure your choice of 1st flavoure 0" at bounding box center [337, 138] width 251 height 1020
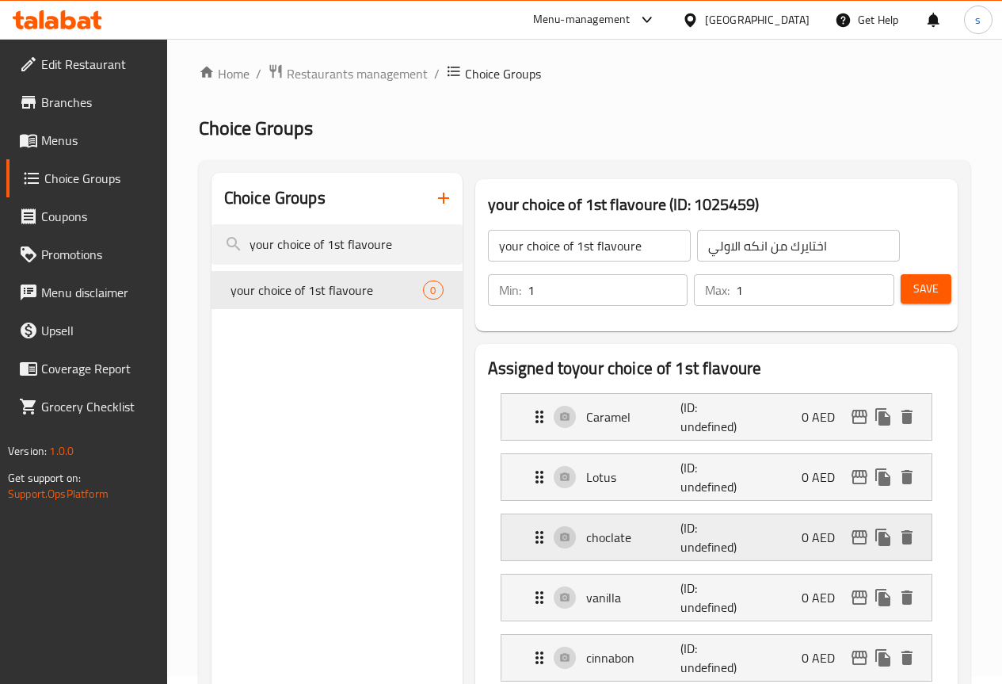
scroll to position [0, 0]
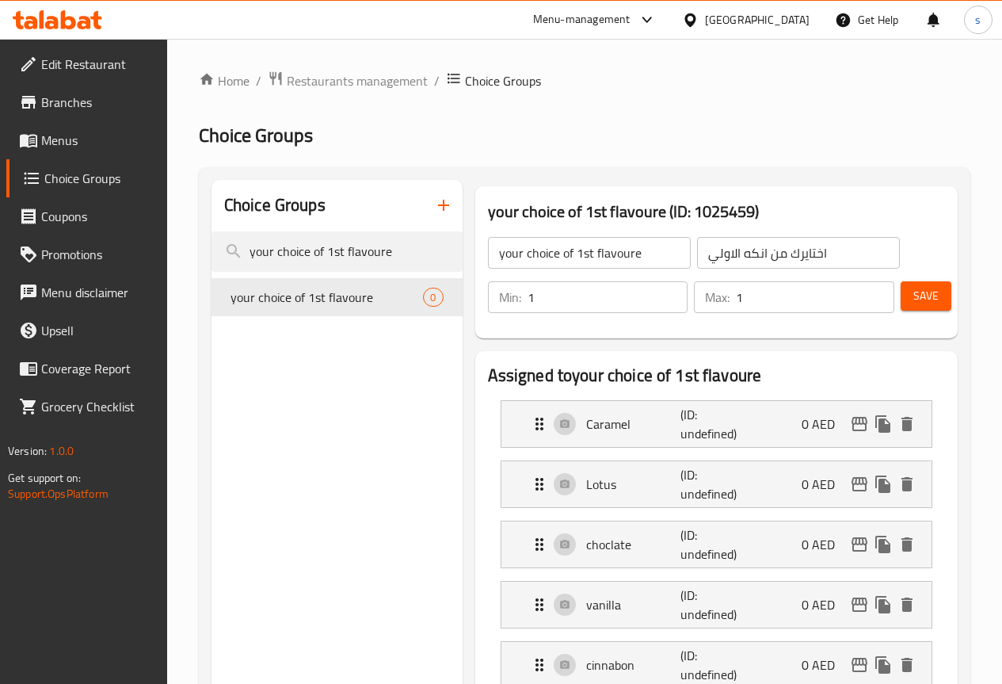
click at [920, 295] on span "Save" at bounding box center [926, 296] width 25 height 20
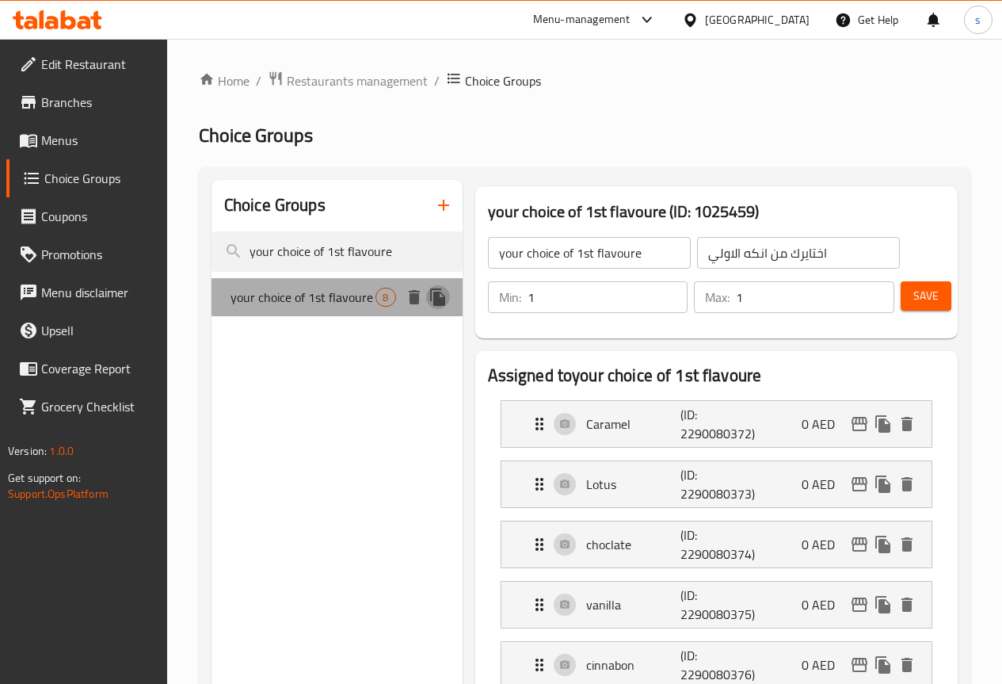
click at [430, 306] on icon "duplicate" at bounding box center [437, 296] width 15 height 17
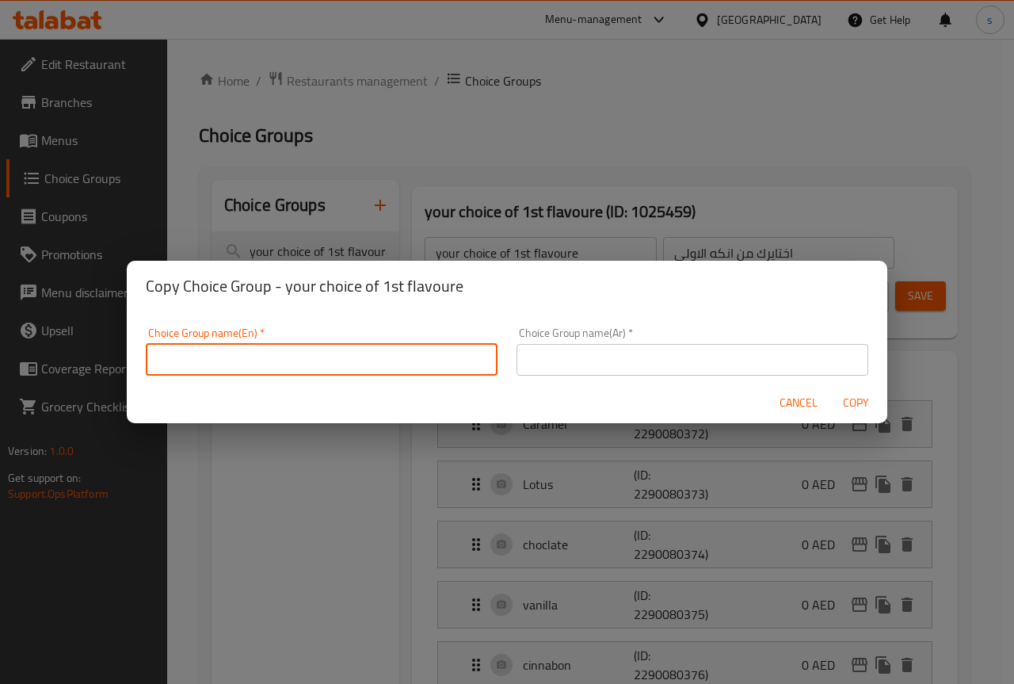
click at [279, 360] on input "text" at bounding box center [322, 360] width 352 height 32
click at [198, 468] on div "Copy Choice Group - your choice of 1st flavoure Choice Group name(En)   * Choic…" at bounding box center [507, 342] width 1014 height 684
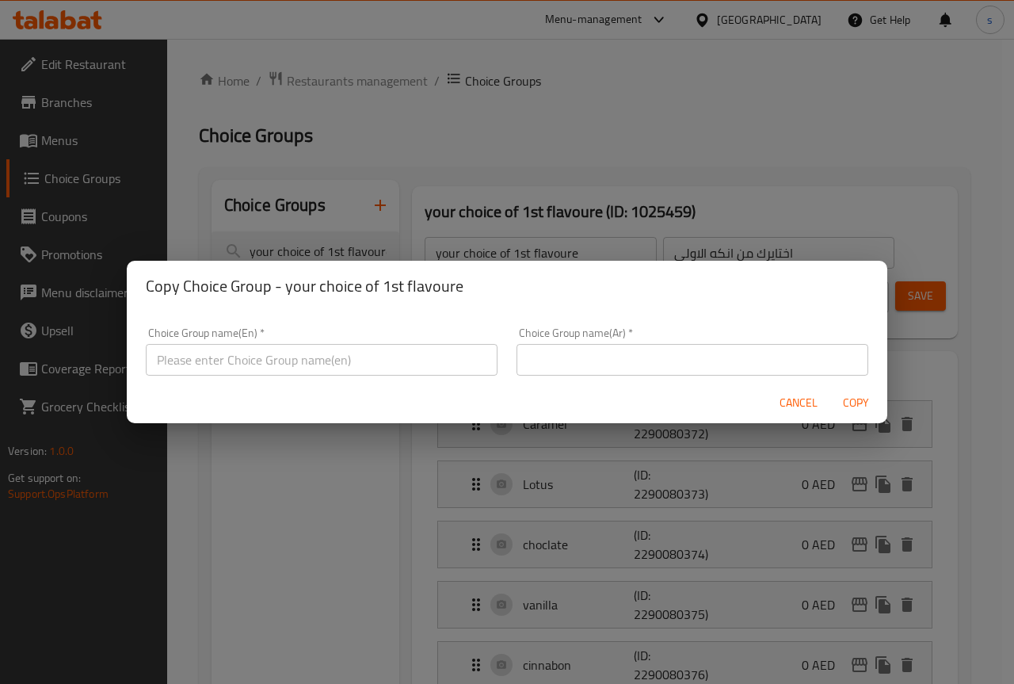
click at [803, 399] on span "Cancel" at bounding box center [799, 403] width 38 height 20
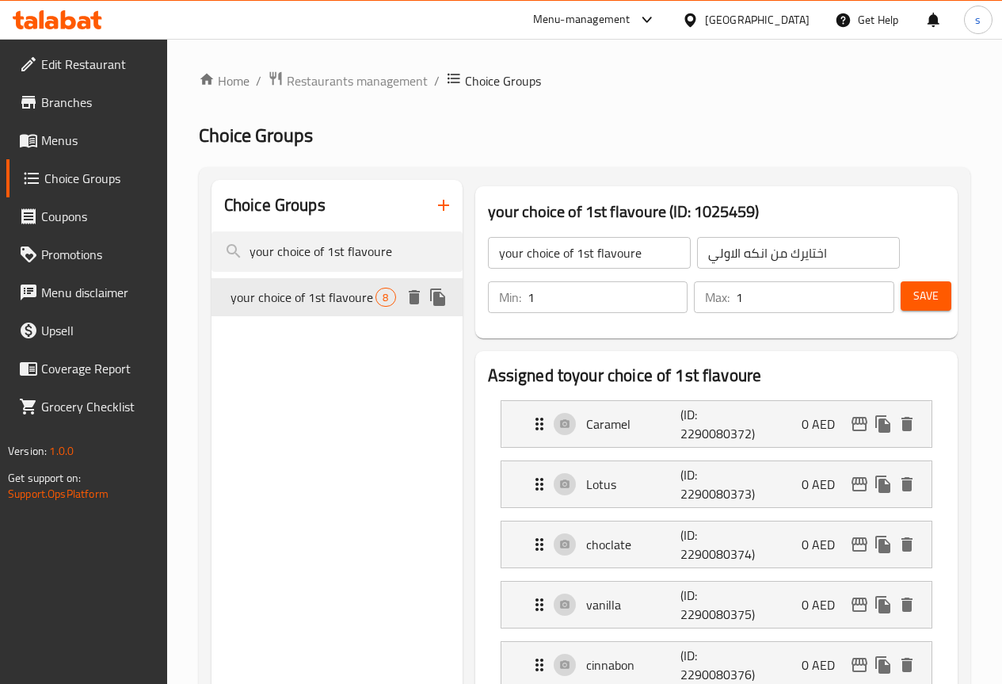
click at [430, 306] on icon "duplicate" at bounding box center [437, 296] width 15 height 17
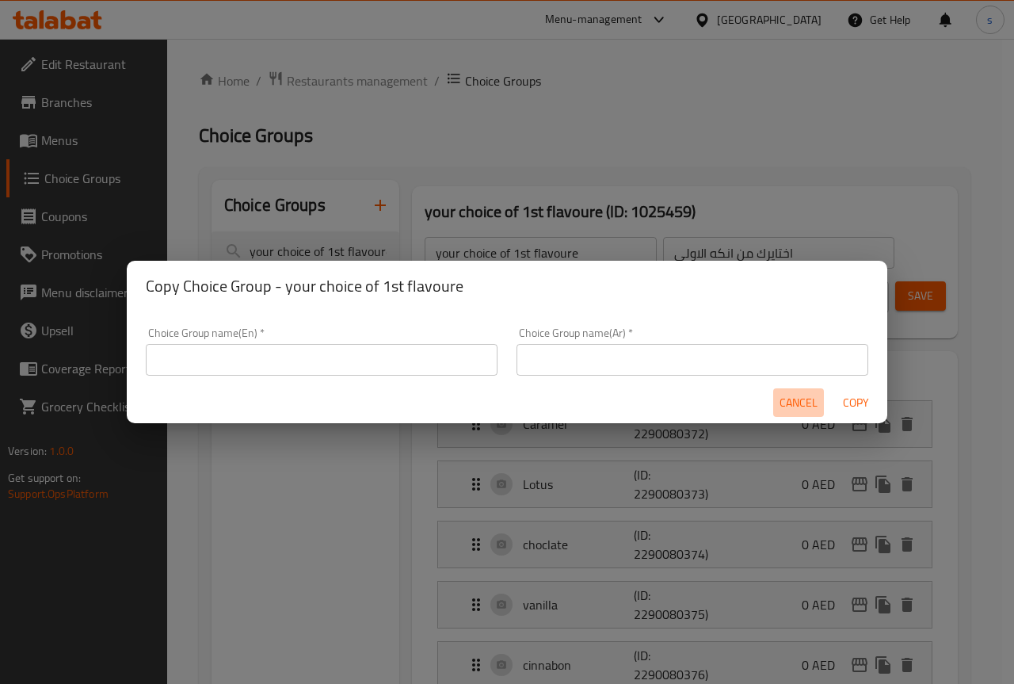
click at [799, 406] on span "Cancel" at bounding box center [799, 403] width 38 height 20
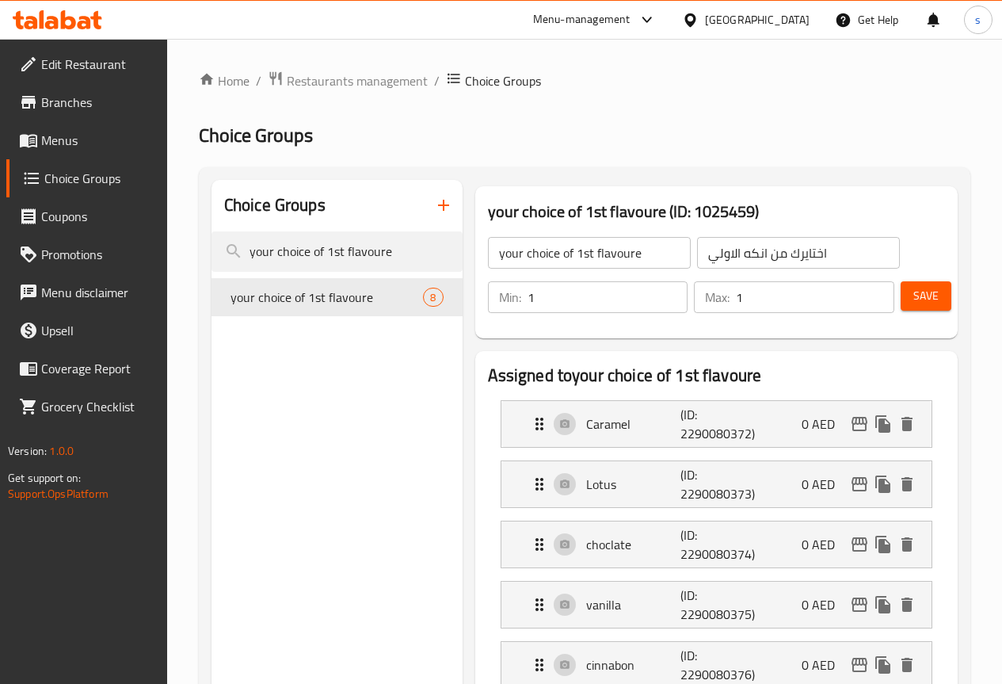
click at [944, 294] on button "Save" at bounding box center [926, 295] width 51 height 29
click at [434, 212] on icon "button" at bounding box center [443, 205] width 19 height 19
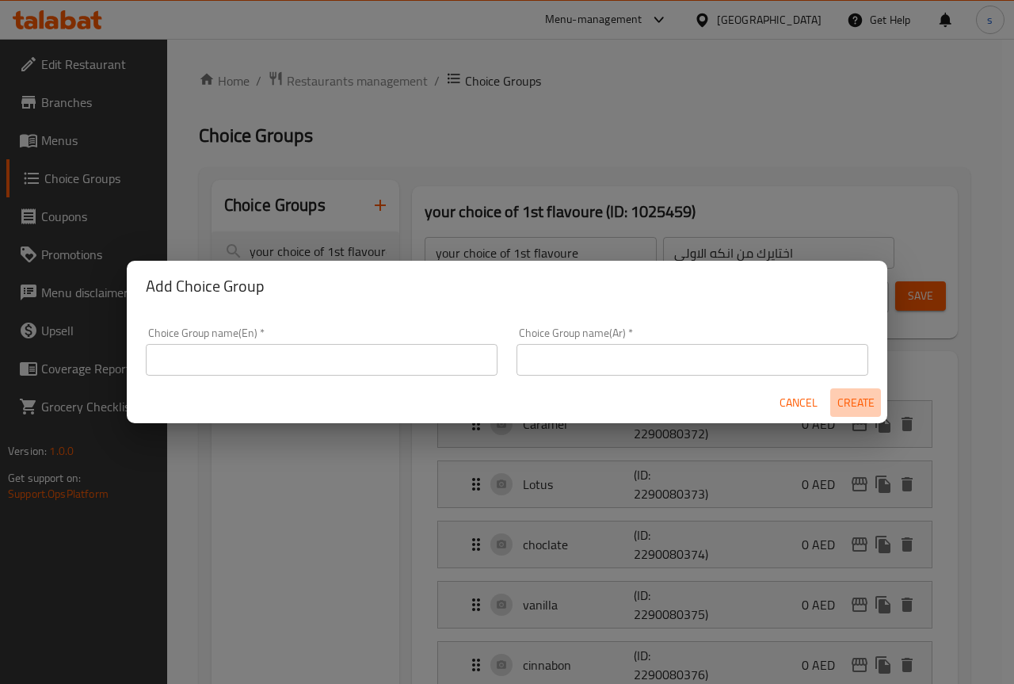
click at [854, 397] on span "Create" at bounding box center [856, 403] width 38 height 20
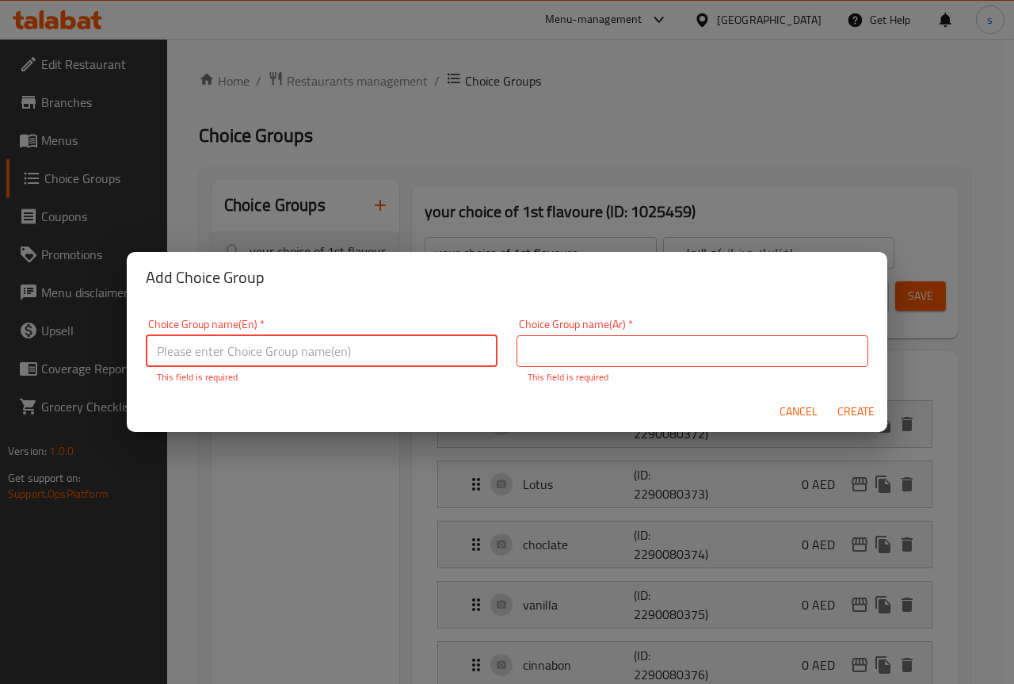
click at [803, 409] on span "Cancel" at bounding box center [799, 412] width 38 height 20
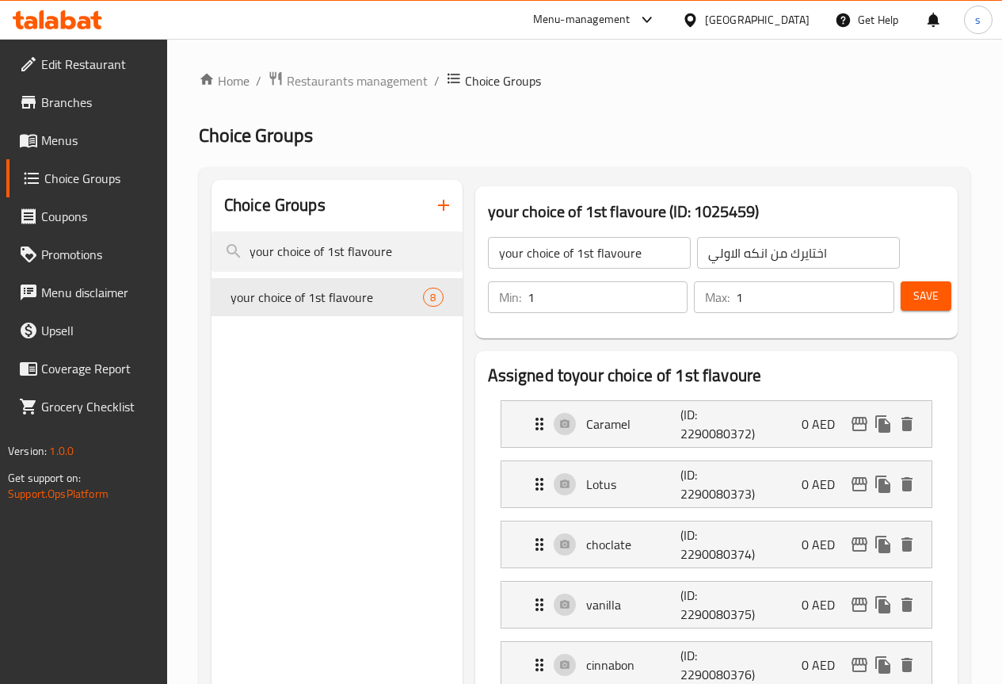
click at [332, 307] on span "your choice of 1st flavoure" at bounding box center [327, 297] width 193 height 19
click at [424, 304] on span "8" at bounding box center [433, 297] width 18 height 15
click at [430, 306] on icon "duplicate" at bounding box center [437, 296] width 15 height 17
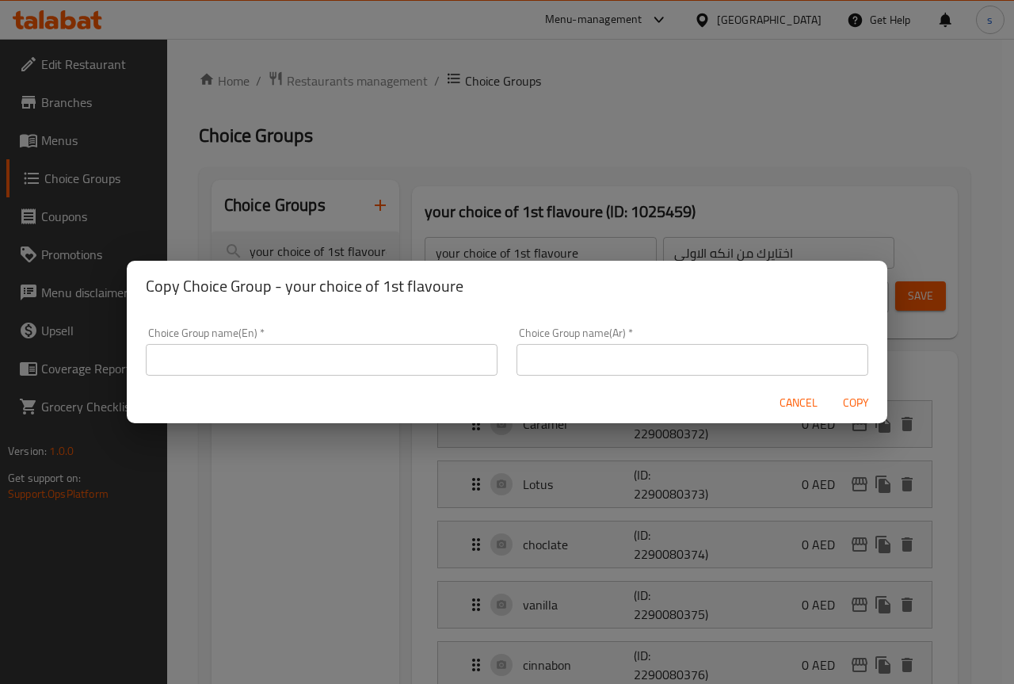
click at [353, 357] on input "text" at bounding box center [322, 360] width 352 height 32
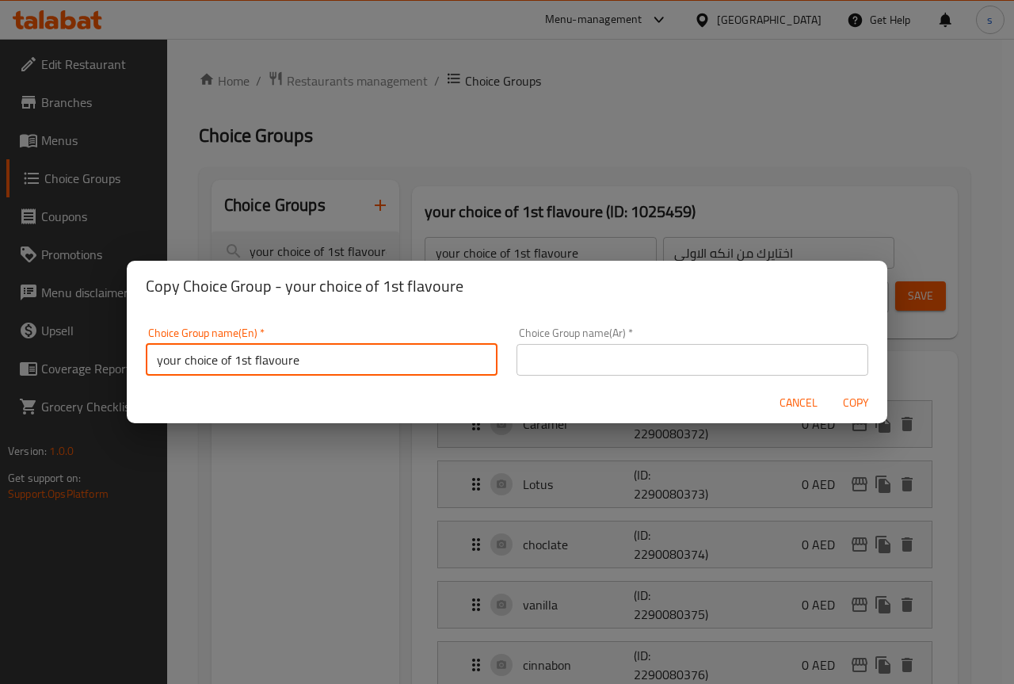
drag, startPoint x: 235, startPoint y: 361, endPoint x: 250, endPoint y: 361, distance: 15.1
click at [250, 361] on input "your choice of 1st flavoure" at bounding box center [322, 360] width 352 height 32
type input "your choice of 2nd flavoure"
click at [830, 388] on button "Copy" at bounding box center [855, 402] width 51 height 29
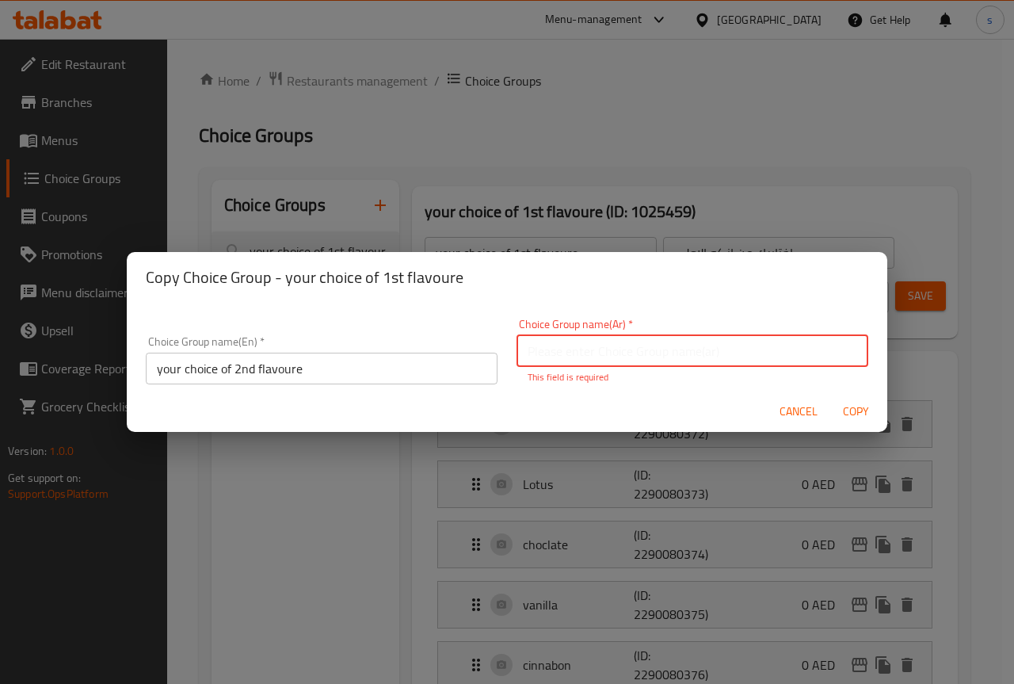
click at [547, 349] on input "text" at bounding box center [693, 351] width 352 height 32
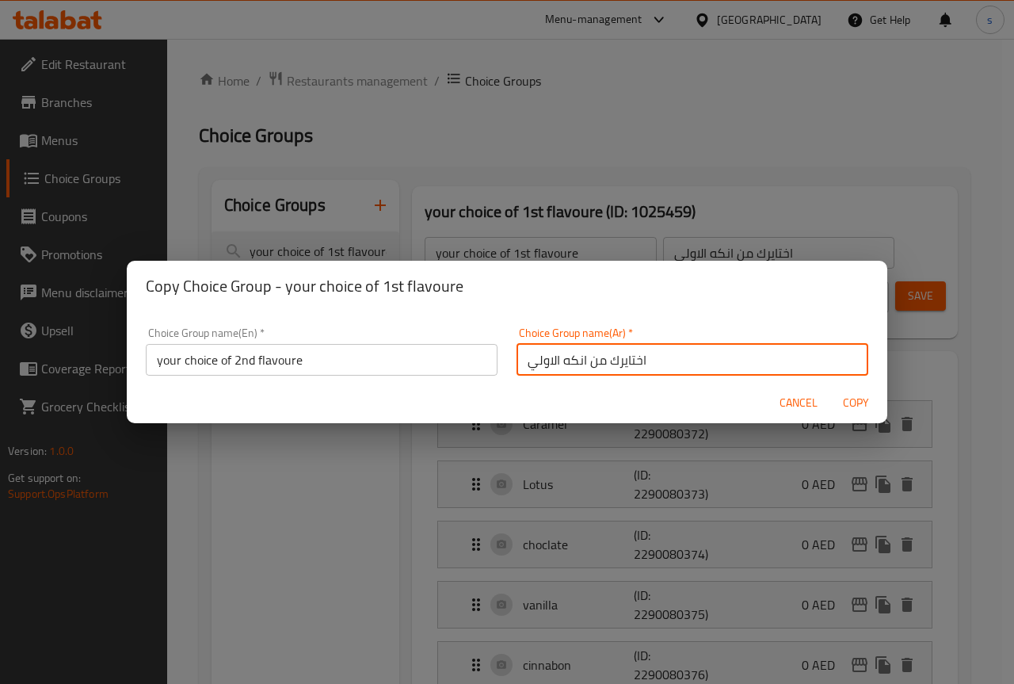
drag, startPoint x: 525, startPoint y: 362, endPoint x: 553, endPoint y: 359, distance: 27.9
click at [553, 359] on input "اختايرك من انكه الاولي" at bounding box center [693, 360] width 352 height 32
type input "اختايرك من انكه الثانيه"
click at [830, 388] on button "Copy" at bounding box center [855, 402] width 51 height 29
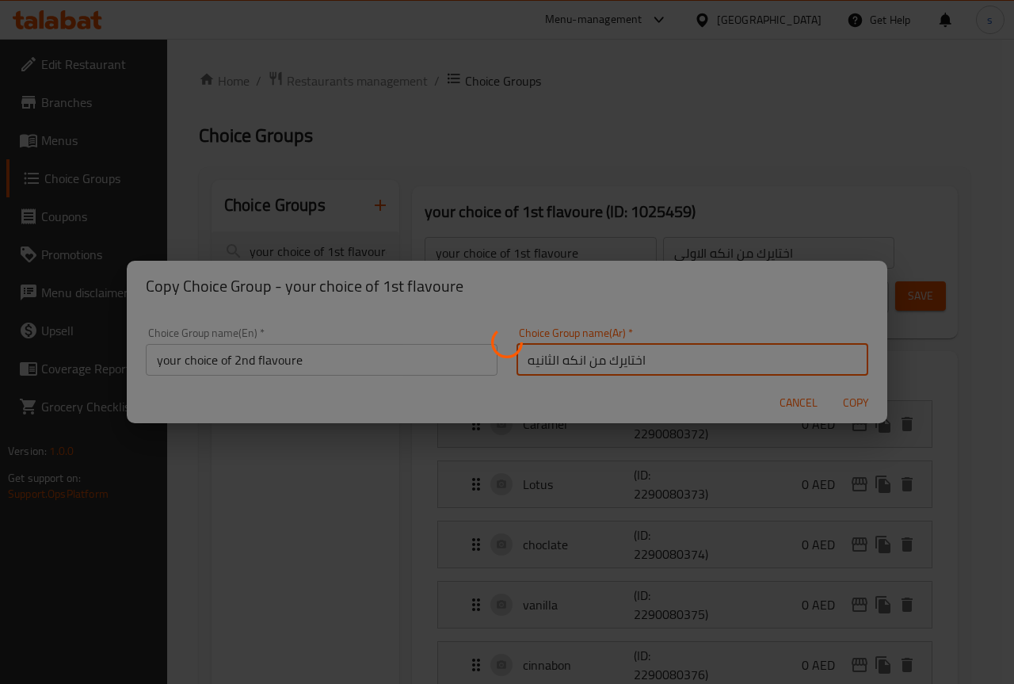
type input "your choice of 2nd flavoure"
type input "اختايرك من انكه الثانيه"
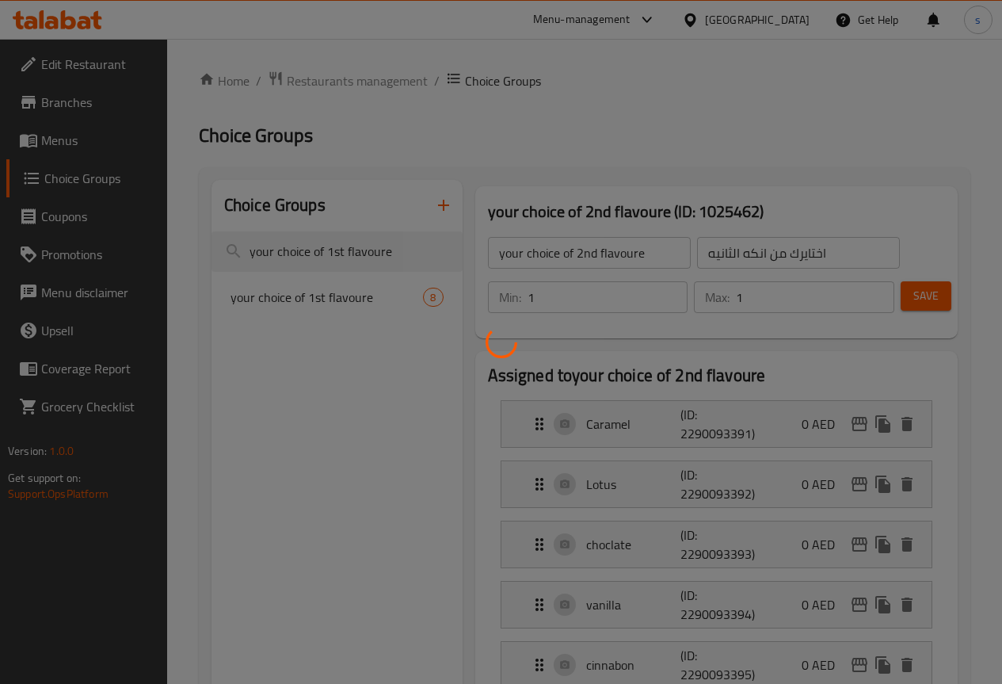
click at [441, 435] on div at bounding box center [501, 342] width 1002 height 684
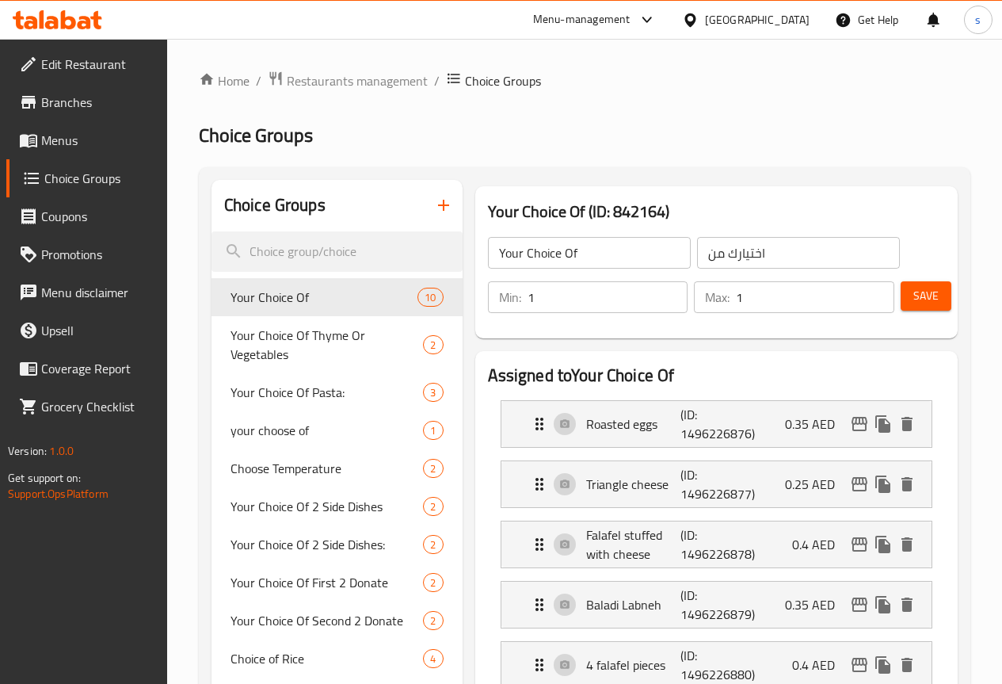
click at [60, 174] on span "Choice Groups" at bounding box center [99, 178] width 110 height 19
click at [97, 185] on span "Choice Groups" at bounding box center [99, 178] width 110 height 19
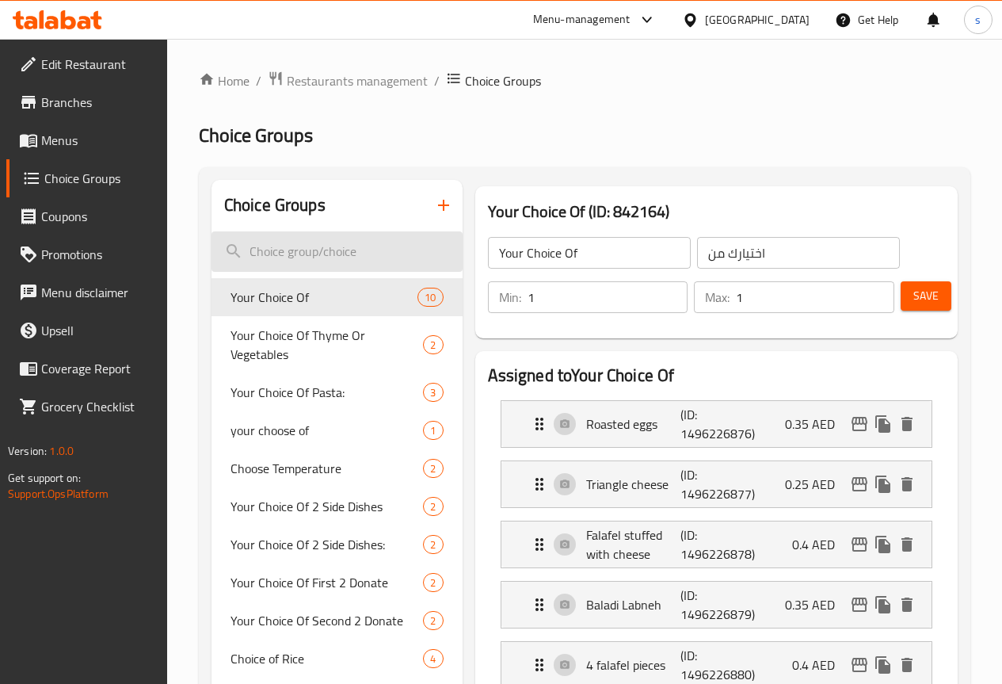
click at [295, 251] on input "search" at bounding box center [337, 251] width 251 height 40
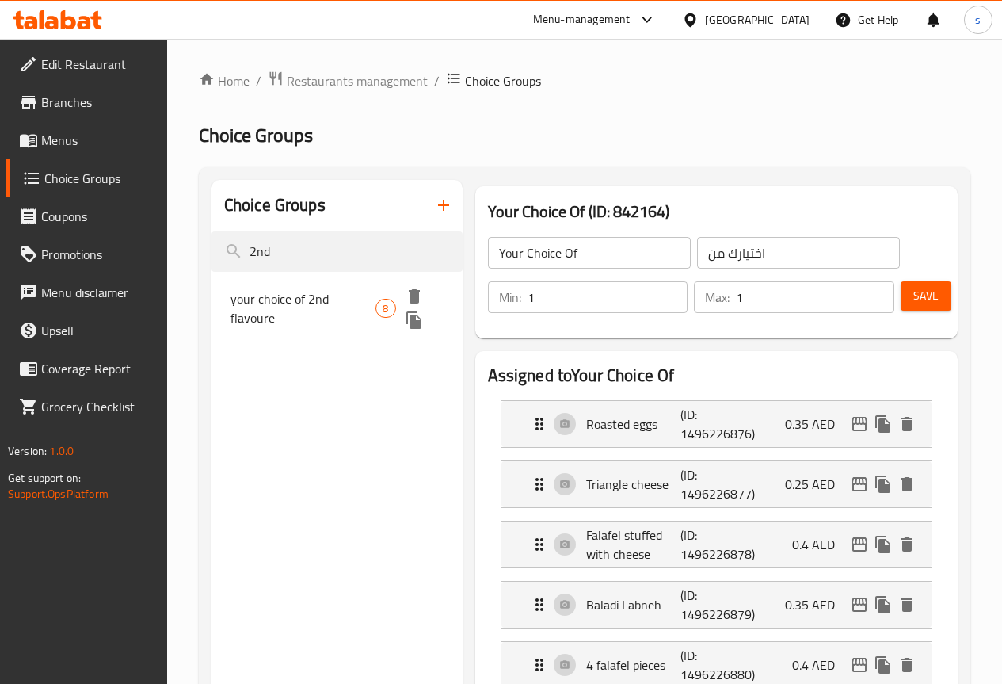
type input "2nd"
drag, startPoint x: 318, startPoint y: 289, endPoint x: 409, endPoint y: 324, distance: 97.6
click at [319, 290] on span "your choice of 2nd flavoure" at bounding box center [304, 308] width 146 height 38
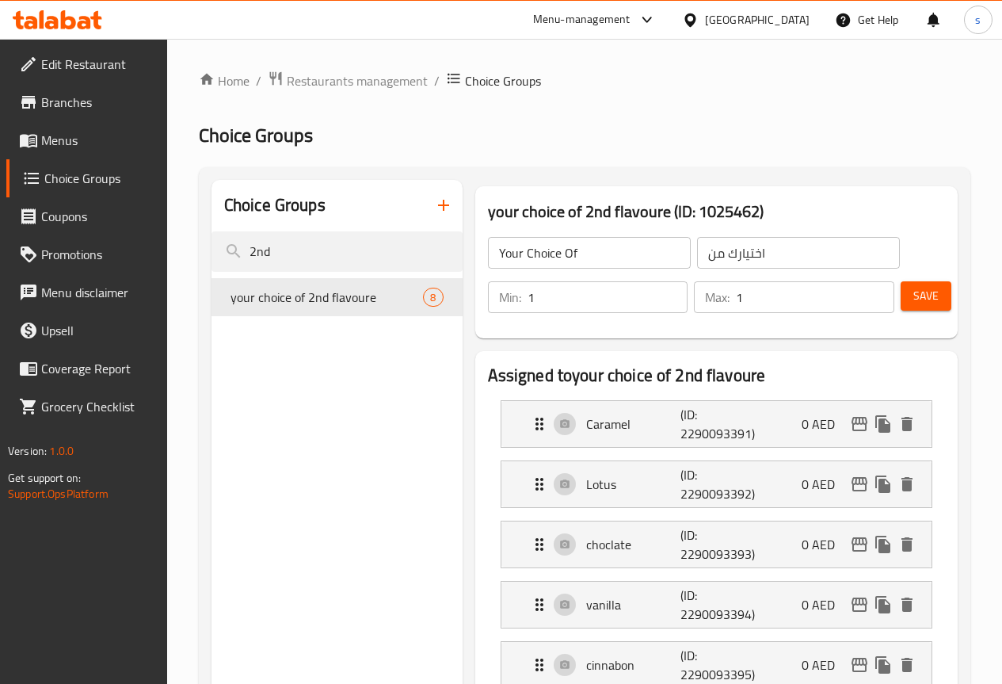
type input "your choice of 2nd flavoure"
type input "اختايرك من انكه الثانيه"
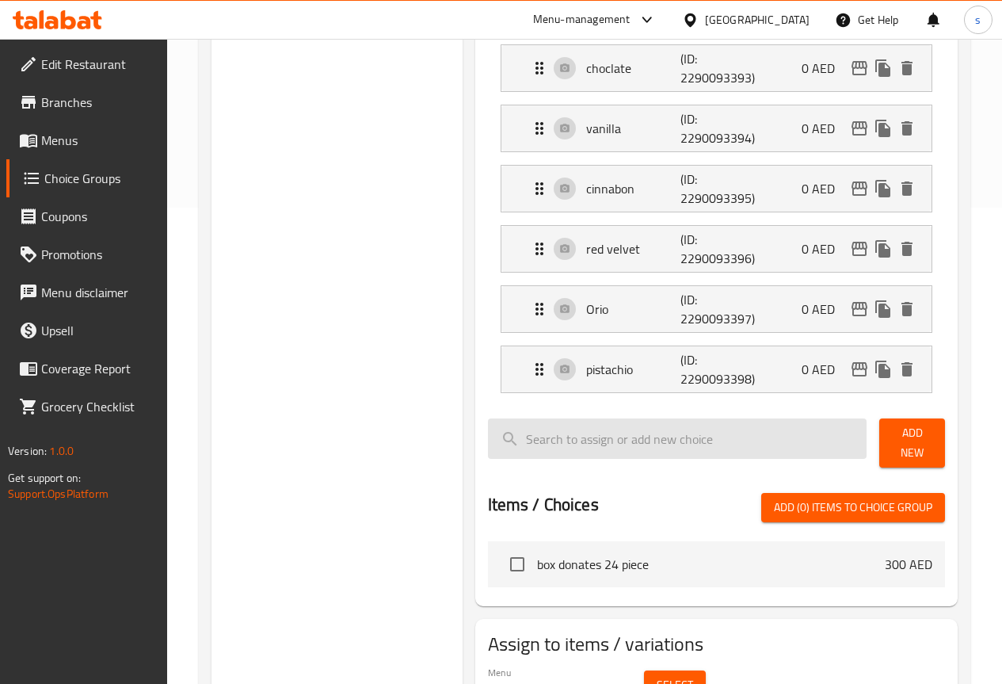
scroll to position [551, 0]
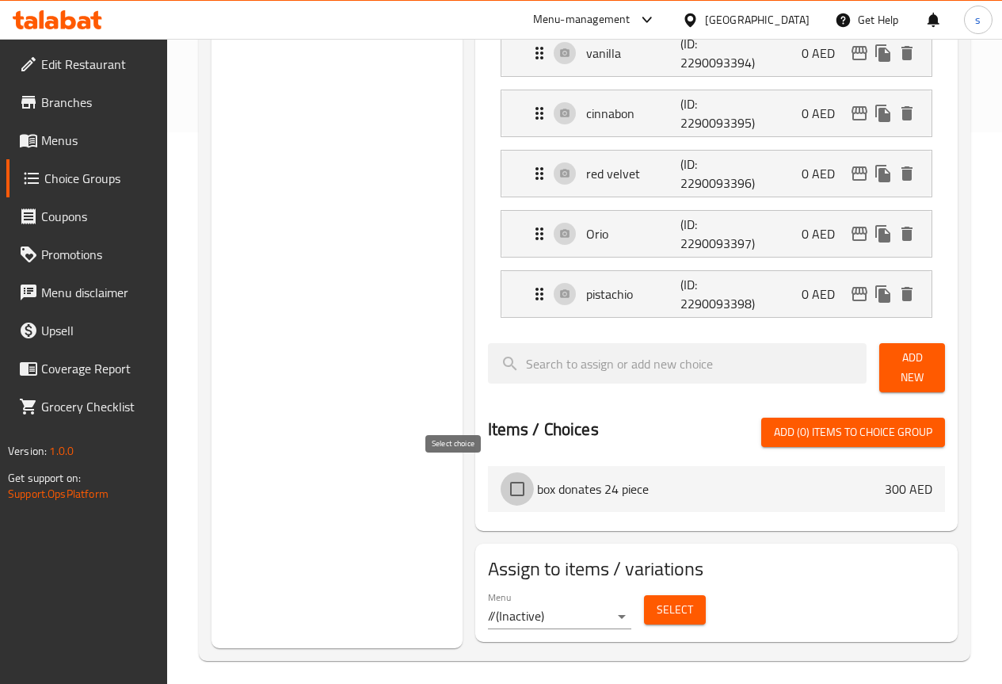
click at [501, 483] on input "checkbox" at bounding box center [517, 488] width 33 height 33
checkbox input "true"
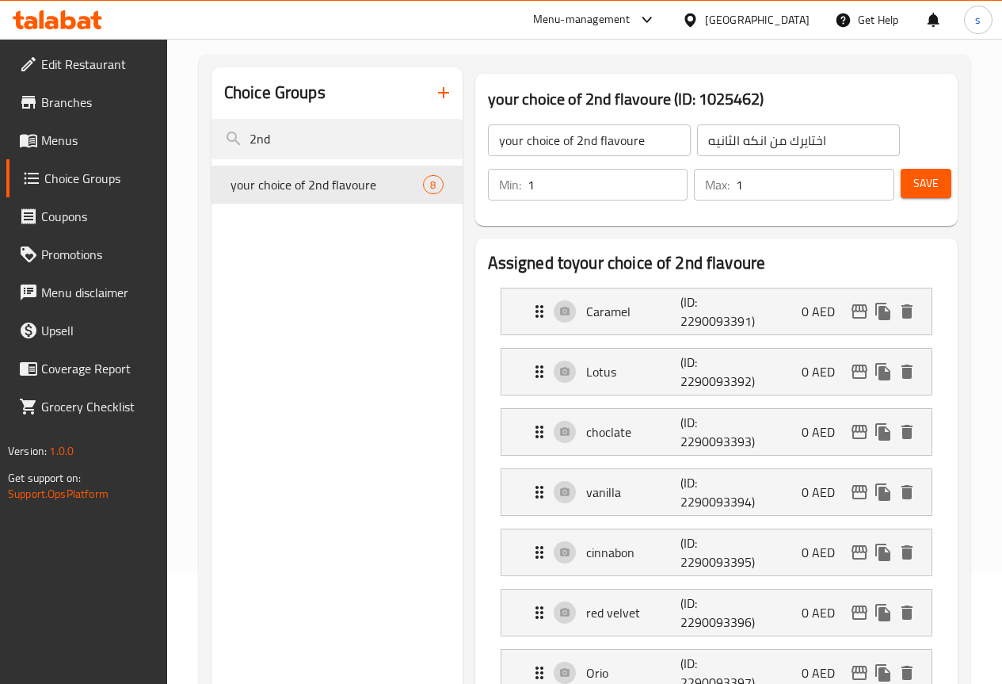
scroll to position [0, 0]
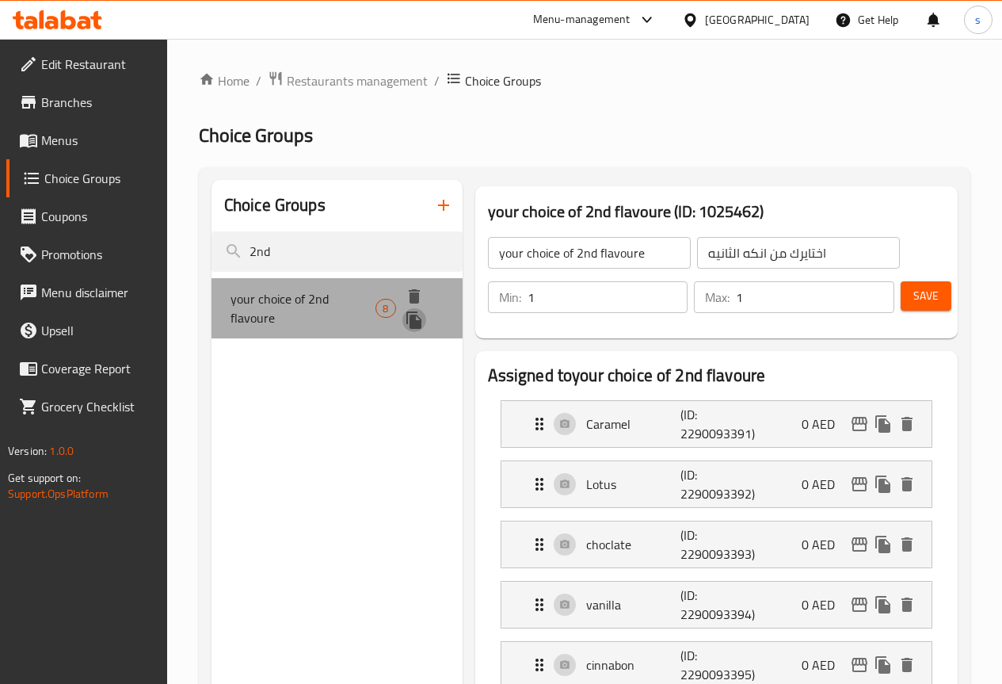
click at [406, 319] on icon "duplicate" at bounding box center [413, 319] width 15 height 17
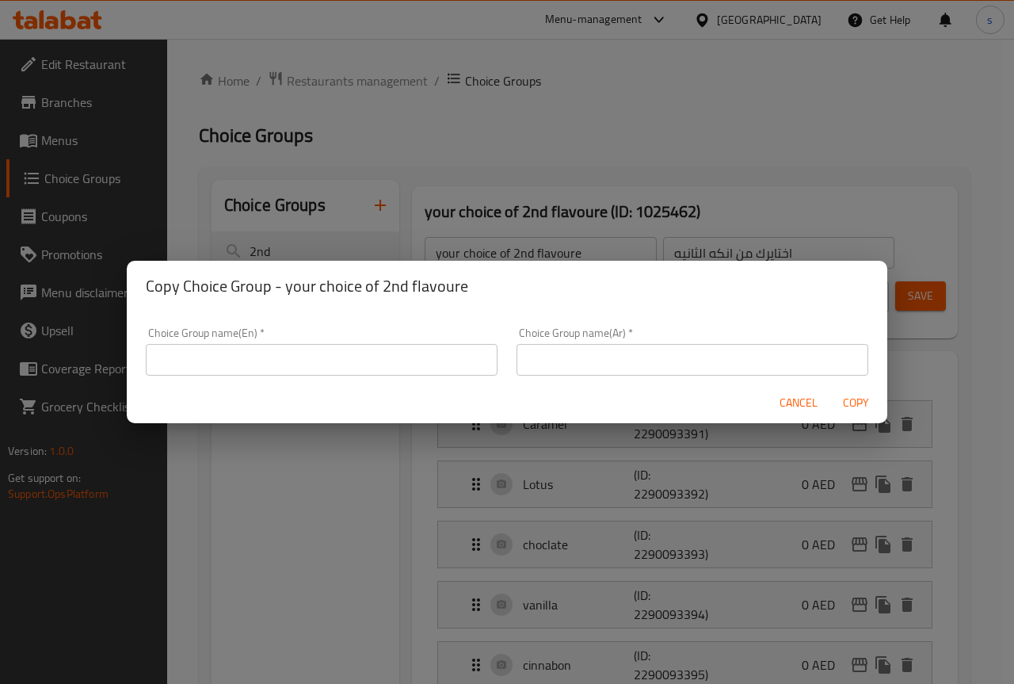
click at [329, 376] on div "Choice Group name(En)   * Choice Group name(En) *" at bounding box center [321, 351] width 371 height 67
drag, startPoint x: 324, startPoint y: 363, endPoint x: 334, endPoint y: 365, distance: 9.8
click at [323, 363] on input "text" at bounding box center [322, 360] width 352 height 32
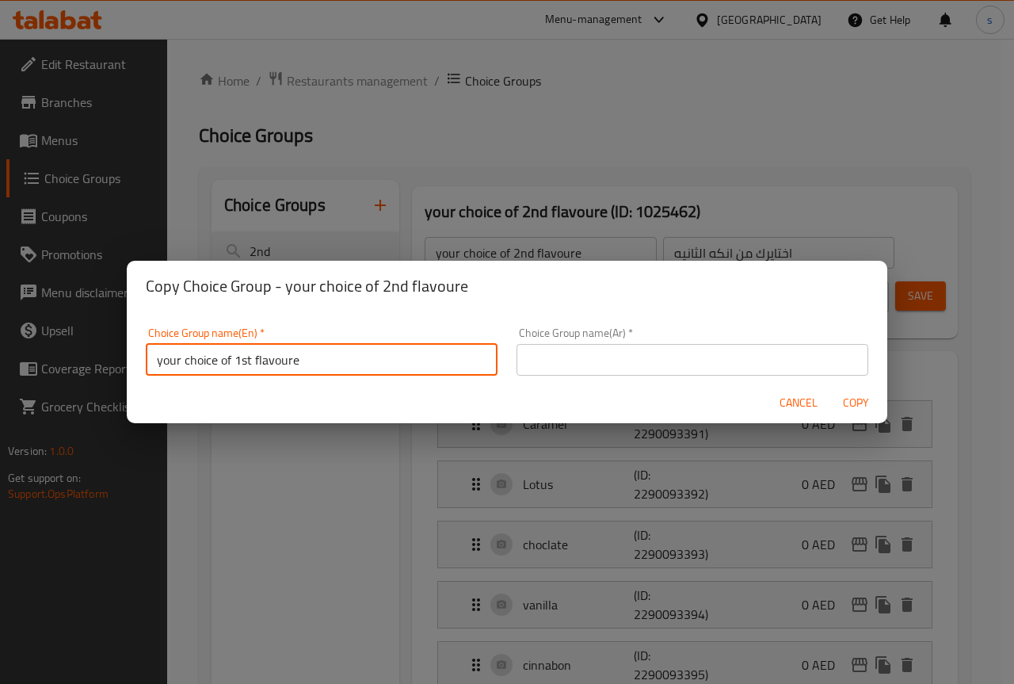
drag, startPoint x: 235, startPoint y: 356, endPoint x: 250, endPoint y: 361, distance: 15.8
click at [250, 361] on input "your choice of 1st flavoure" at bounding box center [322, 360] width 352 height 32
click at [830, 388] on button "Copy" at bounding box center [855, 402] width 51 height 29
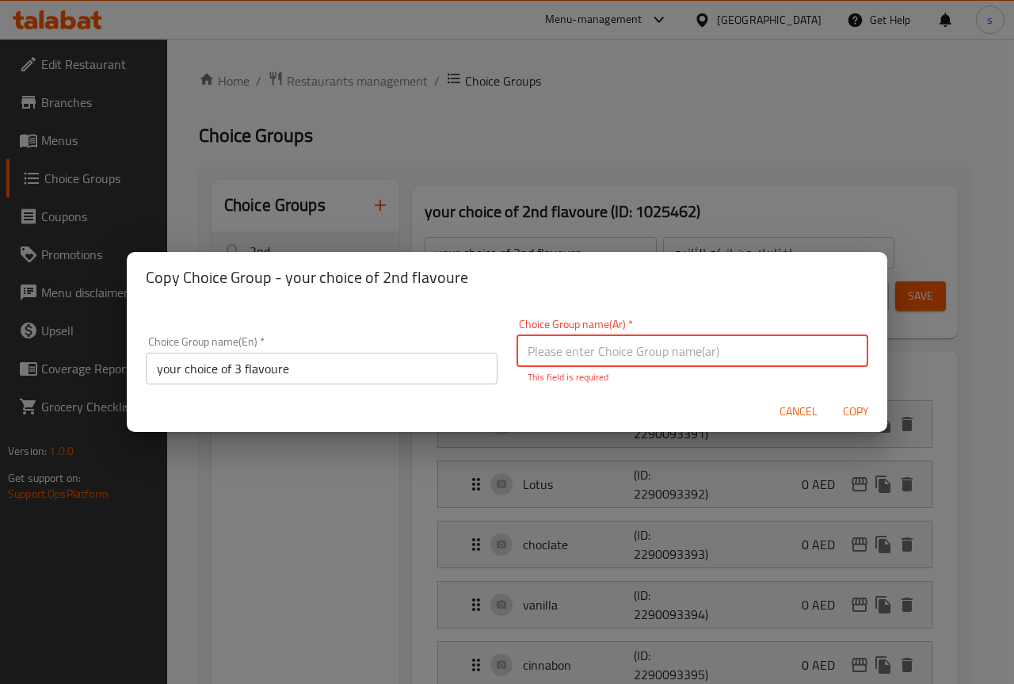
click at [238, 372] on input "your choice of 3 flavoure" at bounding box center [322, 369] width 352 height 32
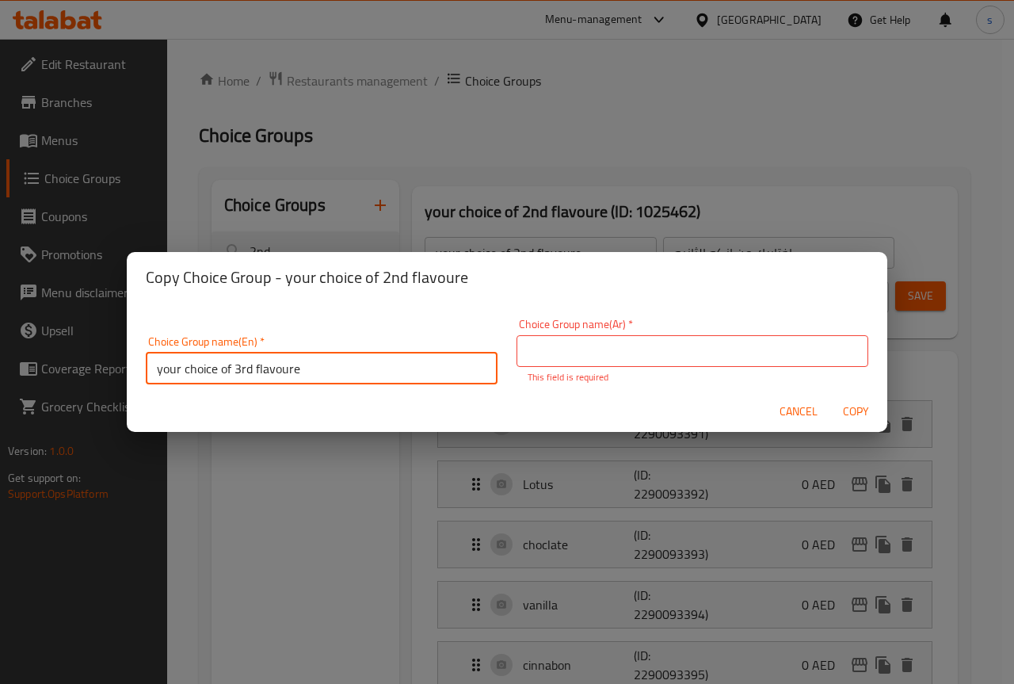
click at [352, 378] on input "your choice of 3rd flavoure" at bounding box center [322, 369] width 352 height 32
type input "your choice of 3rd flavoure"
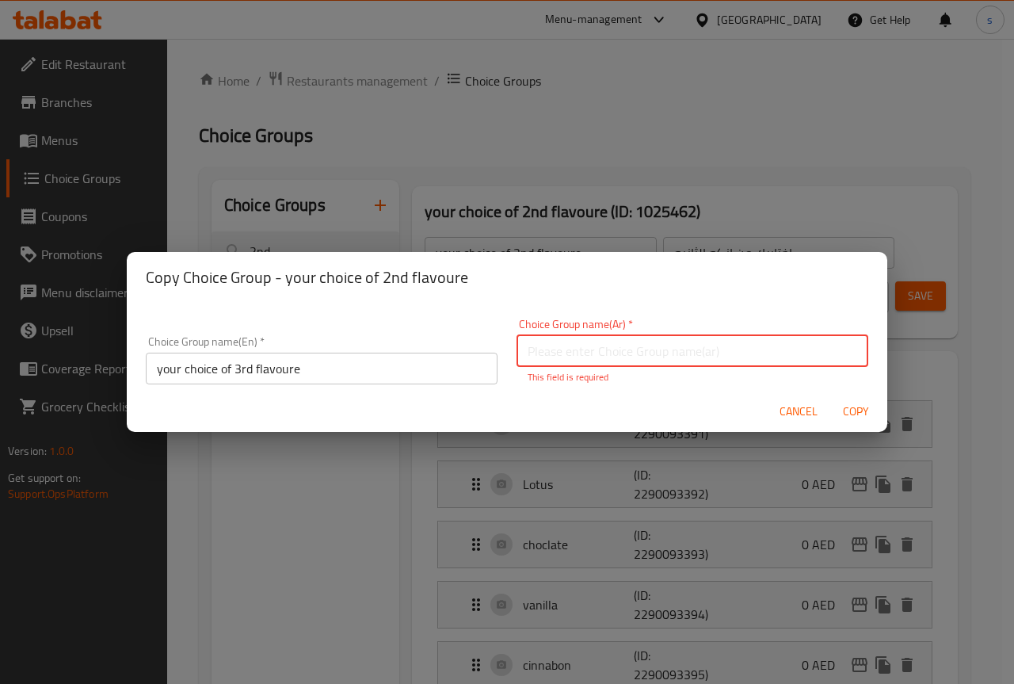
drag, startPoint x: 601, startPoint y: 348, endPoint x: 601, endPoint y: 361, distance: 13.5
click at [601, 351] on input "text" at bounding box center [693, 351] width 352 height 32
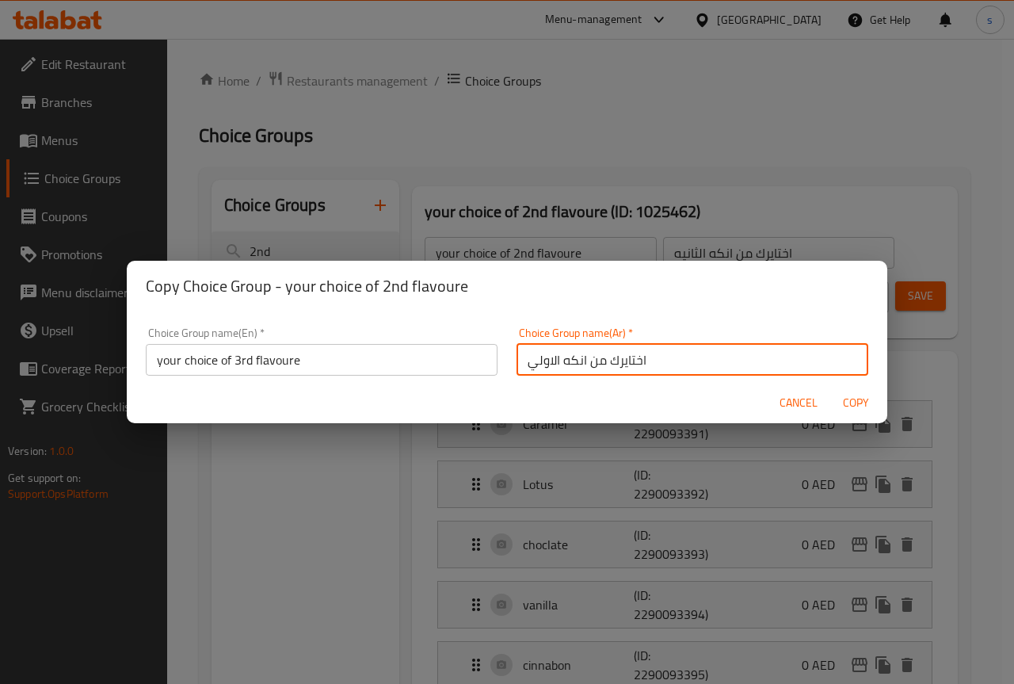
drag, startPoint x: 523, startPoint y: 360, endPoint x: 547, endPoint y: 363, distance: 24.8
click at [547, 363] on input "اختايرك من انكه الاولي" at bounding box center [693, 360] width 352 height 32
type input "اختايرك من انكه الثالثة"
click at [830, 388] on button "Copy" at bounding box center [855, 402] width 51 height 29
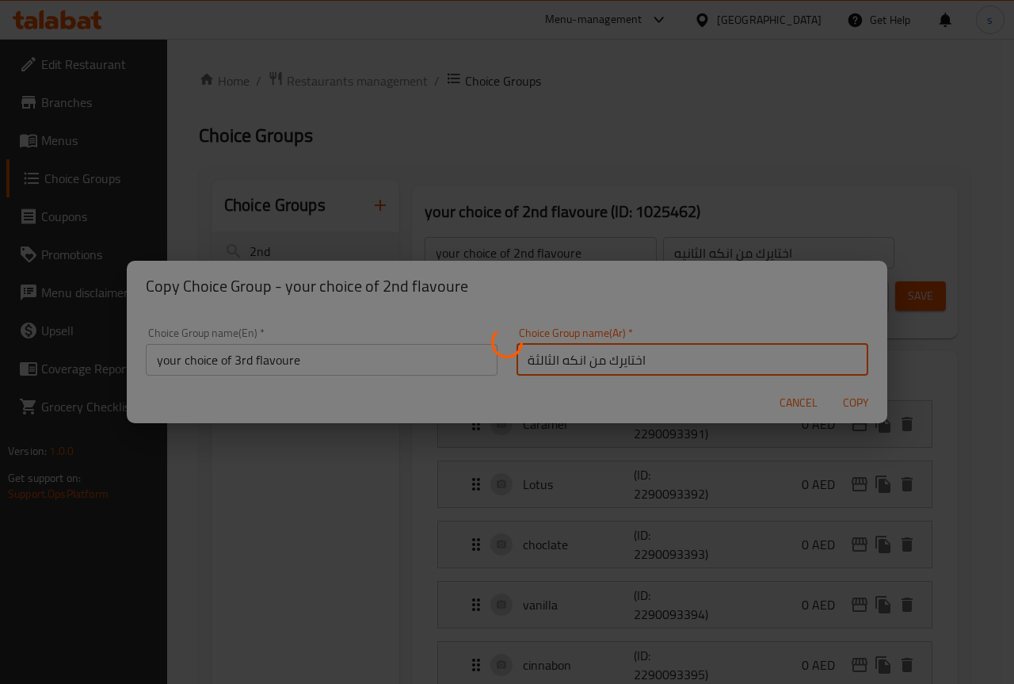
type input "your choice of 3rd flavoure"
type input "اختايرك من انكه الثالثة"
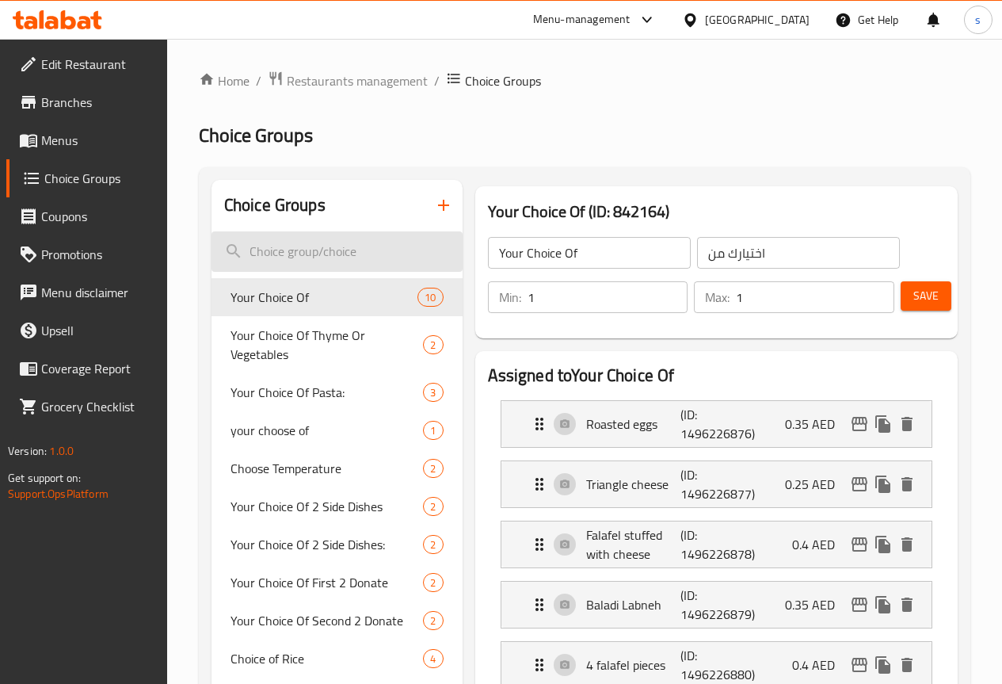
click at [314, 249] on input "search" at bounding box center [337, 251] width 251 height 40
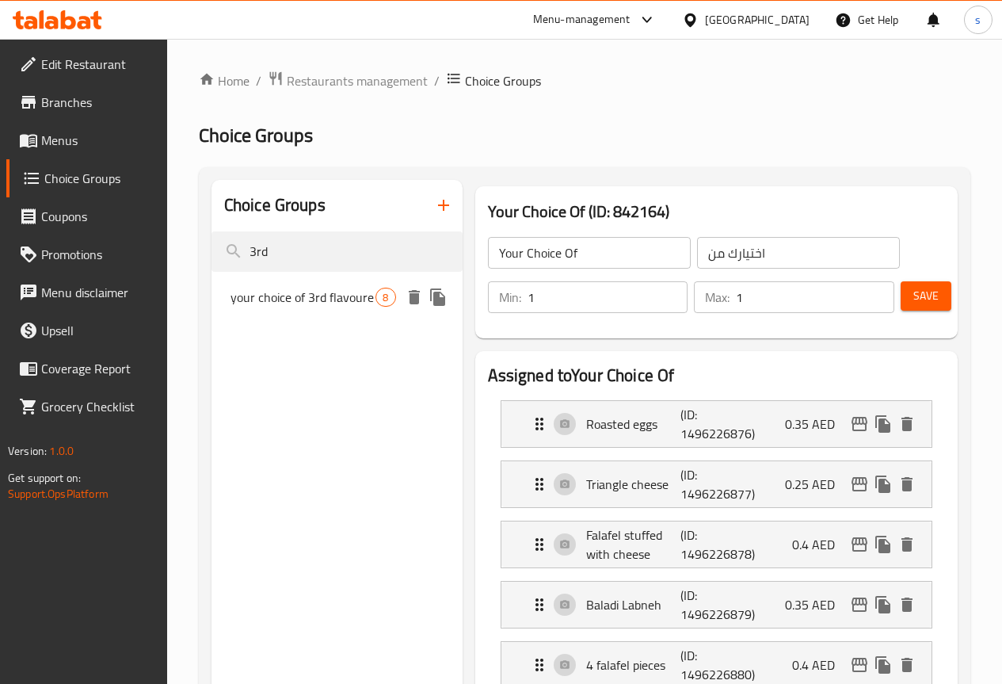
type input "3rd"
click at [251, 303] on span "your choice of 3rd flavoure" at bounding box center [304, 297] width 146 height 19
type input "your choice of 3rd flavoure"
type input "اختايرك من انكه الثالثة"
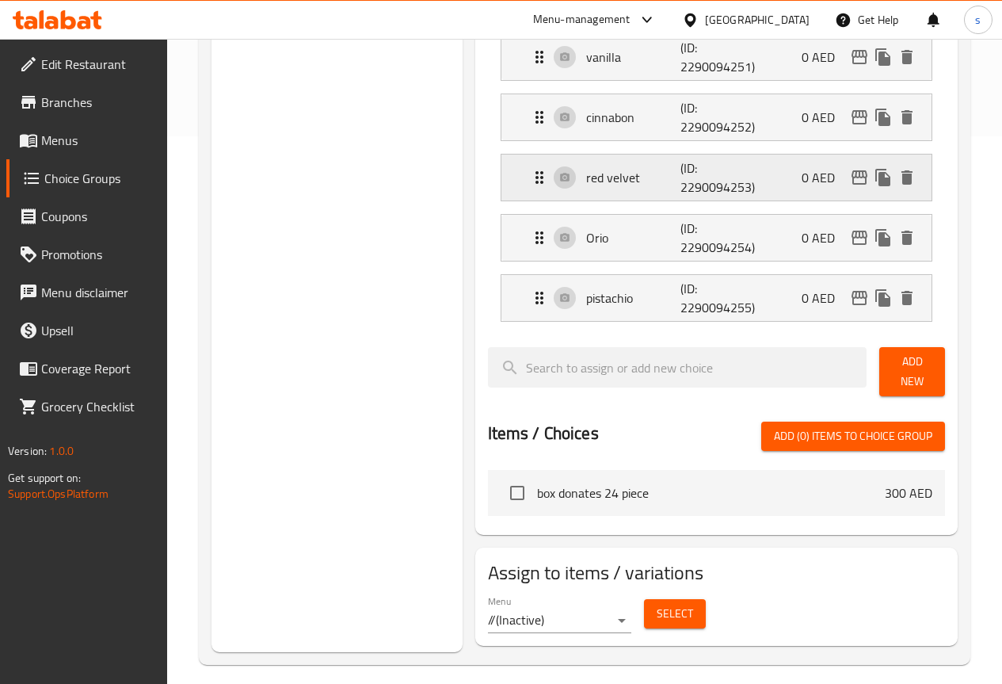
scroll to position [551, 0]
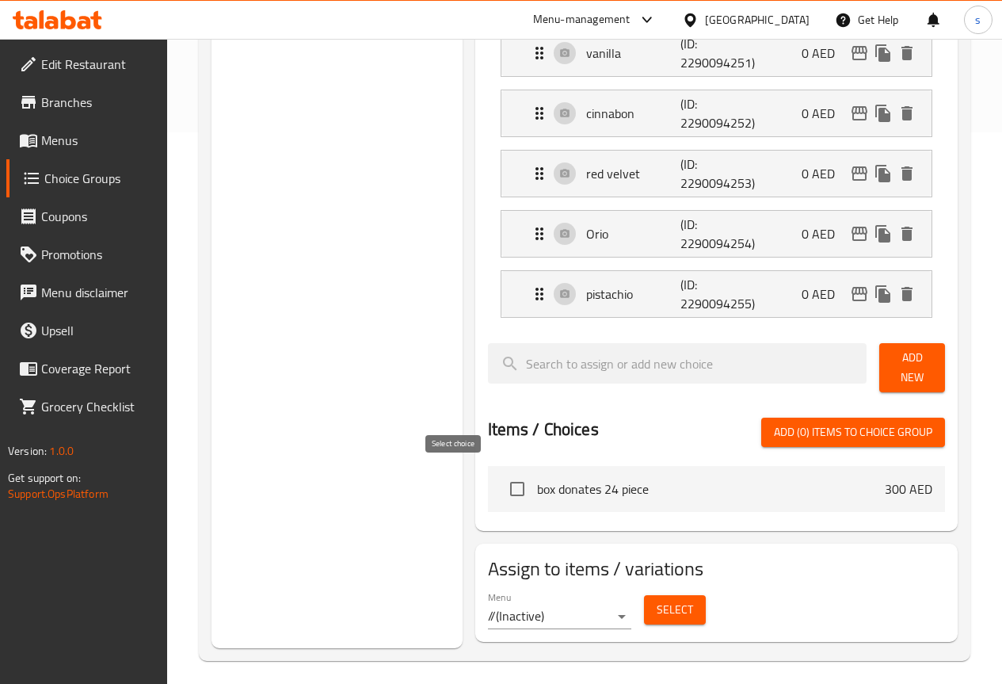
click at [501, 476] on input "checkbox" at bounding box center [517, 488] width 33 height 33
checkbox input "true"
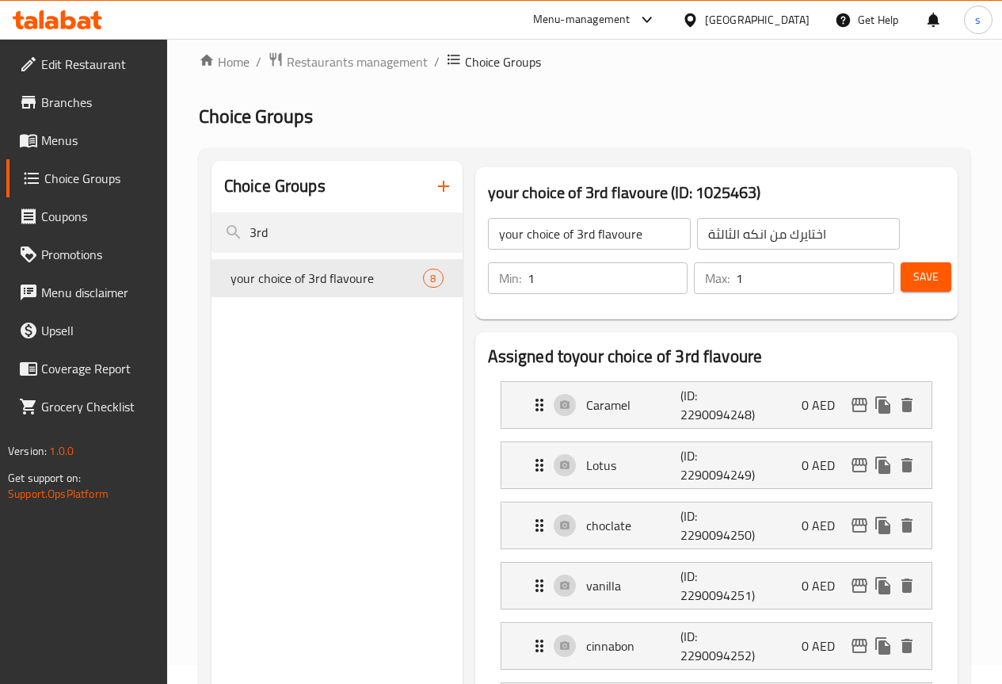
scroll to position [0, 0]
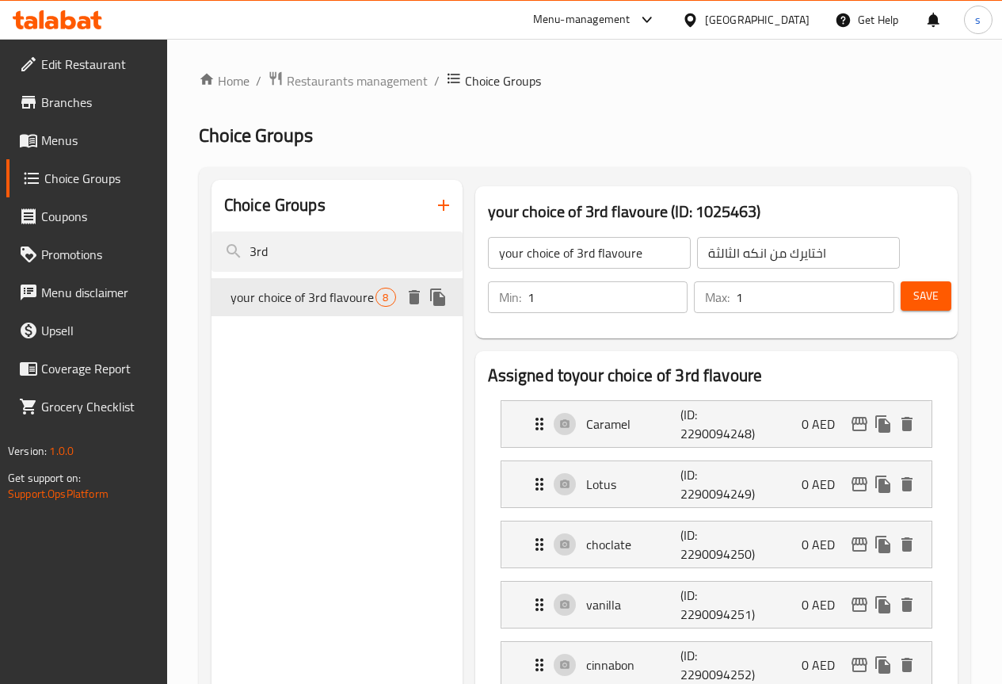
click at [430, 306] on icon "duplicate" at bounding box center [437, 296] width 15 height 17
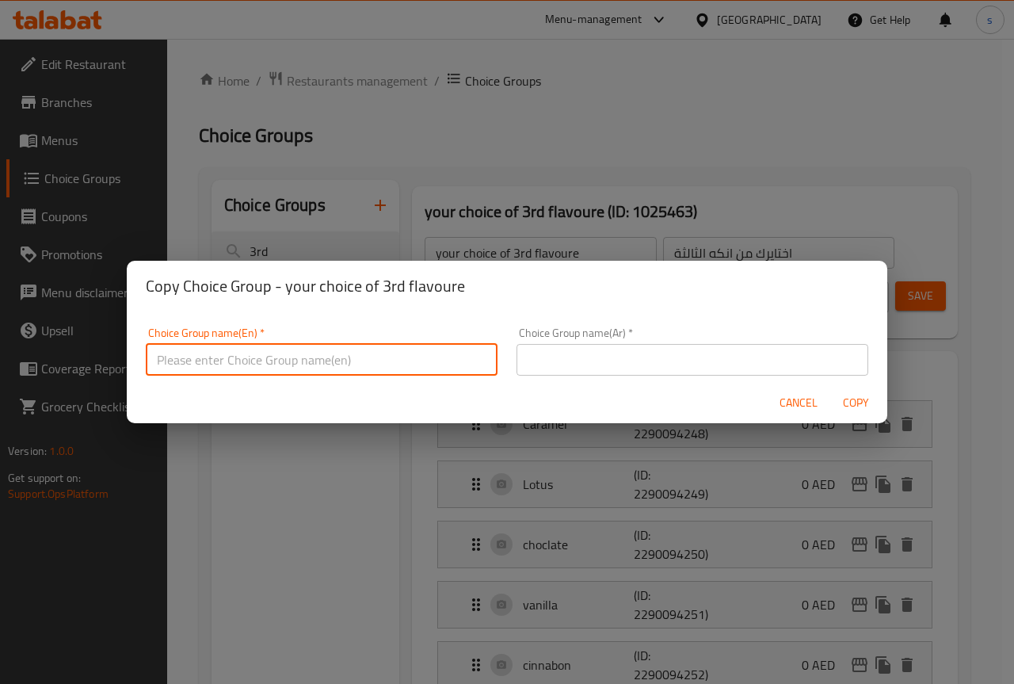
drag, startPoint x: 429, startPoint y: 355, endPoint x: 399, endPoint y: 368, distance: 31.9
click at [427, 355] on input "text" at bounding box center [322, 360] width 352 height 32
drag, startPoint x: 238, startPoint y: 359, endPoint x: 249, endPoint y: 362, distance: 11.5
click at [249, 362] on input "your choice of 1st flavoure" at bounding box center [322, 360] width 352 height 32
type input "your choice of 4th flavoure"
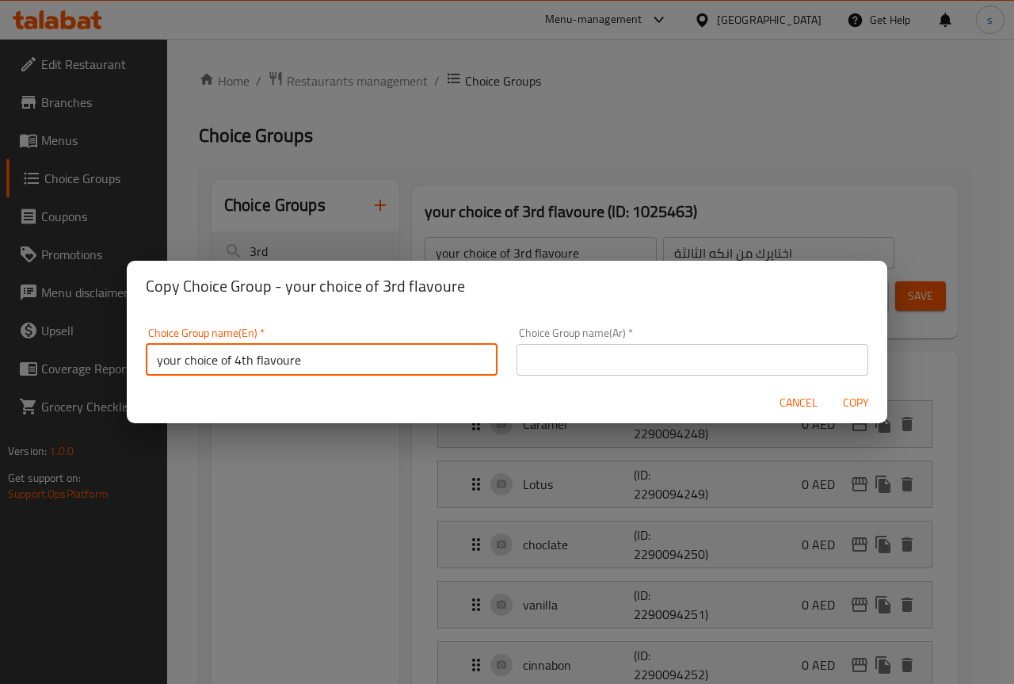
click at [566, 370] on input "text" at bounding box center [693, 360] width 352 height 32
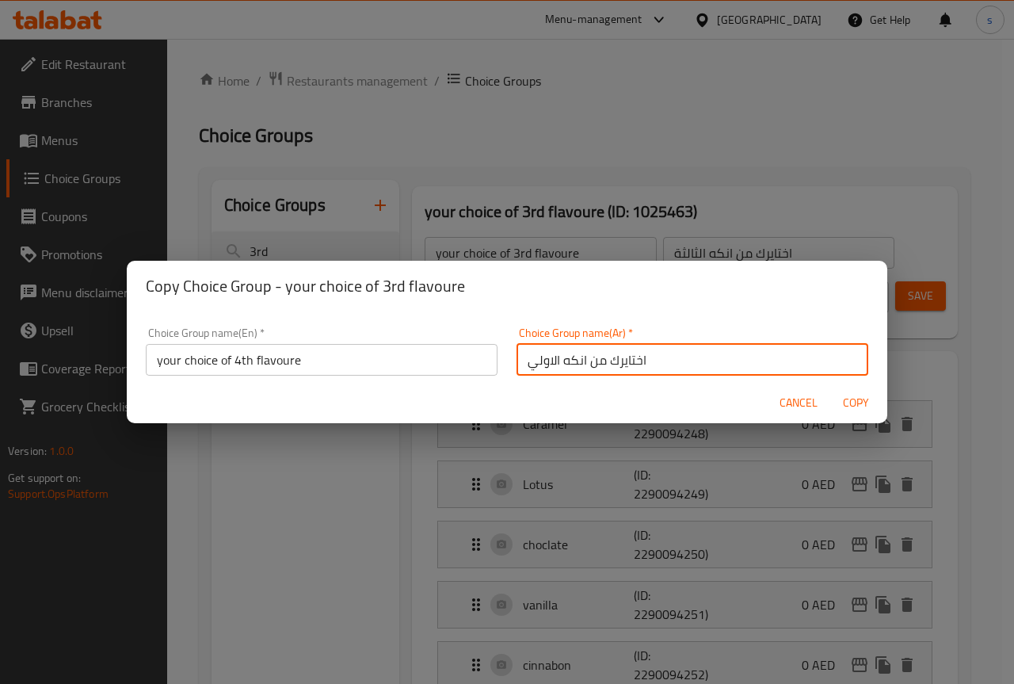
drag, startPoint x: 523, startPoint y: 357, endPoint x: 553, endPoint y: 359, distance: 30.2
click at [553, 359] on input "اختايرك من انكه الاولي" at bounding box center [693, 360] width 352 height 32
type input "اختايرك من انكه الرابعه"
click at [830, 388] on button "Copy" at bounding box center [855, 402] width 51 height 29
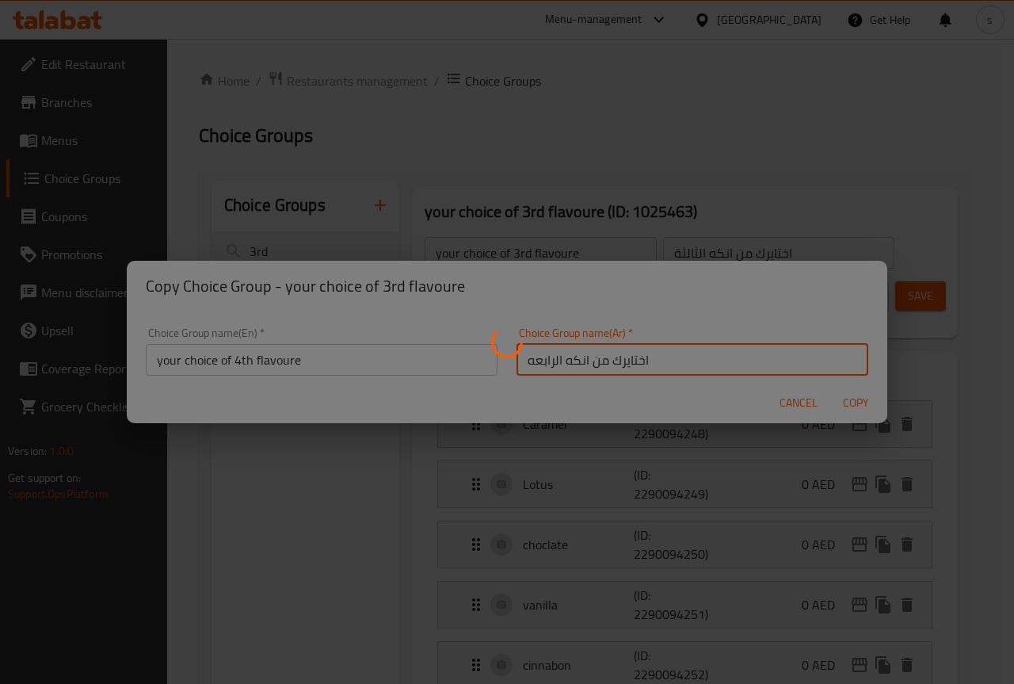
type input "your choice of 4th flavoure"
type input "اختايرك من انكه الرابعه"
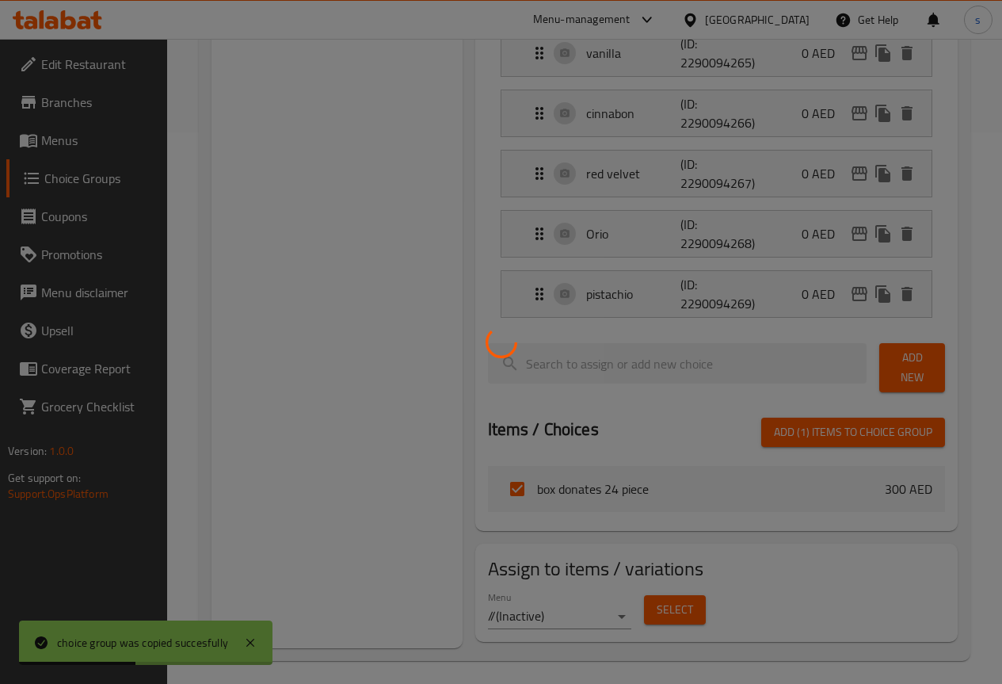
scroll to position [76, 0]
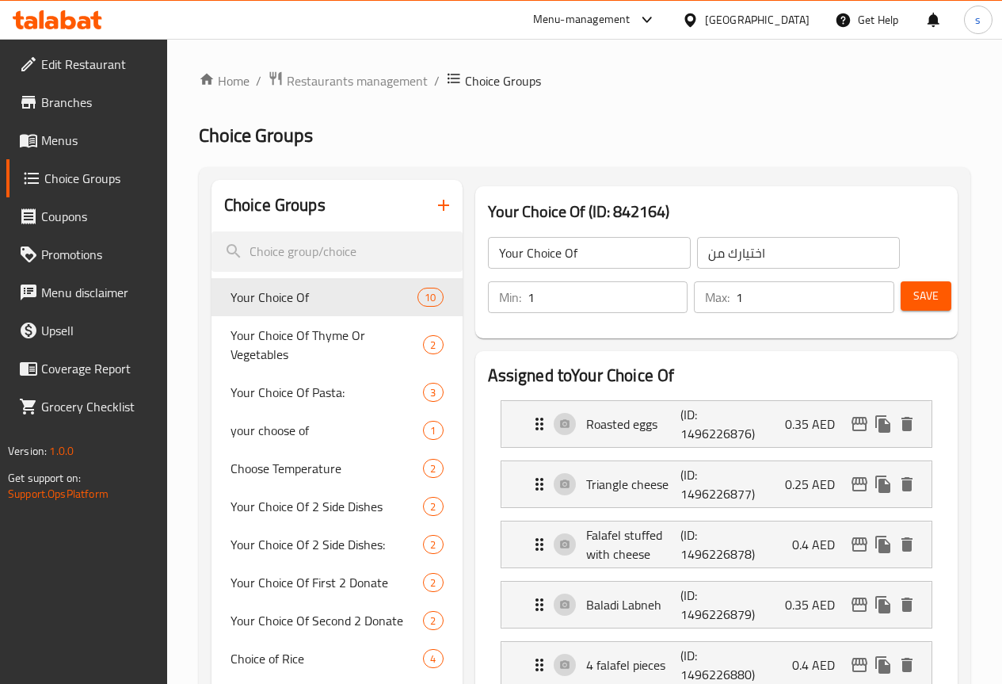
drag, startPoint x: 315, startPoint y: 235, endPoint x: 411, endPoint y: 278, distance: 105.7
click at [319, 244] on input "search" at bounding box center [337, 251] width 251 height 40
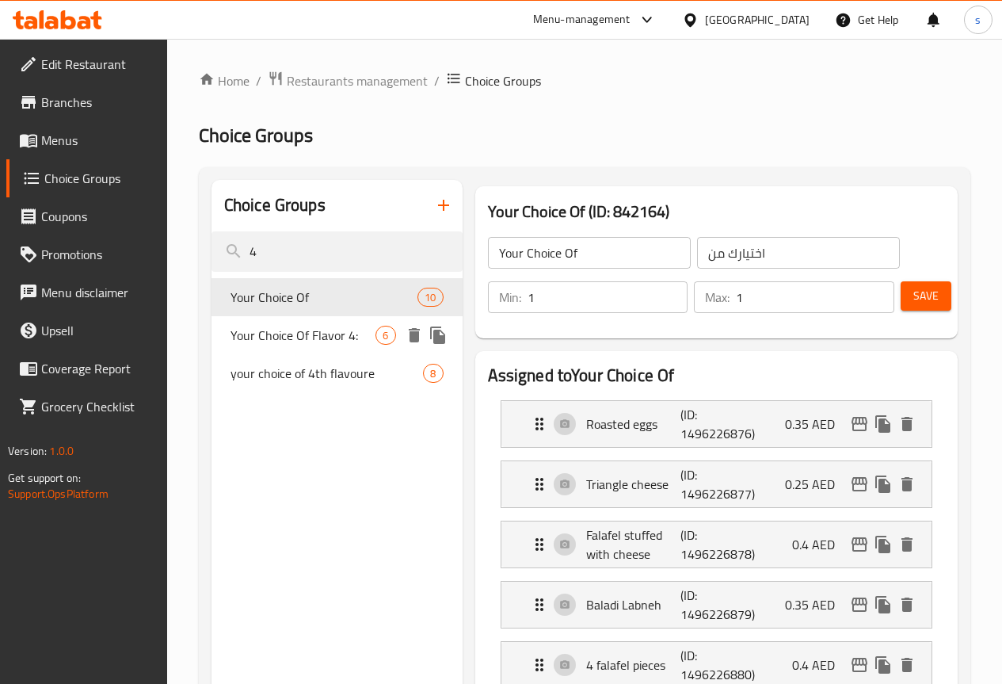
type input "4"
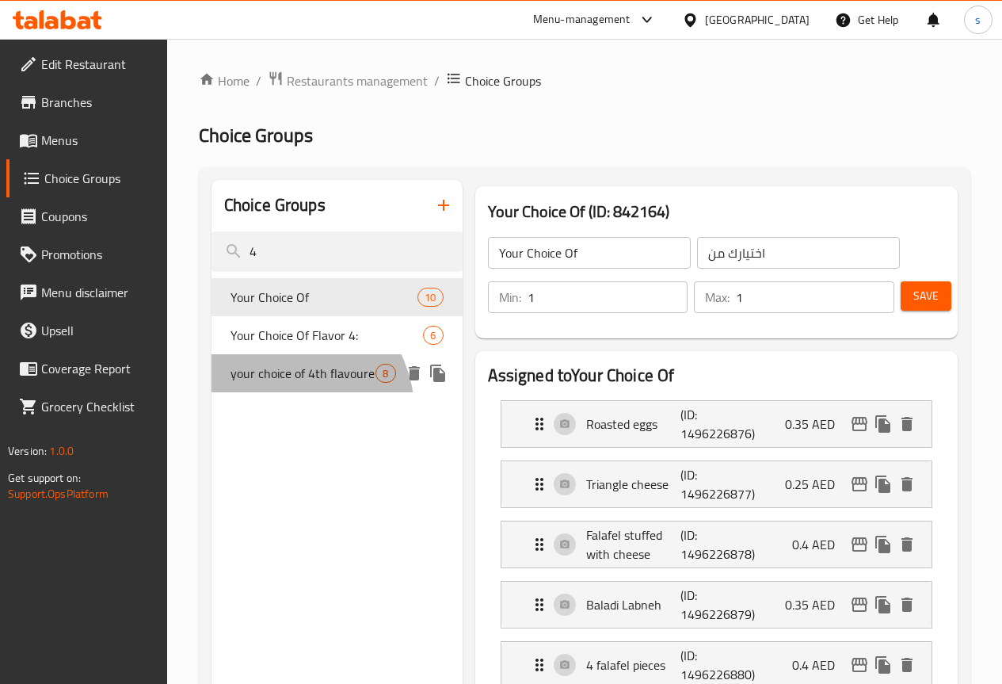
click at [283, 392] on div "your choice of 4th flavoure 8" at bounding box center [337, 373] width 251 height 38
type input "your choice of 4th flavoure"
type input "اختايرك من انكه الرابعه"
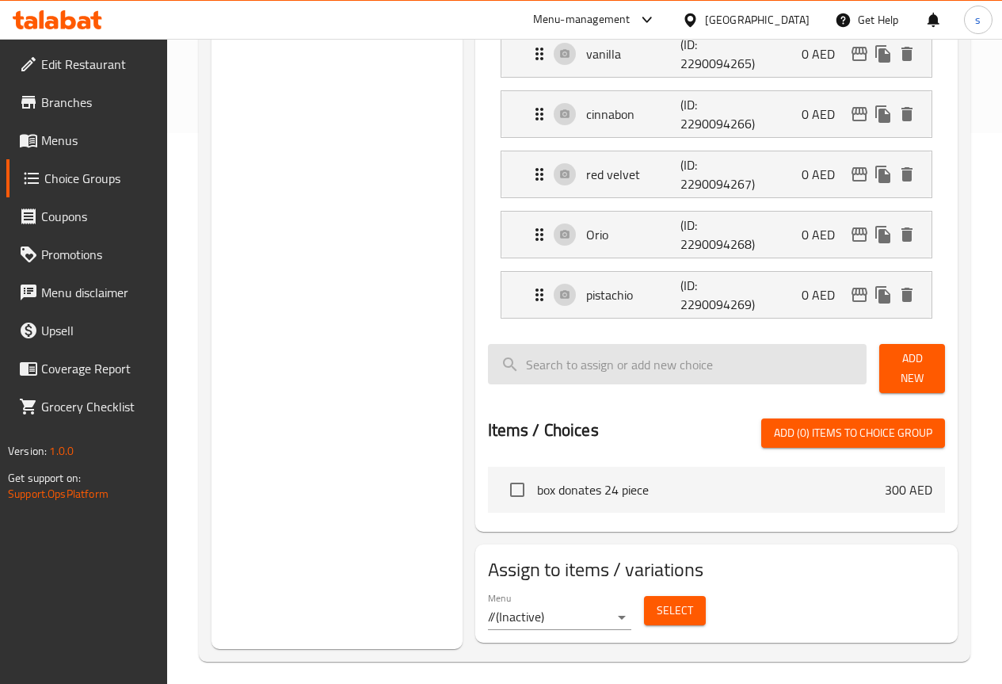
scroll to position [551, 0]
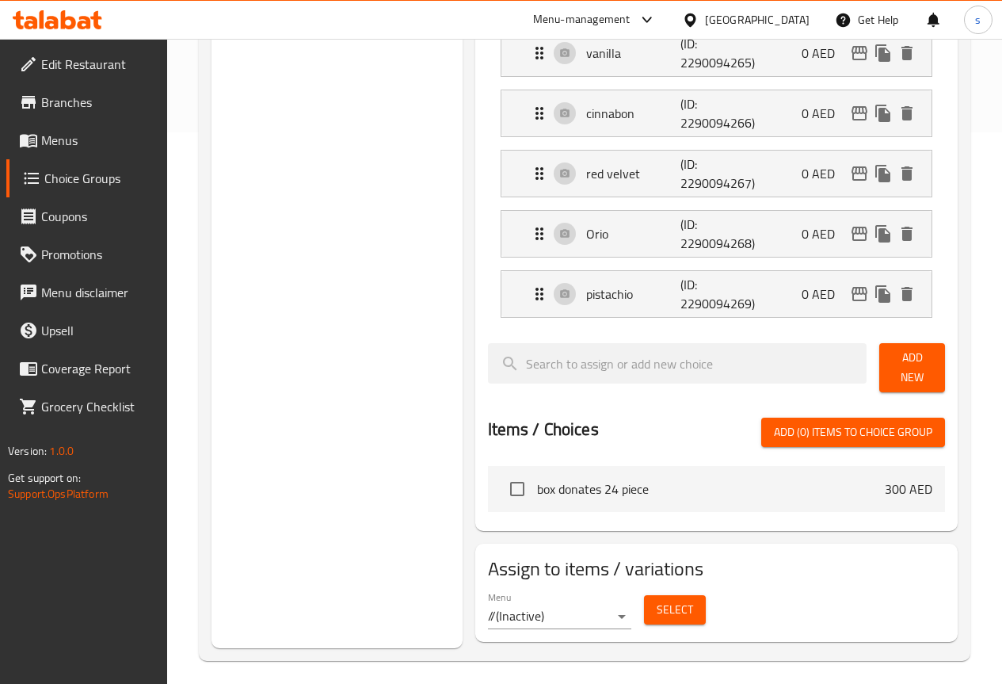
click at [501, 483] on input "checkbox" at bounding box center [517, 488] width 33 height 33
checkbox input "true"
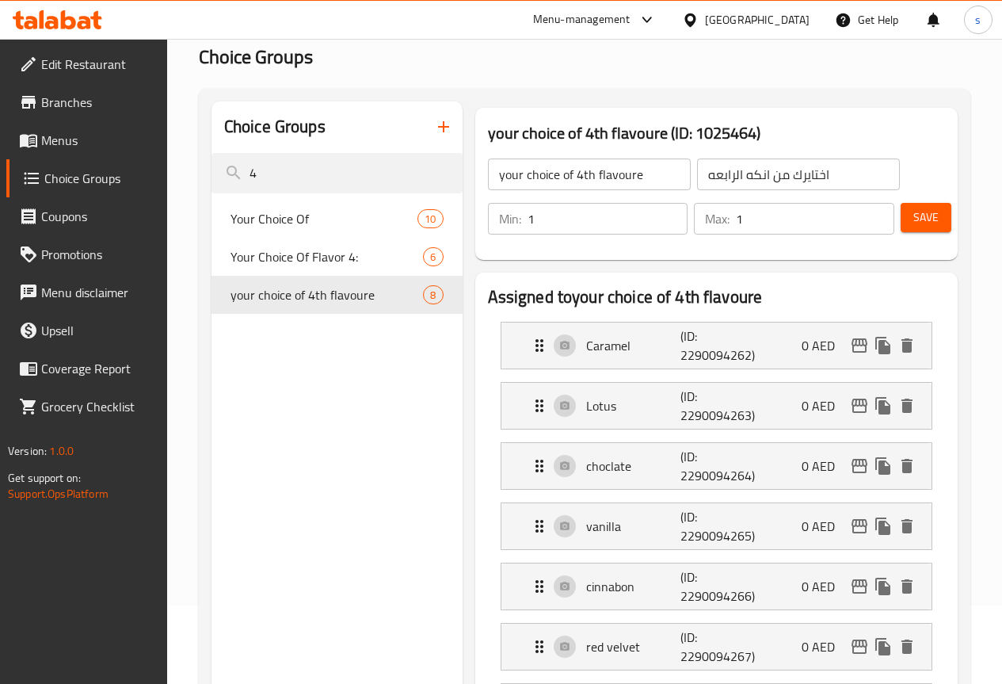
scroll to position [79, 0]
click at [914, 217] on span "Save" at bounding box center [926, 217] width 25 height 20
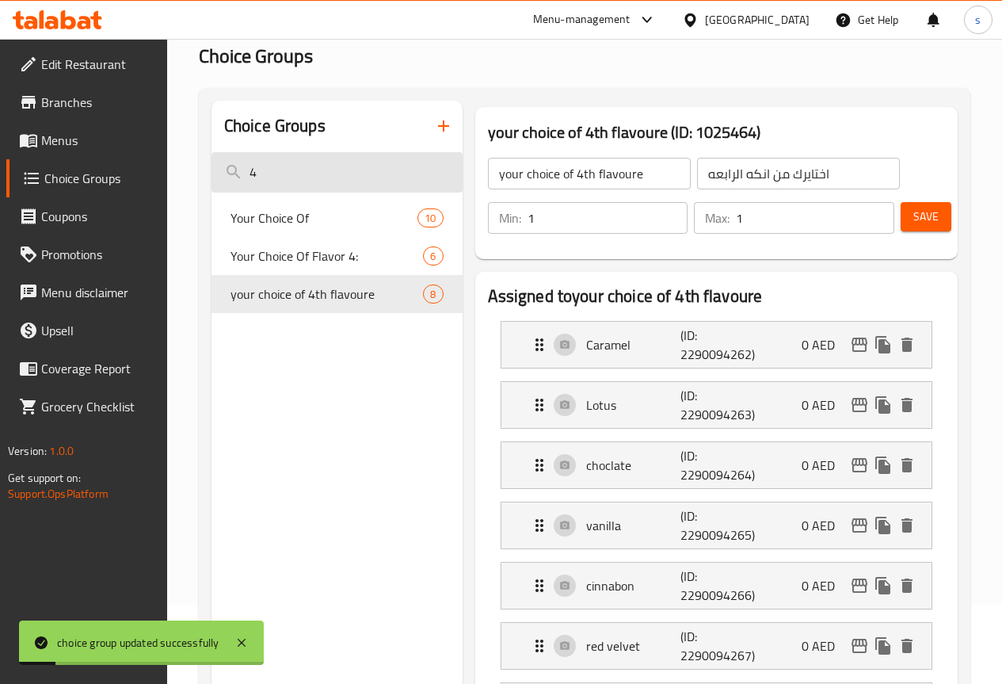
click at [293, 173] on input "4" at bounding box center [337, 172] width 251 height 40
type input "3"
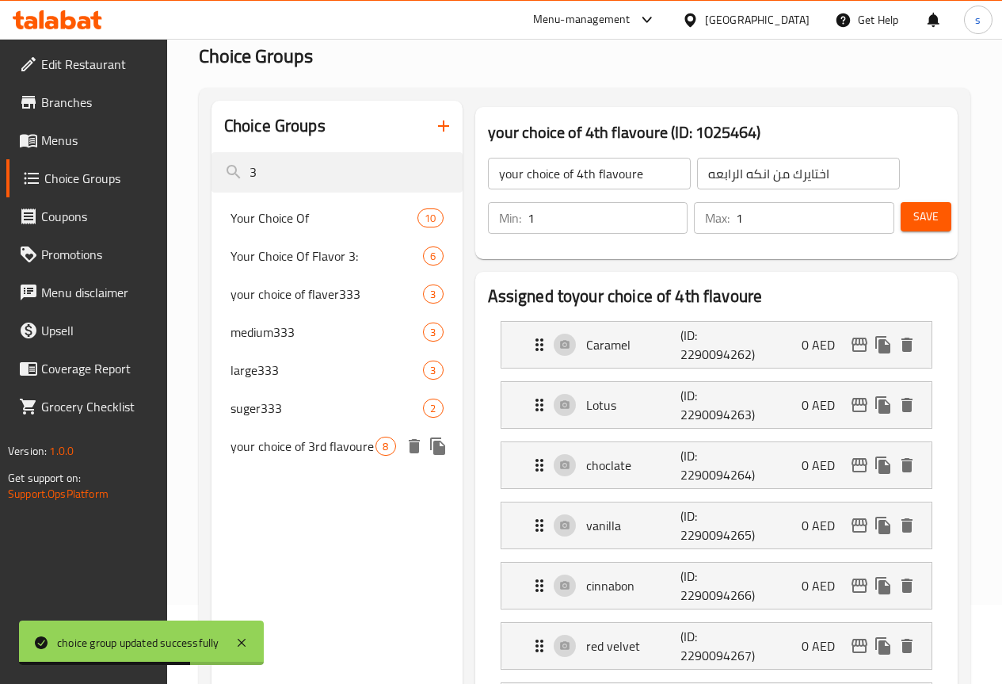
click at [280, 453] on span "your choice of 3rd flavoure" at bounding box center [304, 446] width 146 height 19
type input "your choice of 3rd flavoure"
type input "اختايرك من انكه الثالثة"
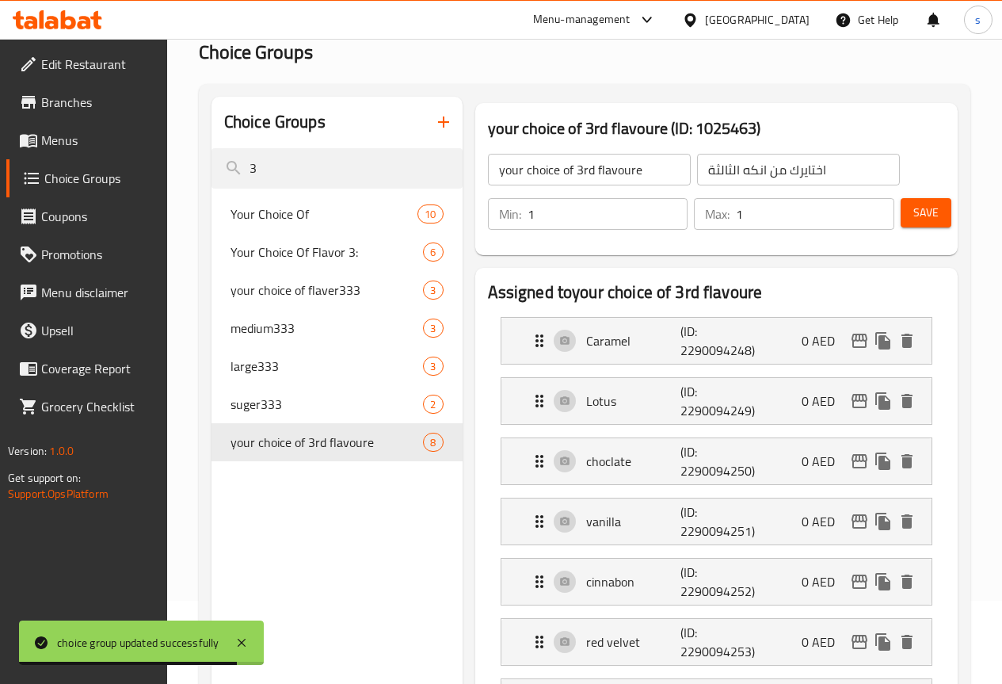
scroll to position [0, 0]
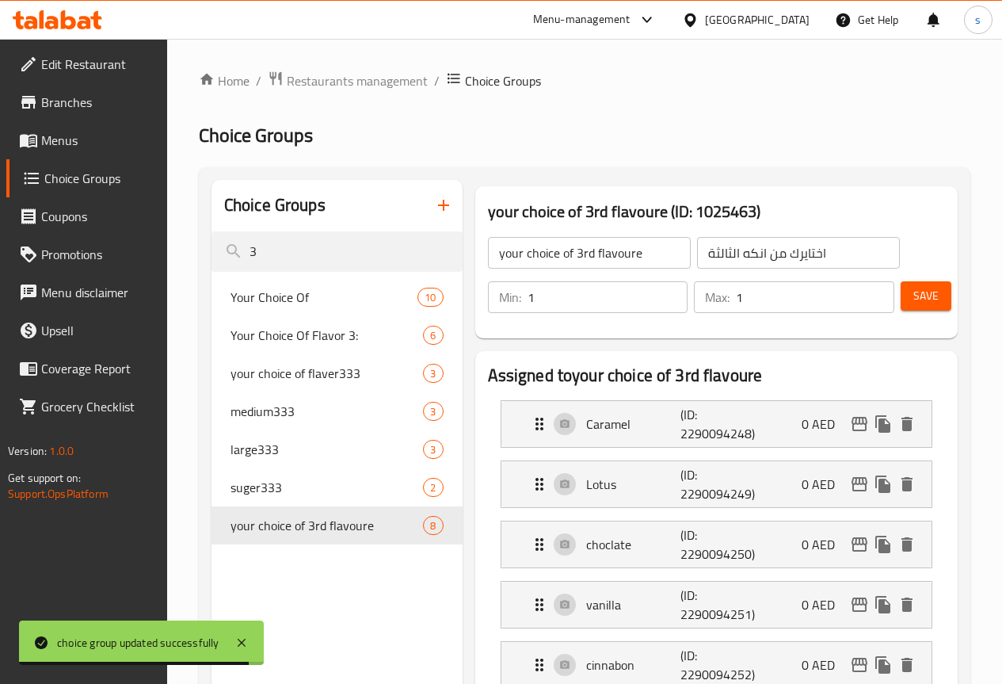
click at [920, 288] on span "Save" at bounding box center [926, 296] width 25 height 20
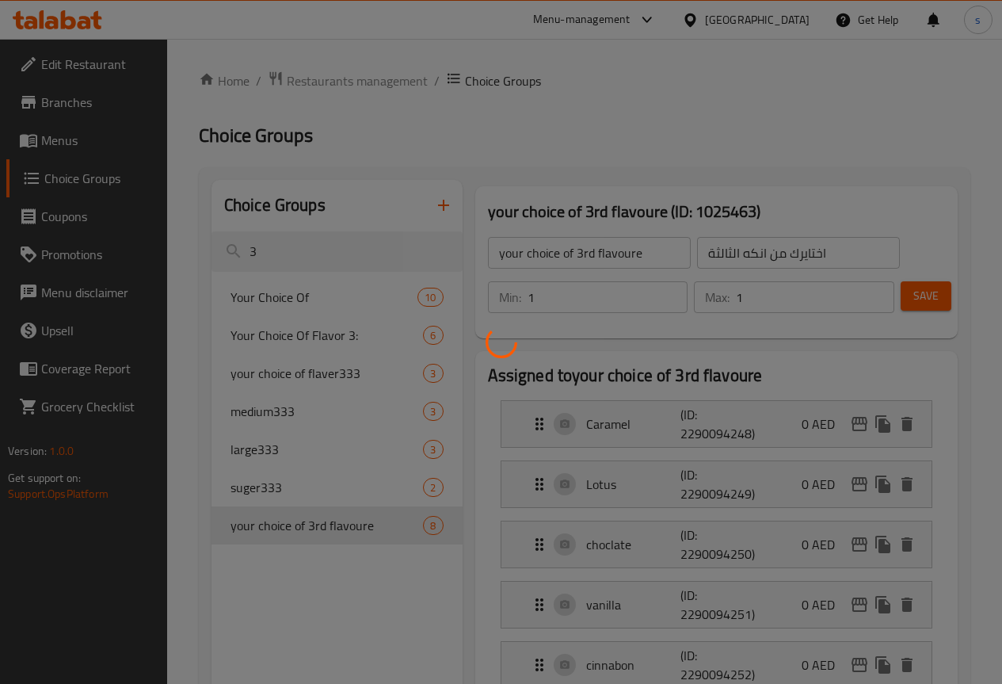
click at [295, 245] on div at bounding box center [501, 342] width 1002 height 684
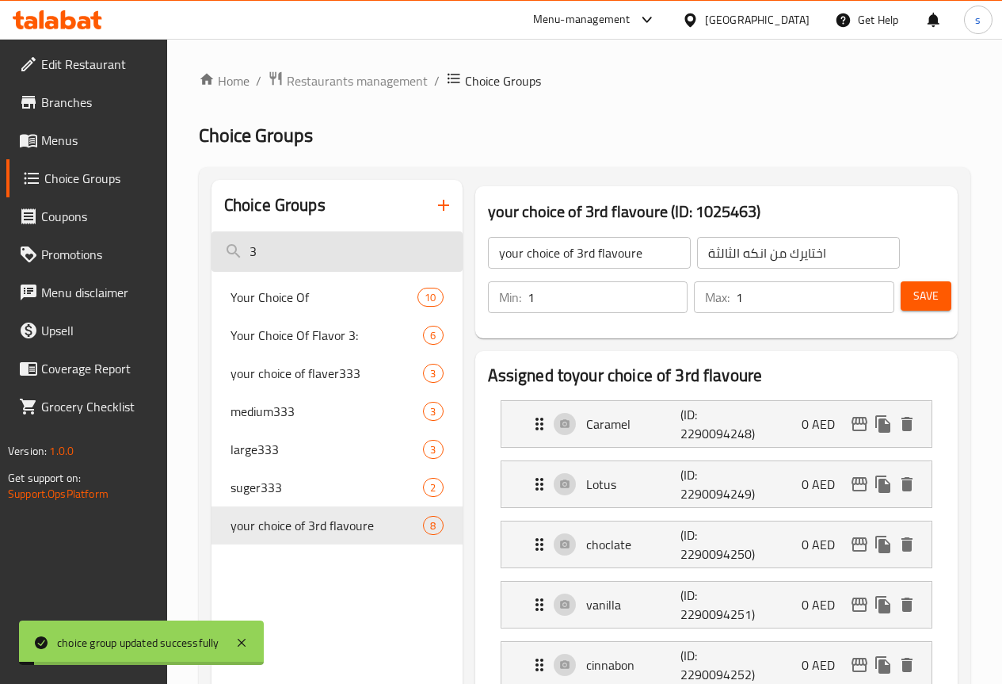
click at [303, 255] on input "3" at bounding box center [337, 251] width 251 height 40
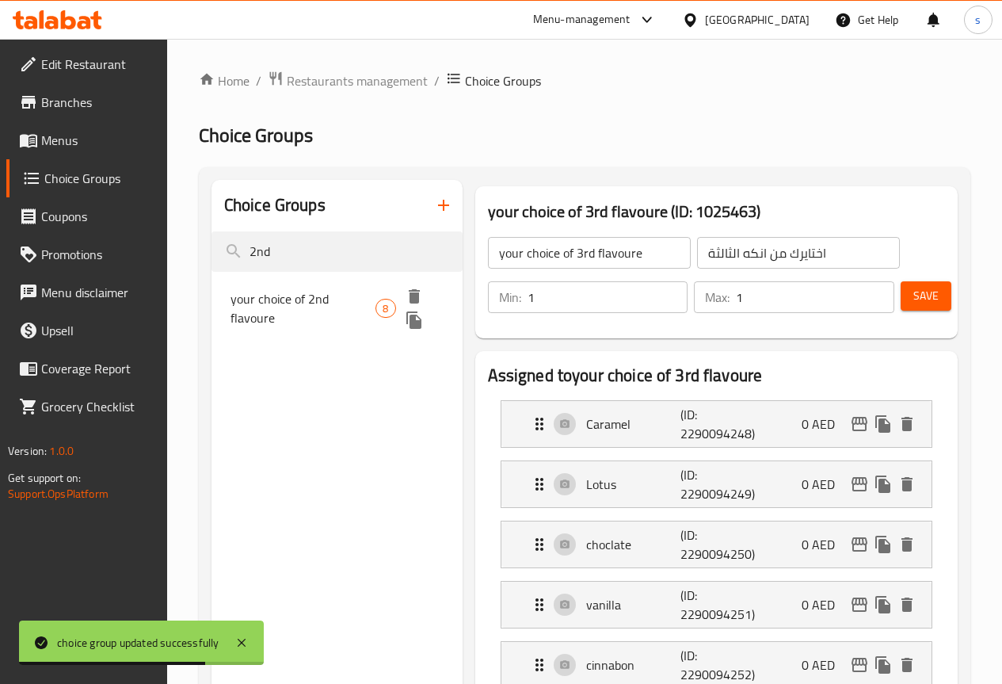
type input "2nd"
click at [292, 311] on span "your choice of 2nd flavoure" at bounding box center [304, 308] width 146 height 38
type input "your choice of 2nd flavoure"
type input "اختايرك من انكه الثانيه"
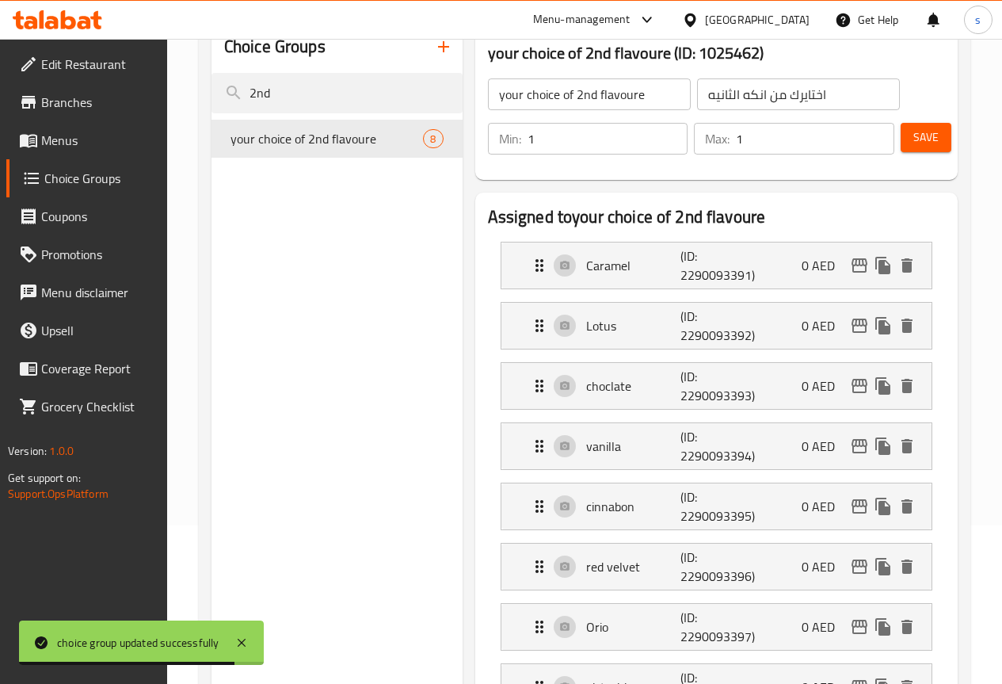
scroll to position [155, 0]
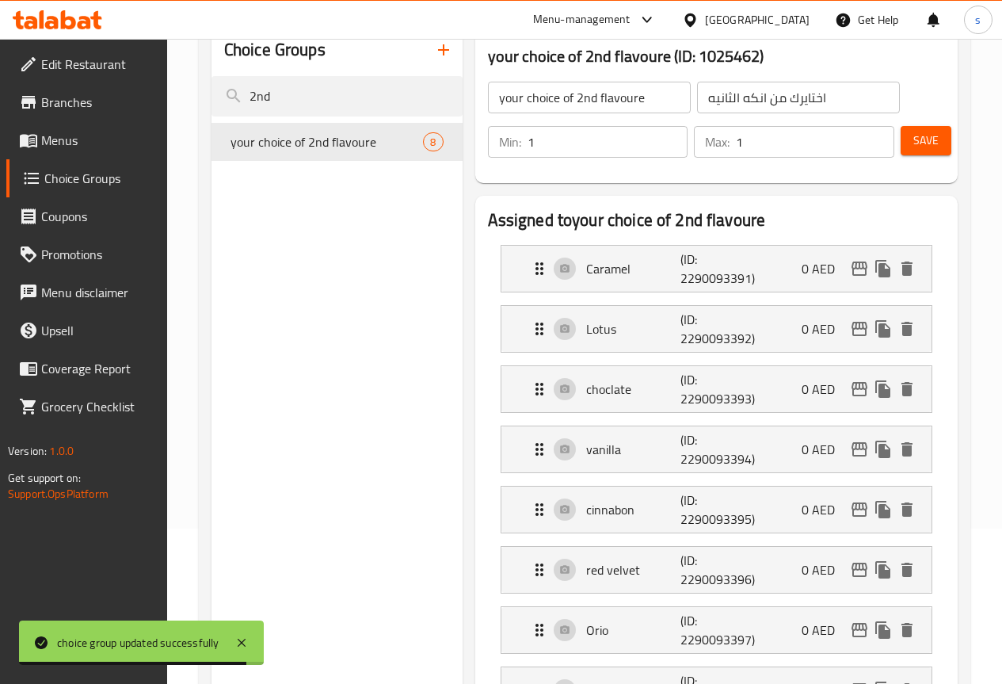
click at [924, 137] on span "Save" at bounding box center [926, 141] width 25 height 20
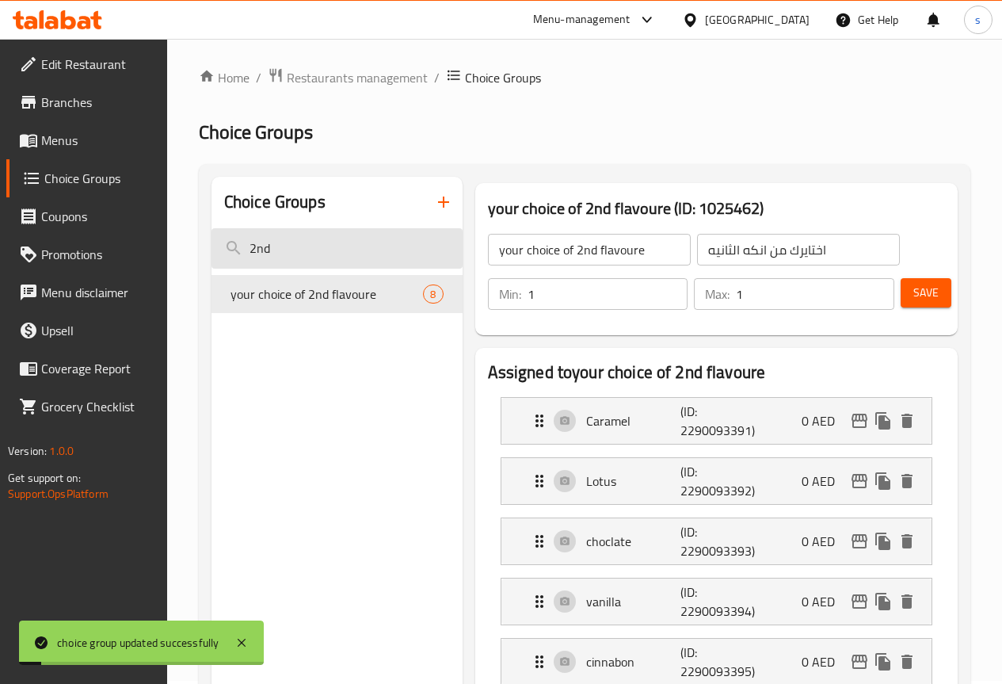
scroll to position [0, 0]
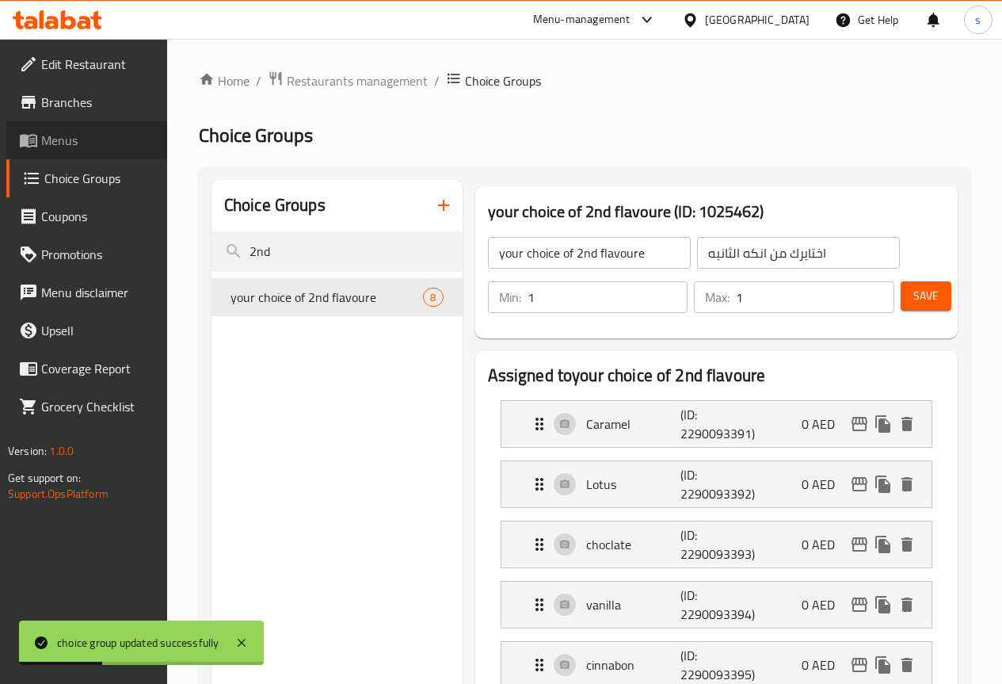
click at [82, 145] on span "Menus" at bounding box center [97, 140] width 113 height 19
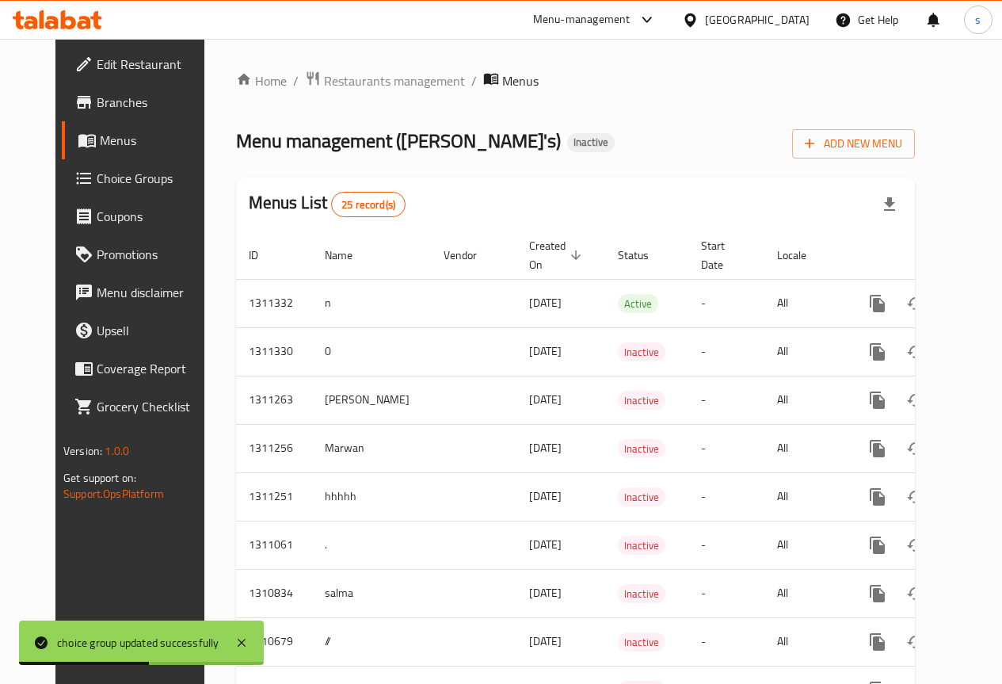
click at [97, 184] on span "Choice Groups" at bounding box center [153, 178] width 113 height 19
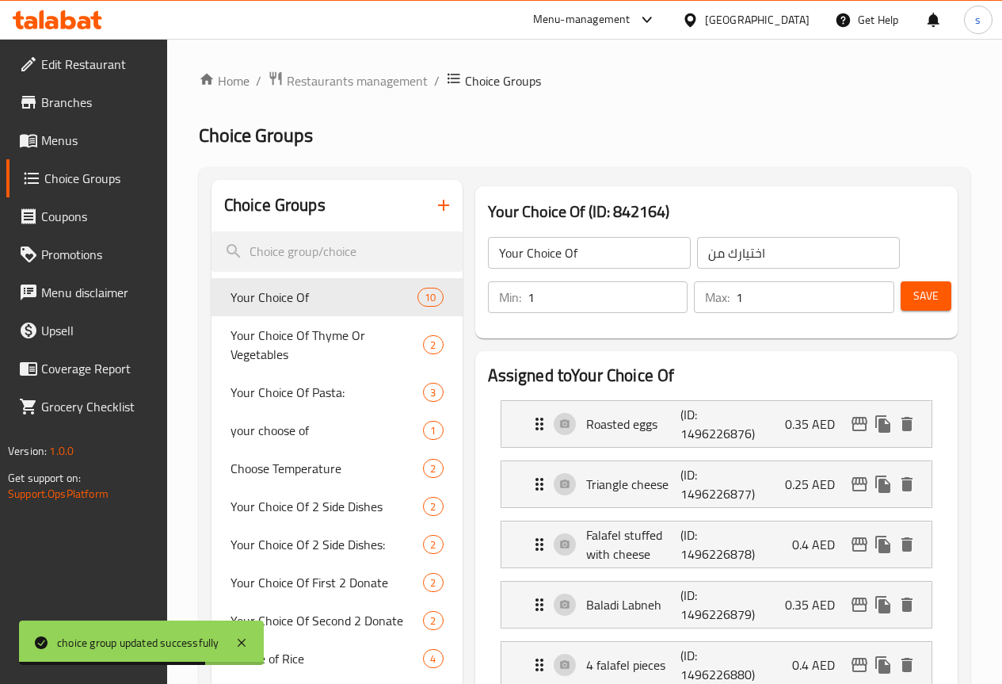
click at [87, 127] on link "Menus" at bounding box center [86, 140] width 161 height 38
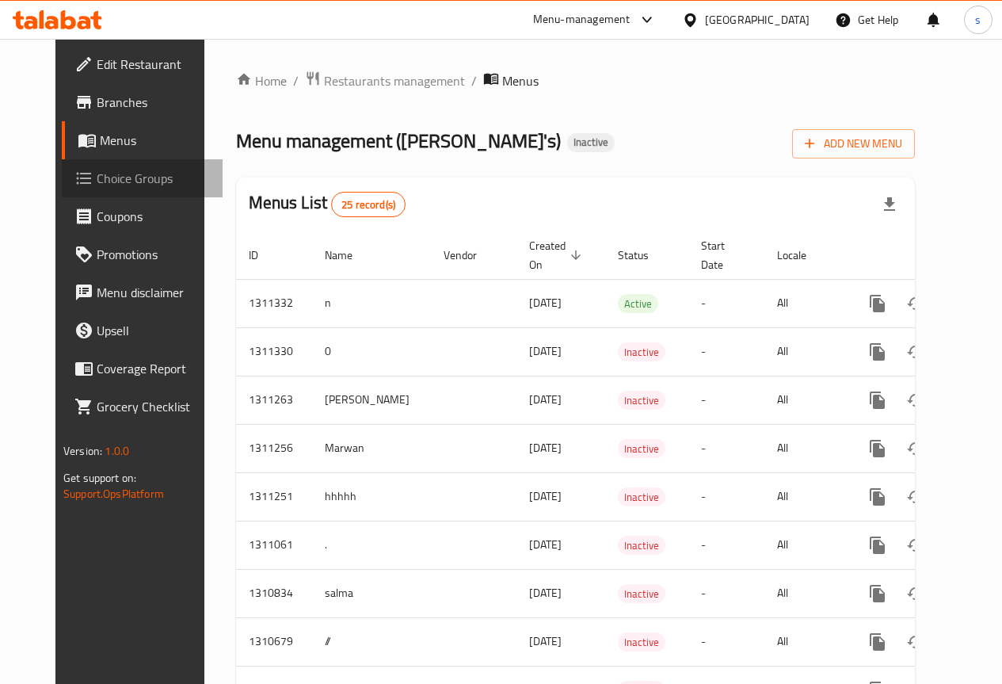
click at [97, 180] on span "Choice Groups" at bounding box center [153, 178] width 113 height 19
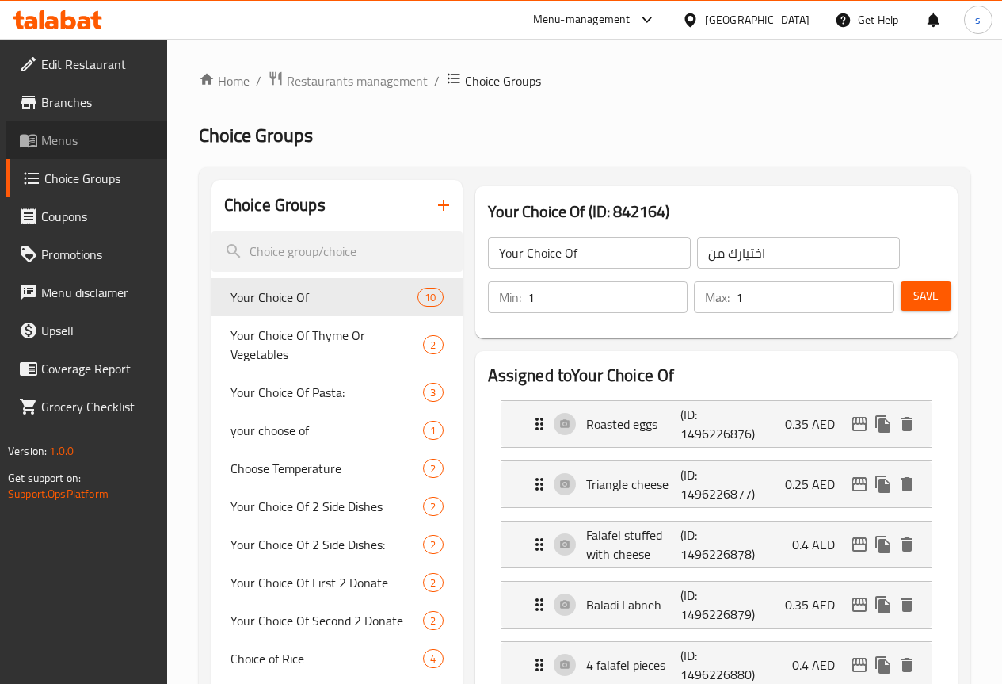
click at [97, 143] on span "Menus" at bounding box center [97, 140] width 113 height 19
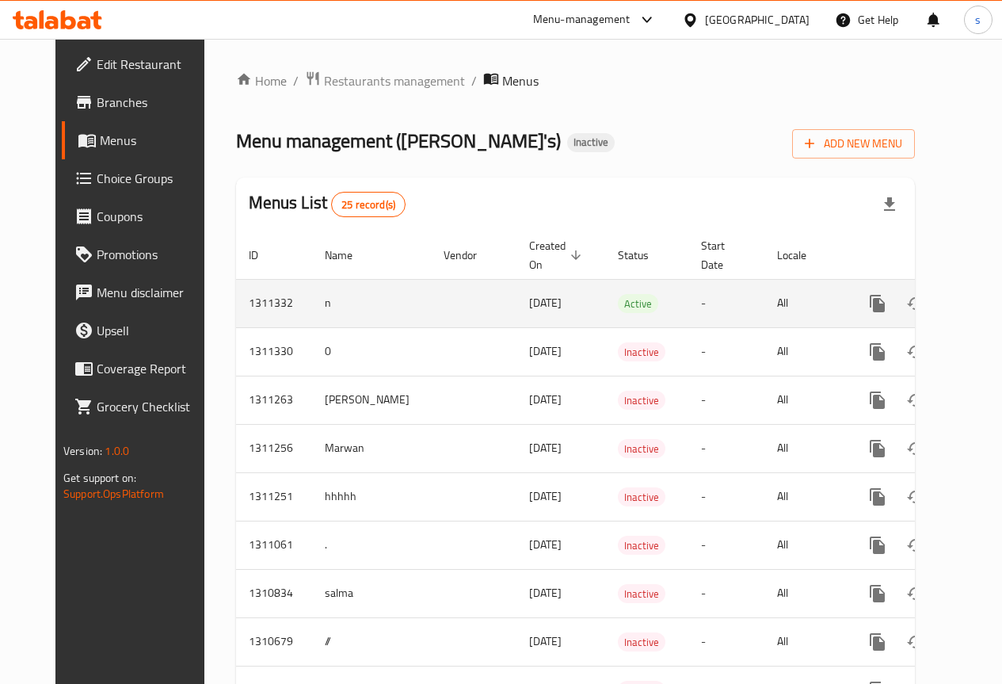
click at [982, 310] on icon "enhanced table" at bounding box center [991, 303] width 19 height 19
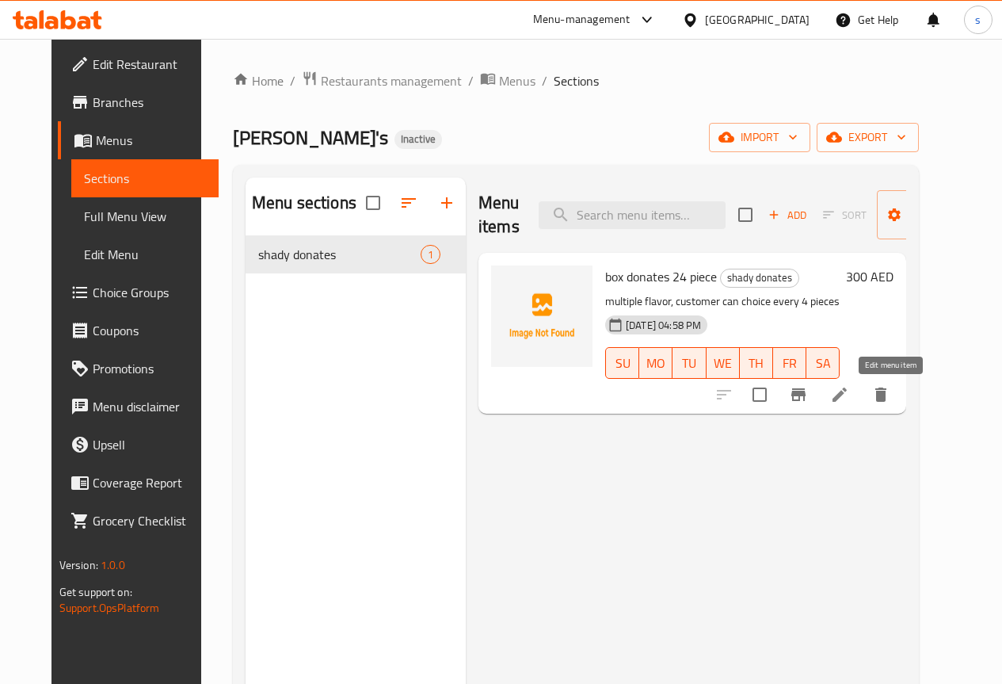
click at [849, 397] on icon at bounding box center [839, 394] width 19 height 19
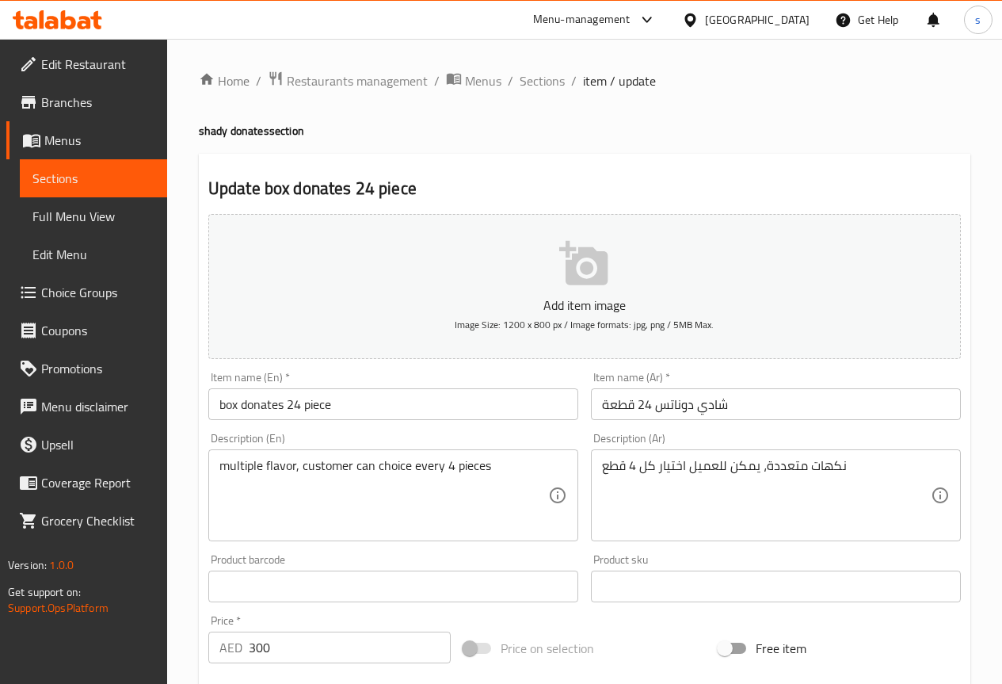
click at [93, 213] on span "Full Menu View" at bounding box center [93, 216] width 122 height 19
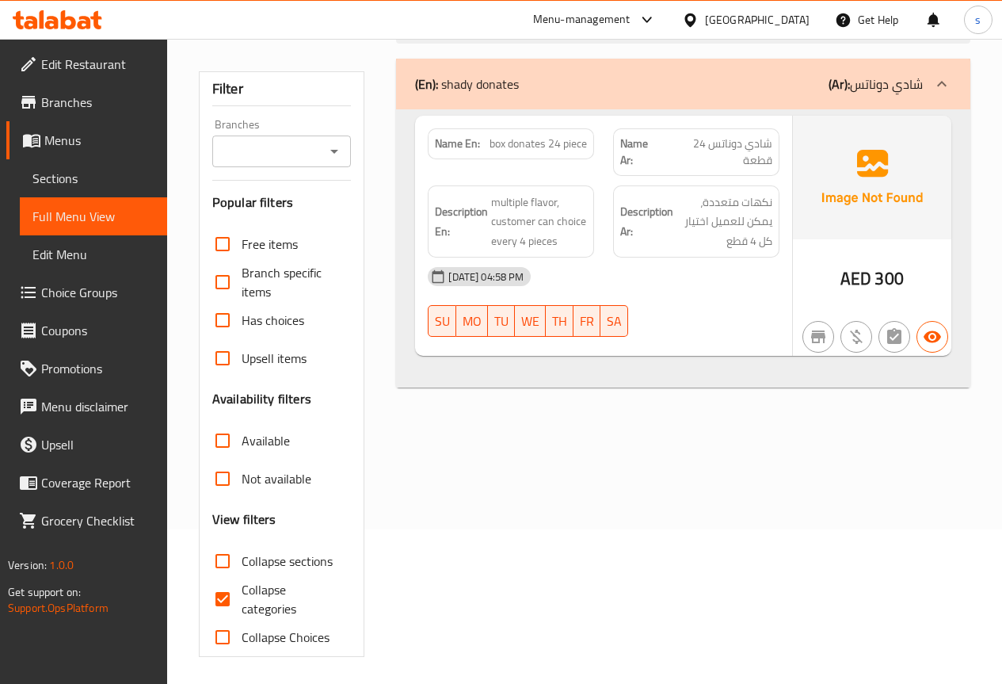
scroll to position [159, 0]
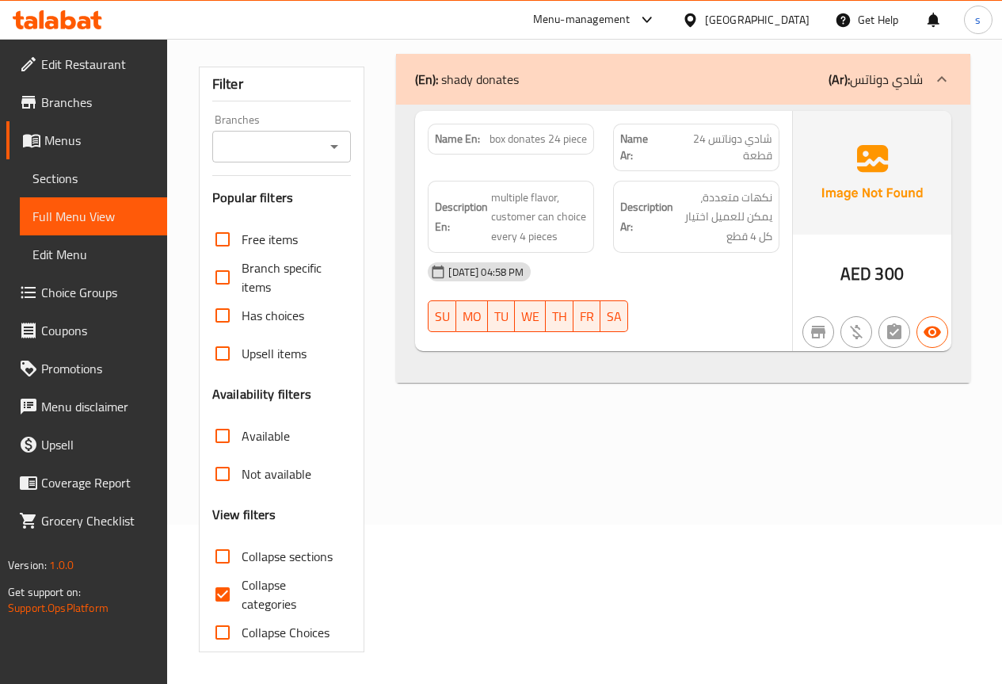
click at [231, 587] on input "Collapse categories" at bounding box center [223, 594] width 38 height 38
checkbox input "false"
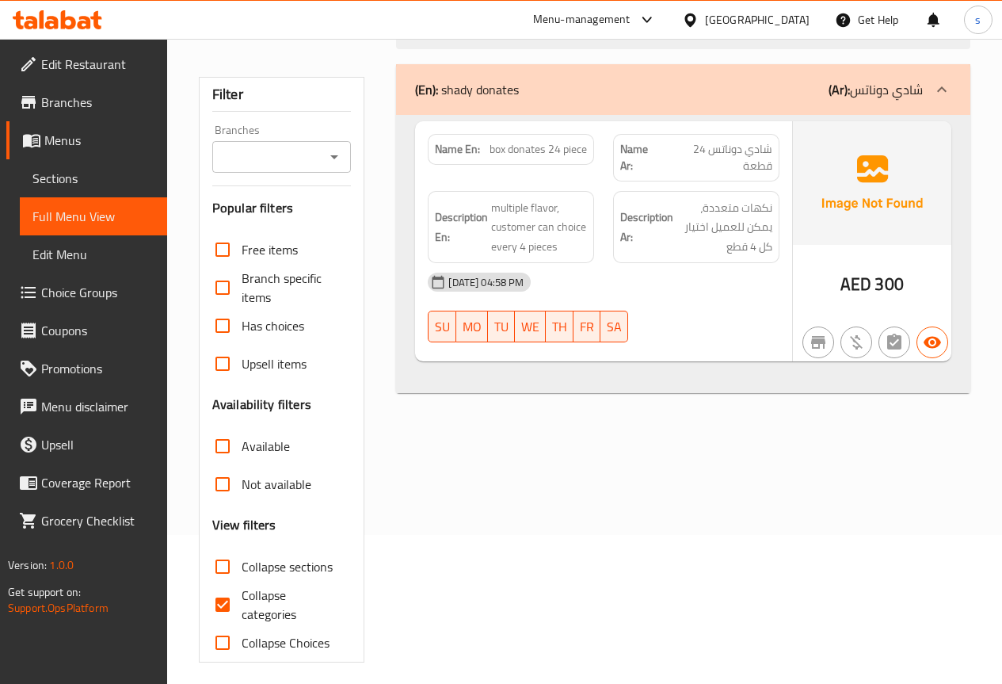
scroll to position [159, 0]
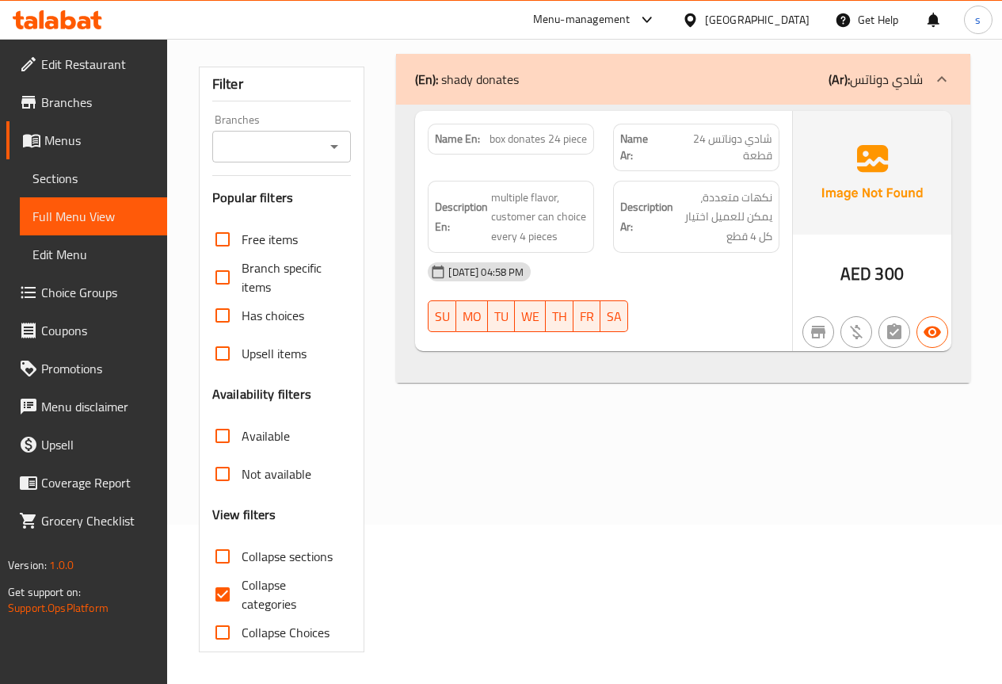
click at [227, 588] on input "Collapse categories" at bounding box center [223, 594] width 38 height 38
checkbox input "false"
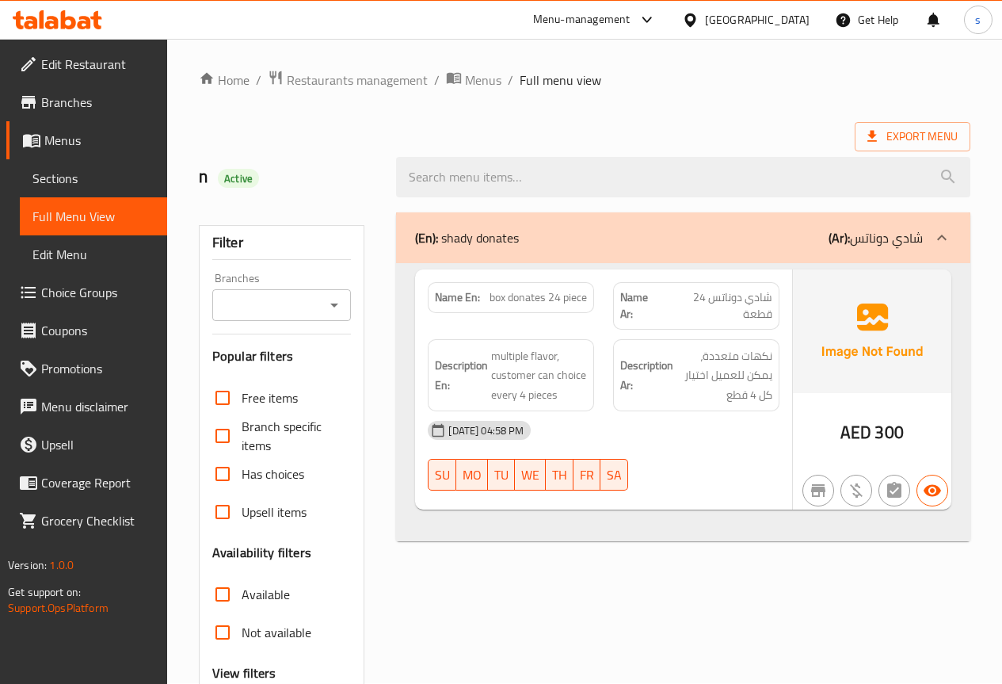
scroll to position [0, 0]
click at [78, 251] on span "Edit Menu" at bounding box center [93, 254] width 122 height 19
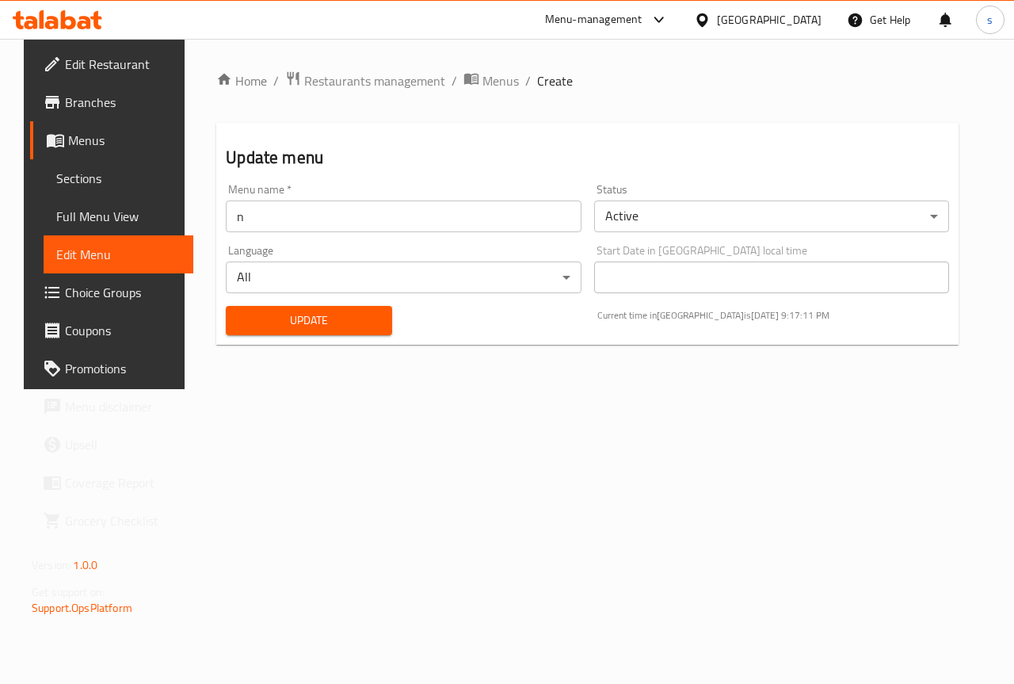
click at [100, 258] on span "Edit Menu" at bounding box center [118, 254] width 124 height 19
click at [76, 141] on span "Menus" at bounding box center [124, 140] width 113 height 19
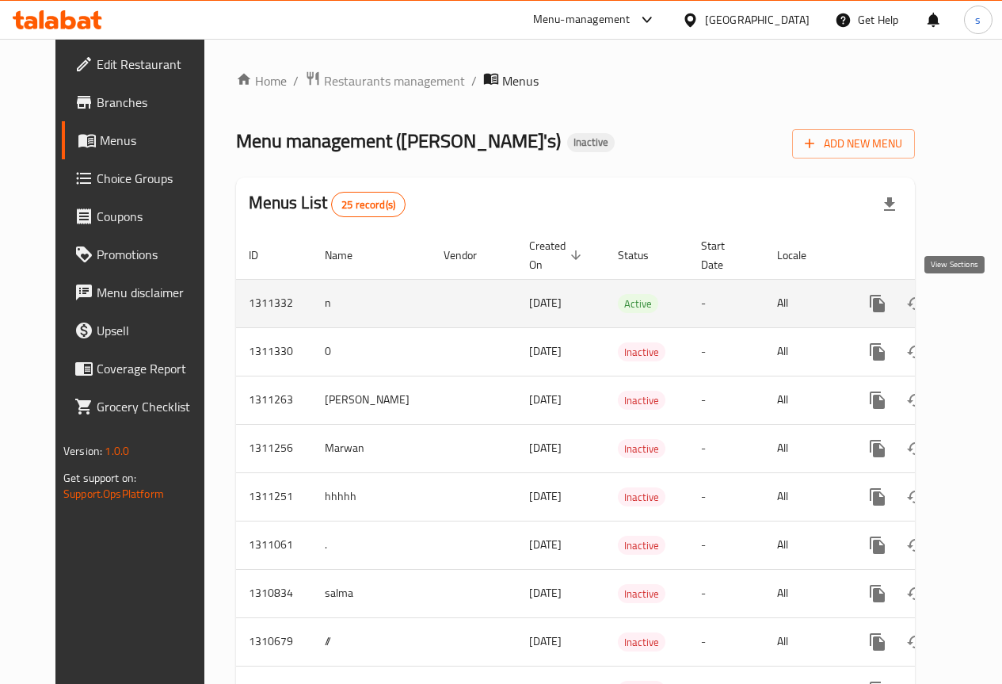
click at [982, 304] on icon "enhanced table" at bounding box center [991, 303] width 19 height 19
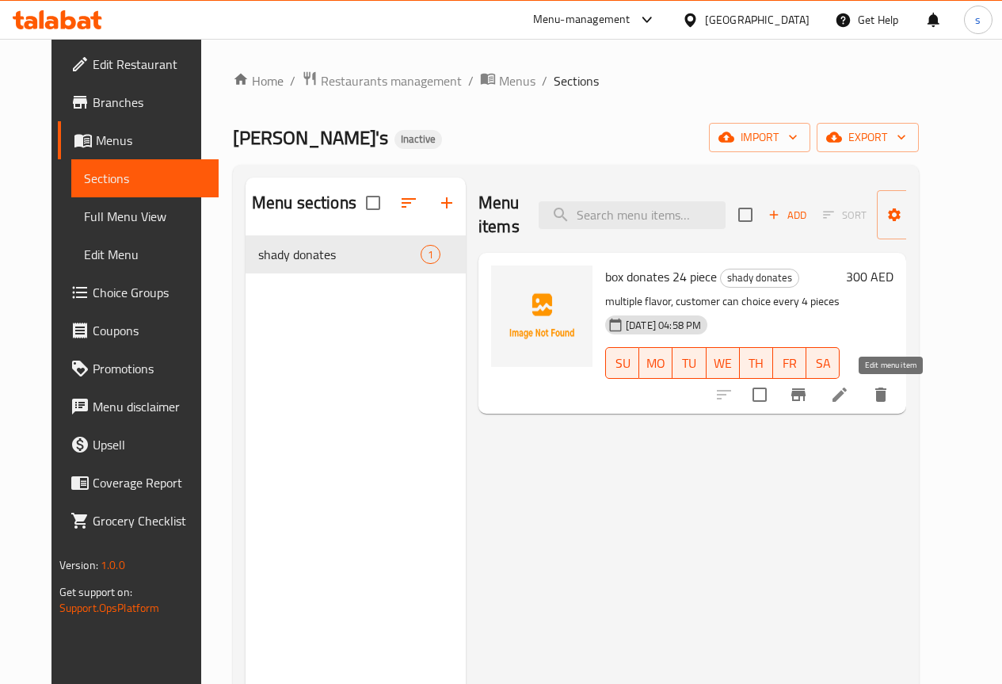
click at [849, 397] on icon at bounding box center [839, 394] width 19 height 19
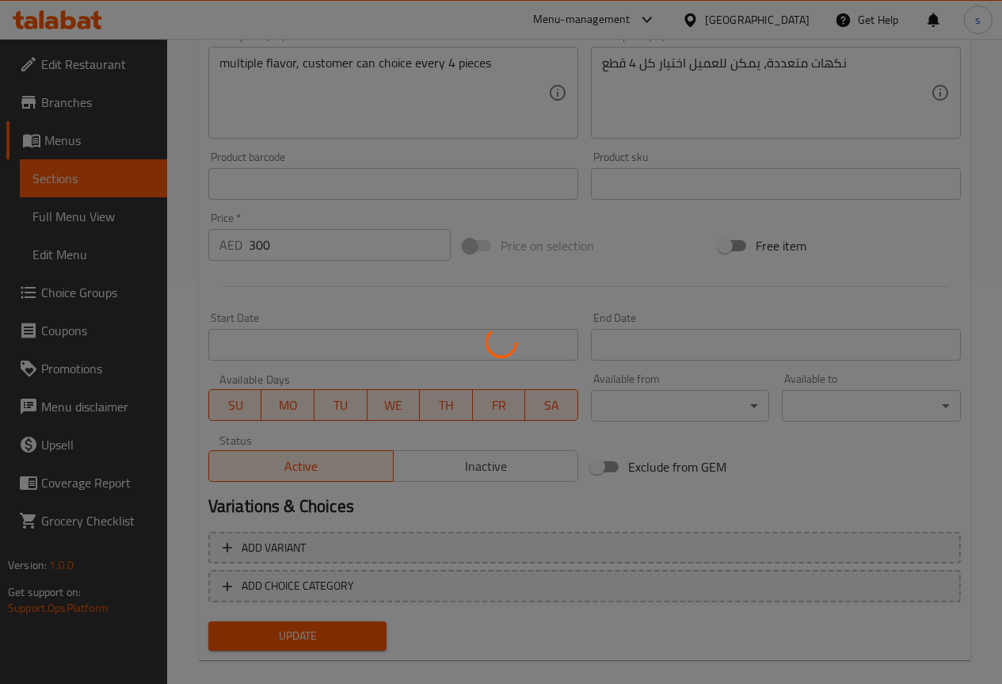
scroll to position [423, 0]
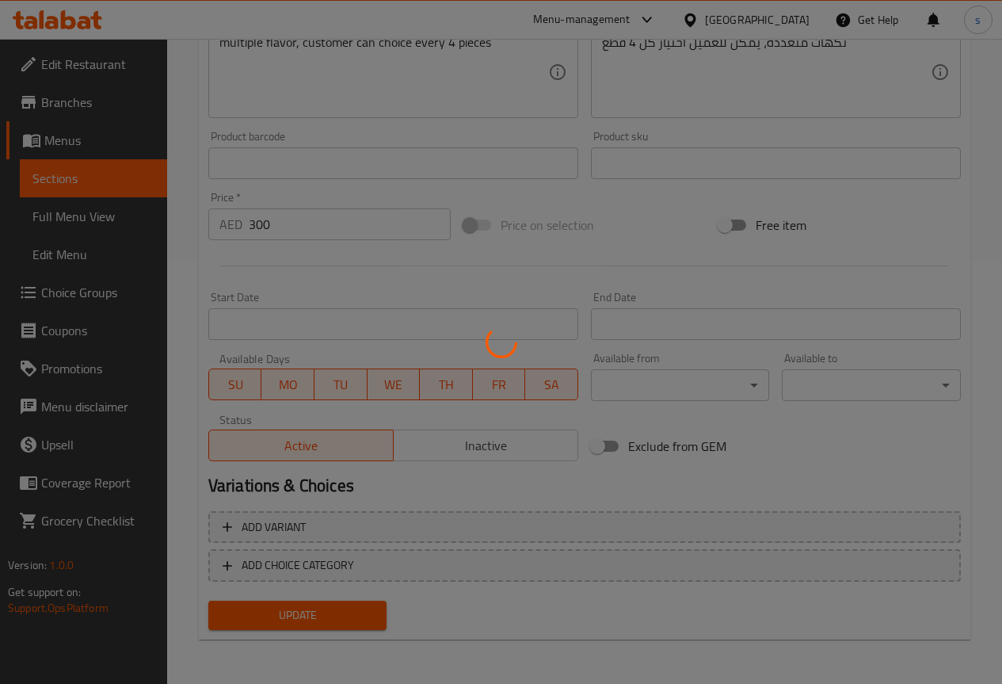
click at [292, 522] on div at bounding box center [501, 342] width 1002 height 684
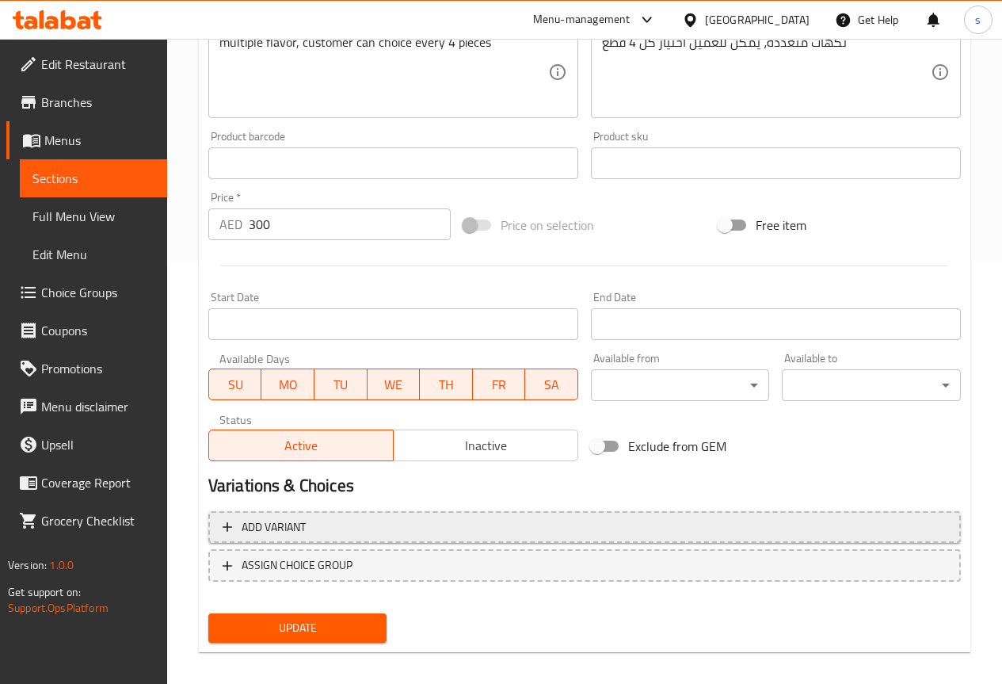
click at [329, 534] on span "Add variant" at bounding box center [585, 527] width 724 height 20
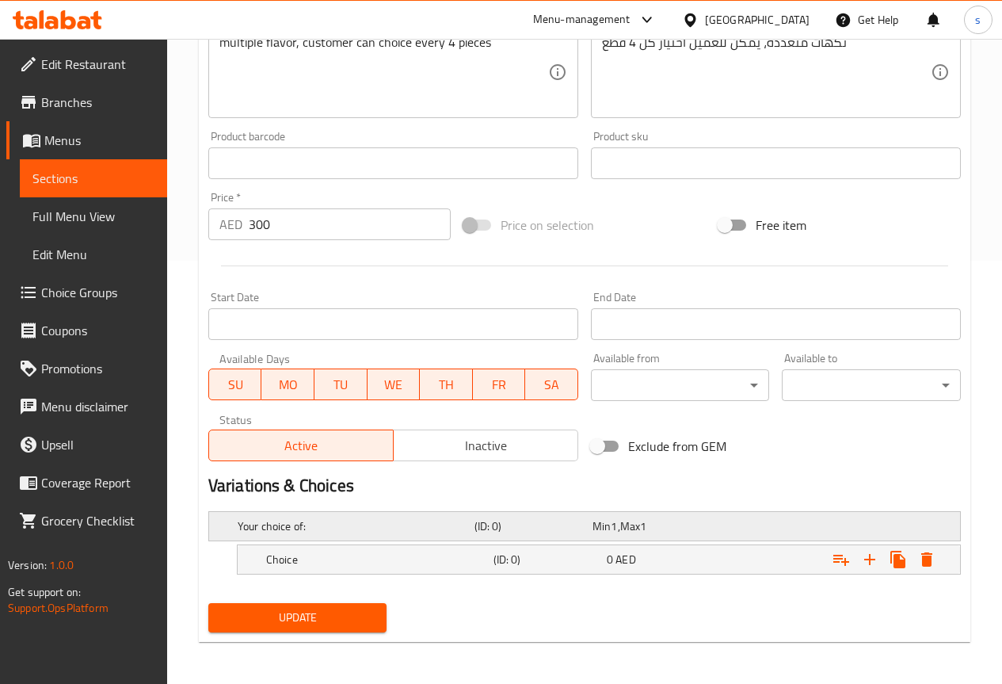
scroll to position [425, 0]
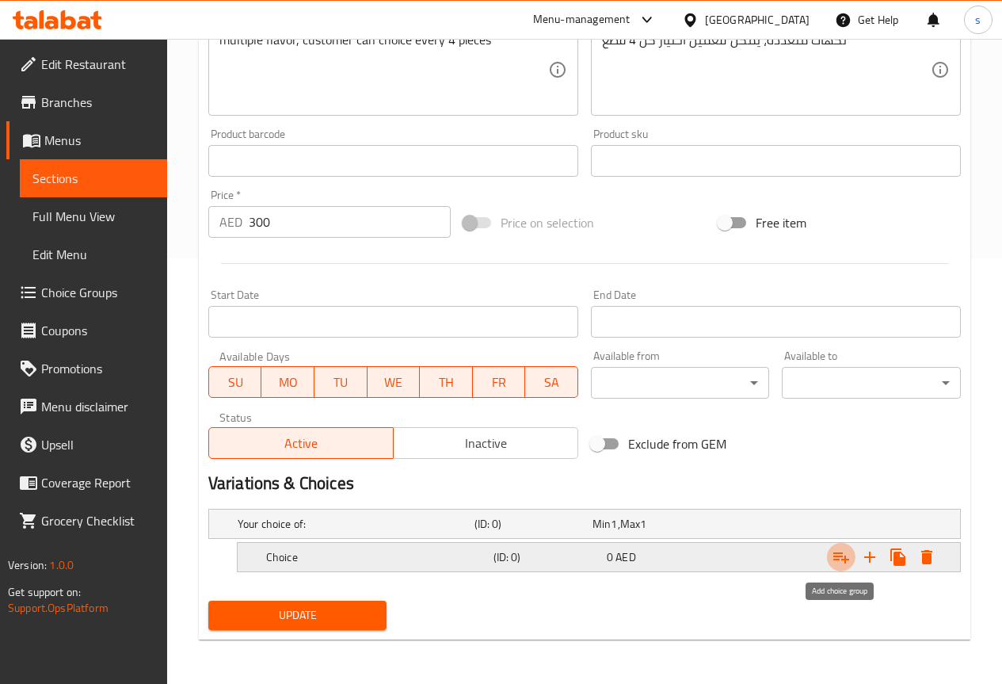
click at [839, 563] on icon "Expand" at bounding box center [841, 556] width 19 height 19
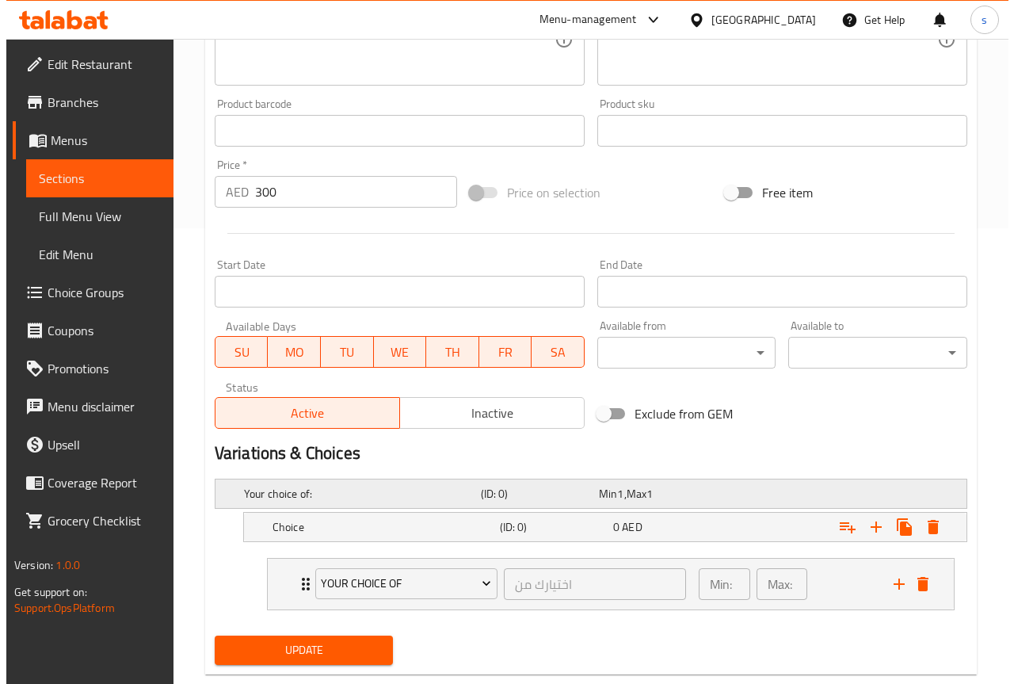
scroll to position [490, 0]
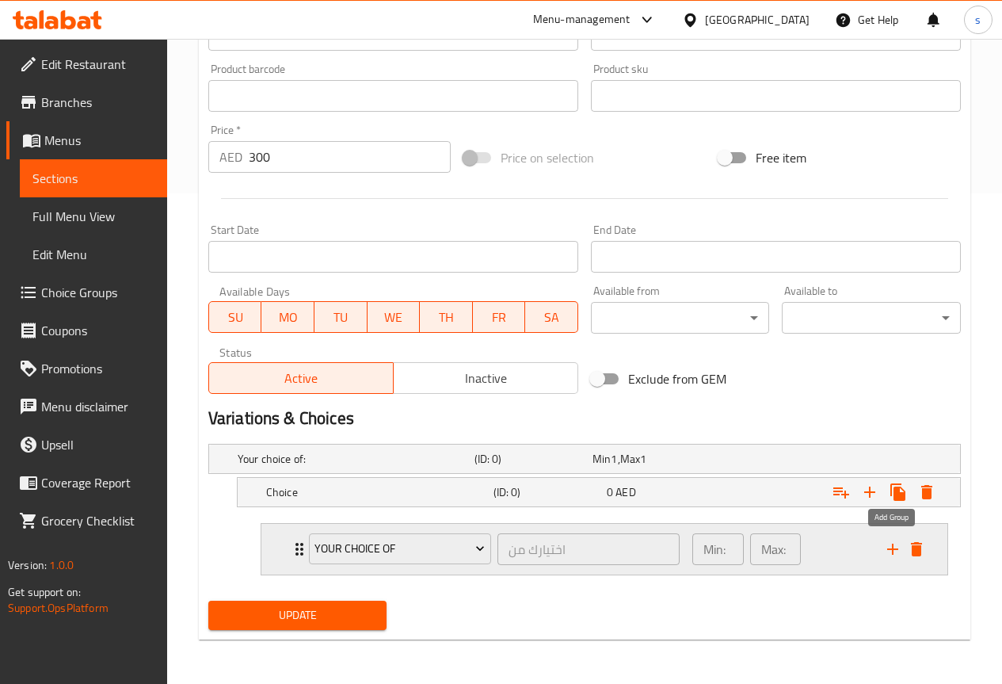
click at [892, 546] on icon "add" at bounding box center [892, 549] width 19 height 19
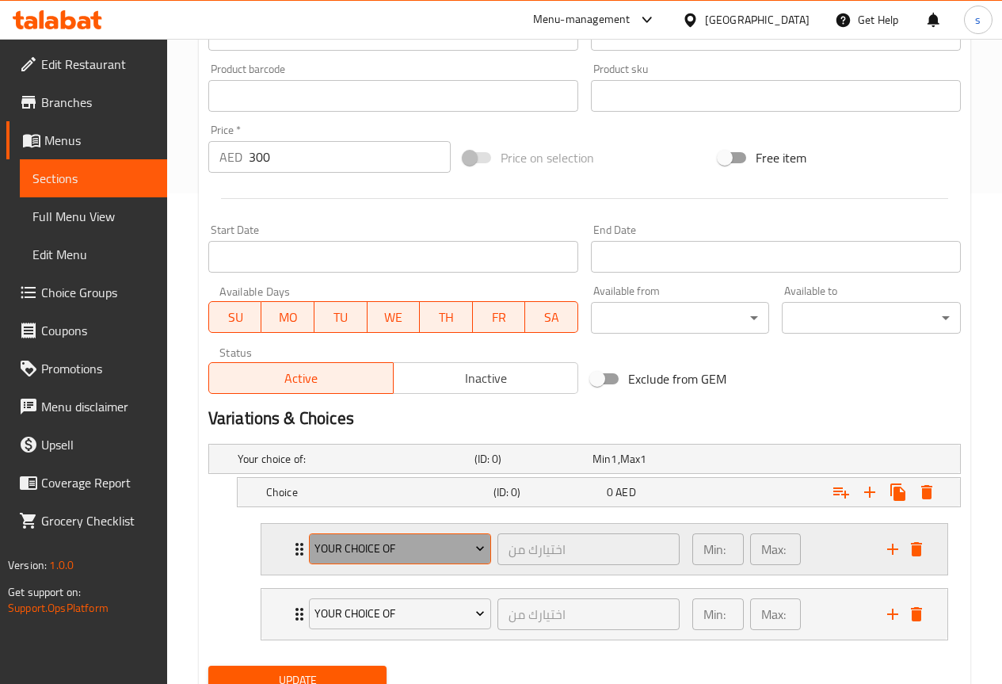
click at [446, 550] on span "Your Choice Of" at bounding box center [400, 549] width 170 height 20
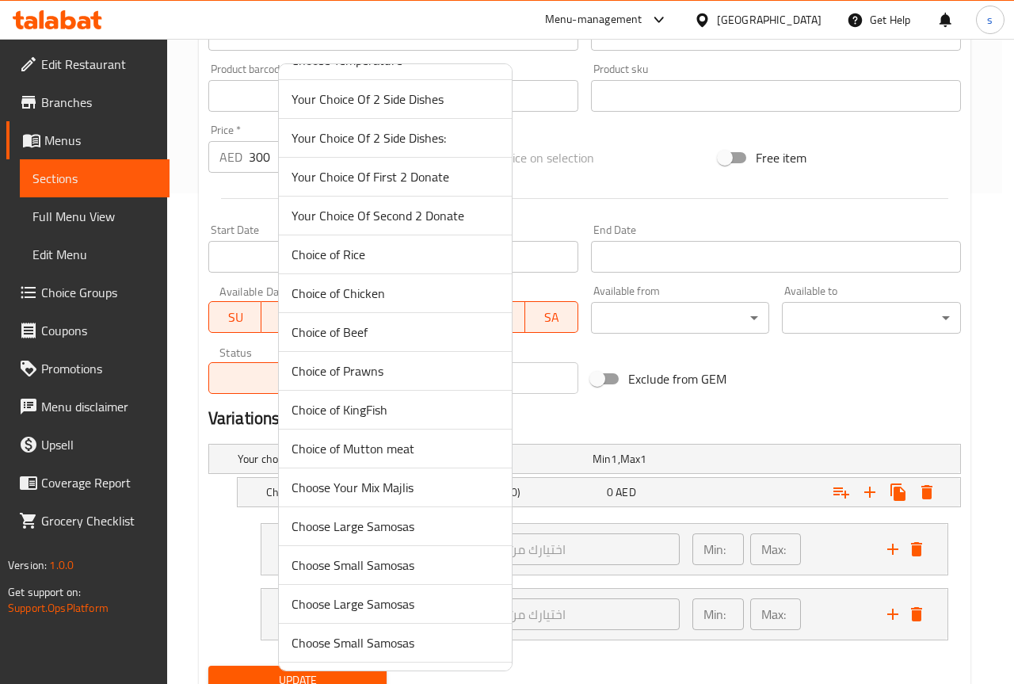
scroll to position [0, 0]
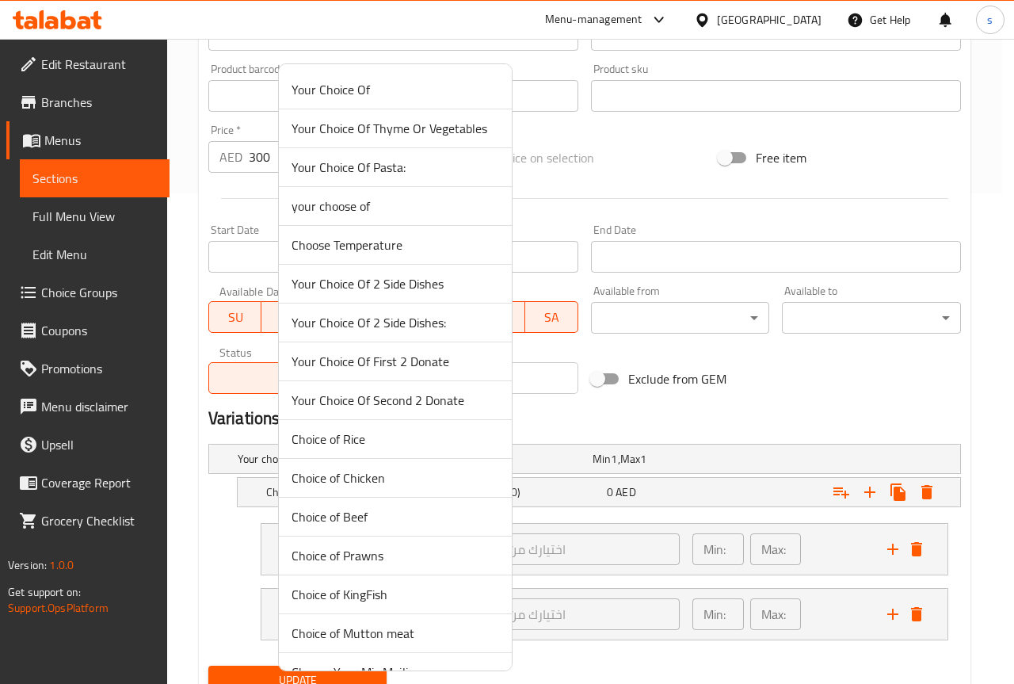
drag, startPoint x: 442, startPoint y: 256, endPoint x: 442, endPoint y: 216, distance: 40.4
click at [442, 216] on li "your choose of" at bounding box center [395, 206] width 233 height 39
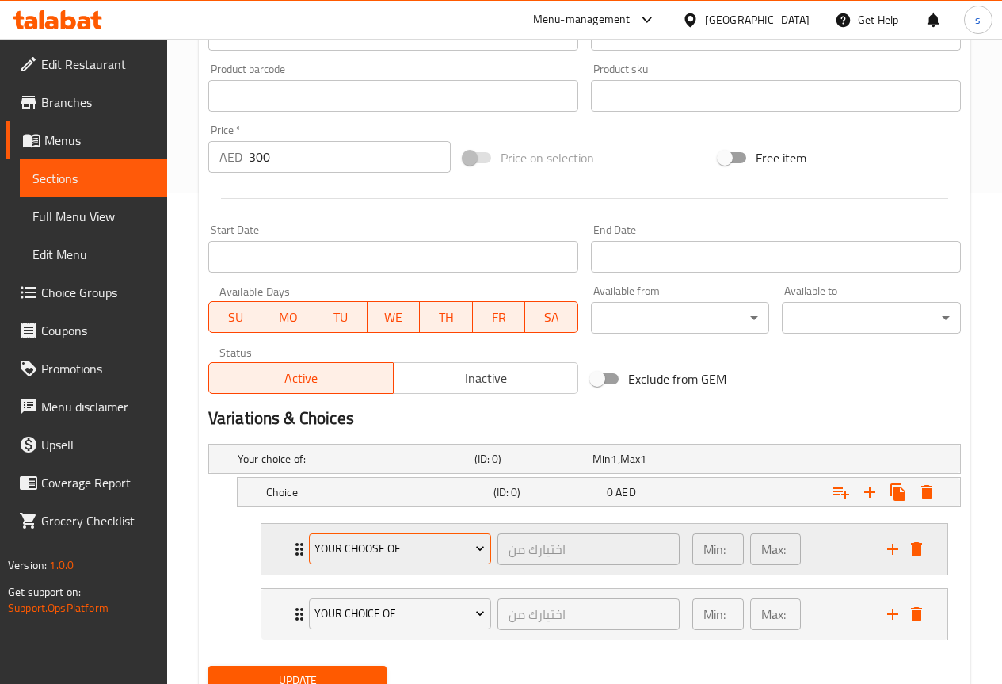
click at [418, 536] on button "your choose of" at bounding box center [400, 549] width 182 height 32
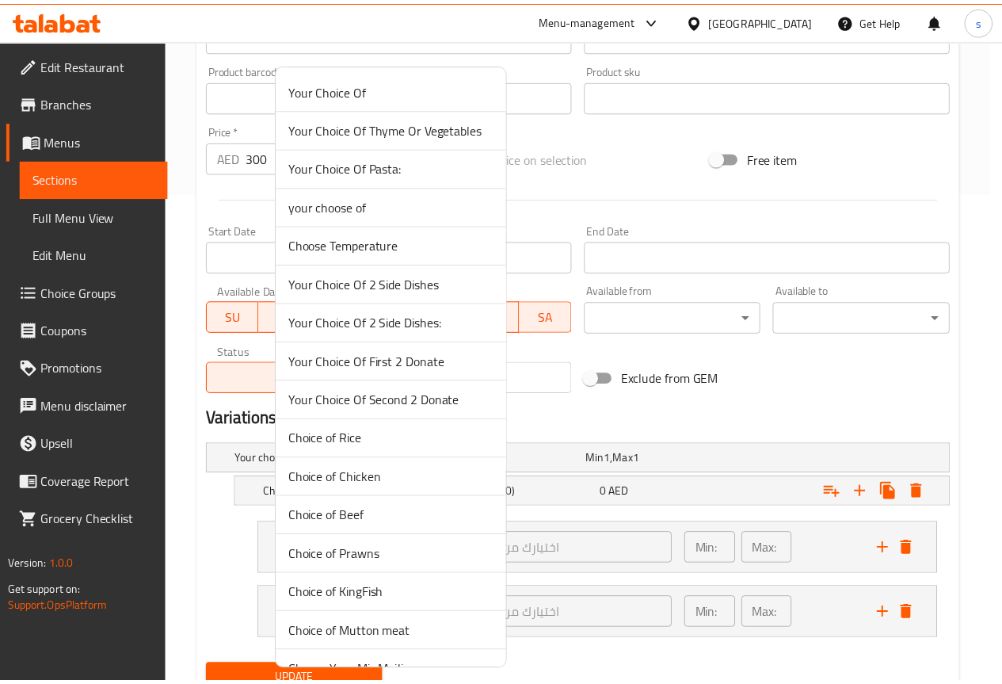
scroll to position [5042, 0]
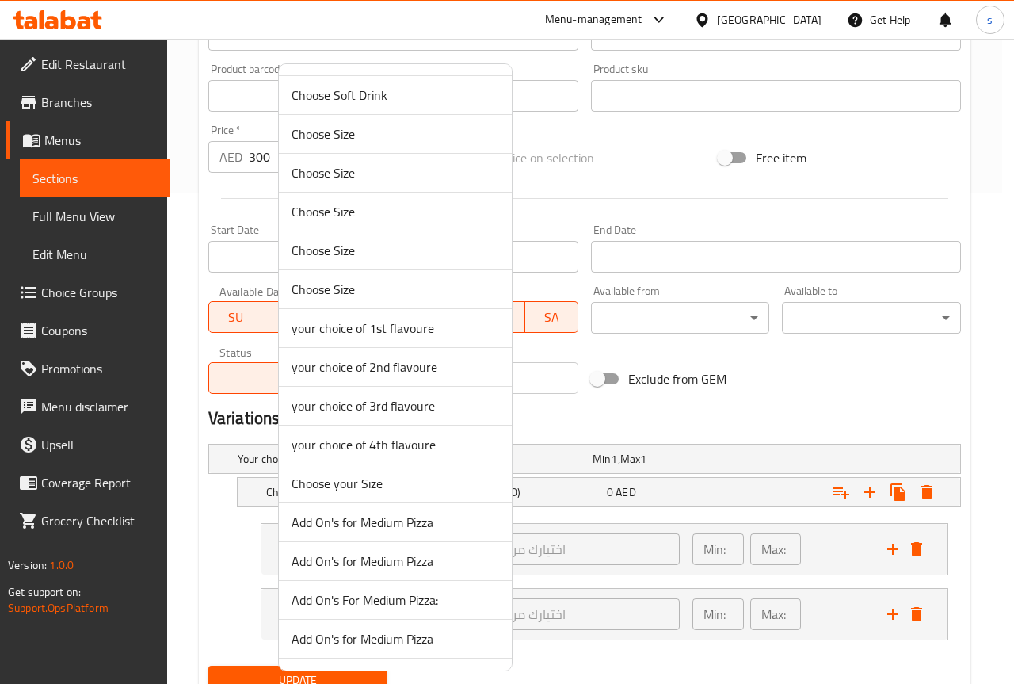
click at [380, 326] on span "your choice of 1st flavoure" at bounding box center [396, 328] width 208 height 19
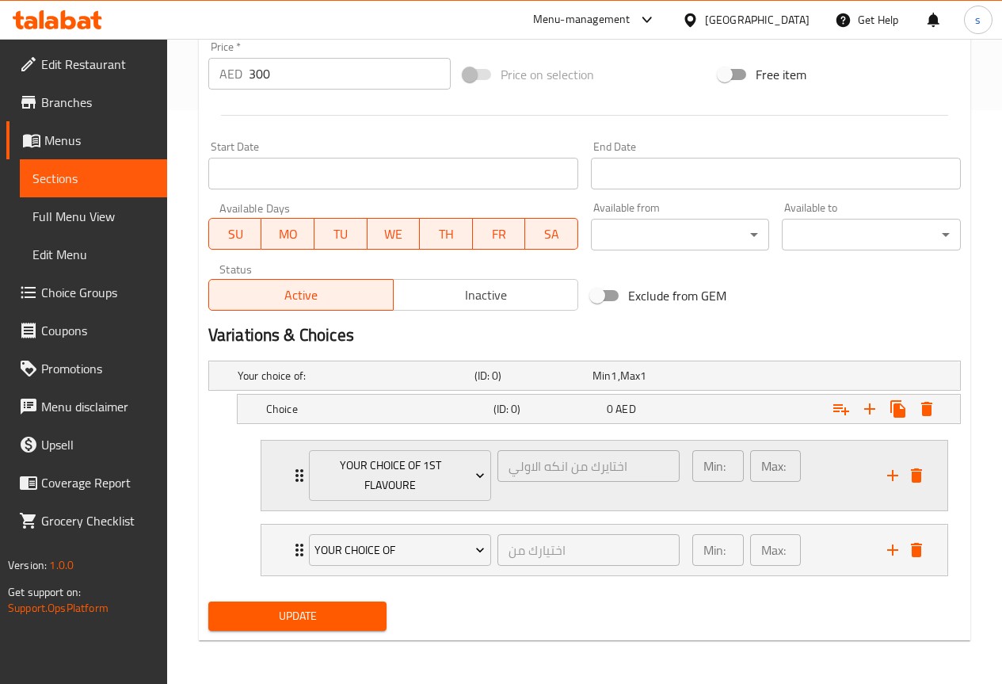
scroll to position [574, 0]
click at [727, 469] on div "Min: 1 ​" at bounding box center [718, 465] width 52 height 32
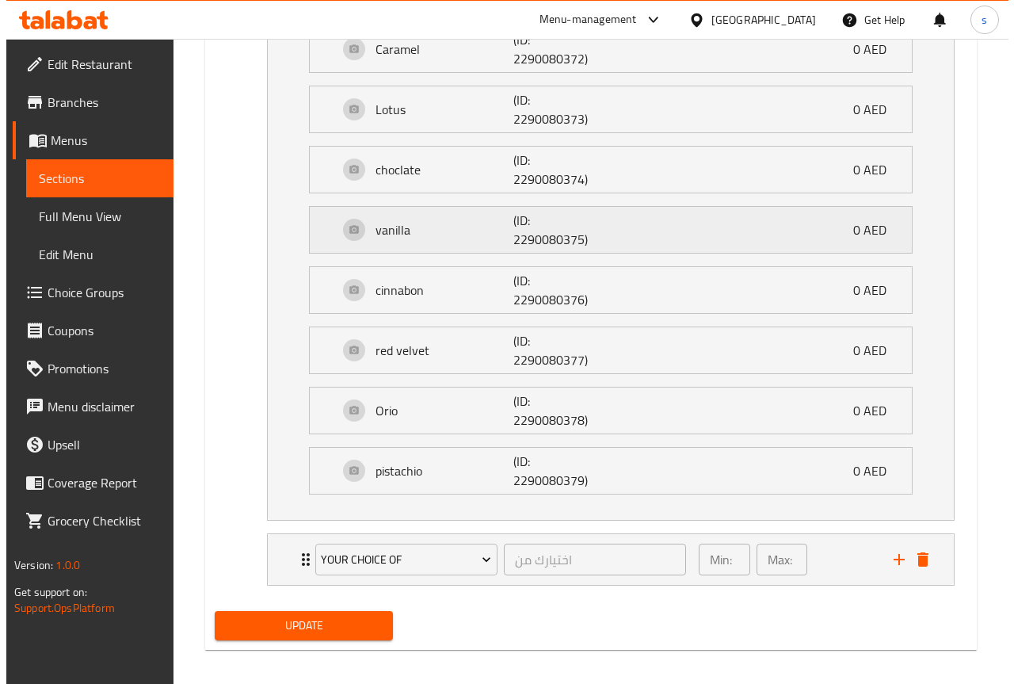
scroll to position [1089, 0]
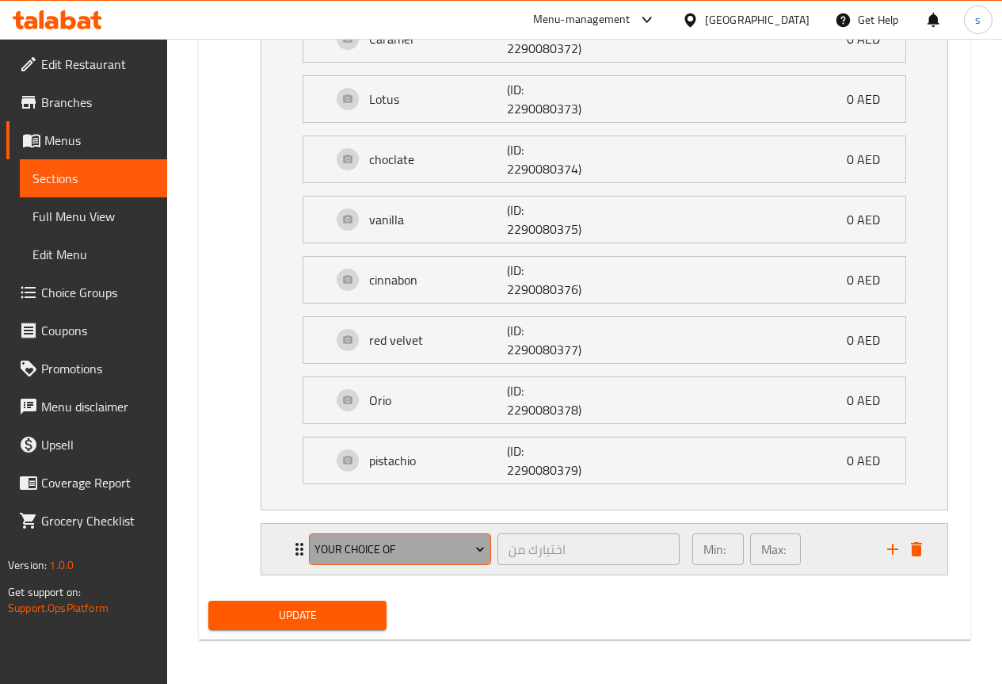
click at [419, 550] on span "Your Choice Of" at bounding box center [400, 550] width 170 height 20
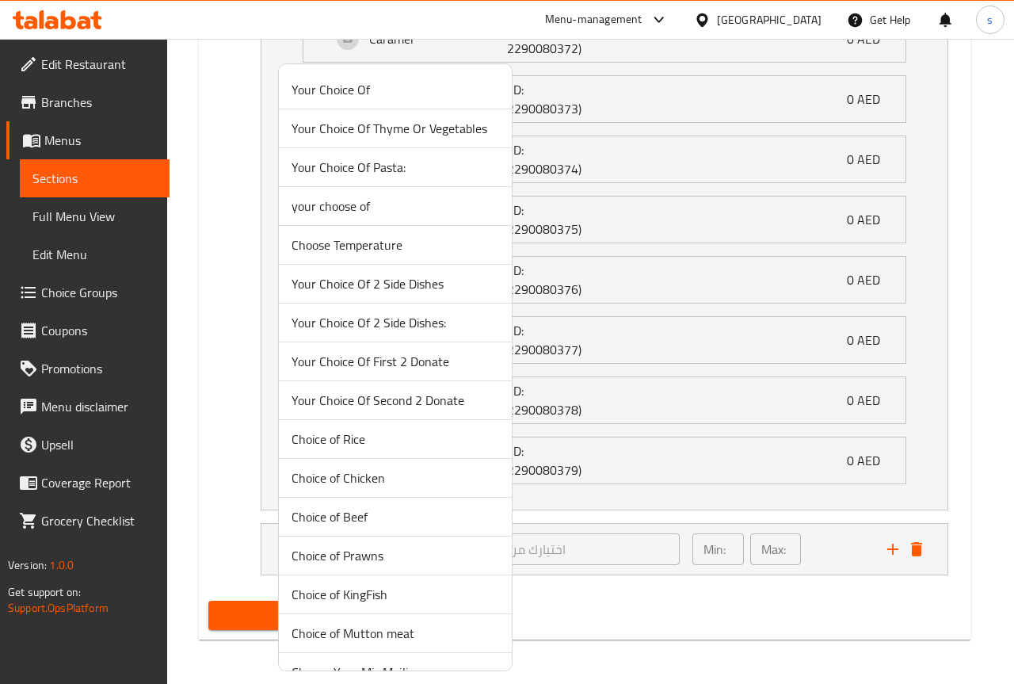
scroll to position [5042, 0]
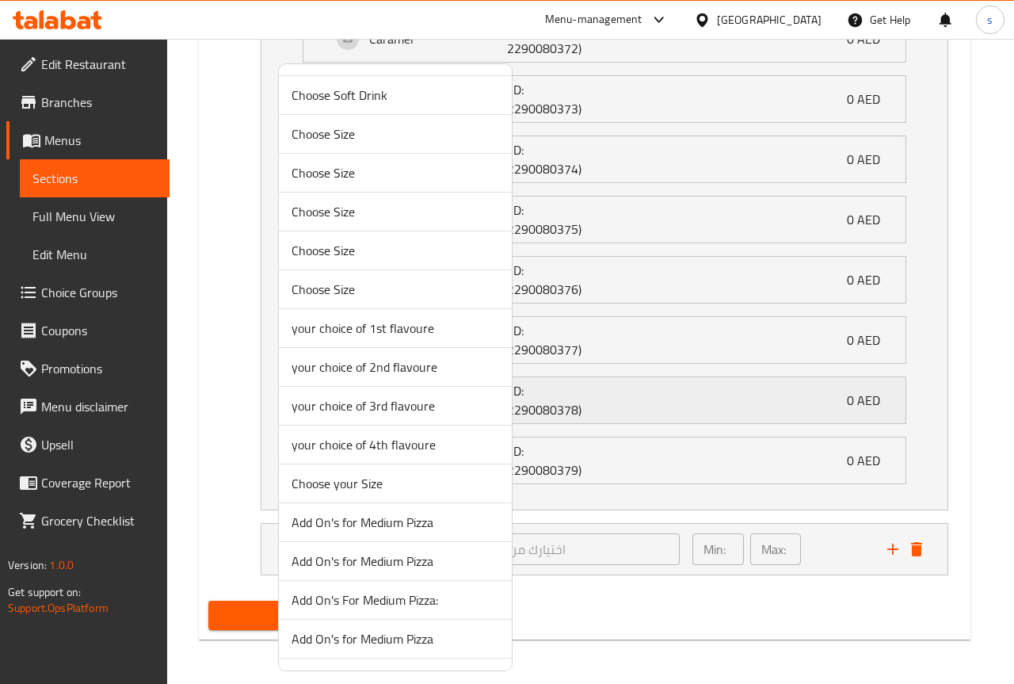
click at [391, 368] on span "your choice of 2nd flavoure" at bounding box center [396, 366] width 208 height 19
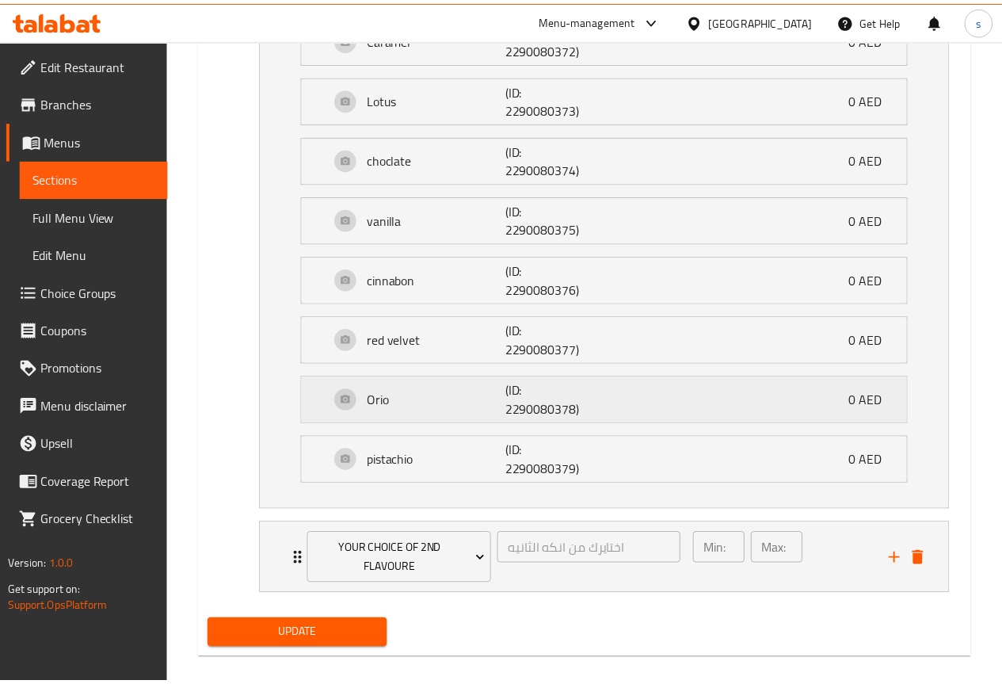
scroll to position [1070, 0]
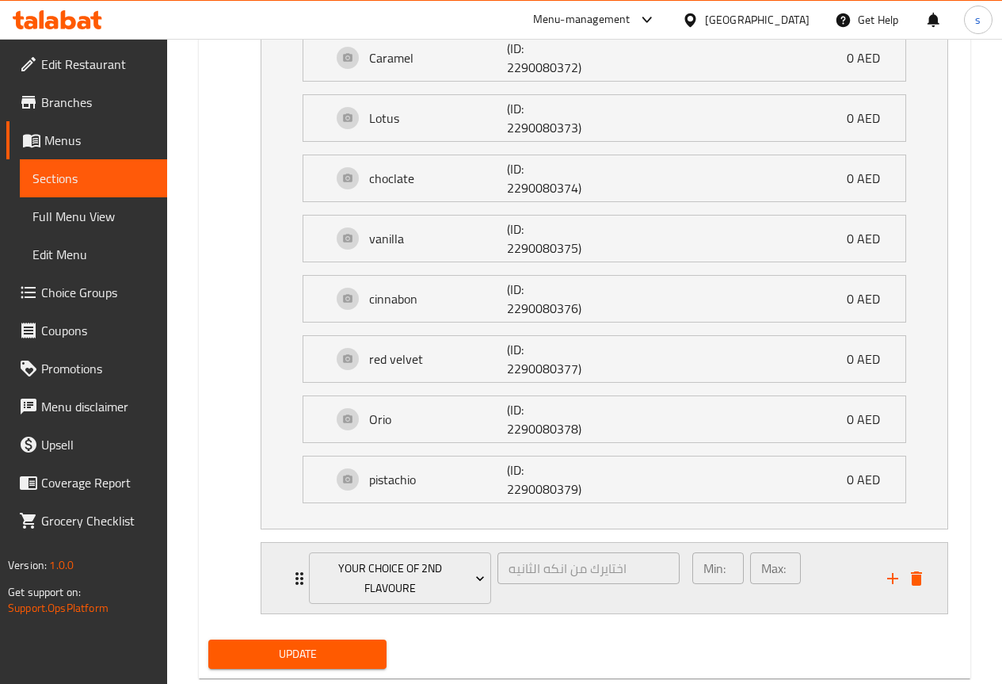
click at [290, 578] on icon "Expand" at bounding box center [299, 578] width 19 height 19
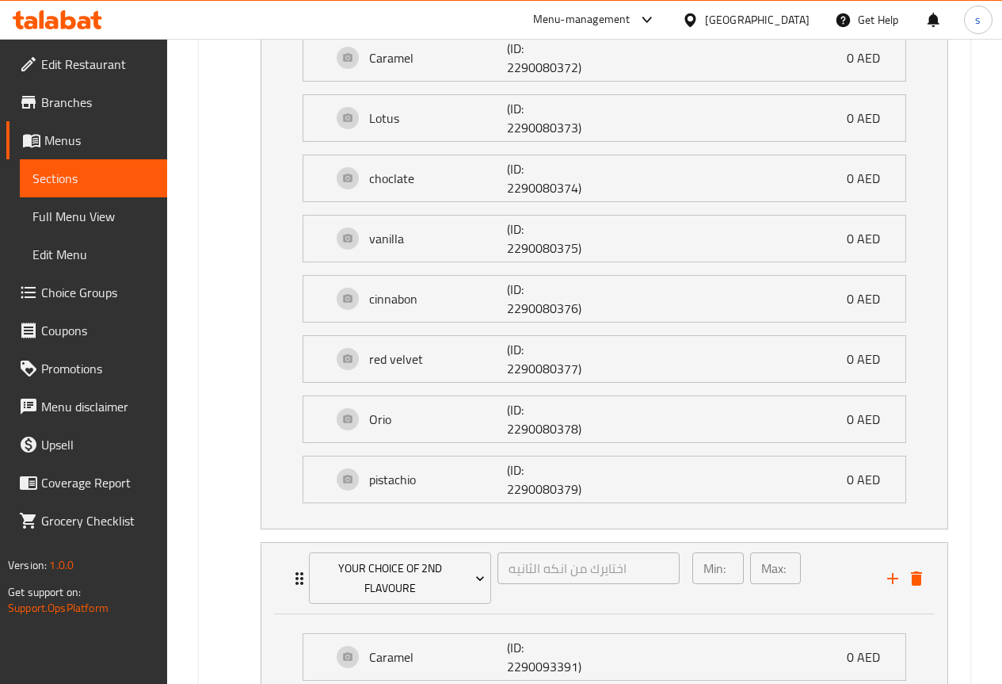
scroll to position [1466, 0]
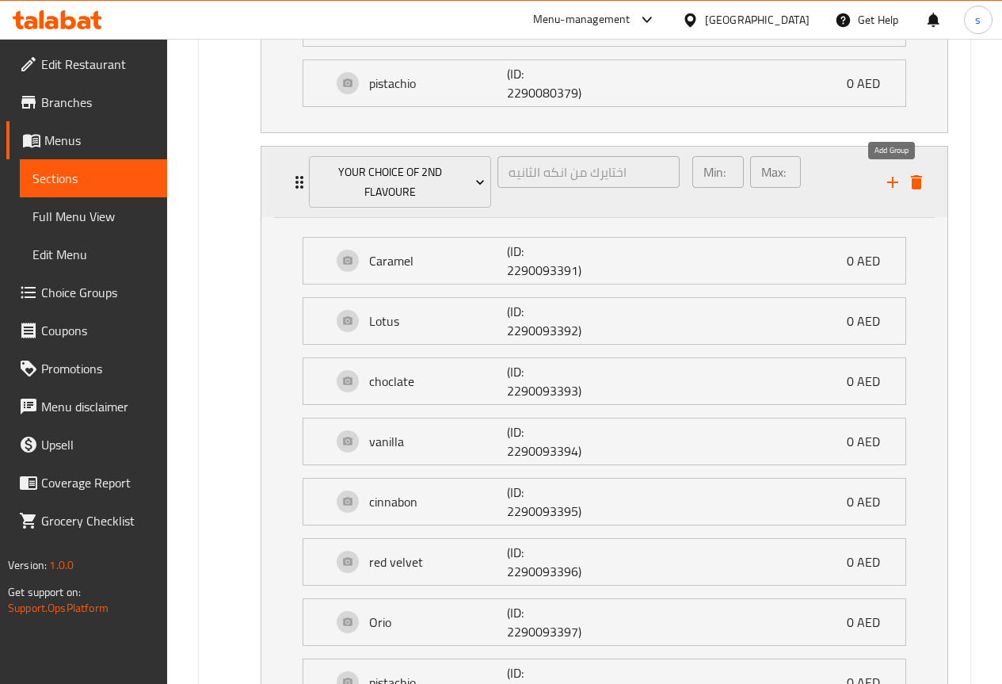
click at [890, 181] on icon "add" at bounding box center [892, 182] width 11 height 11
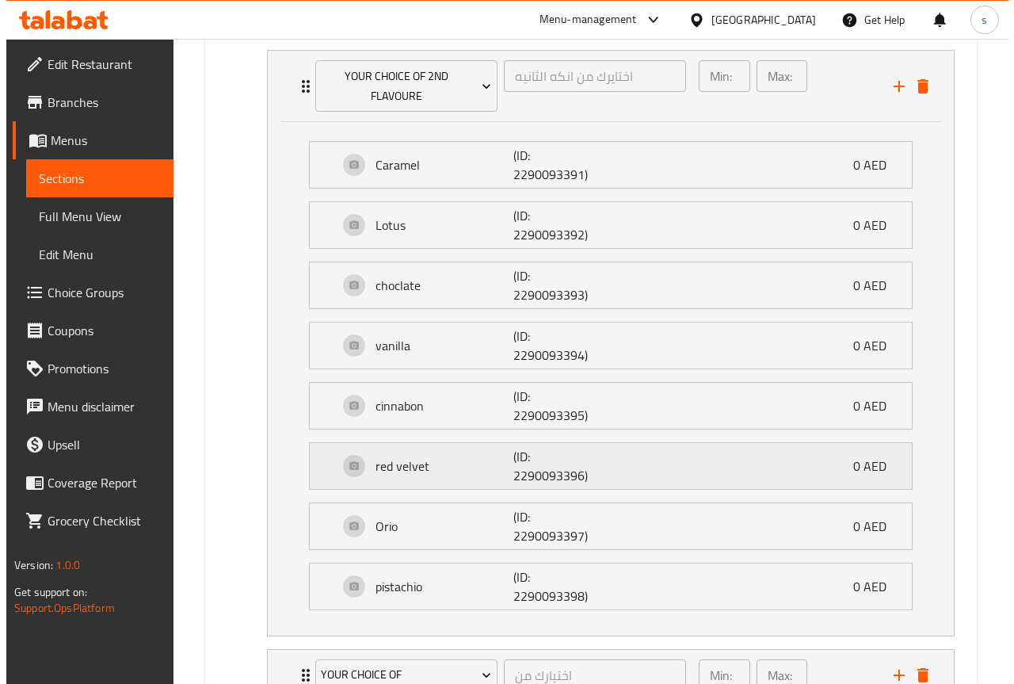
scroll to position [1688, 0]
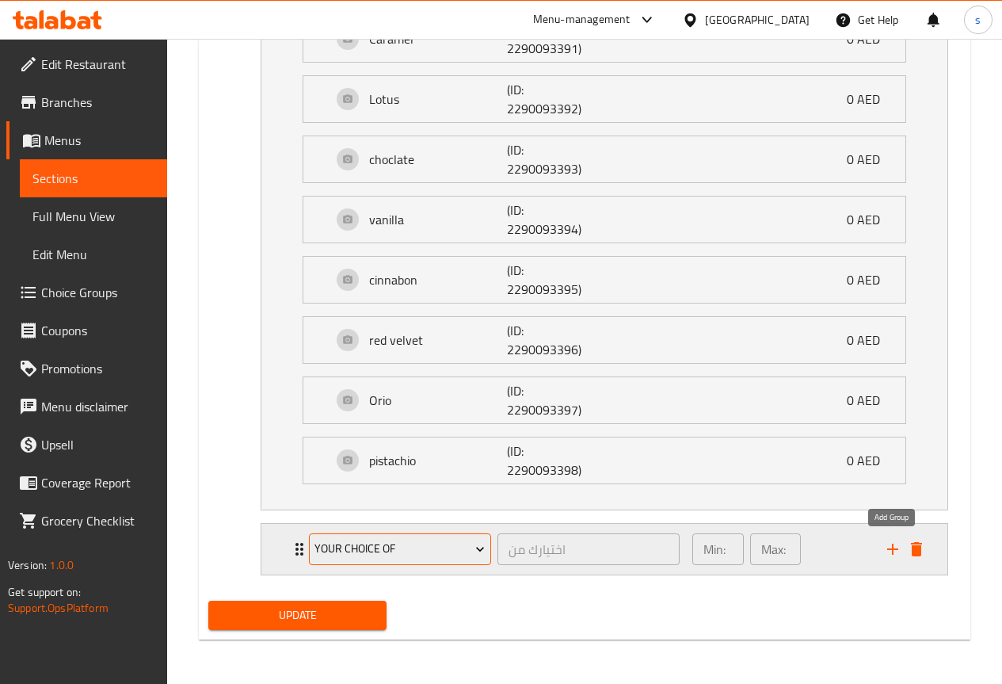
click at [893, 544] on icon "add" at bounding box center [892, 549] width 11 height 11
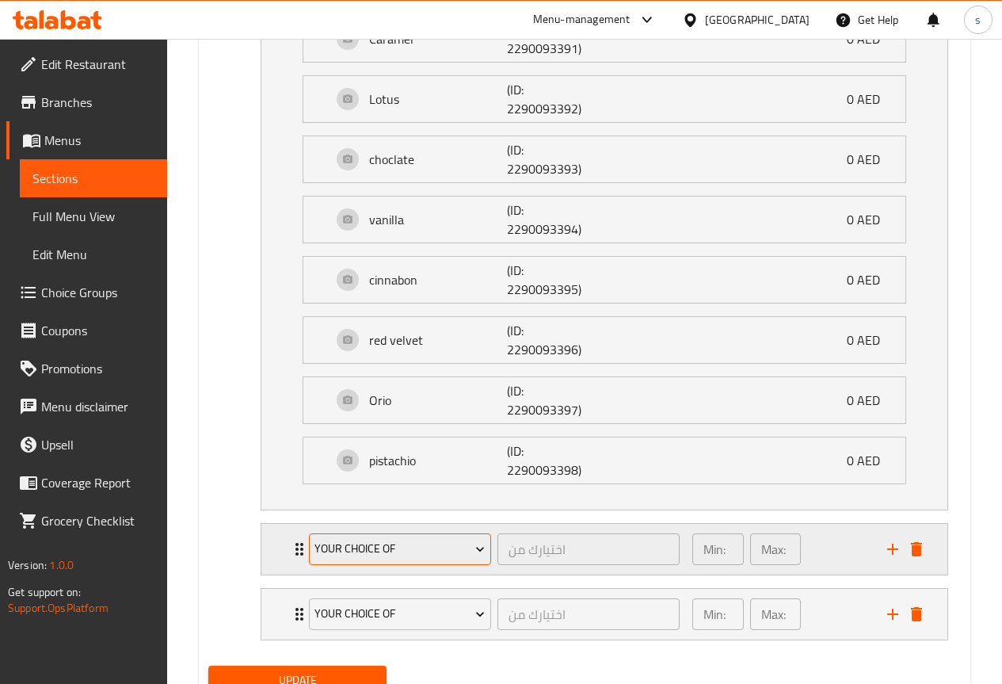
click at [380, 557] on span "Your Choice Of" at bounding box center [400, 549] width 170 height 20
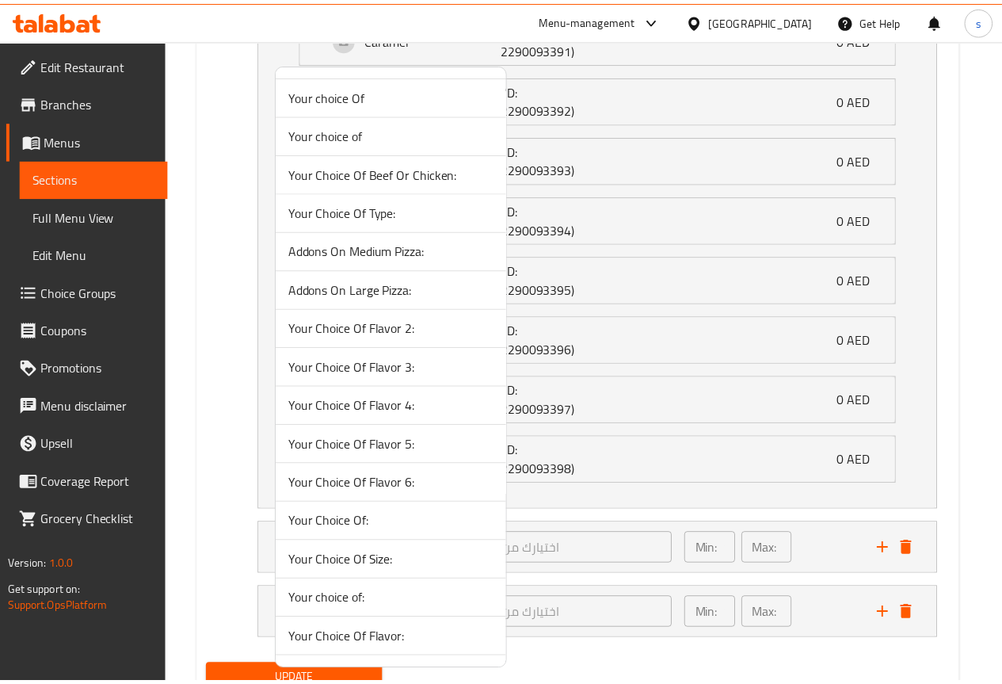
scroll to position [5080, 0]
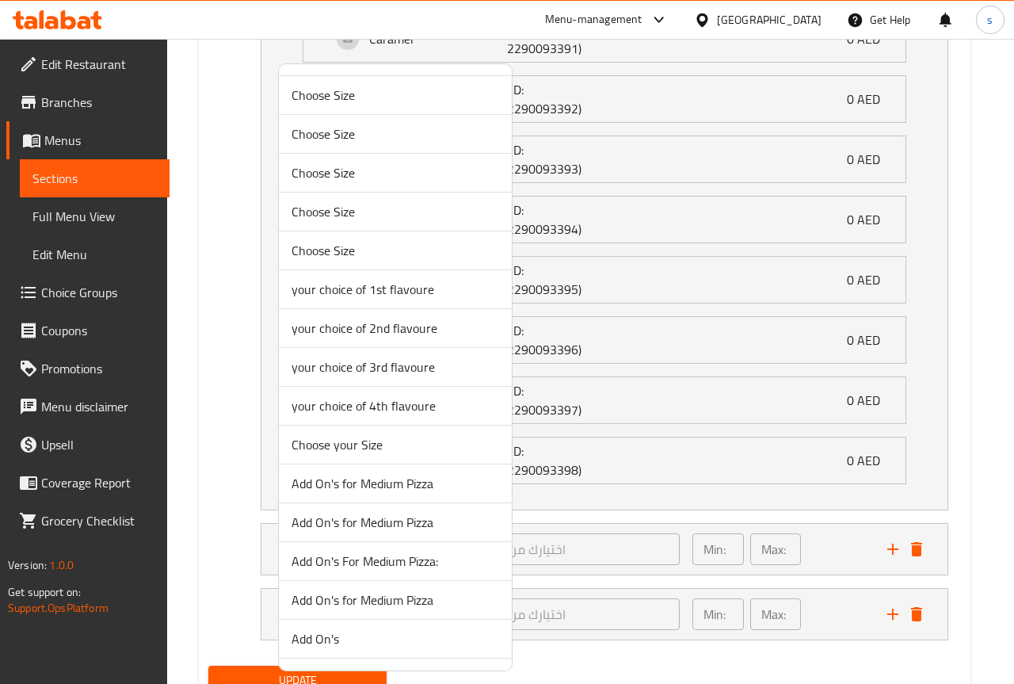
click at [382, 354] on li "your choice of 3rd flavoure" at bounding box center [395, 367] width 233 height 39
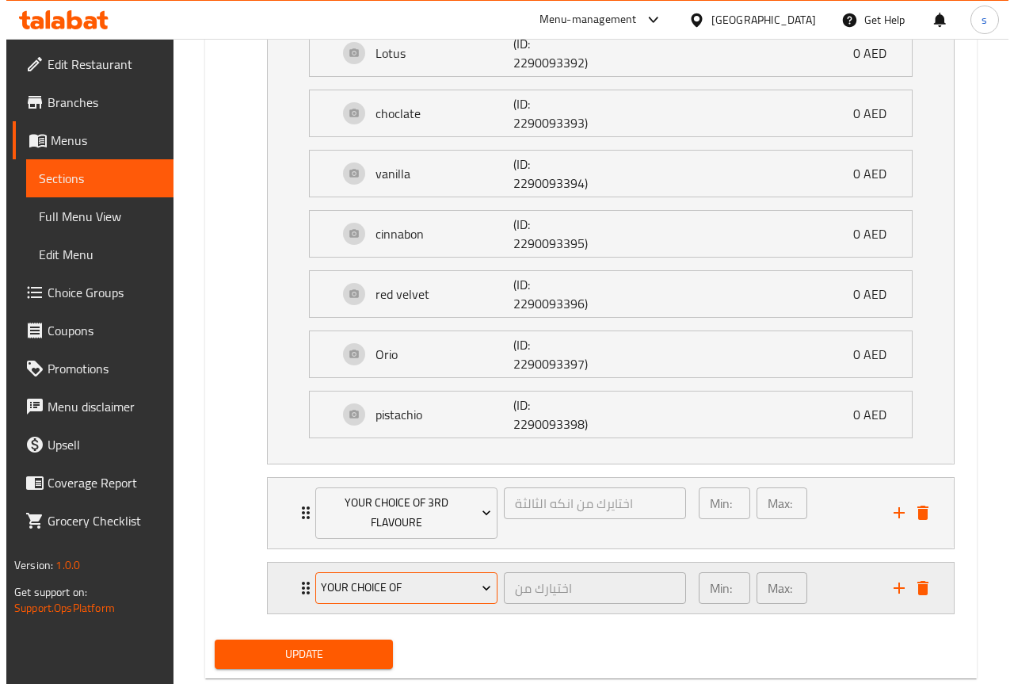
scroll to position [1772, 0]
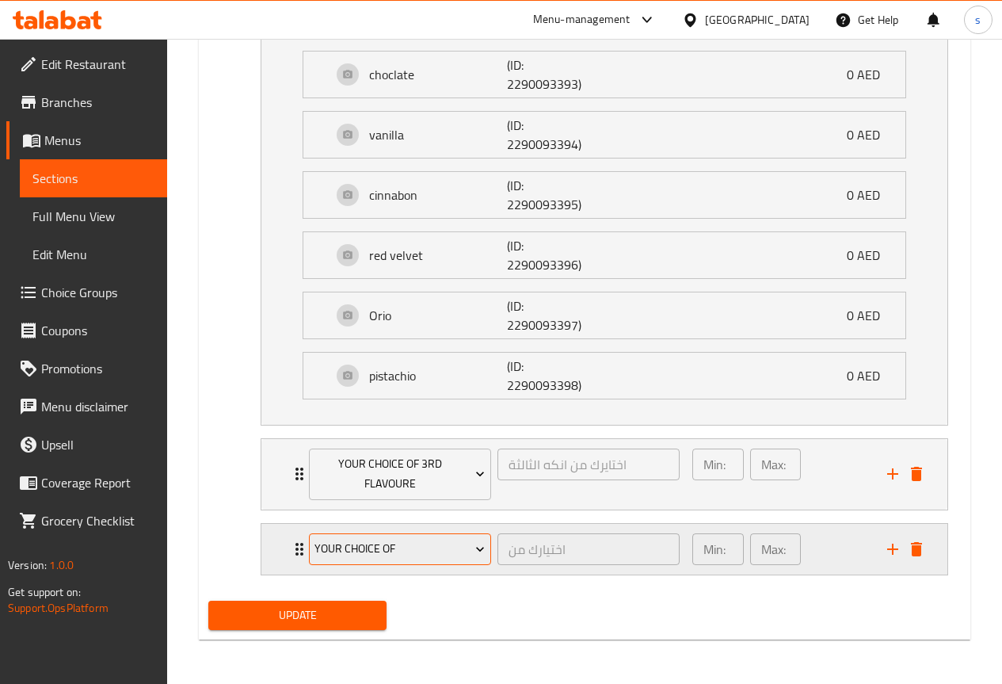
click at [377, 546] on span "Your Choice Of" at bounding box center [400, 549] width 170 height 20
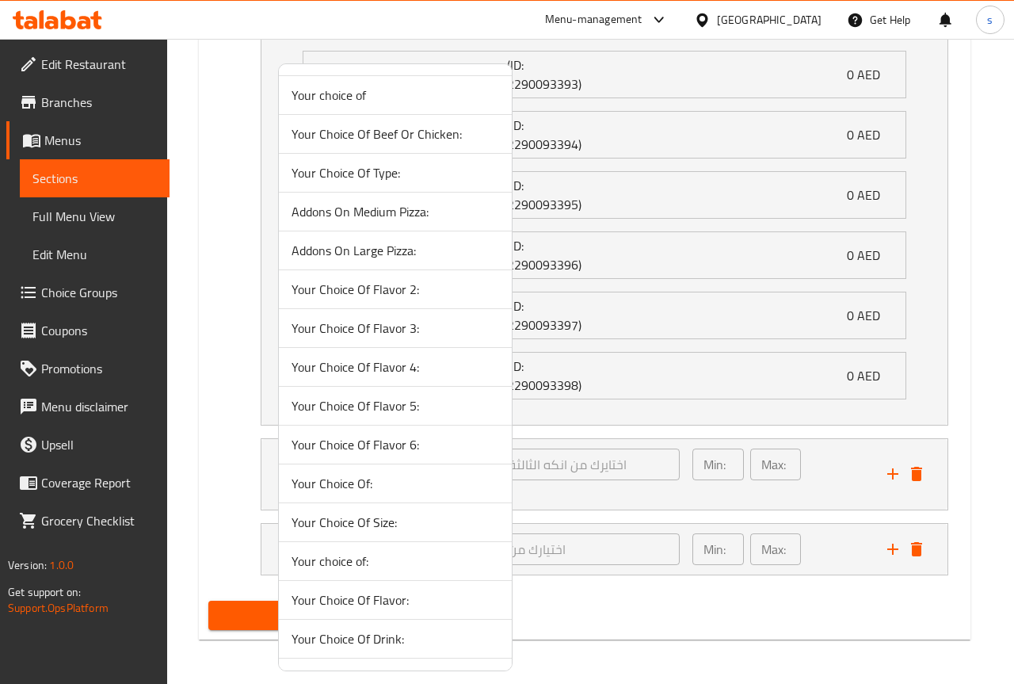
scroll to position [5119, 0]
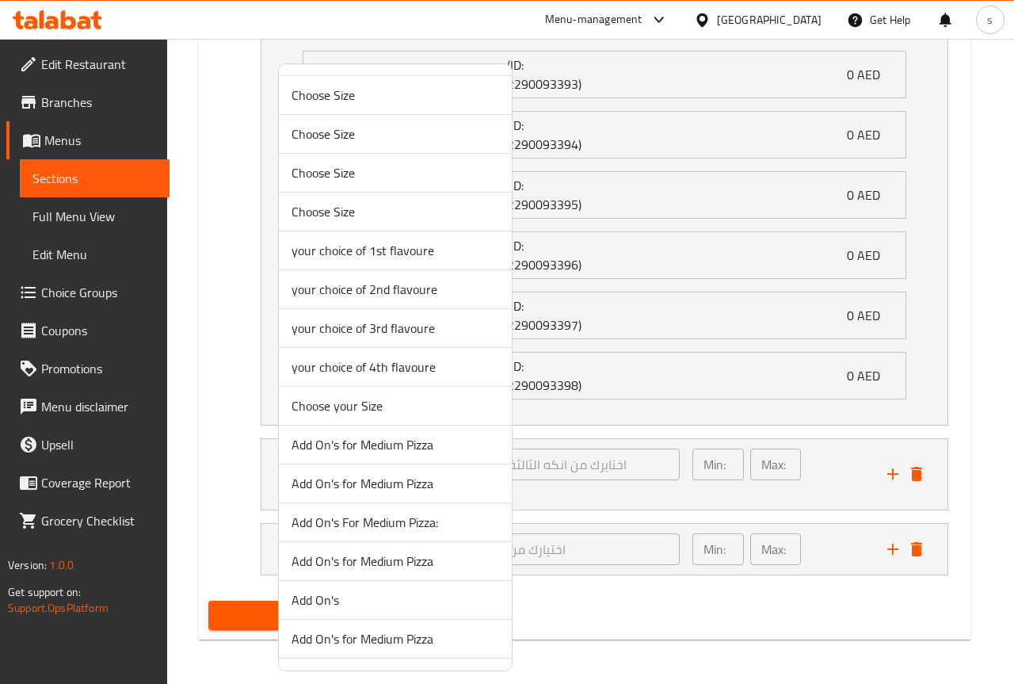
click at [368, 367] on span "your choice of 4th flavoure" at bounding box center [396, 366] width 208 height 19
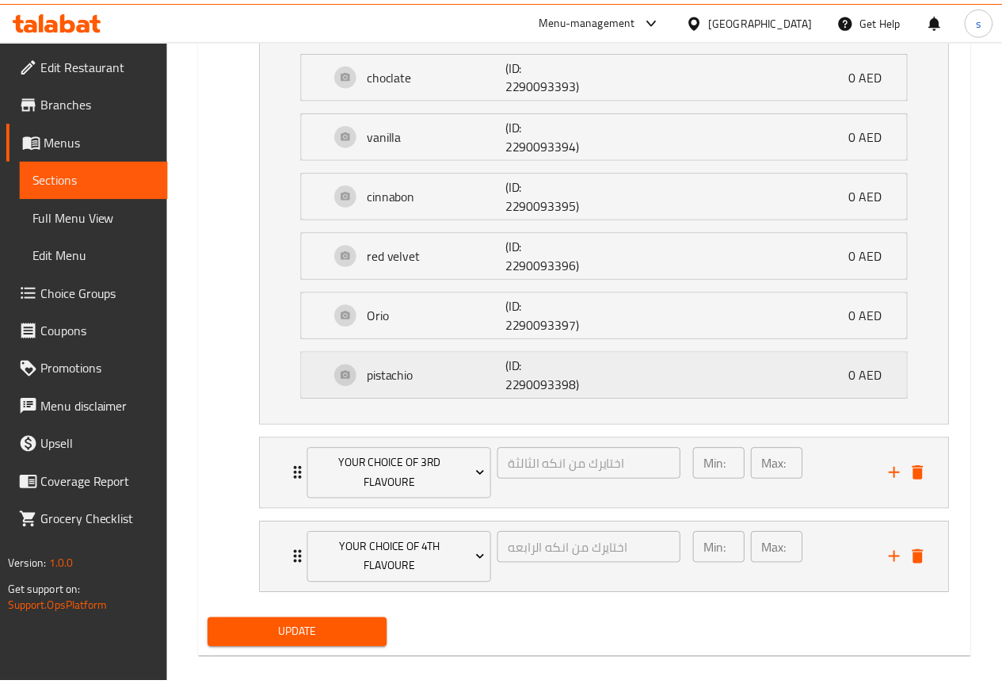
scroll to position [1753, 0]
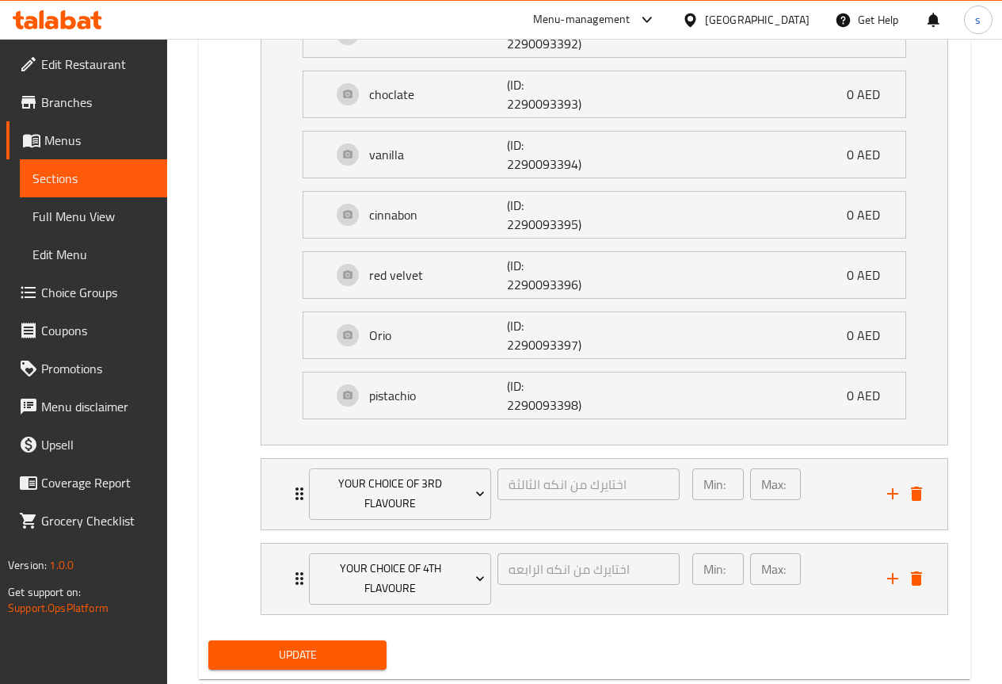
click at [325, 659] on span "Update" at bounding box center [298, 655] width 154 height 20
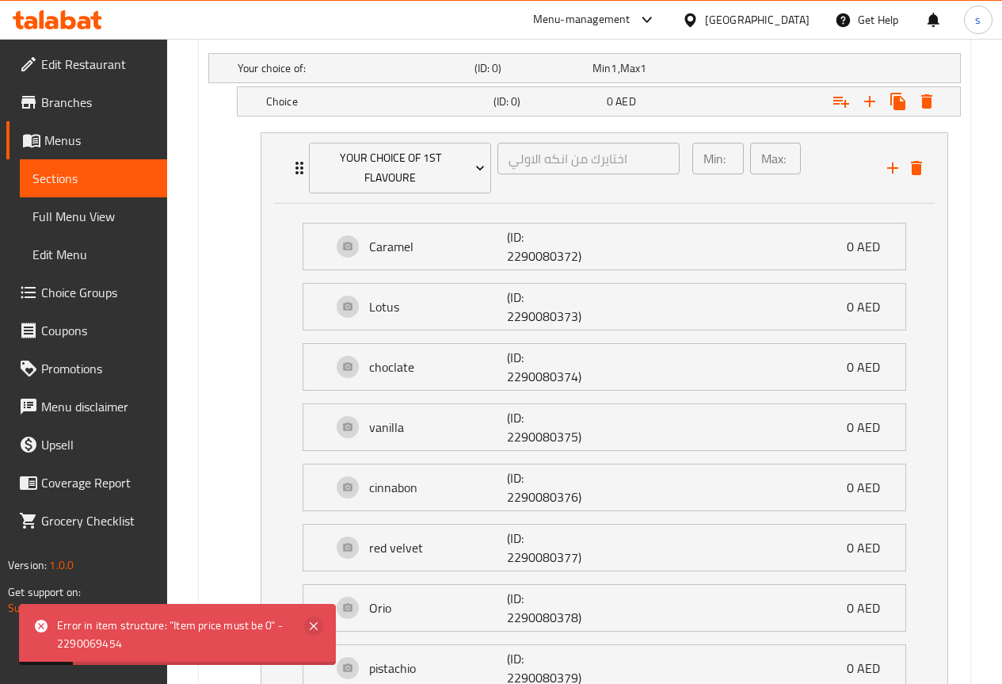
click at [307, 623] on icon at bounding box center [313, 625] width 19 height 19
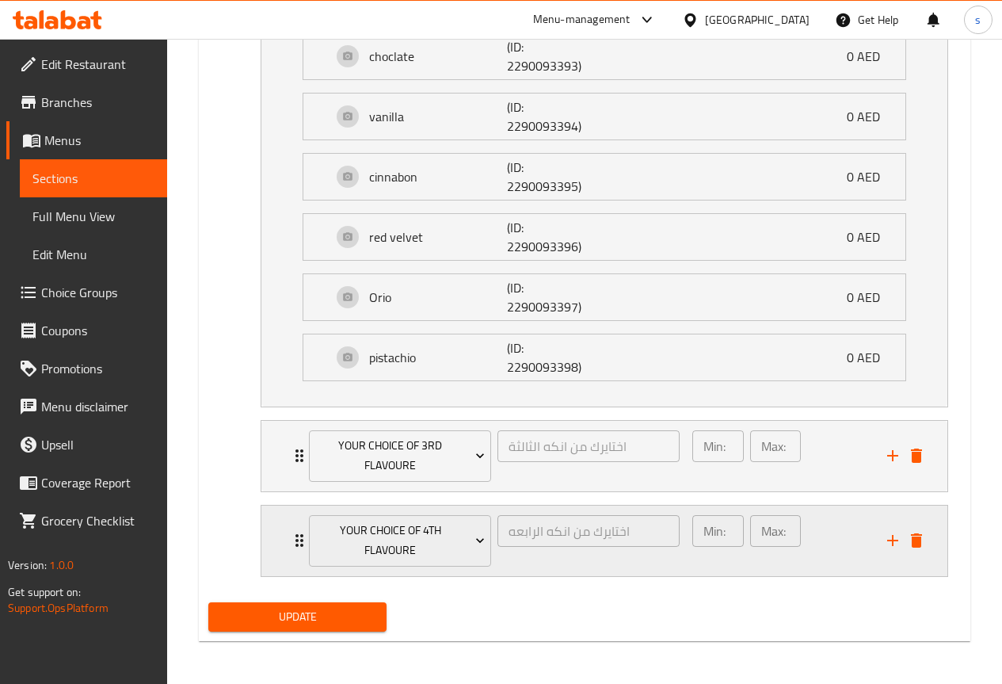
scroll to position [1792, 0]
click at [307, 551] on div "your choice of 4th flavoure" at bounding box center [400, 539] width 189 height 58
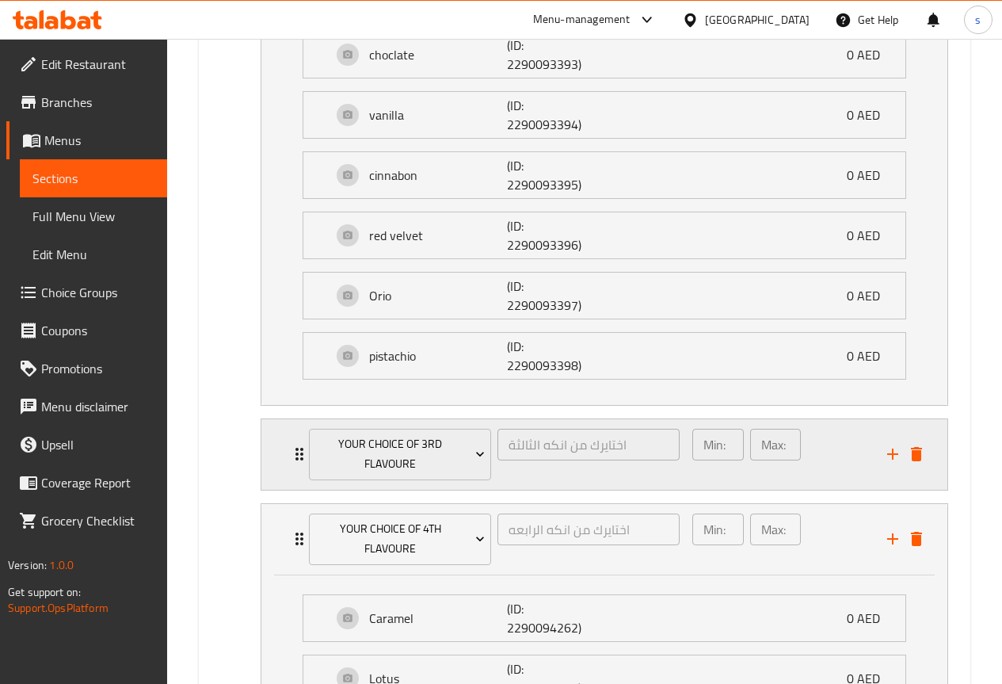
click at [293, 462] on icon "Expand" at bounding box center [299, 453] width 19 height 19
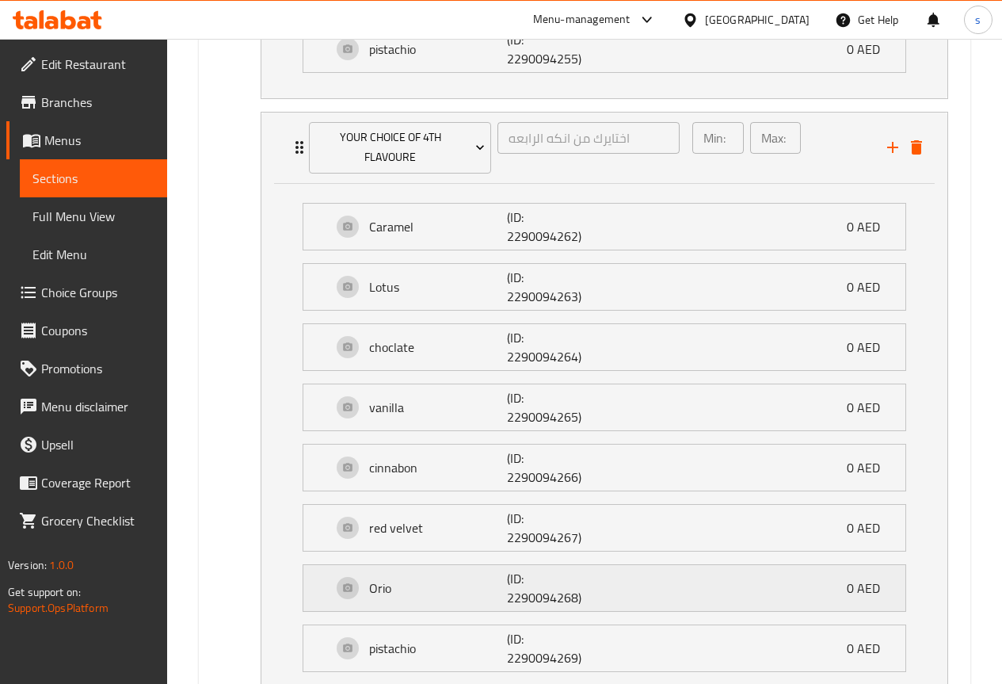
scroll to position [2821, 0]
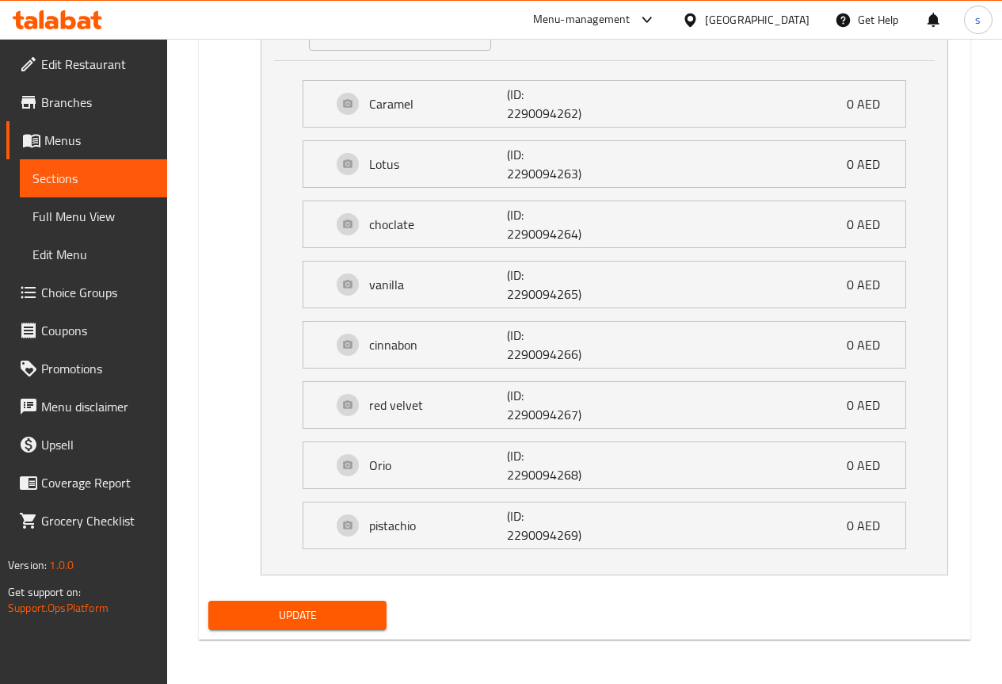
click at [282, 621] on span "Update" at bounding box center [298, 615] width 154 height 20
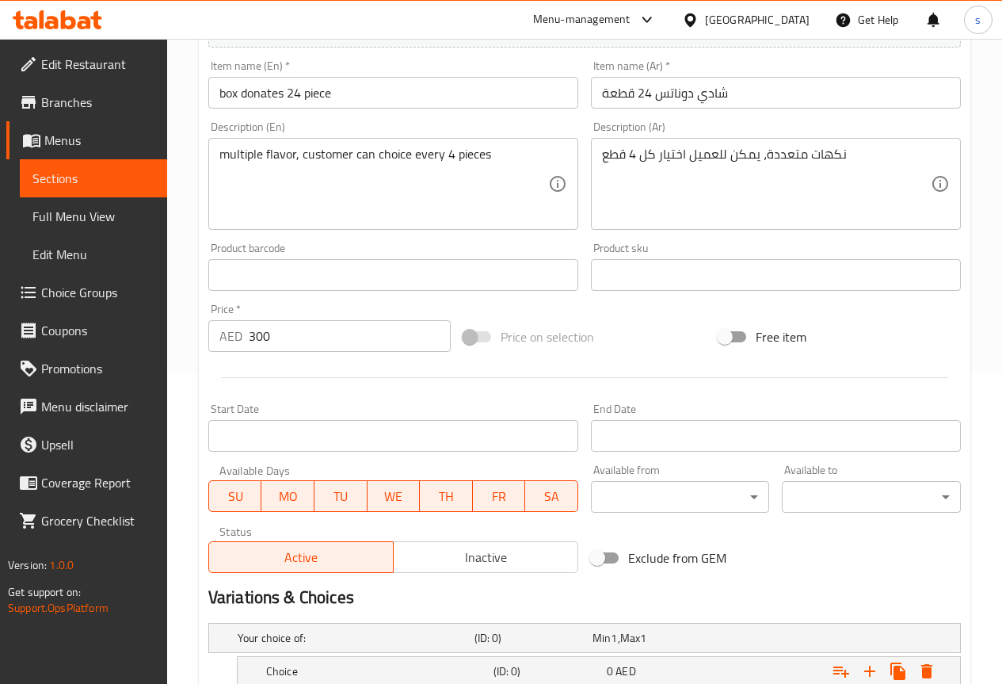
scroll to position [0, 0]
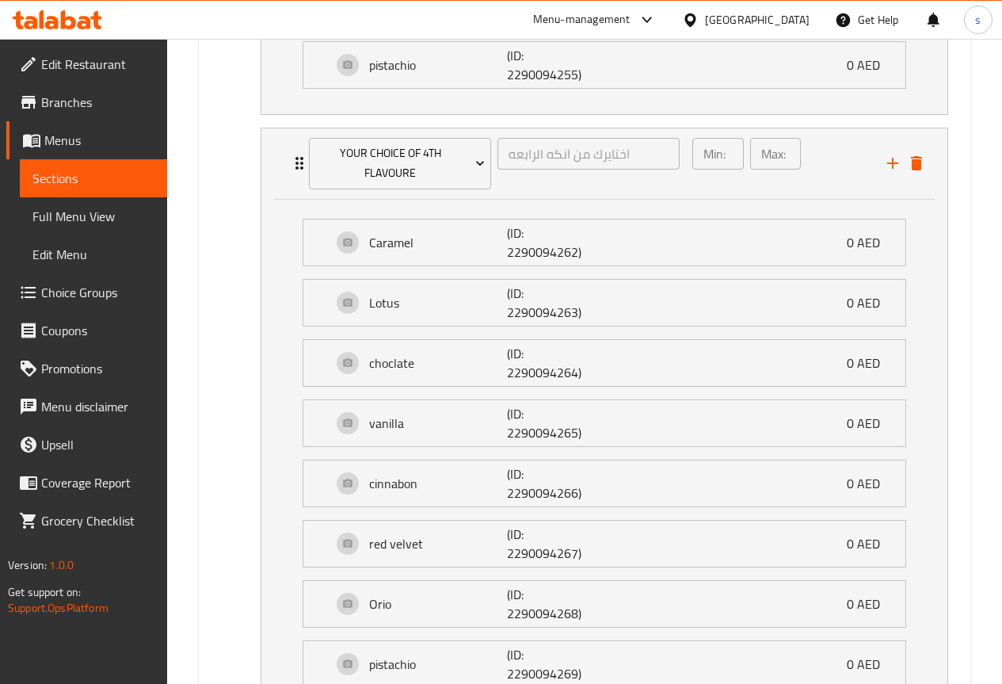
scroll to position [2821, 0]
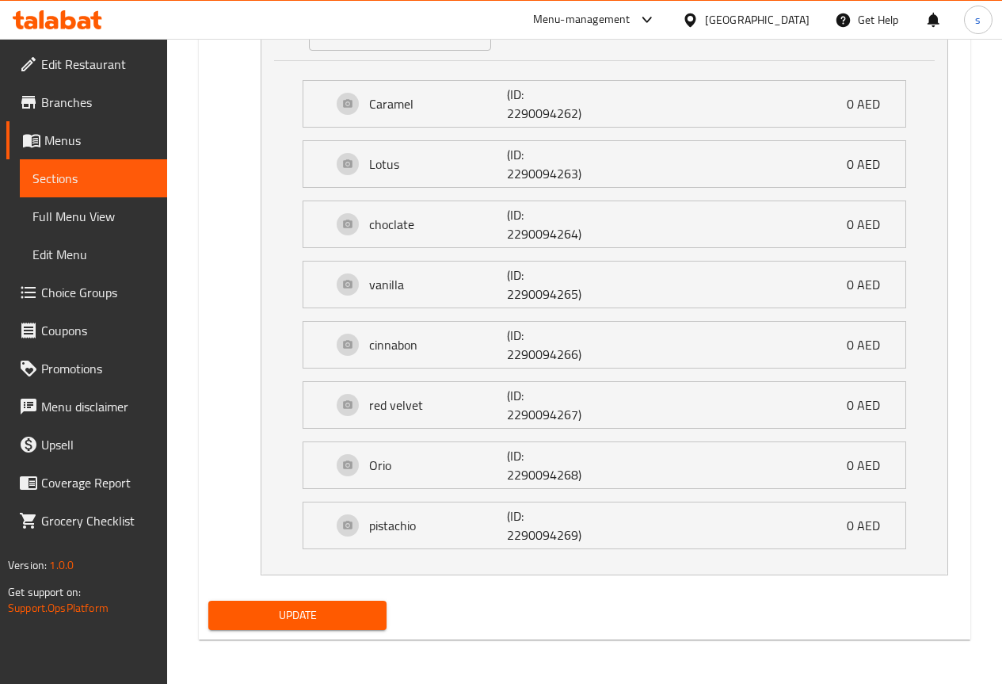
drag, startPoint x: 824, startPoint y: 600, endPoint x: 788, endPoint y: 573, distance: 45.3
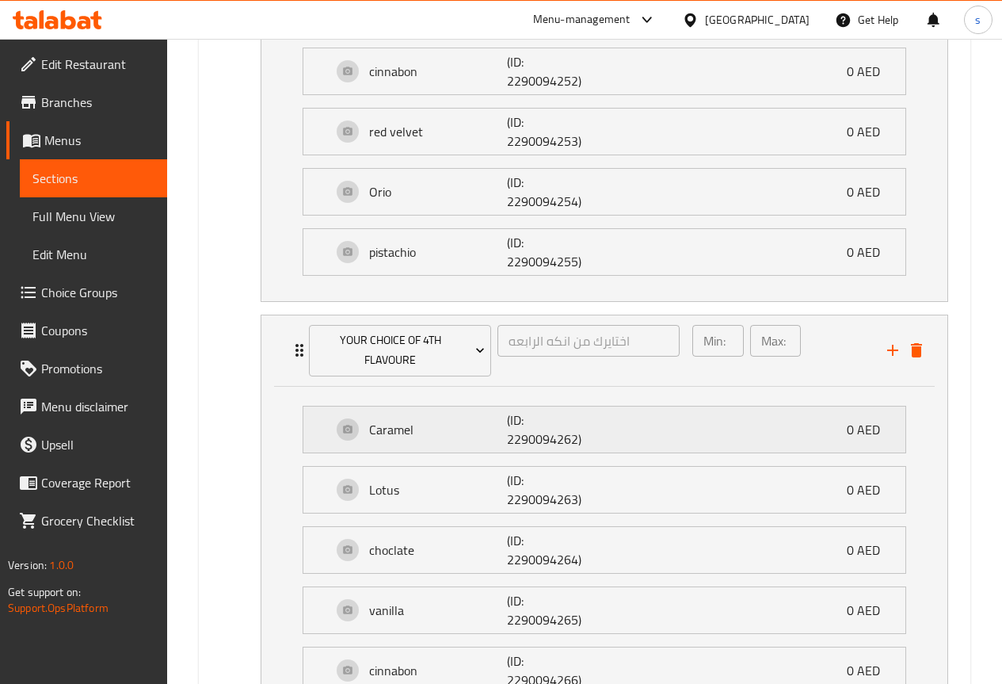
scroll to position [2504, 0]
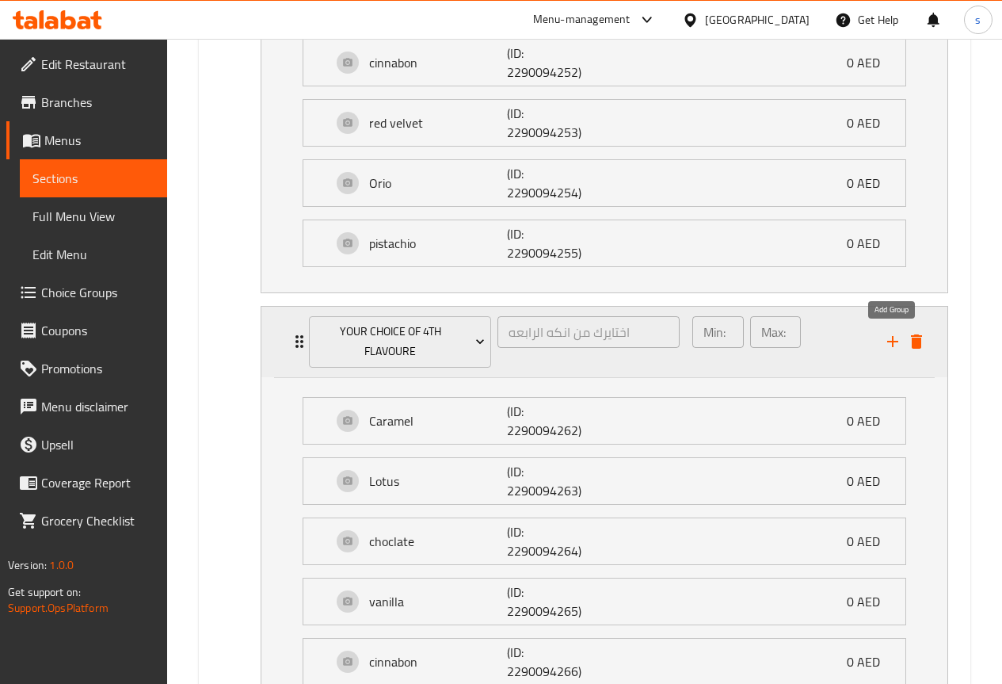
click at [891, 345] on icon "add" at bounding box center [892, 341] width 19 height 19
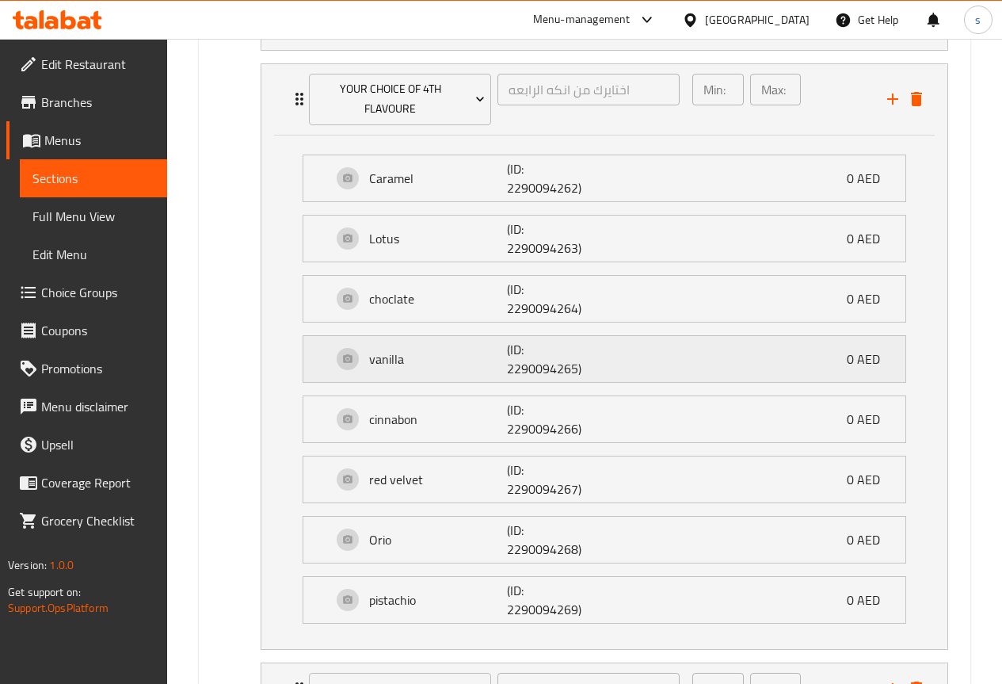
scroll to position [2886, 0]
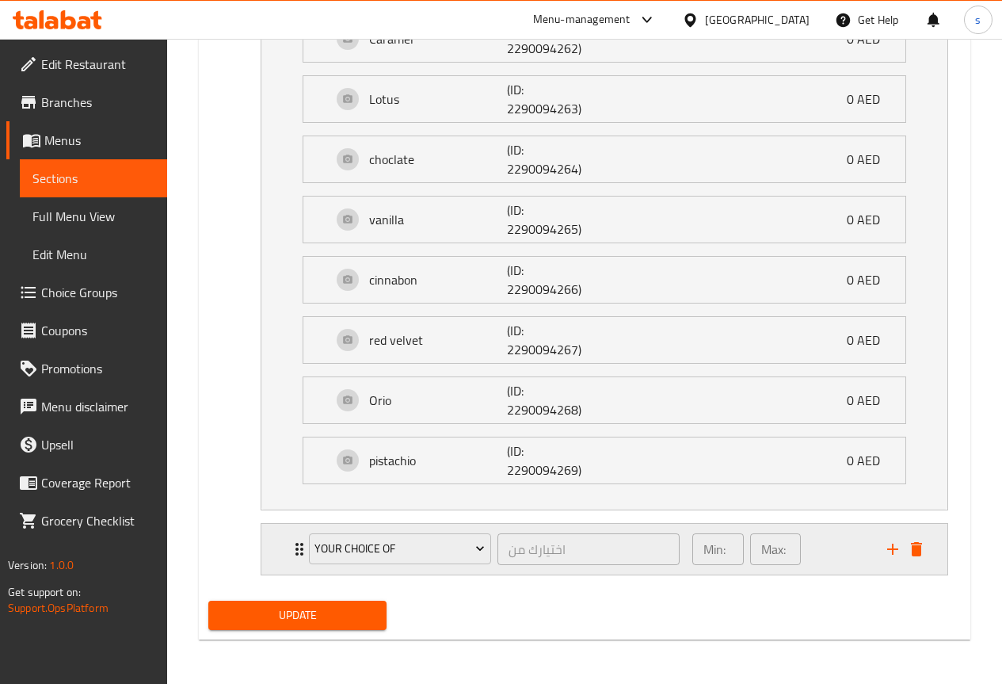
click at [896, 551] on icon "add" at bounding box center [892, 549] width 19 height 19
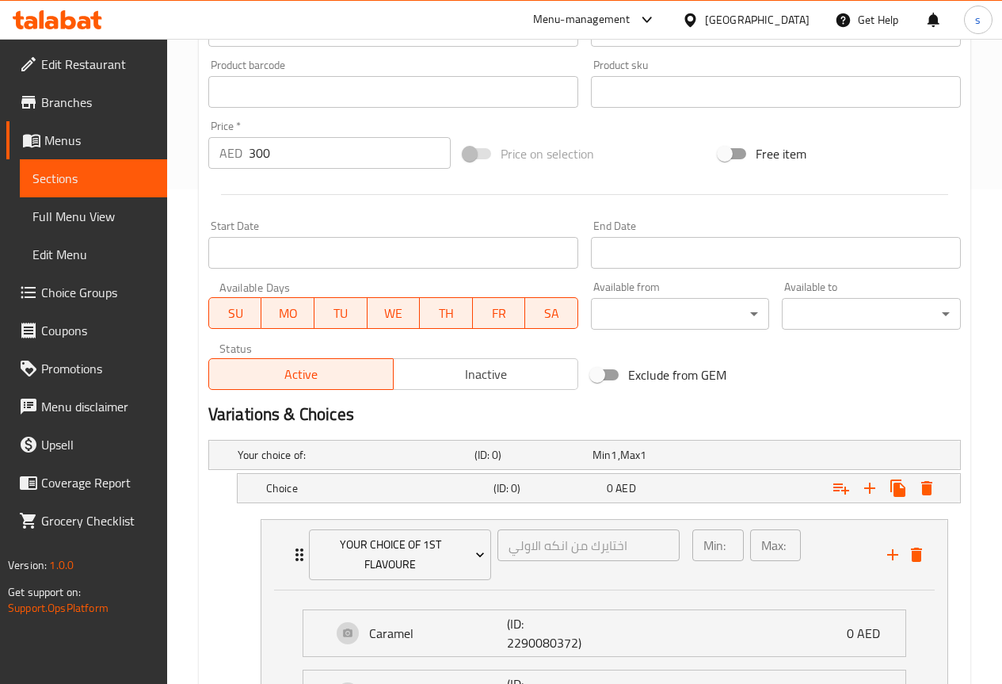
scroll to position [177, 0]
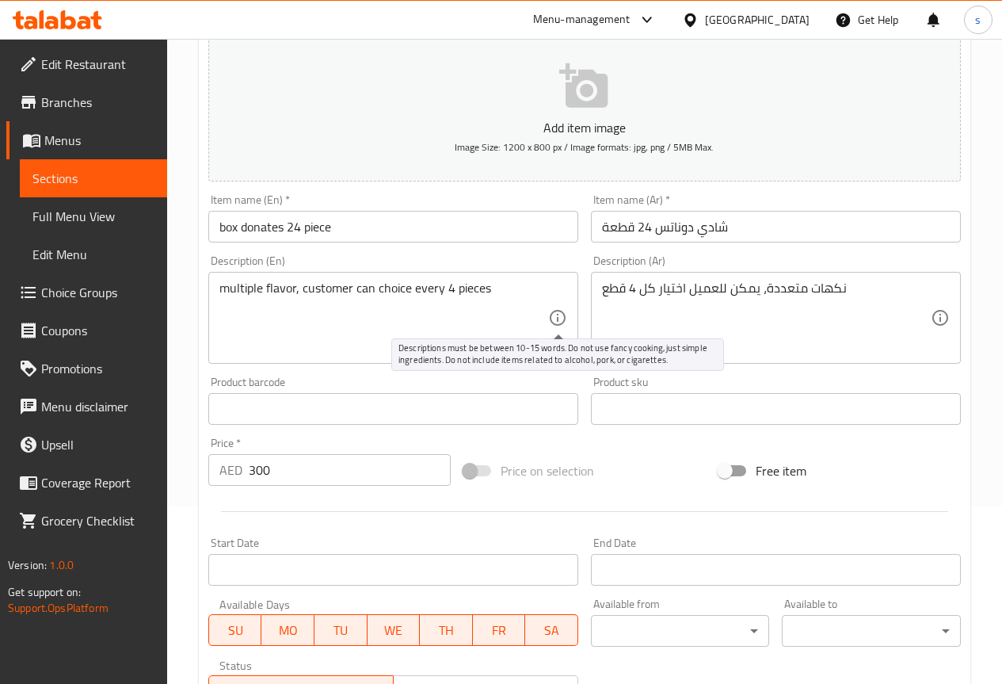
click at [553, 318] on icon at bounding box center [557, 317] width 19 height 19
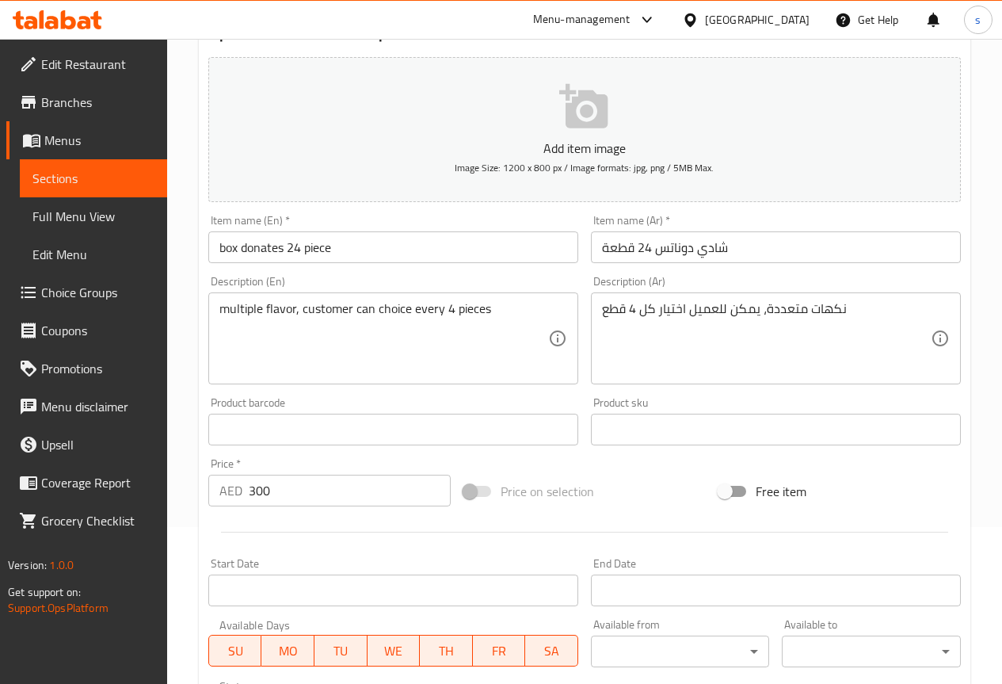
scroll to position [158, 0]
click at [219, 244] on input "box donates 24 piece" at bounding box center [393, 246] width 370 height 32
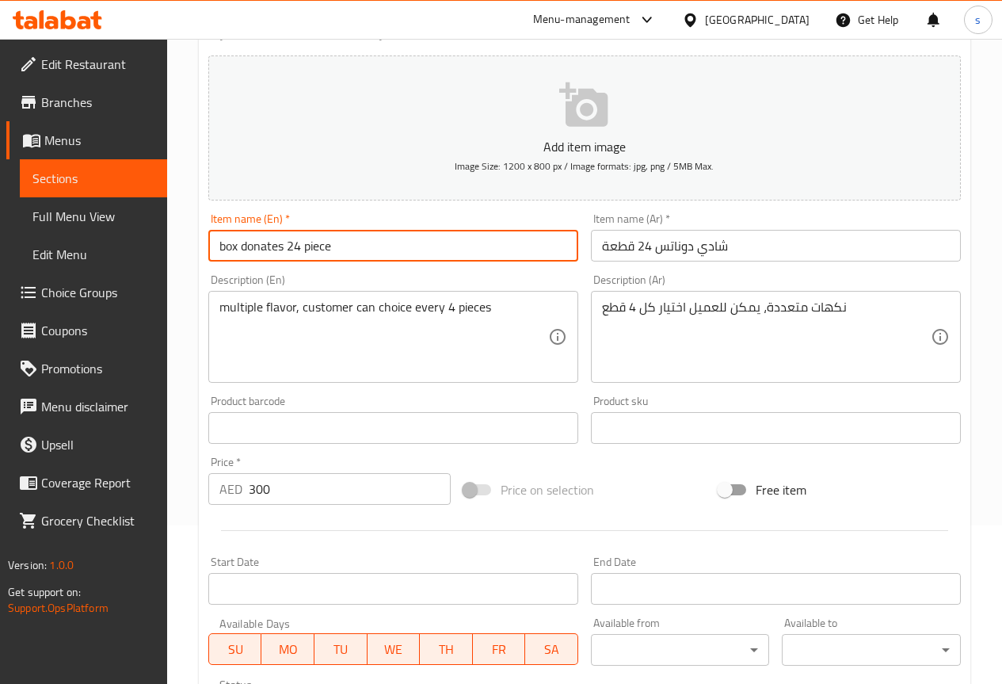
click at [655, 247] on input "شادي دوناتس 24 قطعة" at bounding box center [776, 246] width 370 height 32
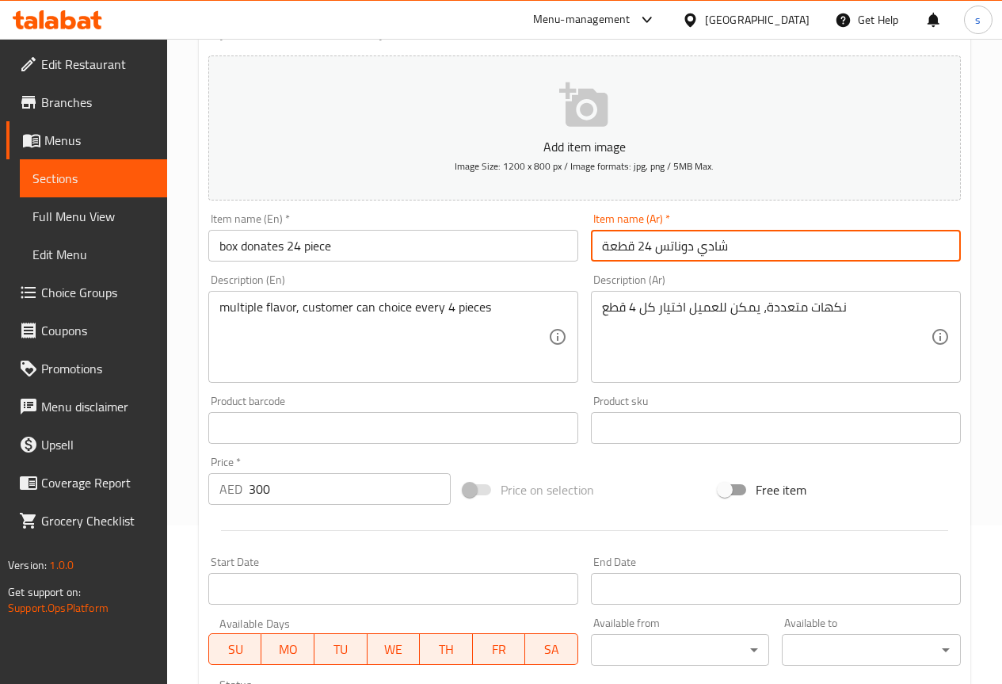
drag, startPoint x: 696, startPoint y: 246, endPoint x: 729, endPoint y: 246, distance: 32.5
click at [729, 246] on input "شادي دوناتس 24 قطعة" at bounding box center [776, 246] width 370 height 32
click at [706, 242] on input "دوناتس 24 قطعة" at bounding box center [776, 246] width 370 height 32
type input "دوناتس 24 قطع"
click at [216, 249] on input "box donates 24 piece" at bounding box center [393, 246] width 370 height 32
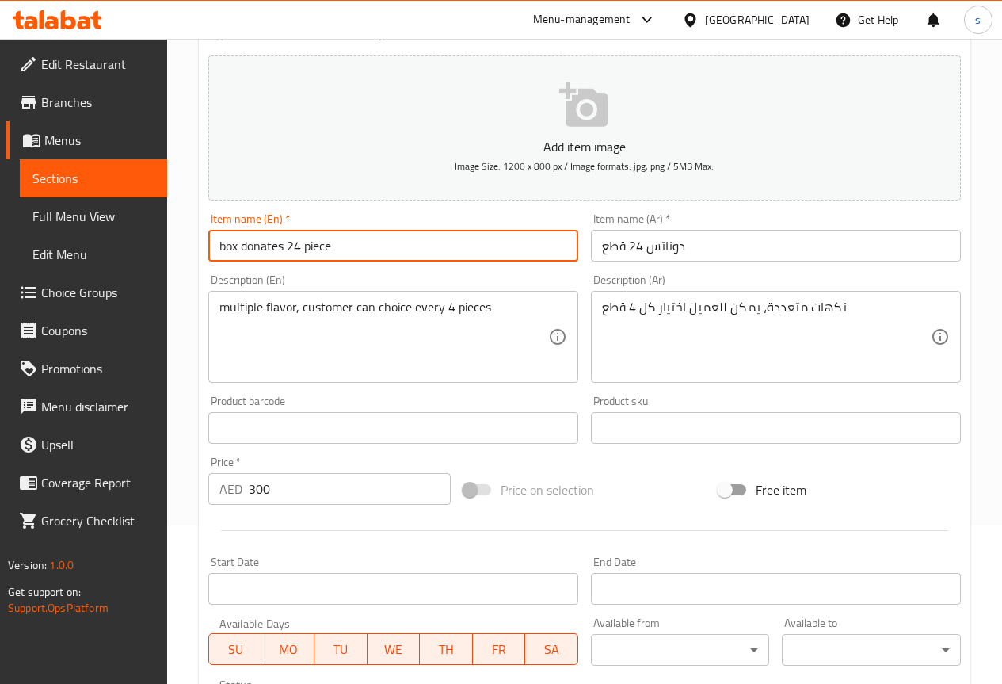
drag, startPoint x: 232, startPoint y: 253, endPoint x: 240, endPoint y: 255, distance: 8.3
click at [240, 255] on input "box donates 24 piece" at bounding box center [393, 246] width 370 height 32
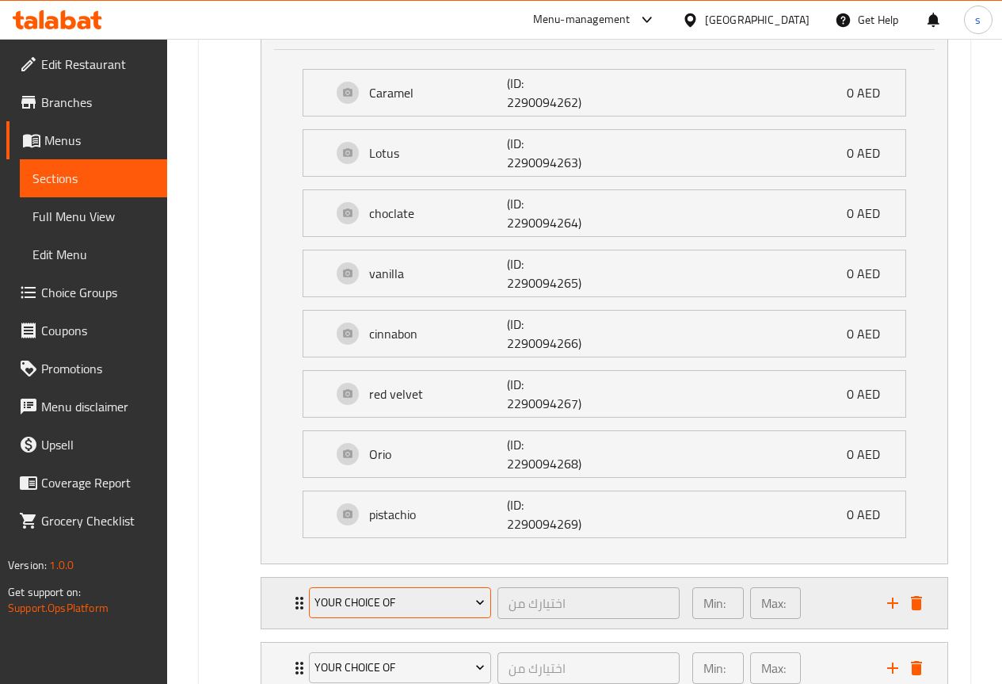
scroll to position [2951, 0]
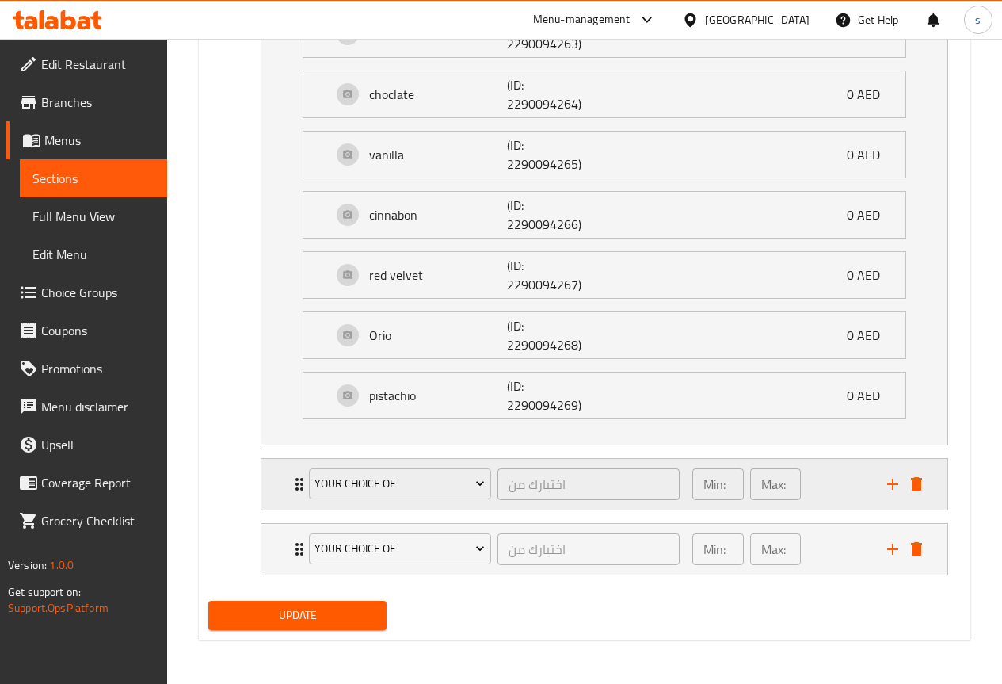
click at [293, 490] on icon "Expand" at bounding box center [299, 484] width 19 height 19
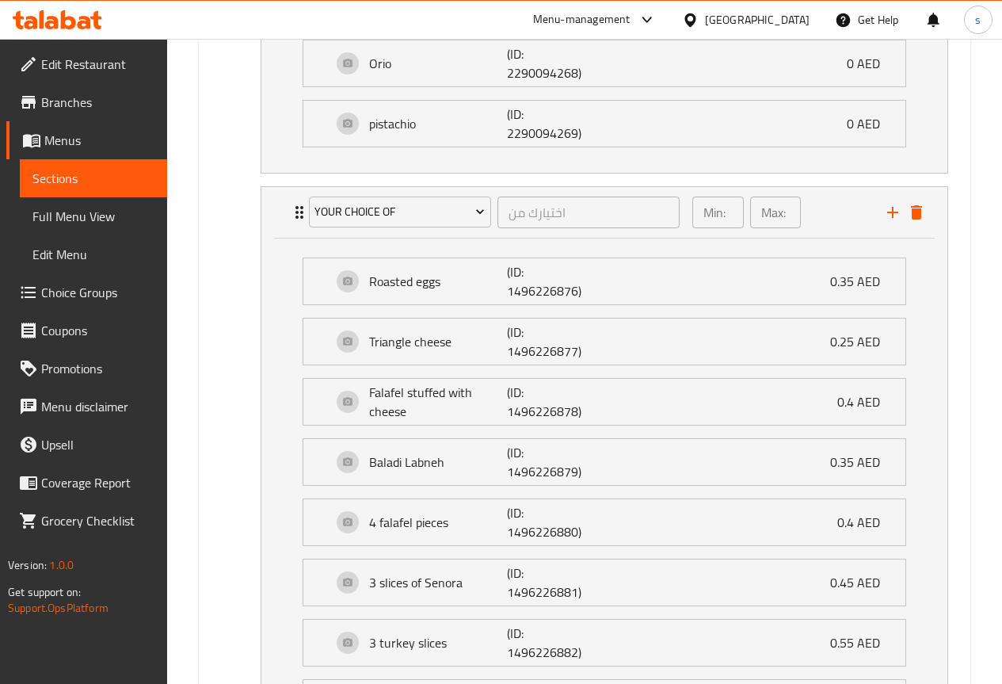
scroll to position [3188, 0]
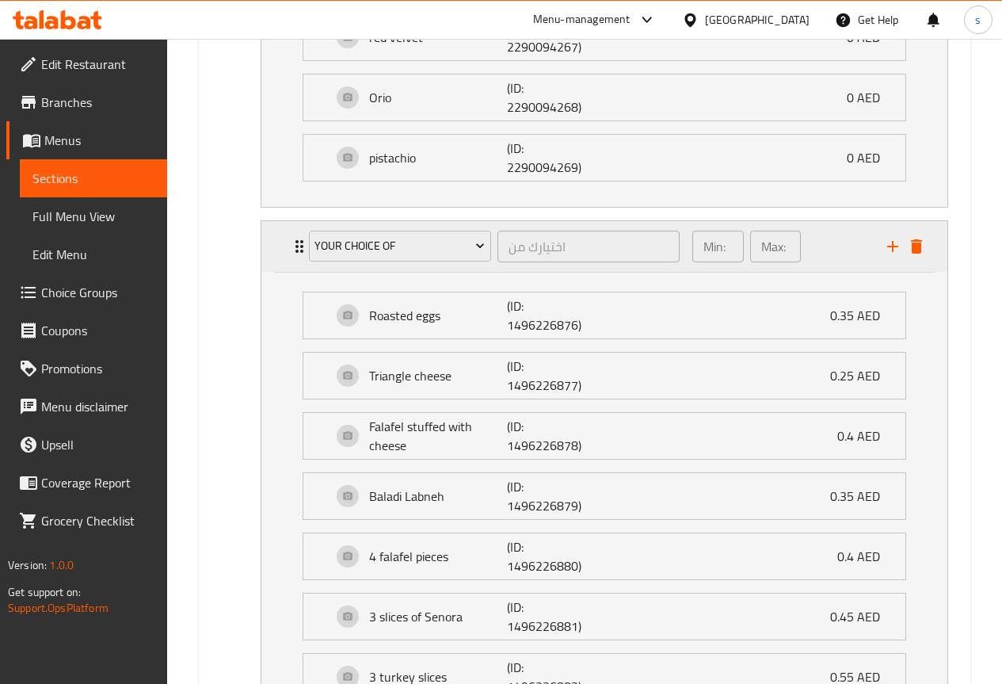
click at [296, 257] on div "Your Choice Of اختيارك من ​ Min: 1 ​ Max: 1 ​" at bounding box center [609, 246] width 639 height 51
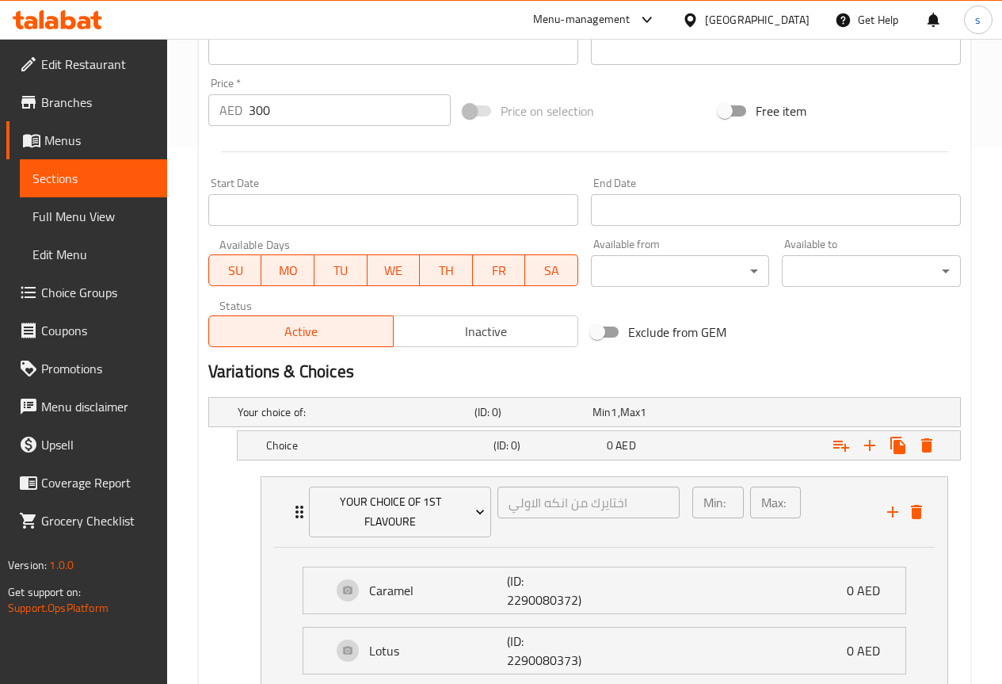
scroll to position [494, 0]
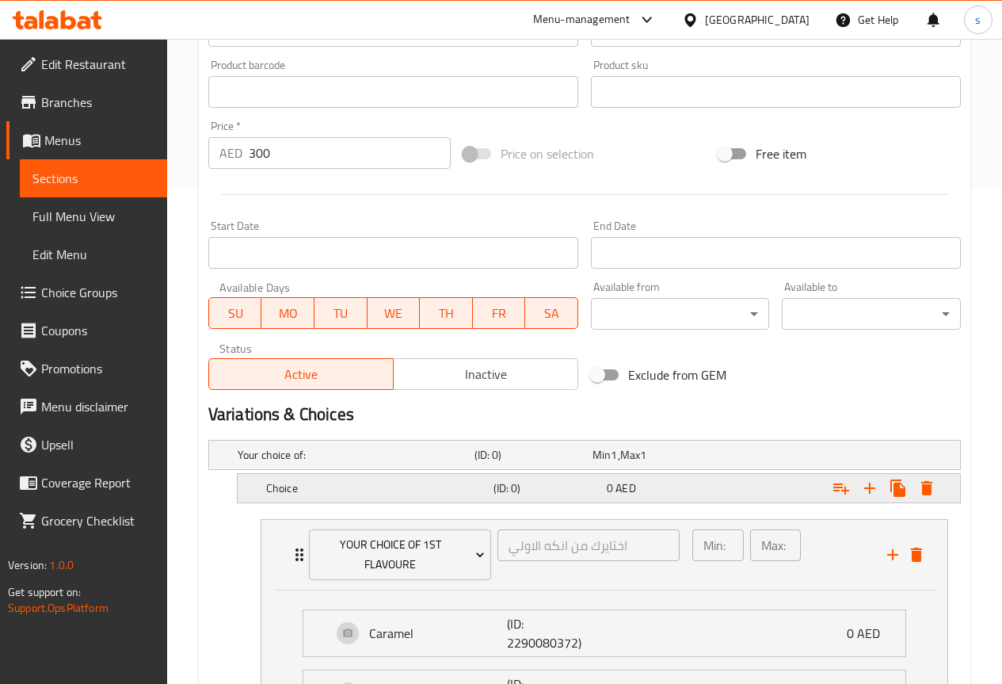
type input "donates 24 piece"
click at [931, 486] on icon "Expand" at bounding box center [926, 488] width 11 height 14
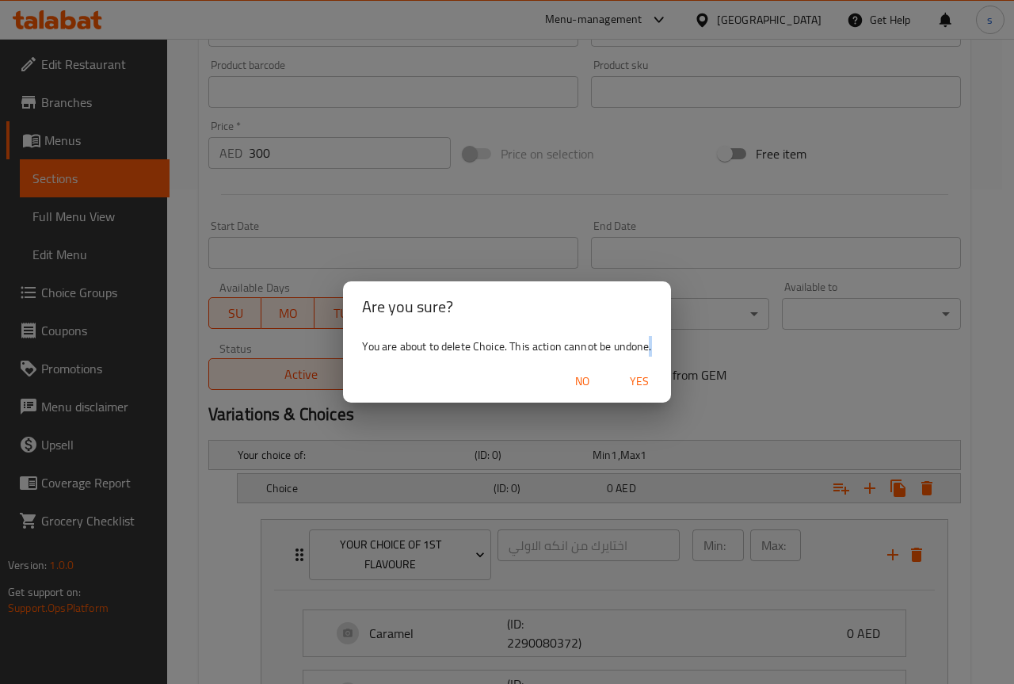
click at [931, 486] on div "Are you sure? You are about to delete Choice. This action cannot be undone. No …" at bounding box center [507, 342] width 1014 height 684
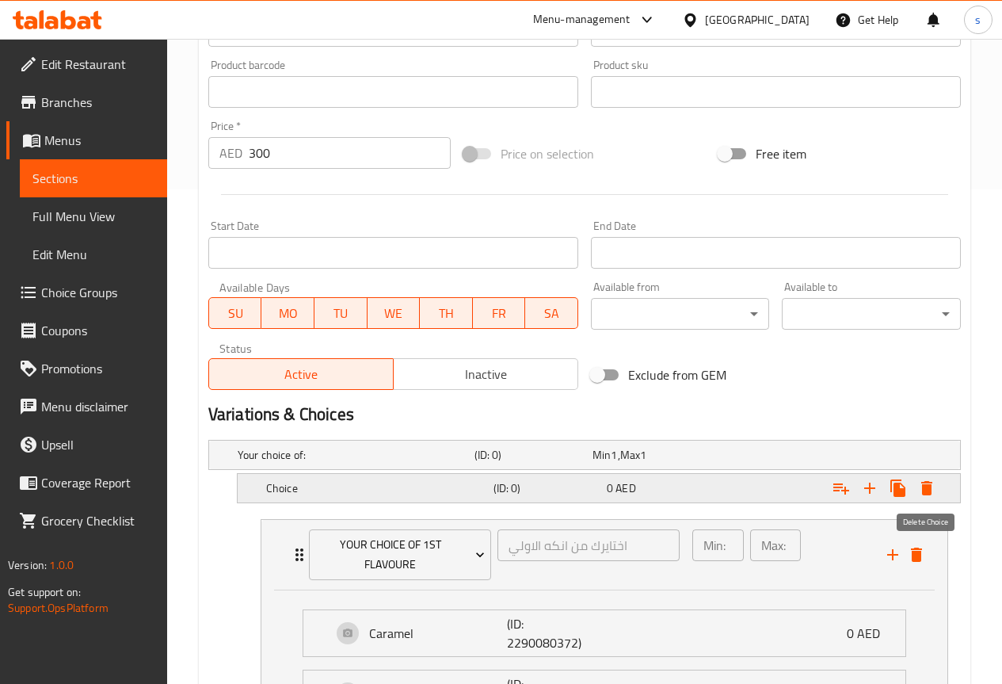
click at [923, 487] on icon "Expand" at bounding box center [926, 488] width 11 height 14
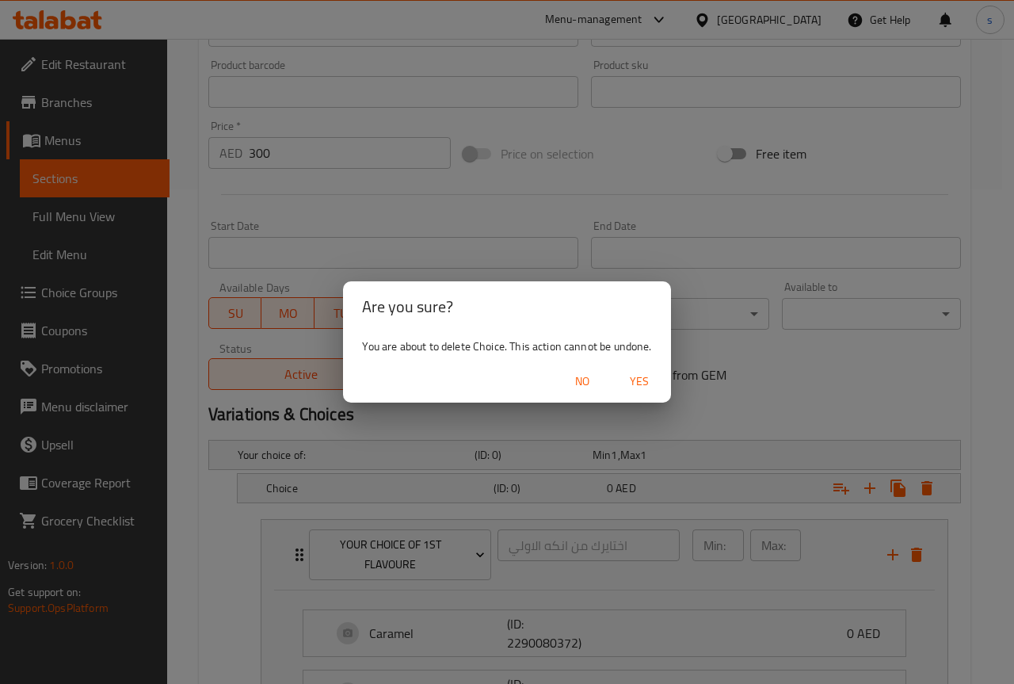
click at [641, 381] on span "Yes" at bounding box center [639, 382] width 38 height 20
click at [639, 384] on span "Exclude from GEM" at bounding box center [677, 374] width 98 height 19
click at [639, 386] on input "Exclude from GEM" at bounding box center [597, 375] width 90 height 30
click at [639, 384] on span "Exclude from GEM" at bounding box center [677, 374] width 98 height 19
click at [639, 386] on input "Exclude from GEM" at bounding box center [597, 375] width 90 height 30
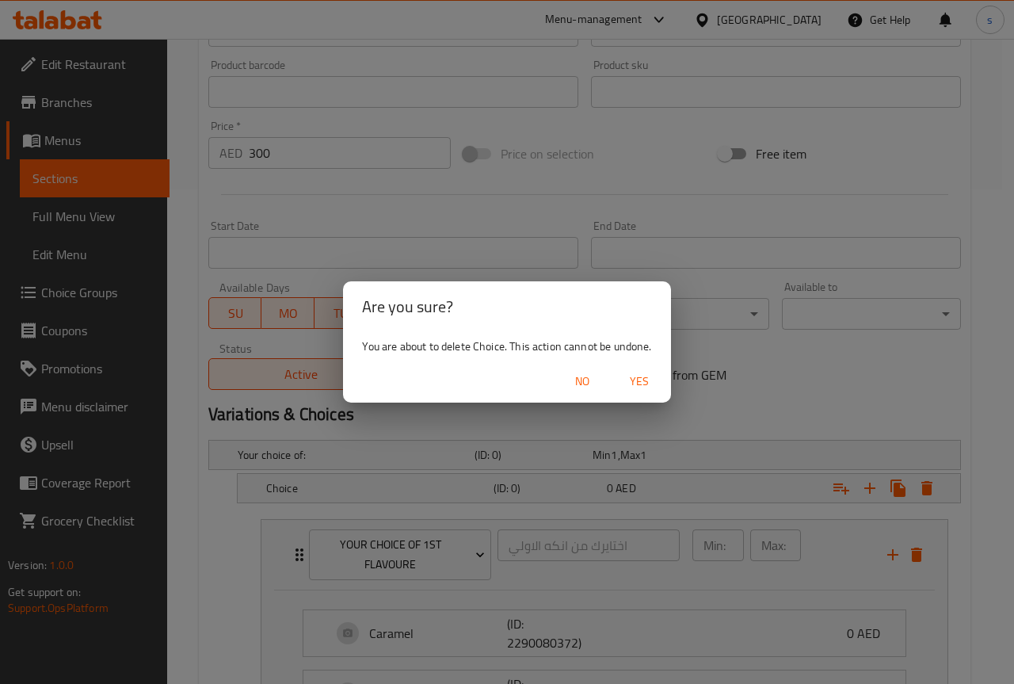
checkbox input "false"
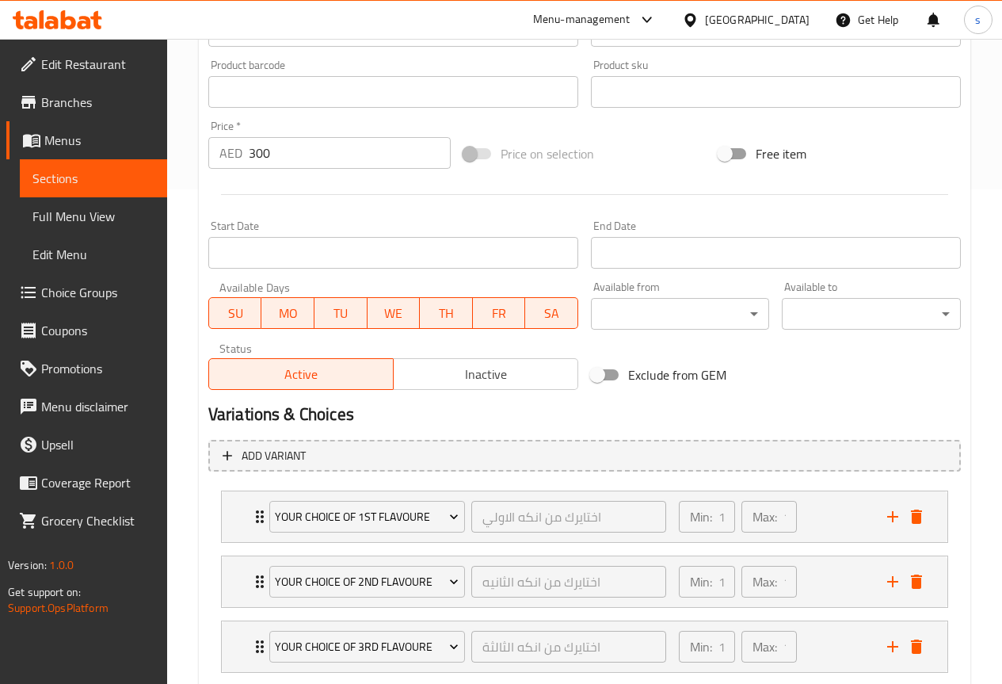
click at [868, 407] on h2 "Variations & Choices" at bounding box center [584, 415] width 753 height 24
click at [920, 521] on icon "delete" at bounding box center [916, 516] width 11 height 14
click at [921, 520] on icon "delete" at bounding box center [916, 516] width 19 height 19
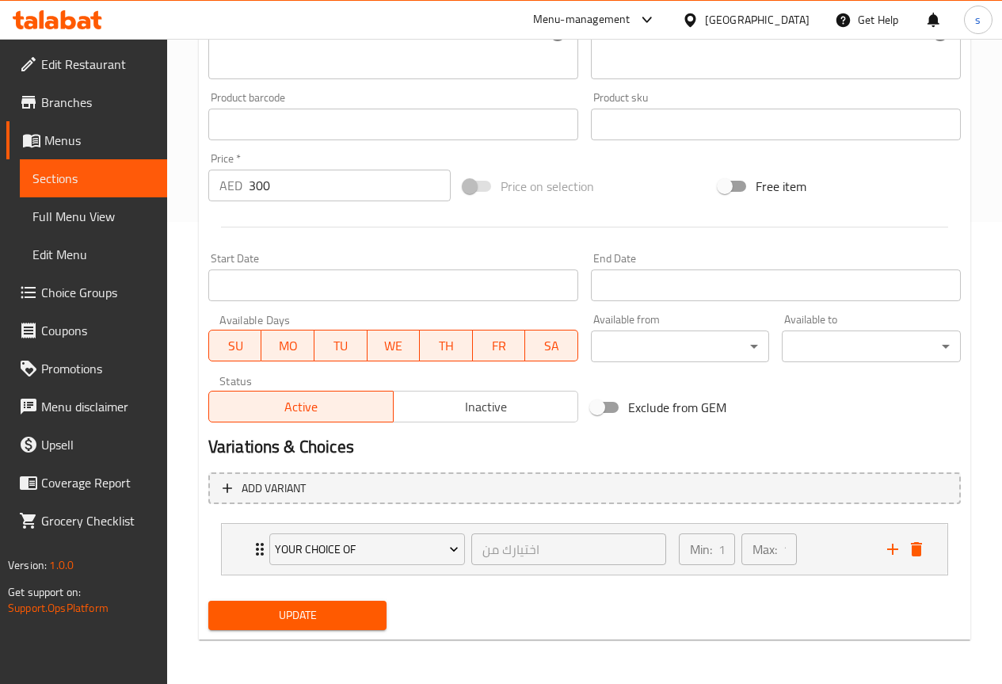
click at [921, 520] on li "Your Choice Of اختيارك من ​ Min: 1 ​ Max: 1 ​ Roasted eggs (ID: 1496226876) 0.3…" at bounding box center [584, 549] width 753 height 65
click at [916, 546] on icon "delete" at bounding box center [916, 549] width 11 height 14
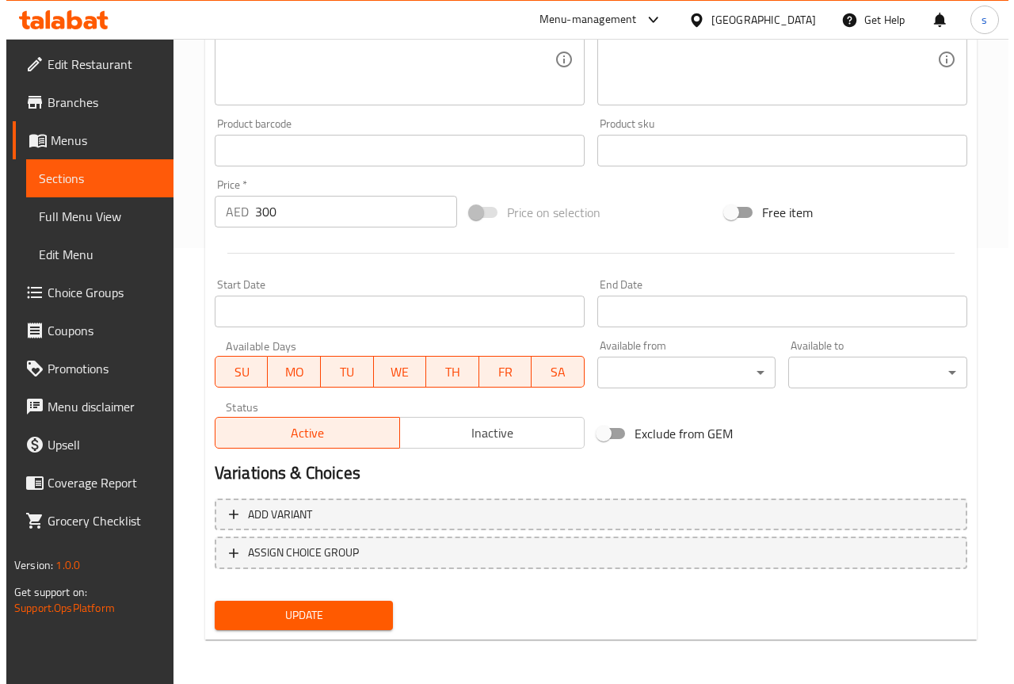
scroll to position [436, 0]
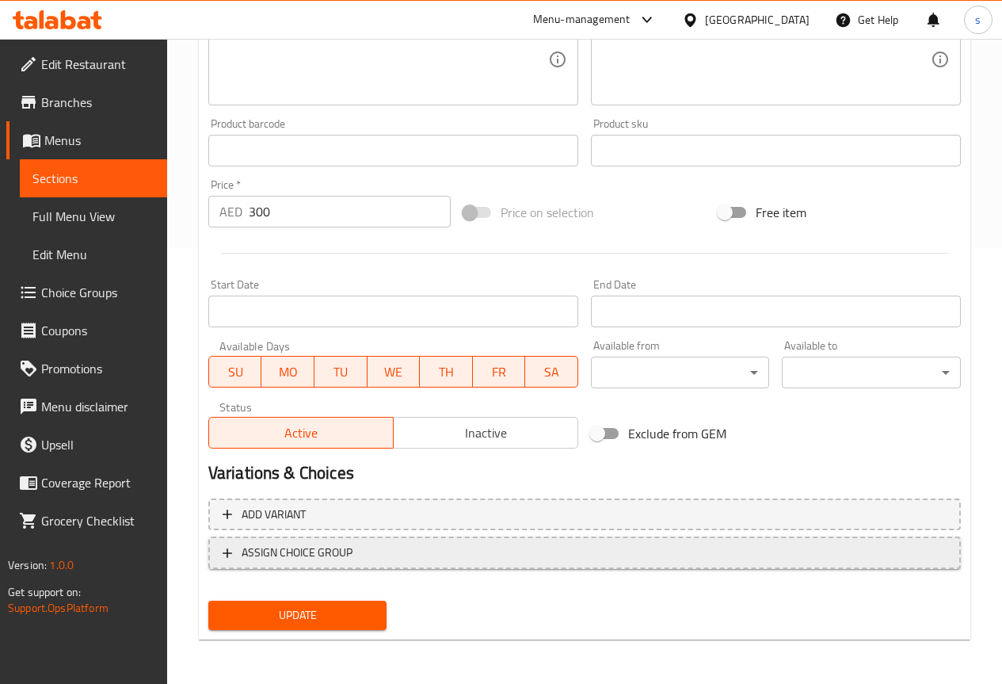
click at [289, 558] on span "ASSIGN CHOICE GROUP" at bounding box center [297, 553] width 111 height 20
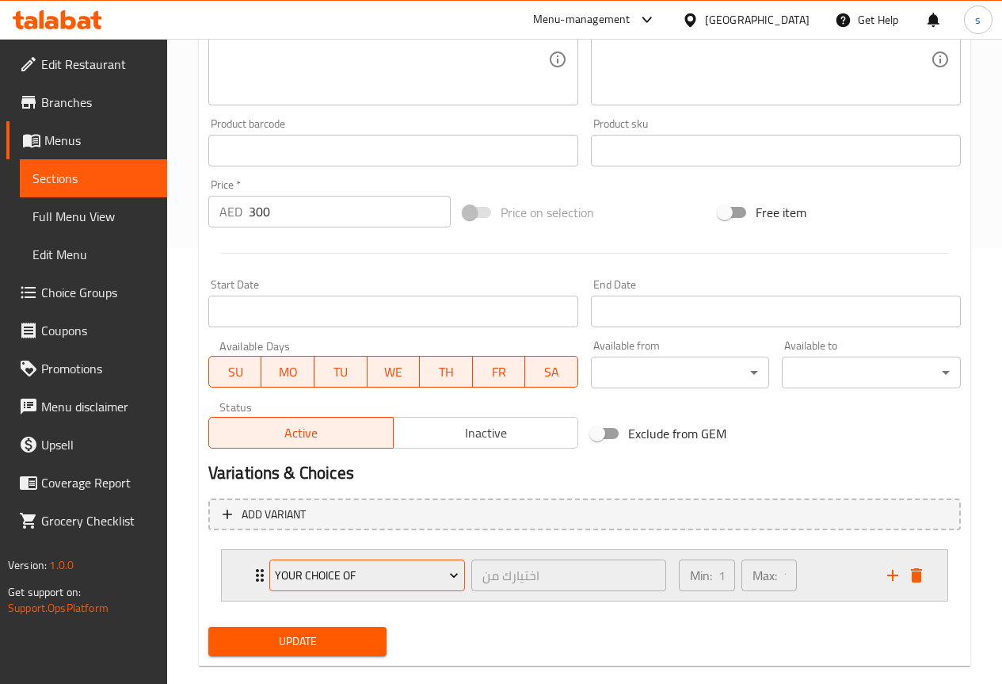
click at [422, 575] on span "Your Choice Of" at bounding box center [367, 576] width 184 height 20
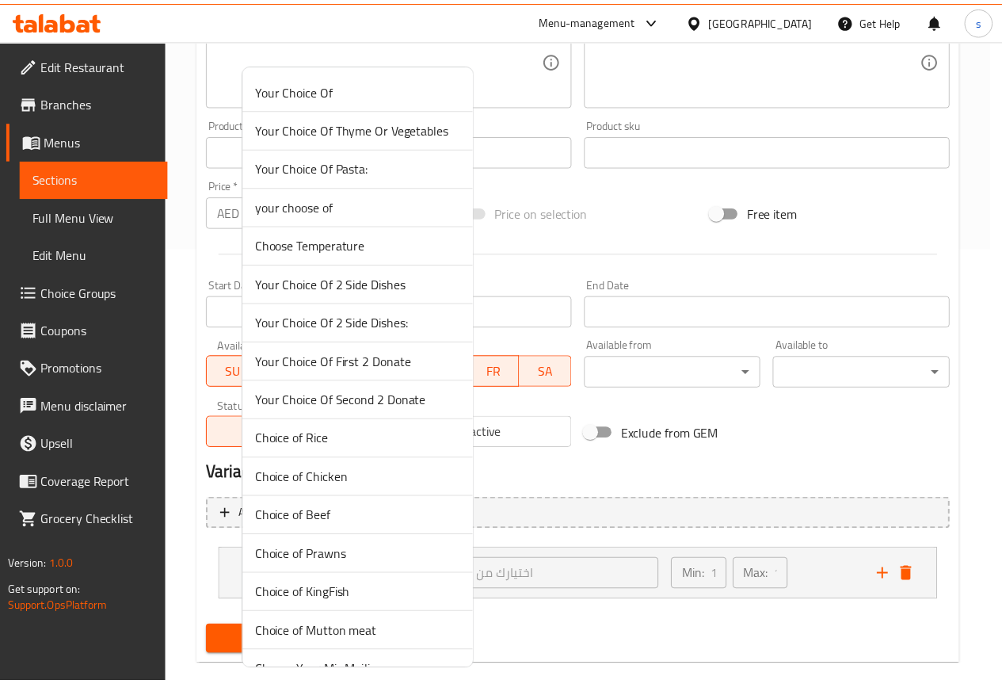
scroll to position [5119, 0]
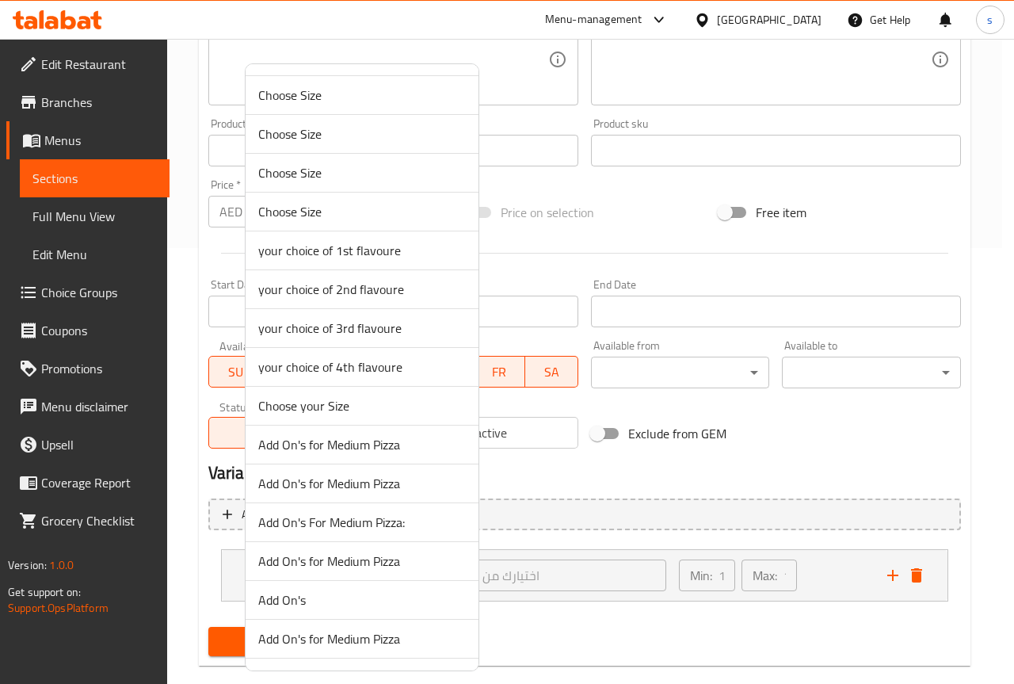
click at [328, 365] on span "your choice of 4th flavoure" at bounding box center [362, 366] width 208 height 19
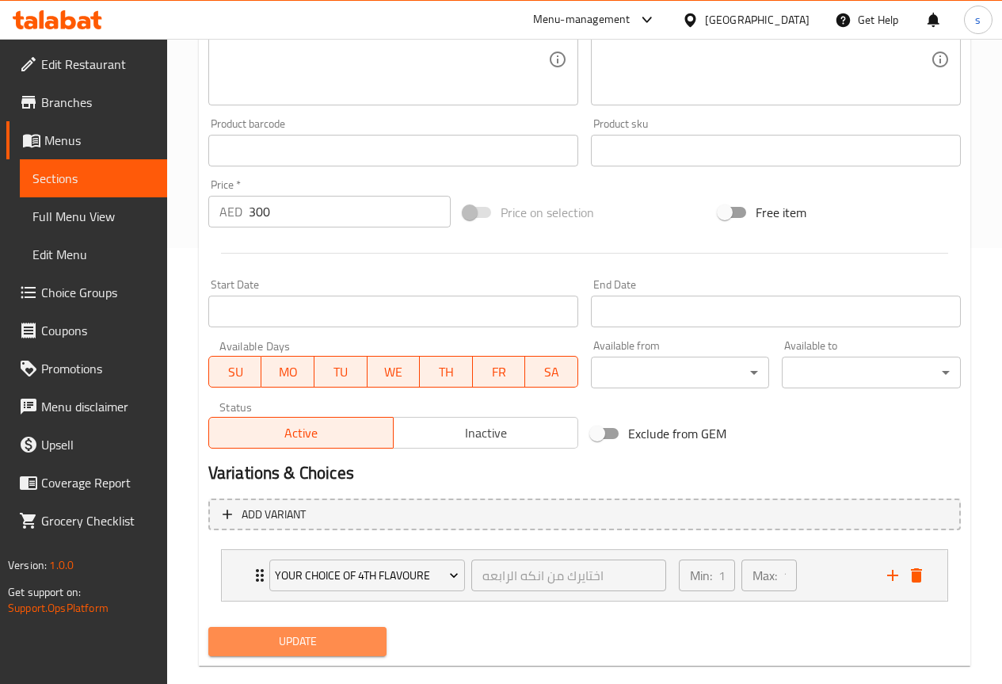
click at [316, 642] on span "Update" at bounding box center [298, 641] width 154 height 20
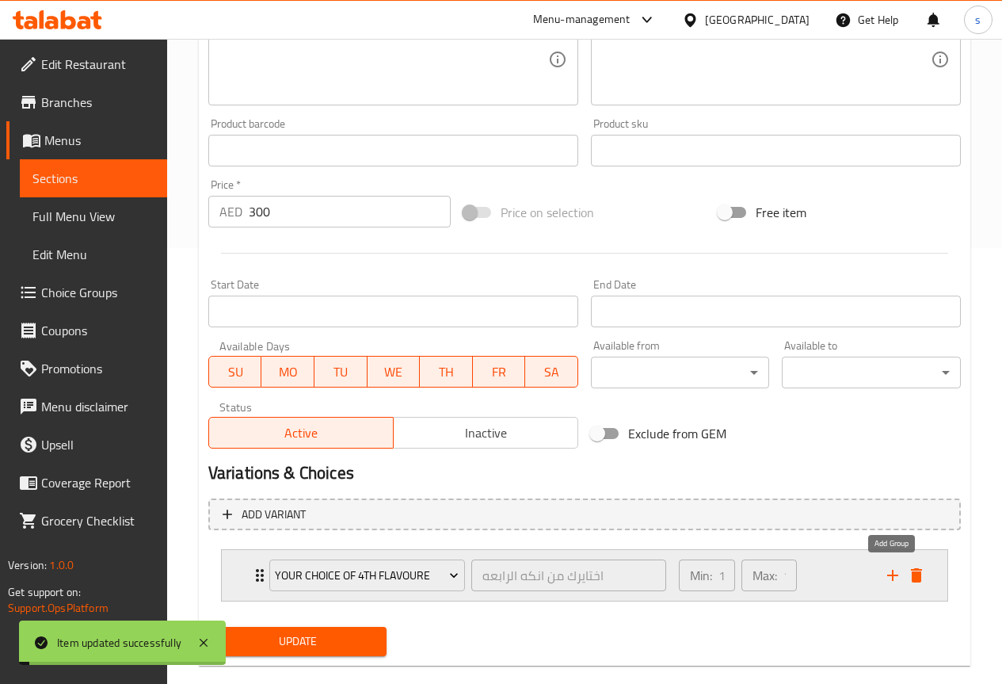
click at [895, 574] on icon "add" at bounding box center [892, 575] width 19 height 19
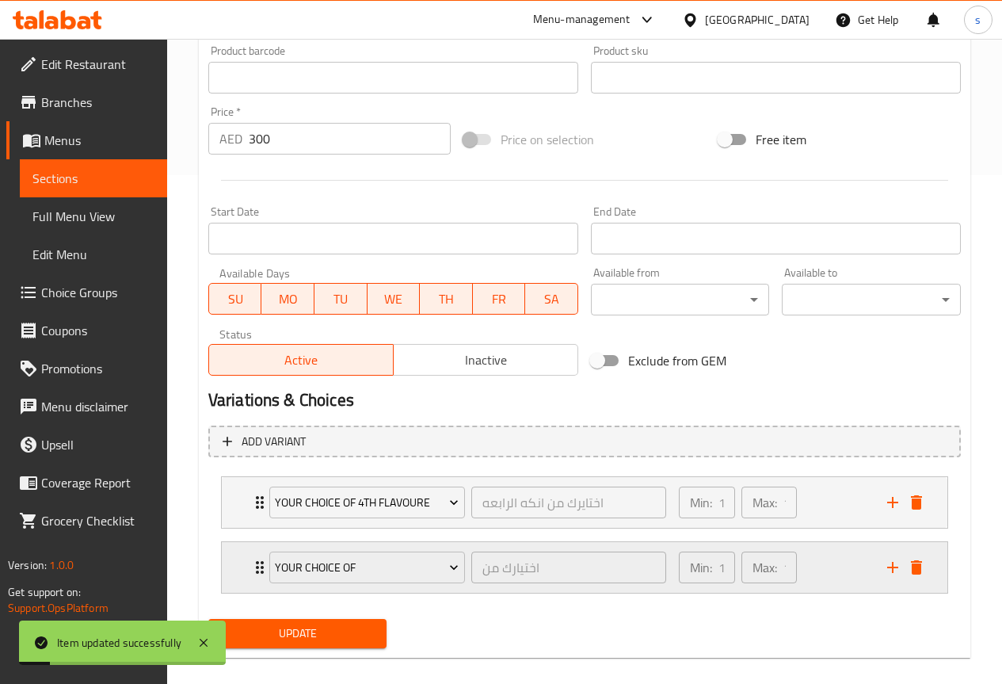
scroll to position [527, 0]
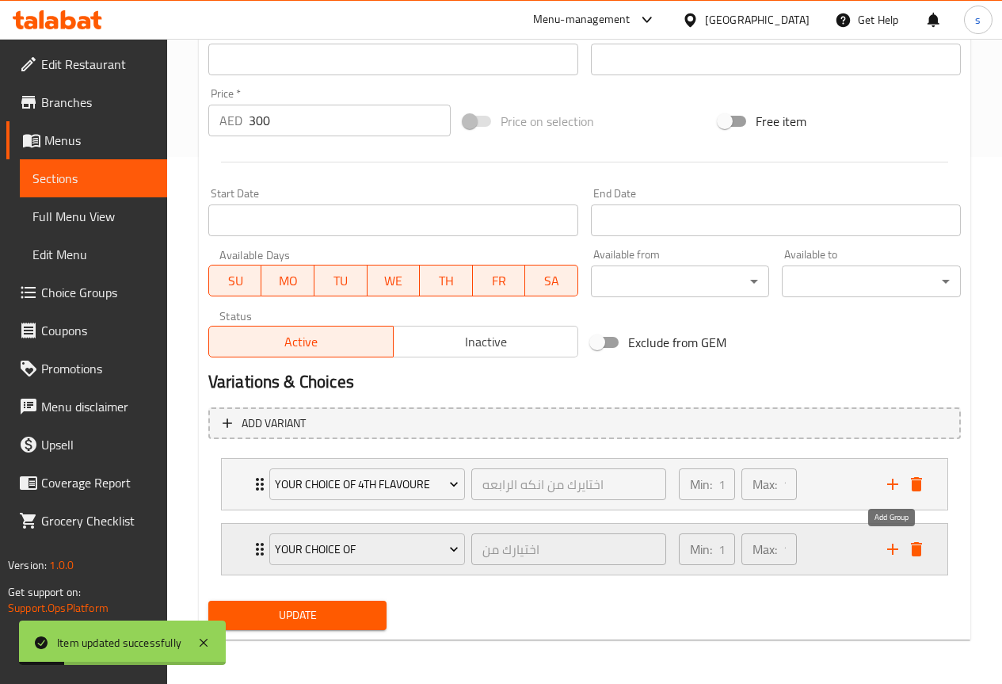
click at [891, 551] on icon "add" at bounding box center [892, 549] width 19 height 19
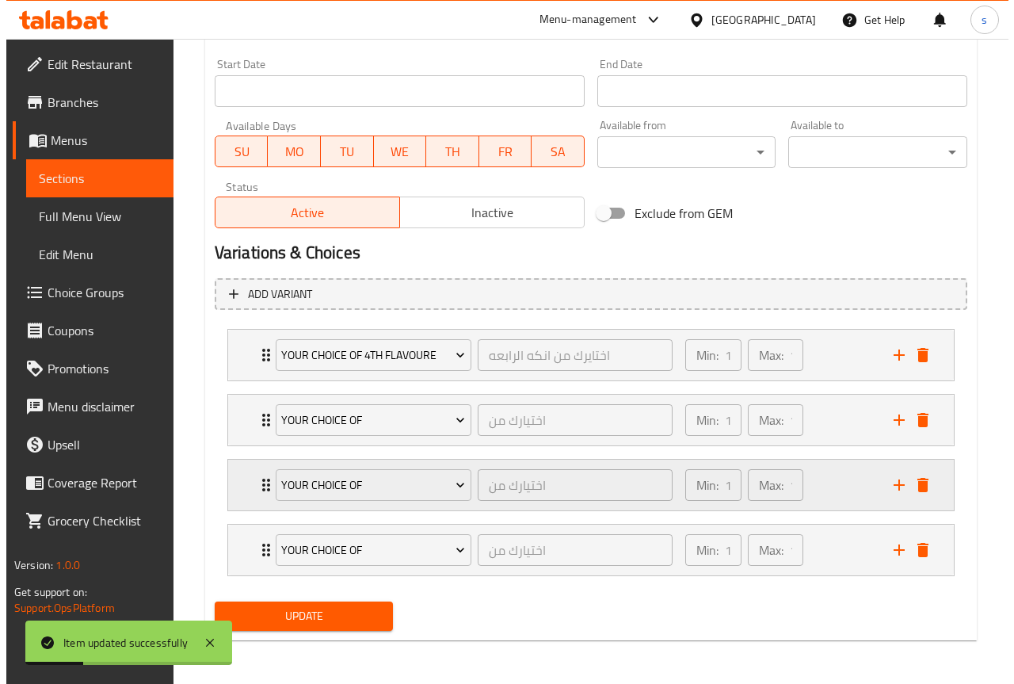
scroll to position [657, 0]
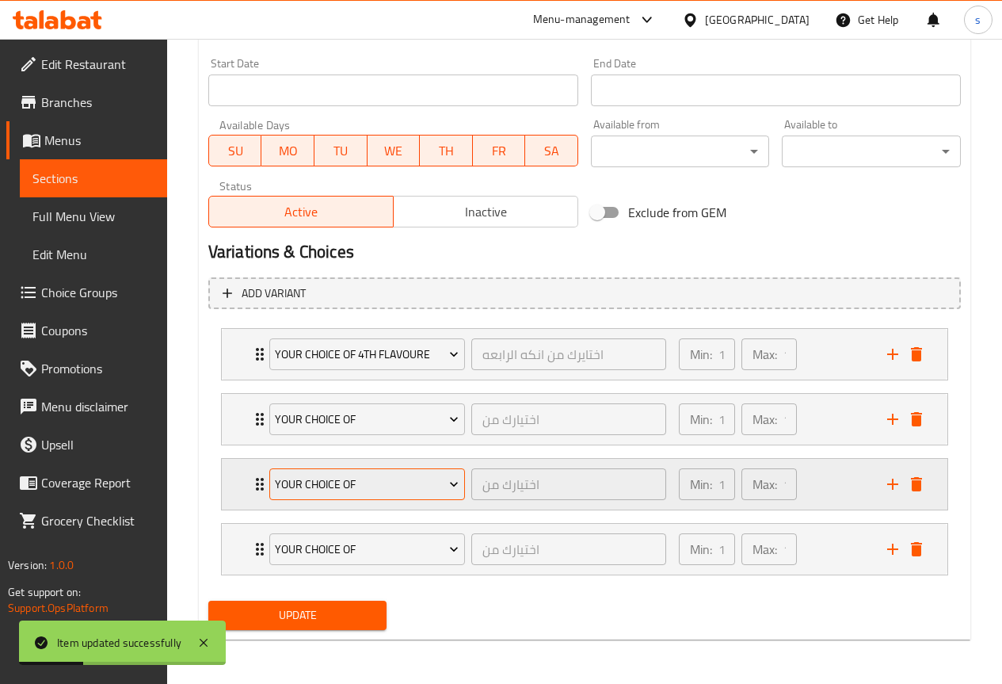
click at [417, 482] on span "Your Choice Of" at bounding box center [367, 485] width 184 height 20
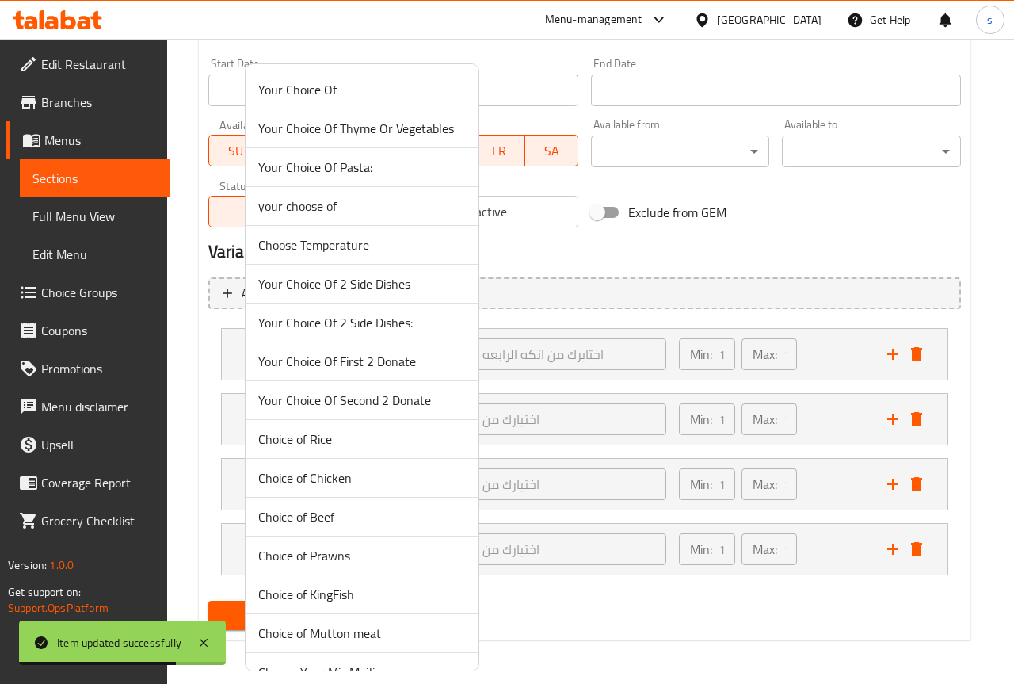
scroll to position [5003, 0]
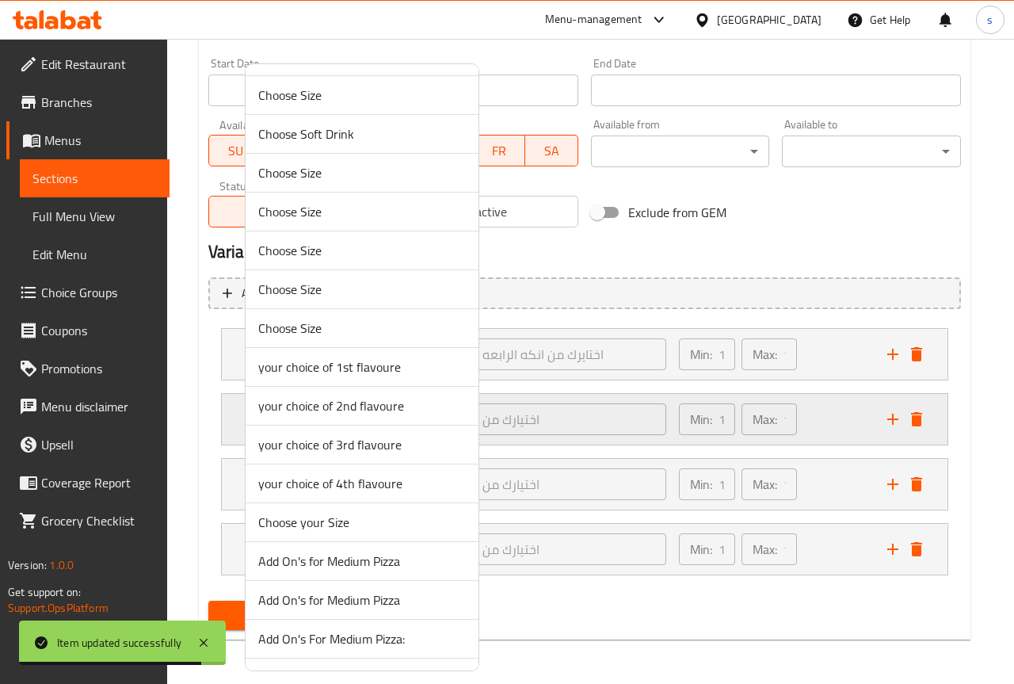
click at [363, 370] on span "your choice of 1st flavoure" at bounding box center [362, 366] width 208 height 19
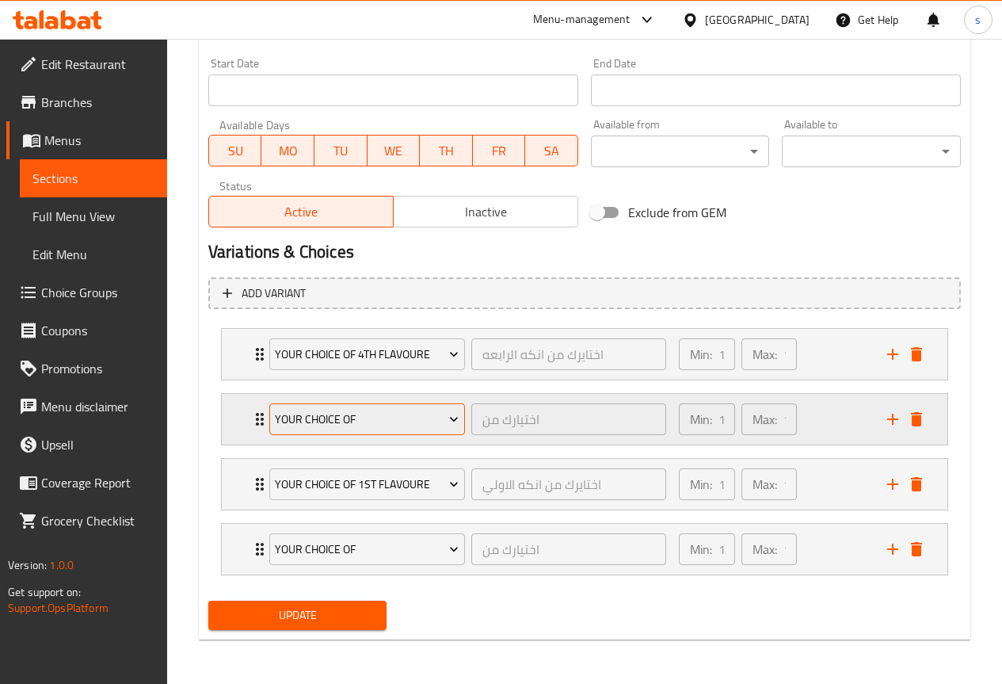
click at [397, 432] on button "Your Choice Of" at bounding box center [367, 419] width 196 height 32
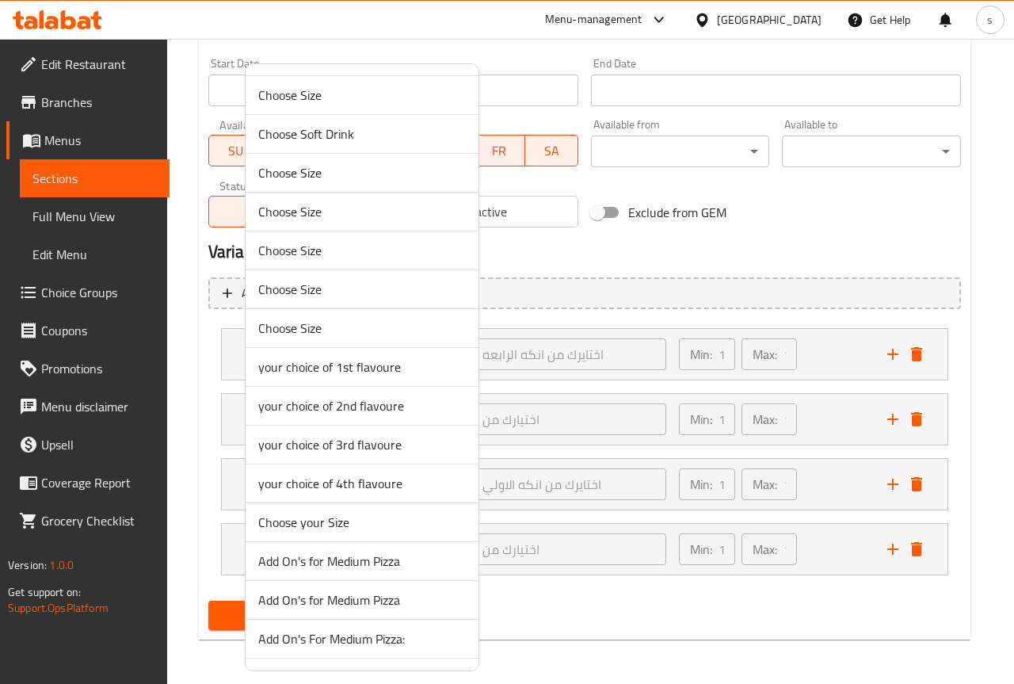
click at [367, 414] on span "your choice of 2nd flavoure" at bounding box center [362, 405] width 208 height 19
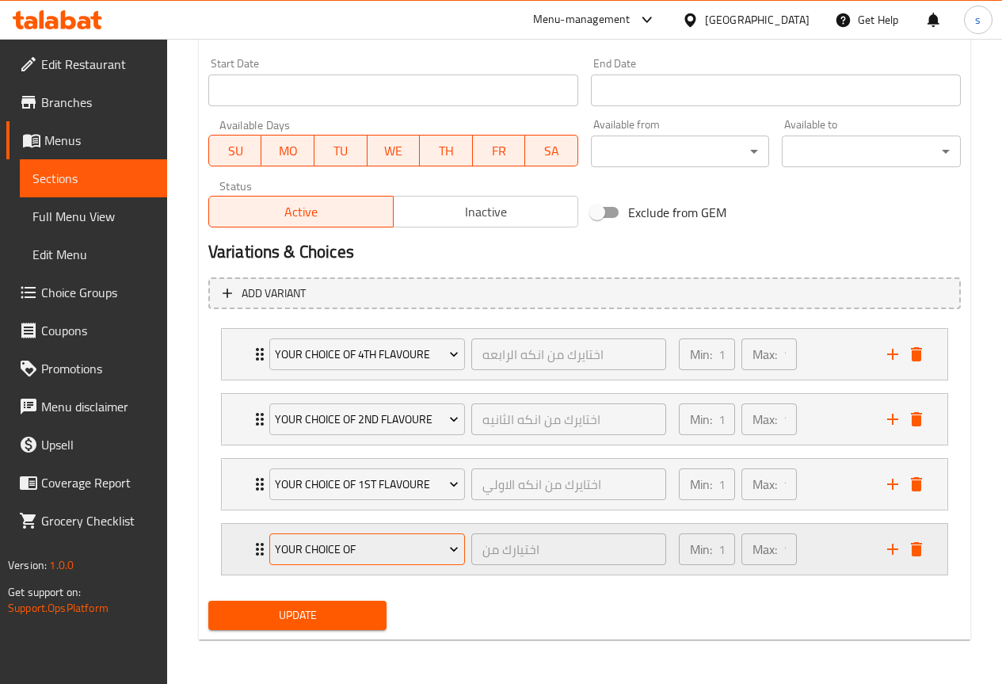
click at [418, 548] on span "Your Choice Of" at bounding box center [367, 550] width 184 height 20
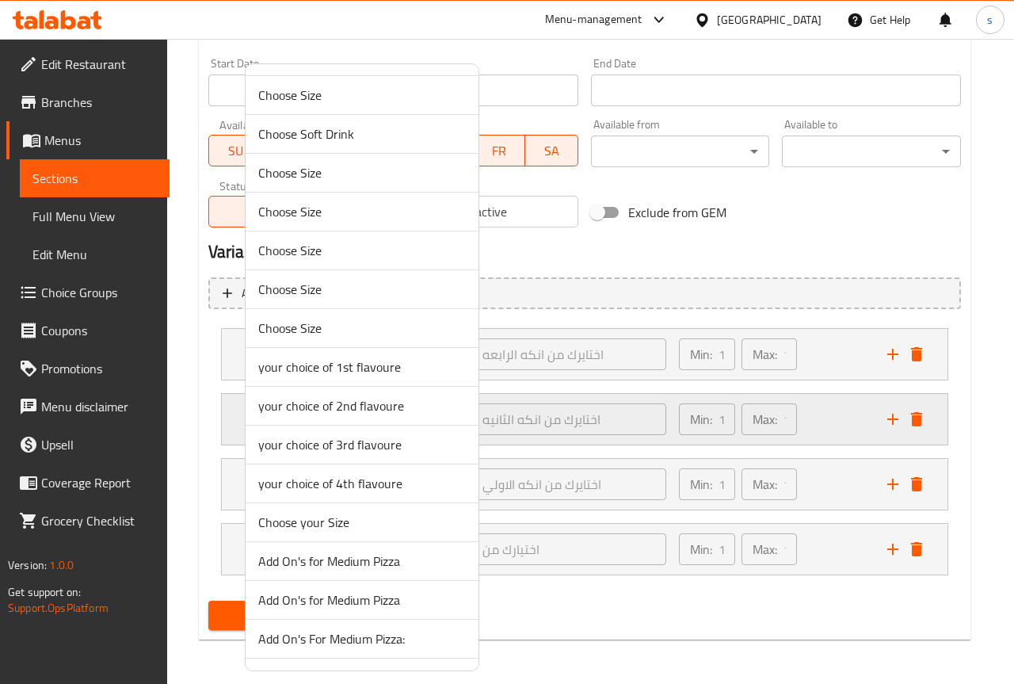
click at [368, 449] on span "your choice of 3rd flavoure" at bounding box center [362, 444] width 208 height 19
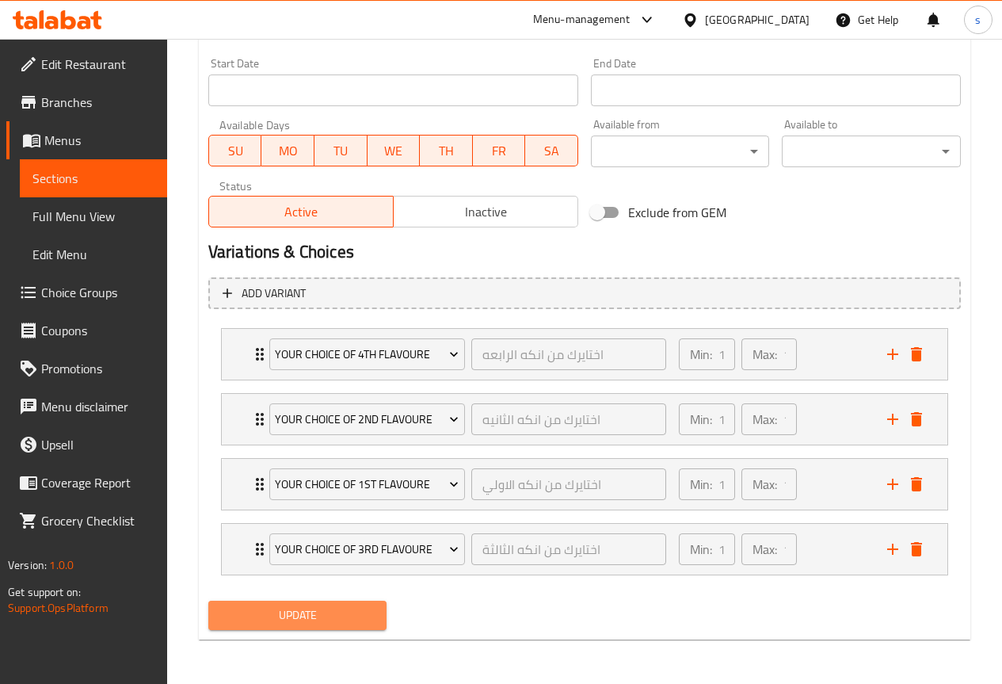
drag, startPoint x: 341, startPoint y: 620, endPoint x: 473, endPoint y: 423, distance: 236.5
click at [341, 619] on span "Update" at bounding box center [298, 615] width 154 height 20
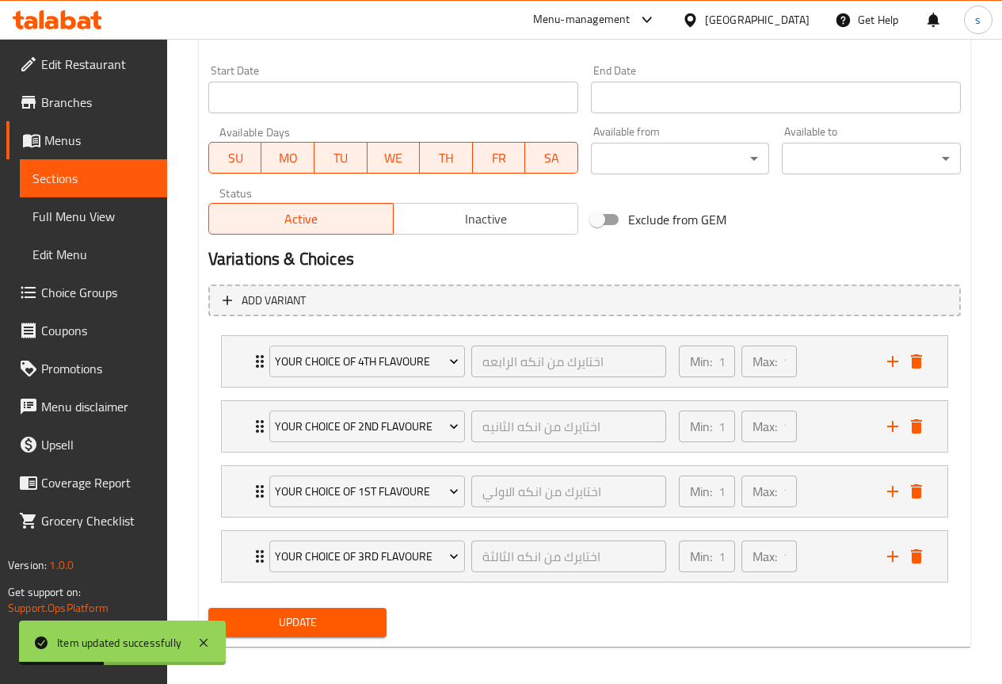
scroll to position [657, 0]
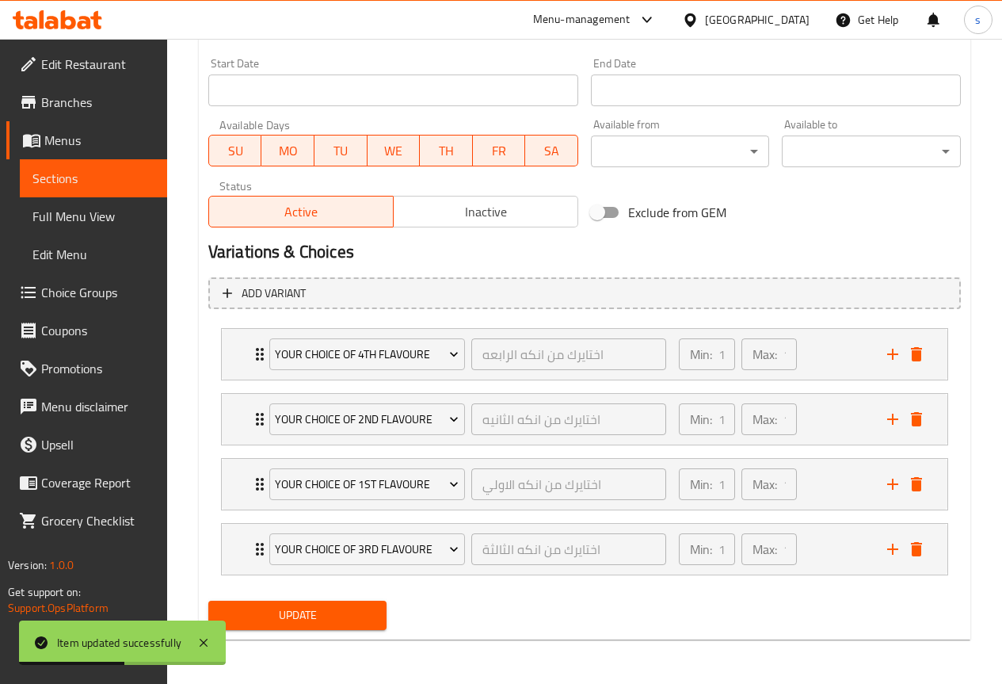
click at [628, 253] on h2 "Variations & Choices" at bounding box center [584, 252] width 753 height 24
click at [202, 650] on icon at bounding box center [203, 642] width 19 height 19
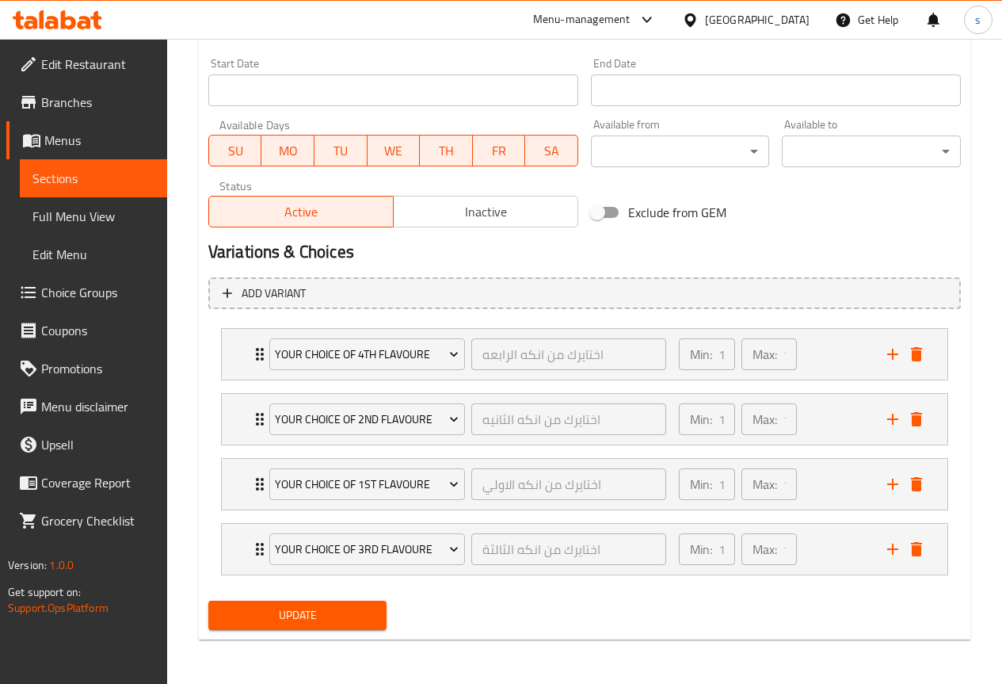
click at [86, 217] on span "Full Menu View" at bounding box center [93, 216] width 122 height 19
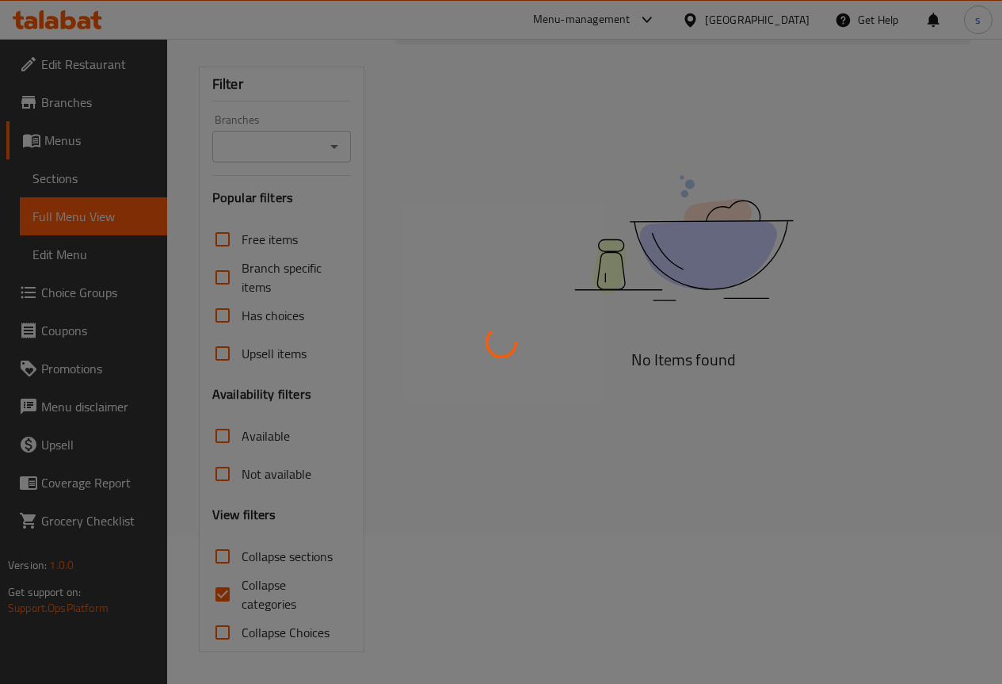
scroll to position [148, 0]
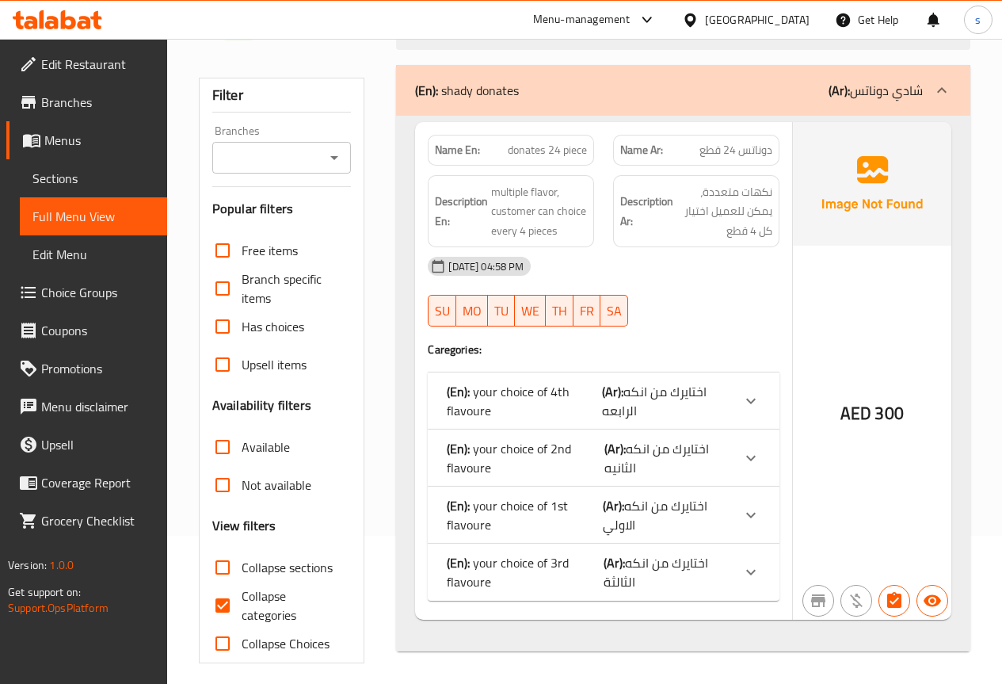
click at [227, 598] on input "Collapse categories" at bounding box center [223, 605] width 38 height 38
checkbox input "false"
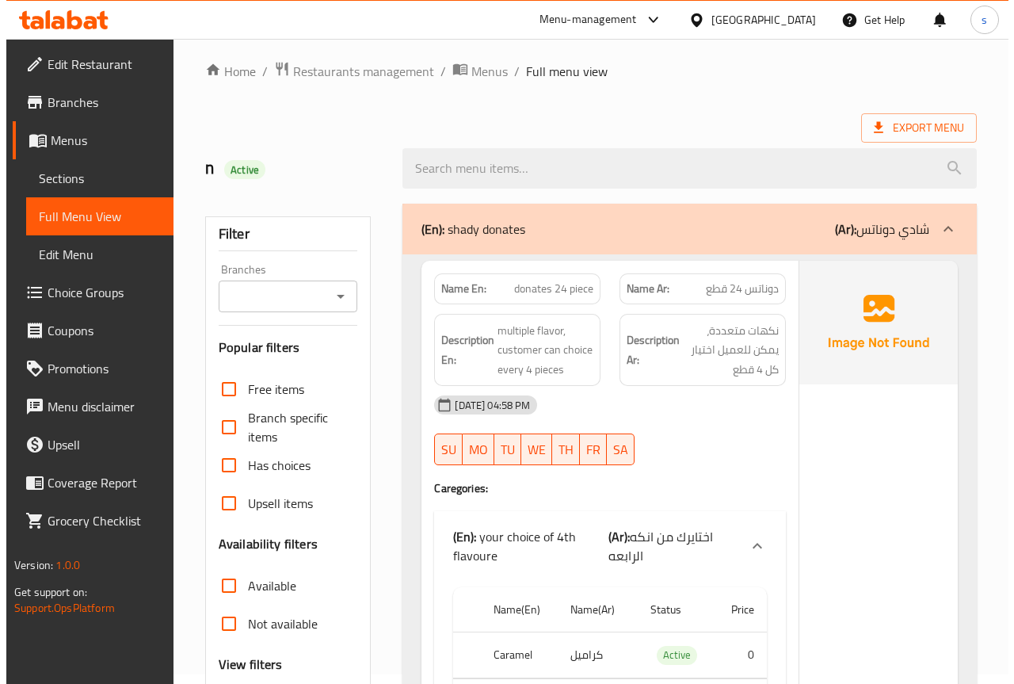
scroll to position [0, 0]
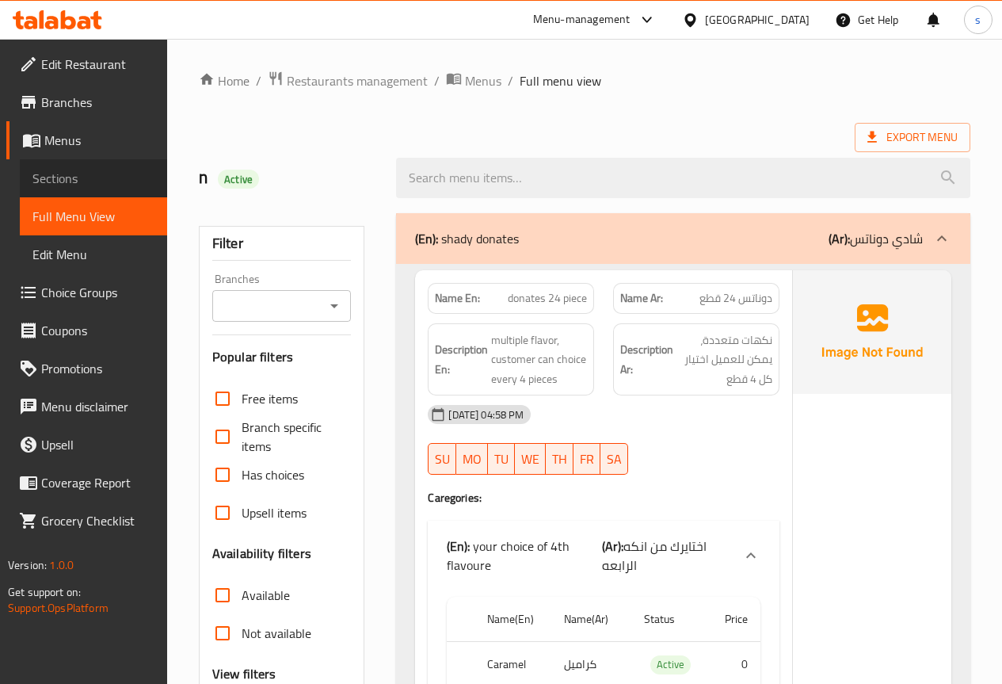
click at [57, 180] on span "Sections" at bounding box center [93, 178] width 122 height 19
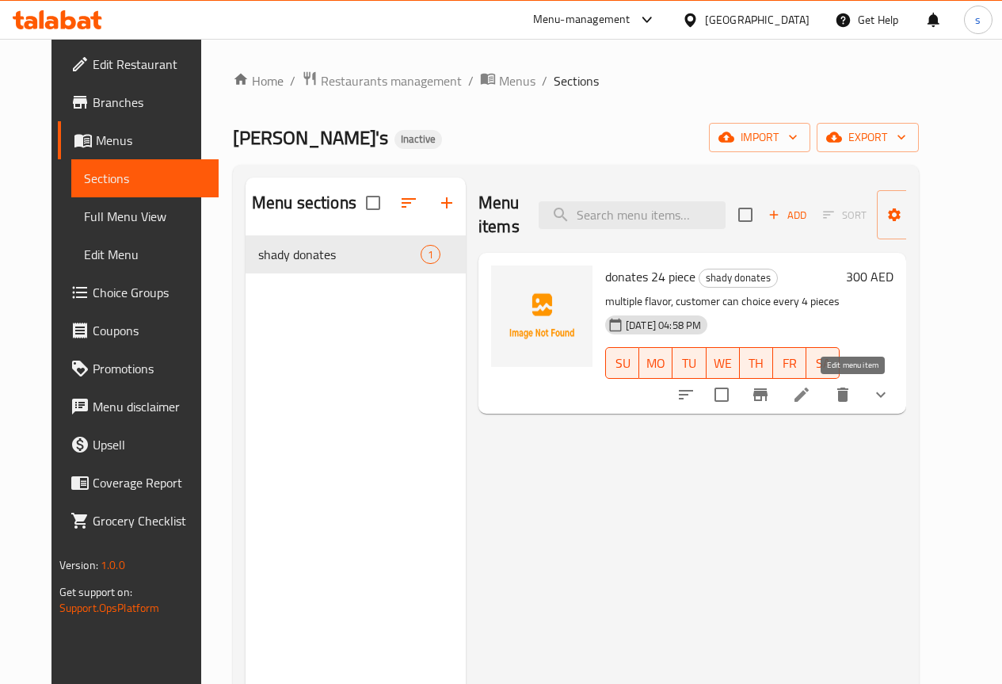
click at [811, 398] on icon at bounding box center [801, 394] width 19 height 19
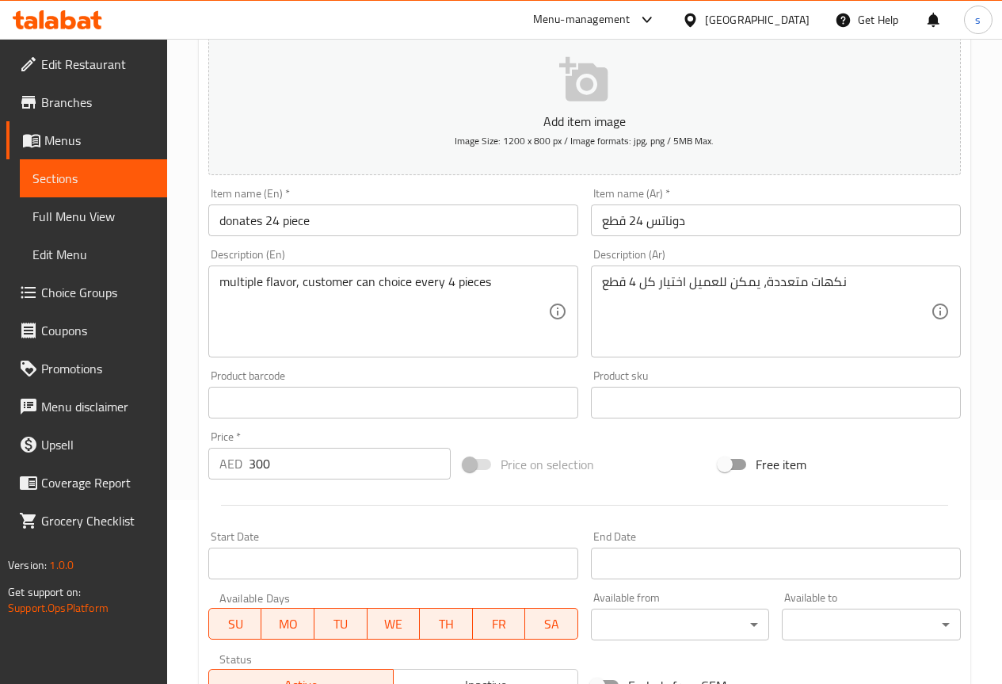
scroll to position [181, 0]
